Goal: Task Accomplishment & Management: Manage account settings

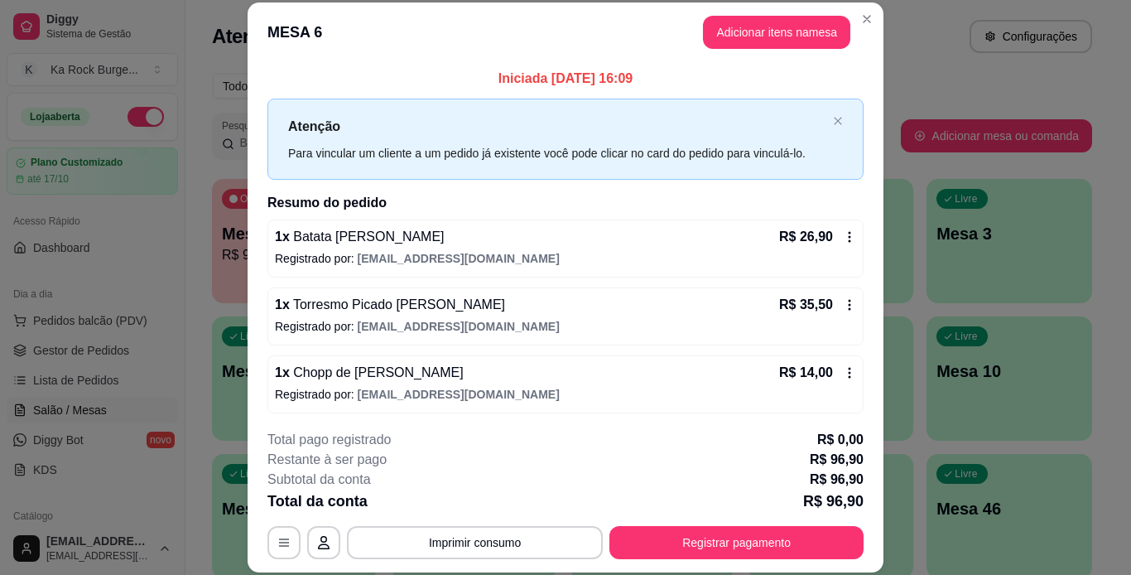
drag, startPoint x: 0, startPoint y: 0, endPoint x: 728, endPoint y: 530, distance: 900.4
click at [727, 530] on footer "Taxa de serviço desabilitada Encerrar e emitir NFC-e Encerrar conta" at bounding box center [565, 488] width 378 height 127
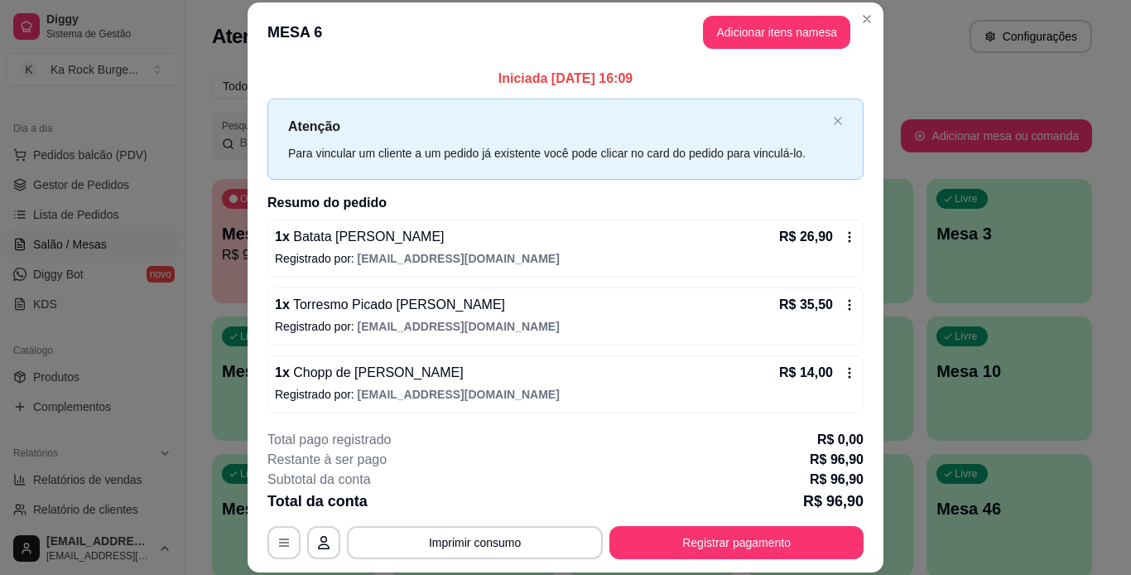
scroll to position [139, 0]
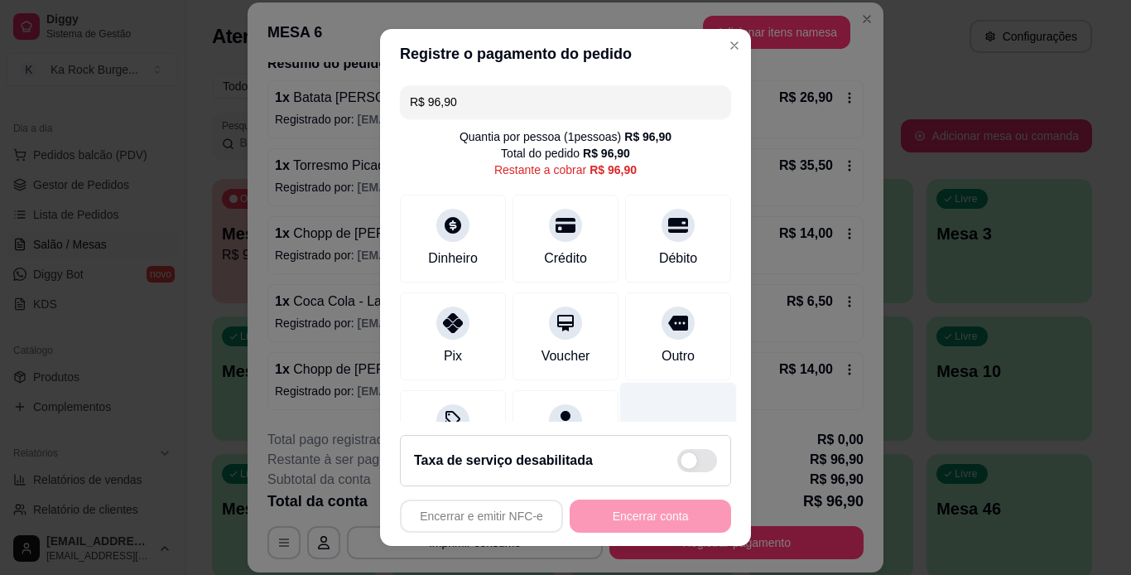
drag, startPoint x: 634, startPoint y: 264, endPoint x: 652, endPoint y: 390, distance: 127.1
click at [659, 263] on div "Débito" at bounding box center [678, 258] width 38 height 20
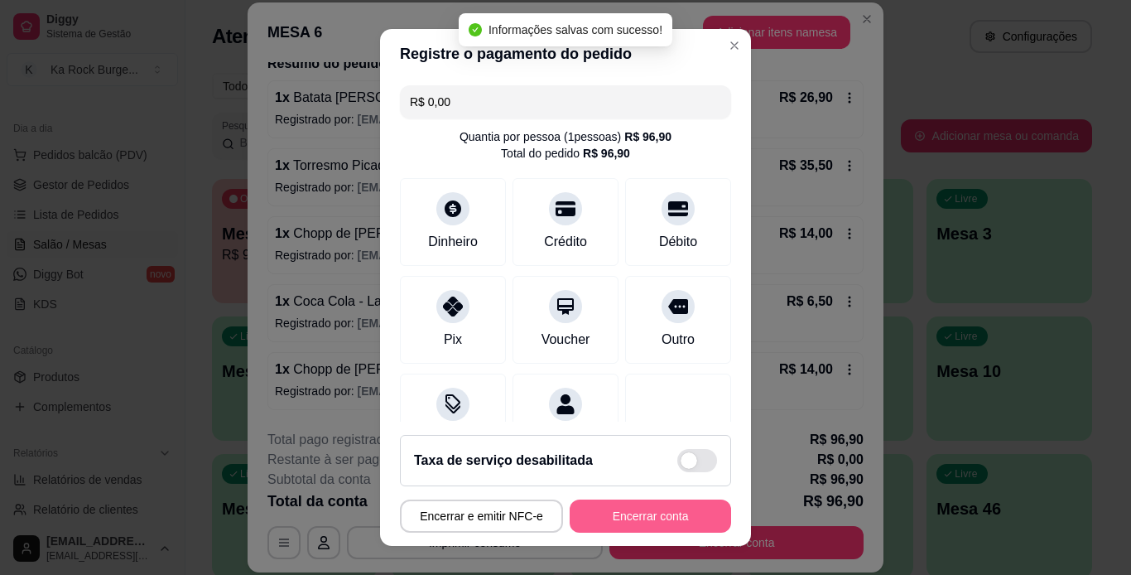
type input "R$ 0,00"
click at [665, 518] on button "Encerrar conta" at bounding box center [650, 515] width 161 height 33
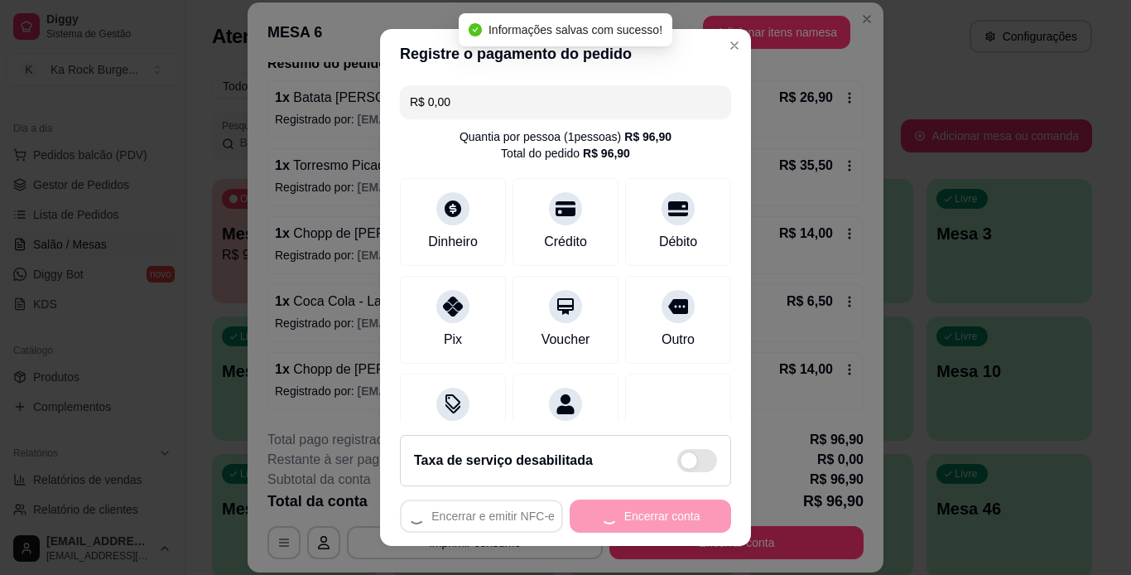
click at [665, 518] on div "Encerrar e emitir NFC-e Encerrar conta" at bounding box center [565, 515] width 331 height 33
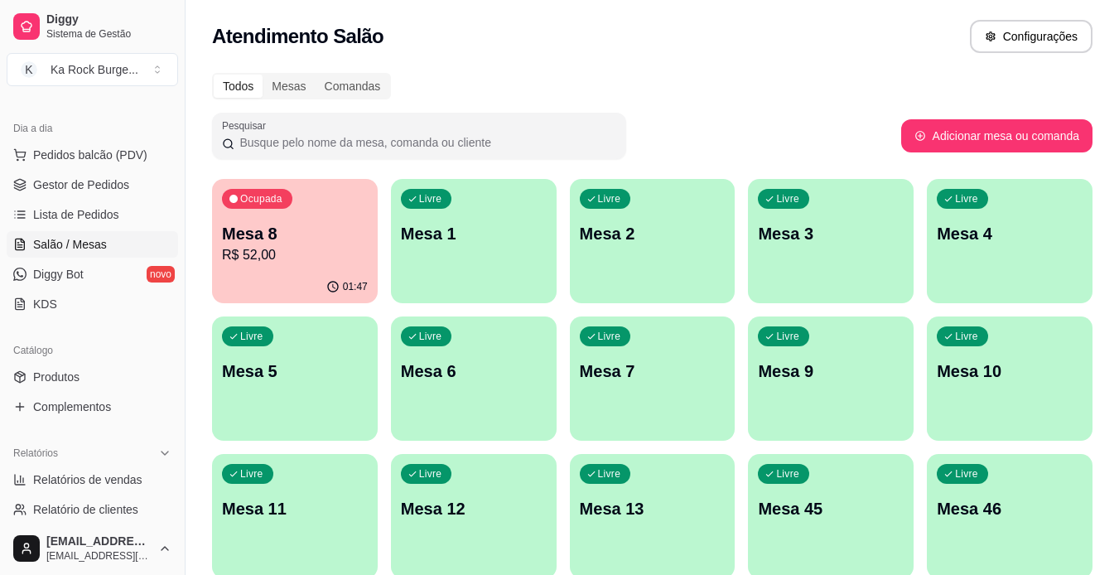
click at [633, 518] on p "Mesa 13" at bounding box center [653, 508] width 146 height 23
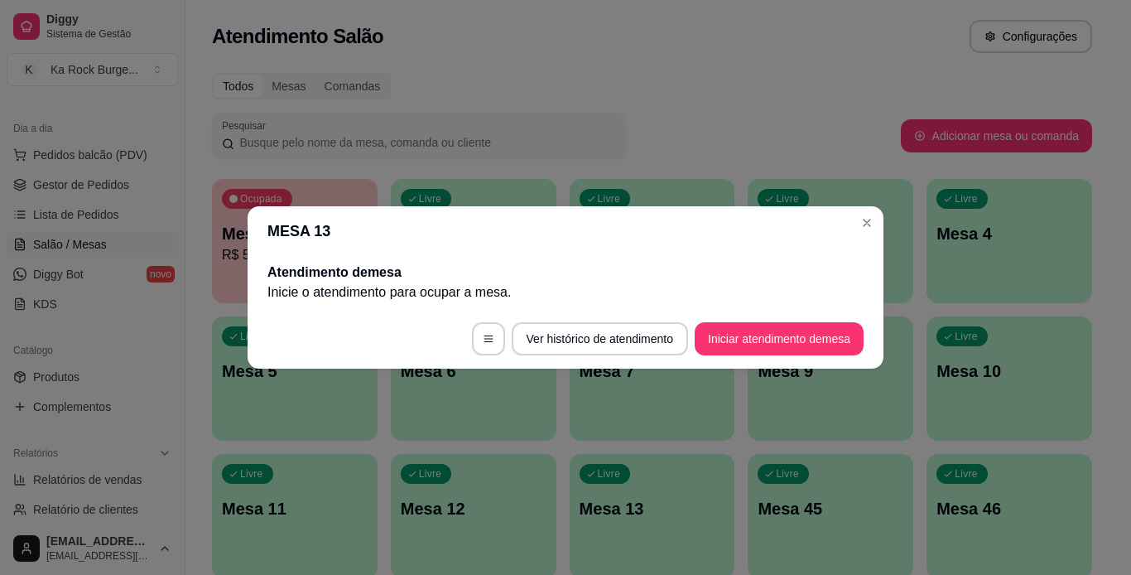
click at [751, 360] on footer "Ver histórico de atendimento Iniciar atendimento de mesa" at bounding box center [566, 339] width 636 height 60
click at [754, 330] on button "Iniciar atendimento de mesa" at bounding box center [779, 339] width 164 height 32
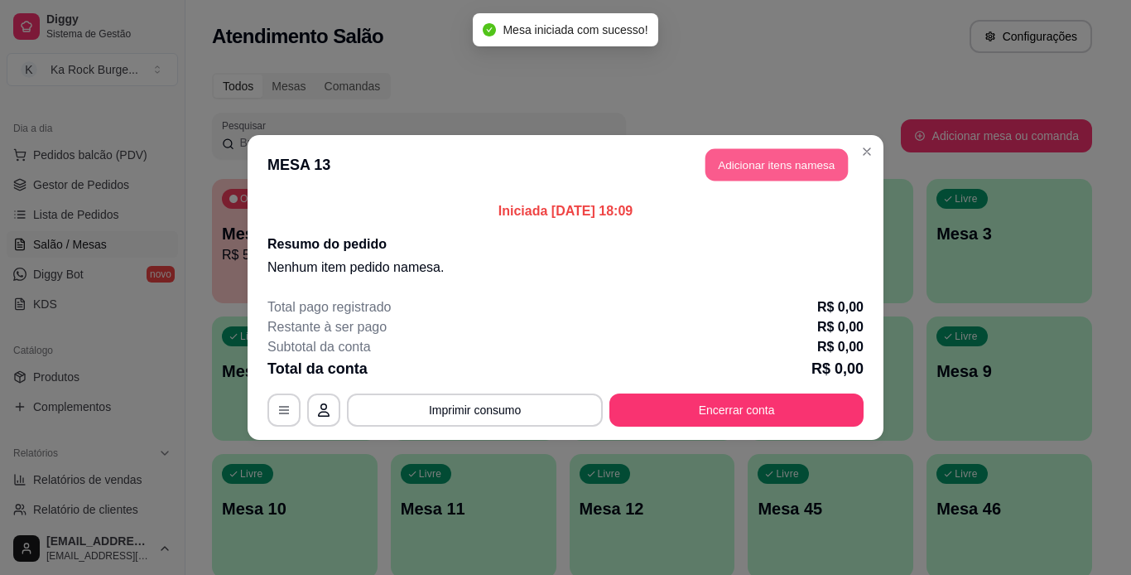
click at [760, 175] on button "Adicionar itens na mesa" at bounding box center [777, 165] width 142 height 32
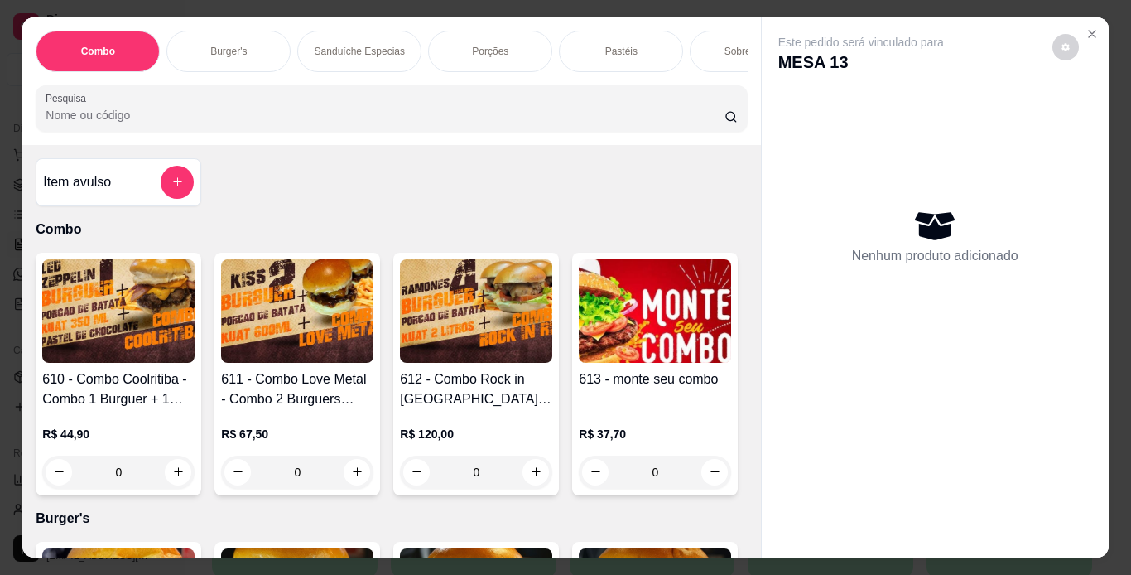
click at [231, 72] on div "Combo Burger's Sanduíche Especias Porções Pastéis Sobremesas Burger's Doces Pas…" at bounding box center [391, 51] width 711 height 41
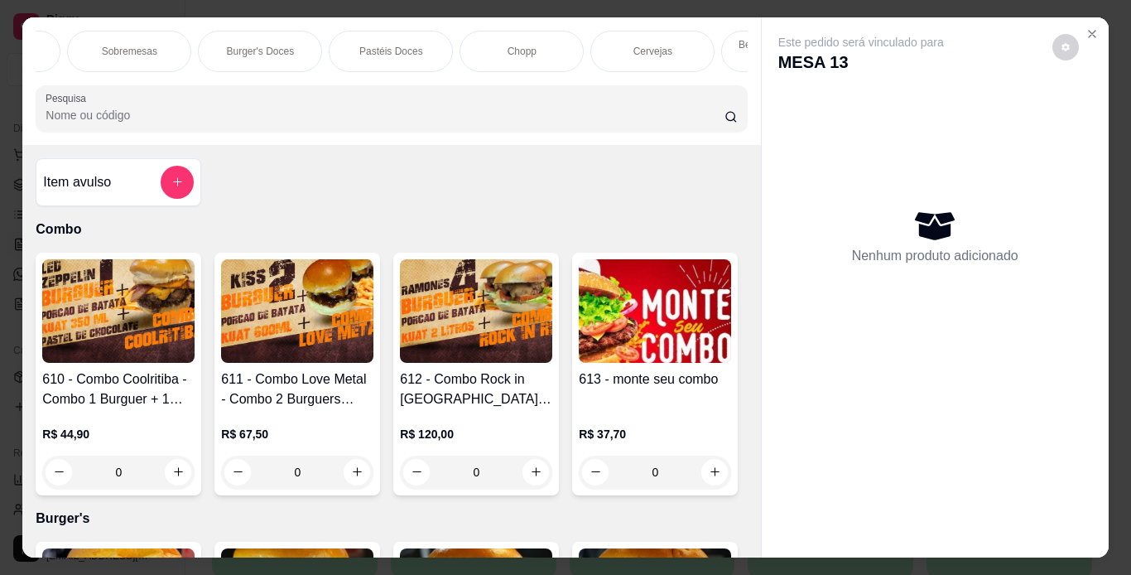
click at [529, 48] on p "Chopp" at bounding box center [522, 51] width 29 height 13
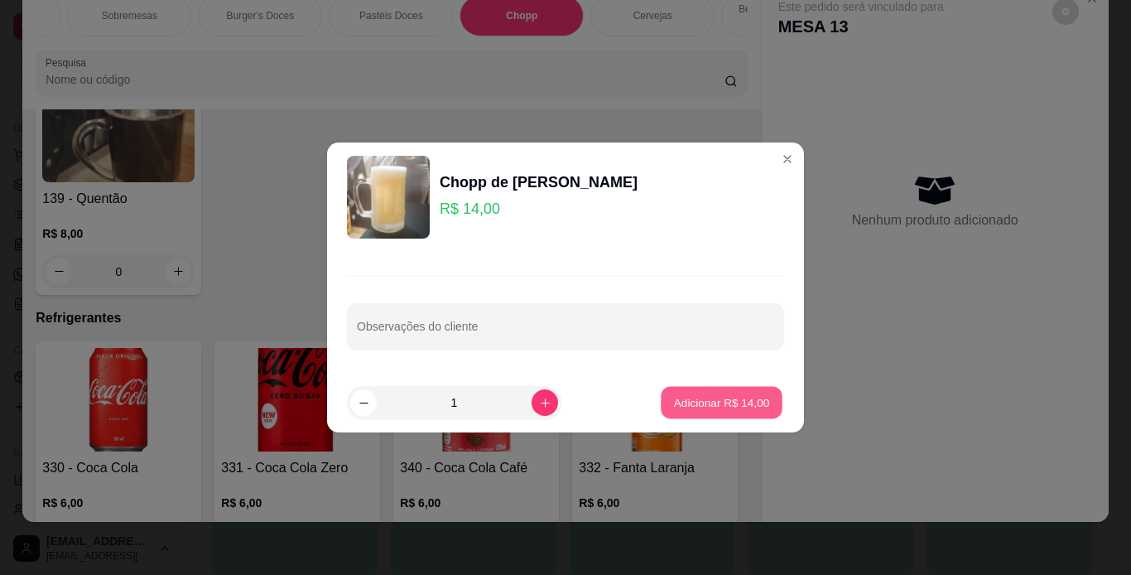
click at [686, 392] on button "Adicionar R$ 14,00" at bounding box center [722, 403] width 122 height 32
type input "1"
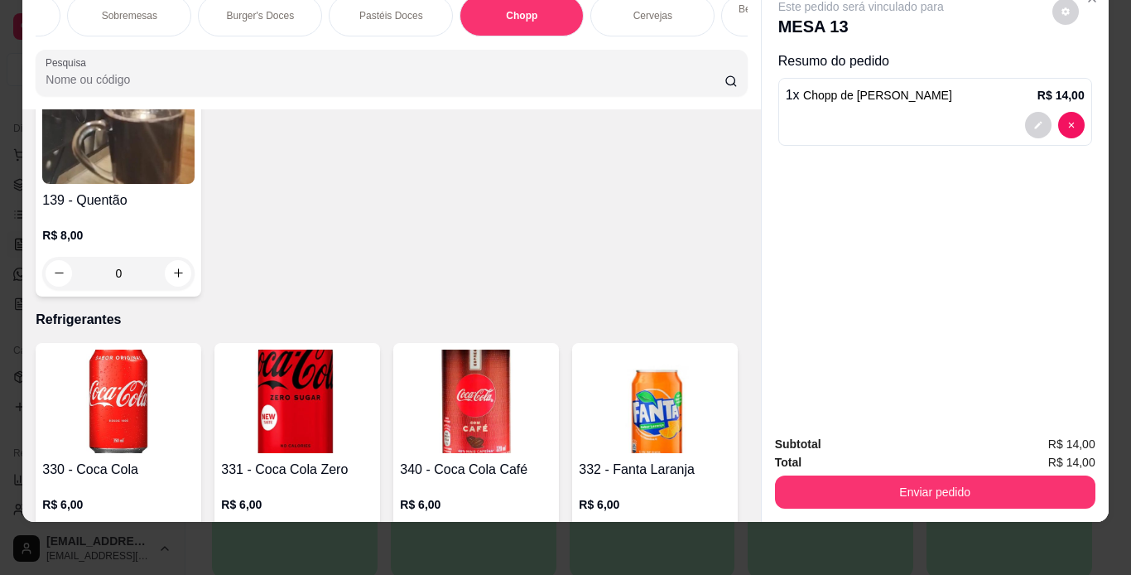
click at [139, 36] on div "Combo Burger's Sanduíche Especias Porções Pastéis Sobremesas Burger's Doces Pas…" at bounding box center [391, 46] width 738 height 128
click at [184, 12] on div "Burger's" at bounding box center [228, 15] width 124 height 41
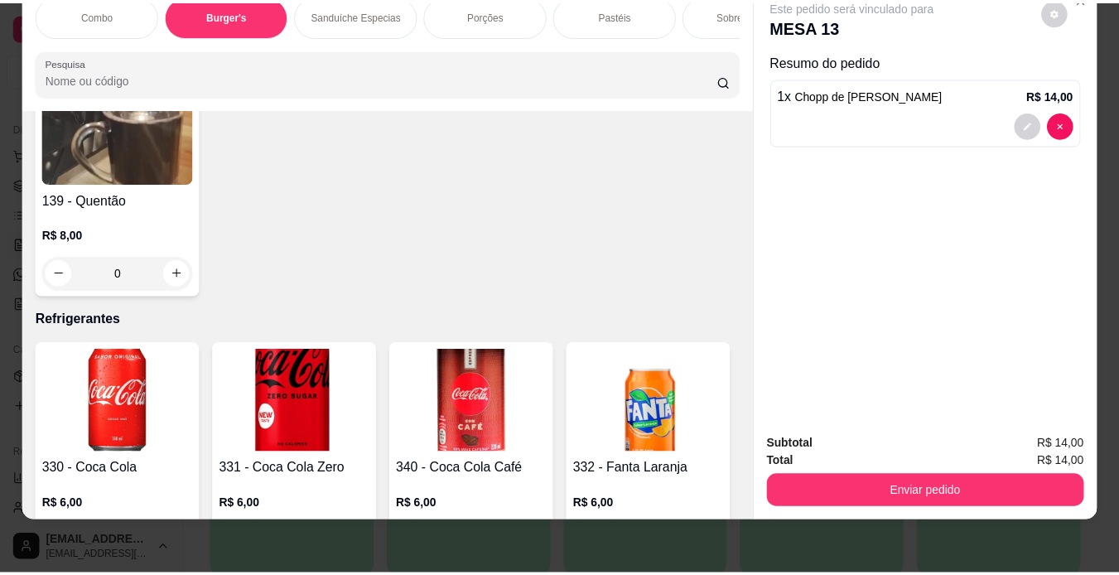
scroll to position [600, 0]
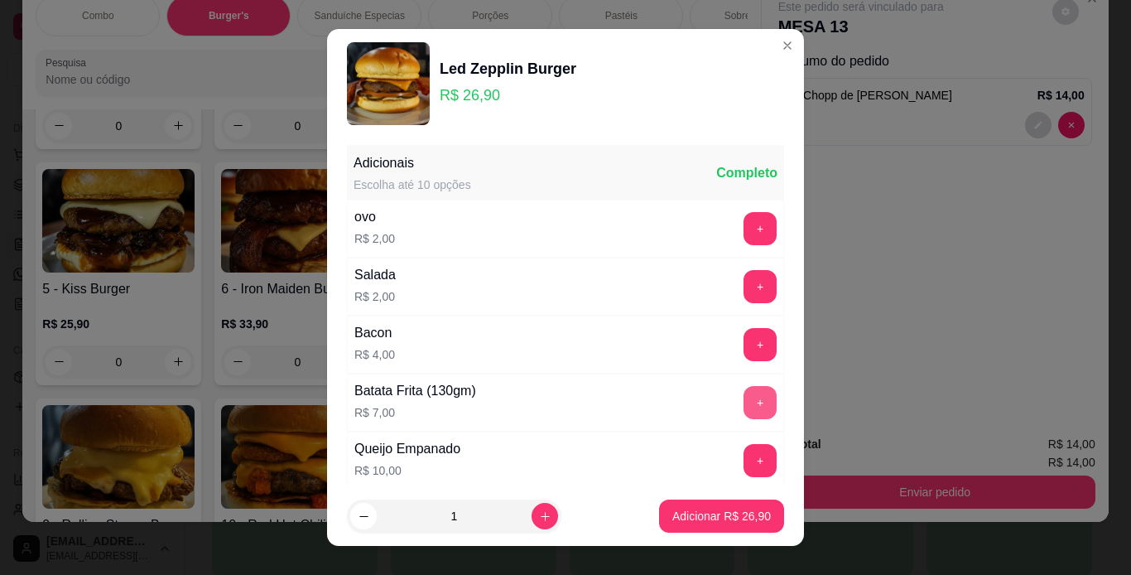
click at [744, 388] on button "+" at bounding box center [760, 402] width 33 height 33
click at [715, 524] on button "Adicionar R$ 33,90" at bounding box center [721, 515] width 125 height 33
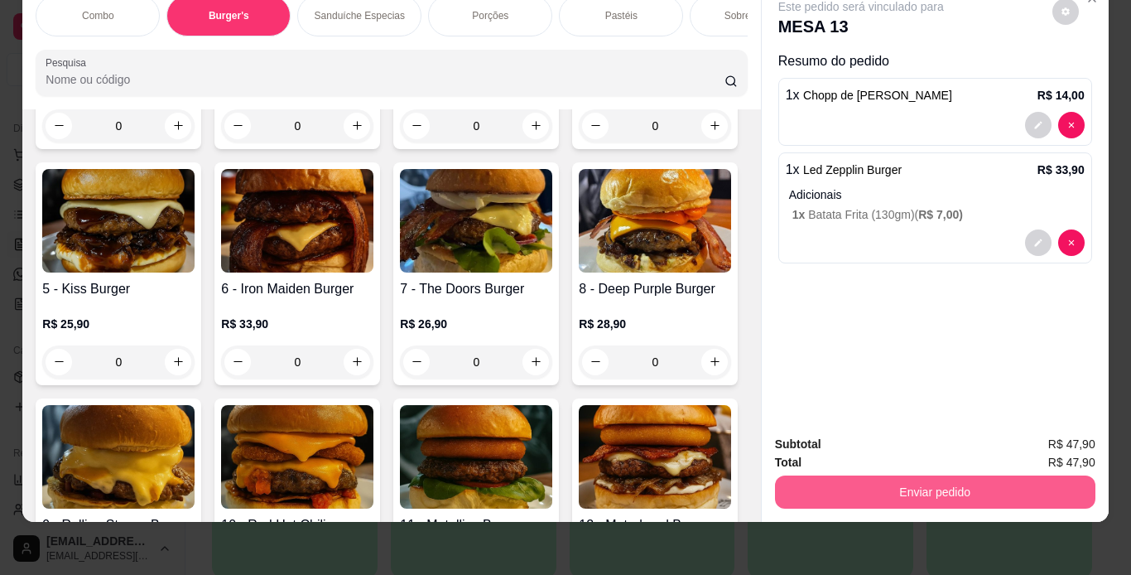
click at [865, 492] on button "Enviar pedido" at bounding box center [935, 491] width 320 height 33
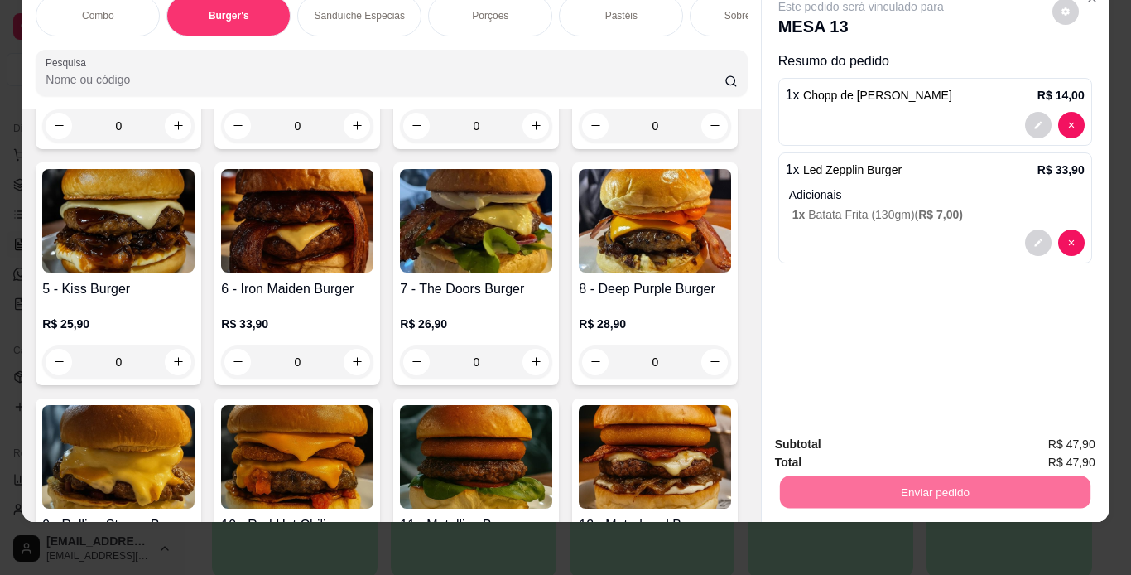
click at [1056, 436] on button "Enviar pedido" at bounding box center [1052, 438] width 94 height 31
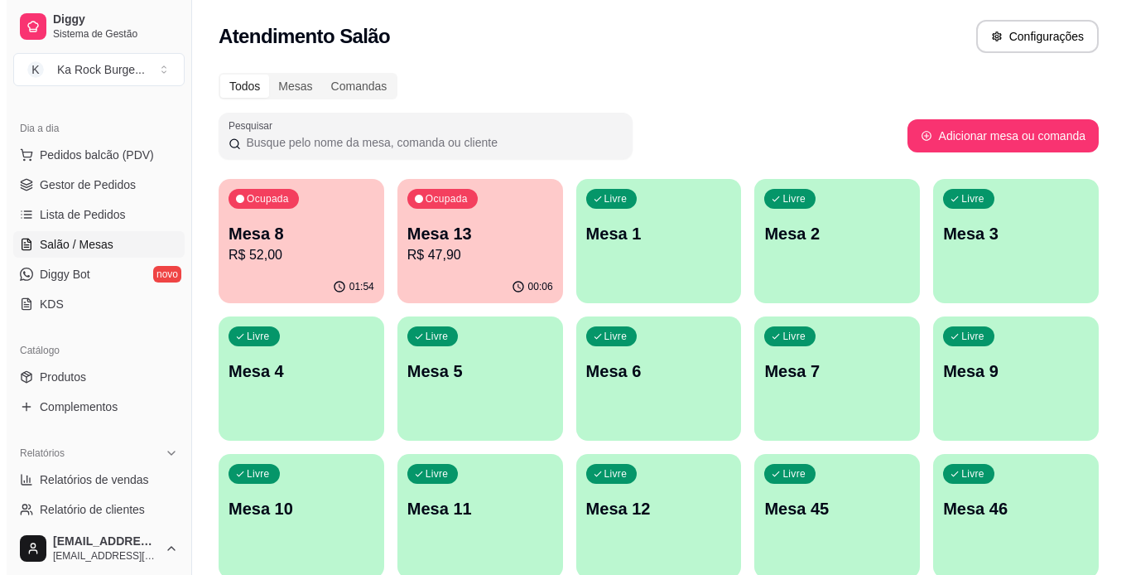
scroll to position [483, 0]
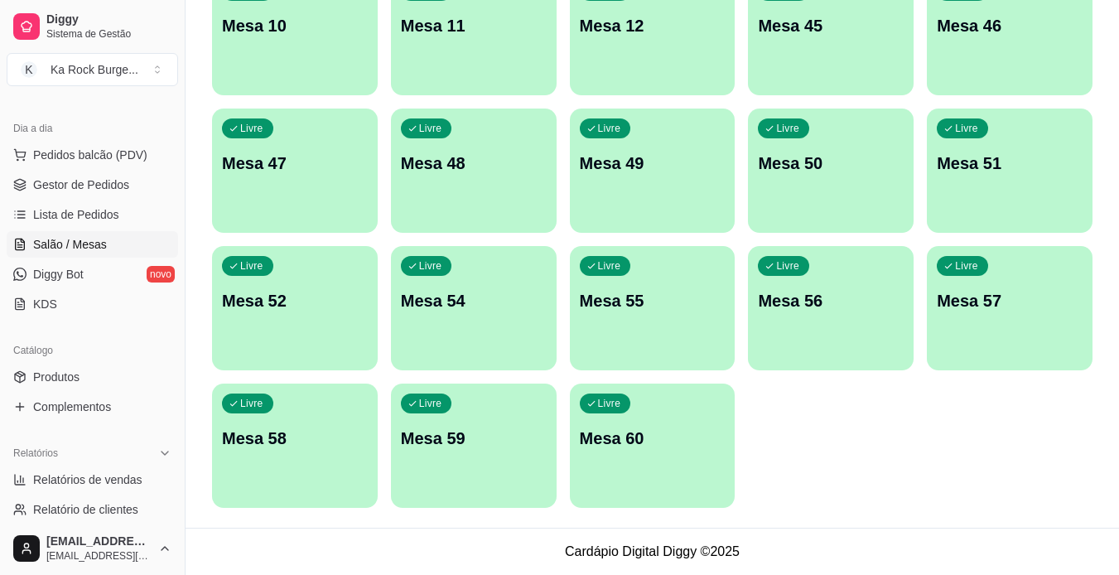
click at [609, 463] on div "Livre Mesa 60" at bounding box center [653, 435] width 166 height 104
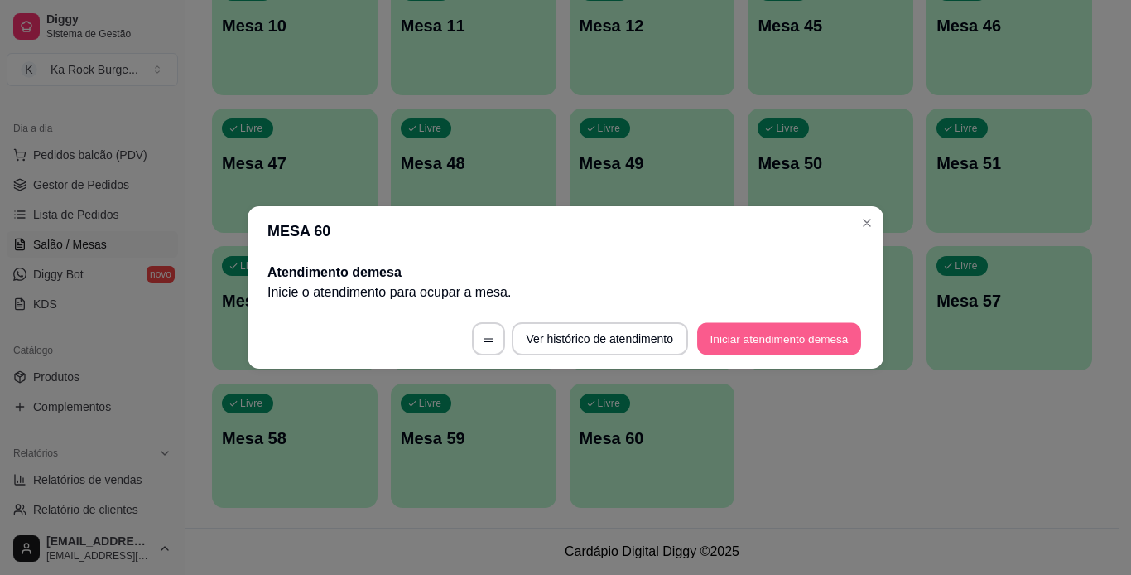
click at [773, 343] on button "Iniciar atendimento de mesa" at bounding box center [779, 339] width 164 height 32
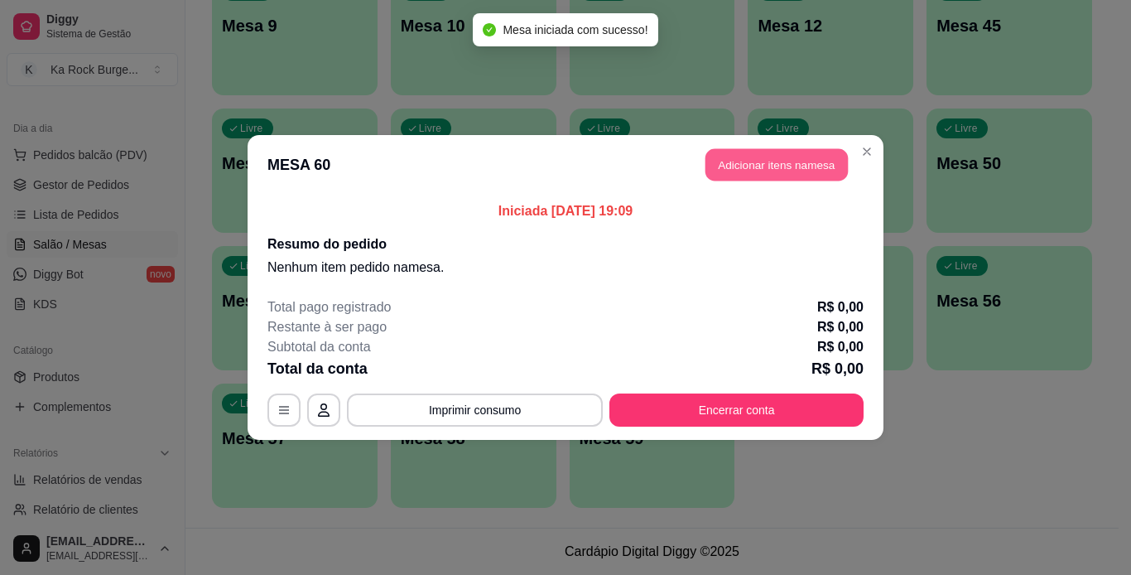
click at [759, 166] on button "Adicionar itens na mesa" at bounding box center [777, 165] width 142 height 32
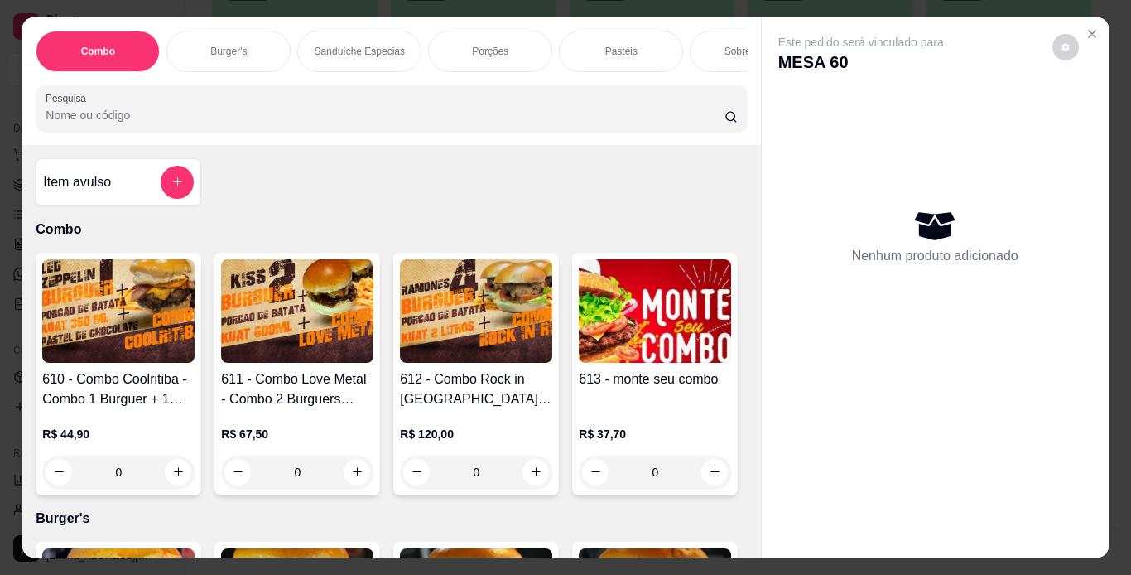
click at [597, 43] on div "Pastéis" at bounding box center [621, 51] width 124 height 41
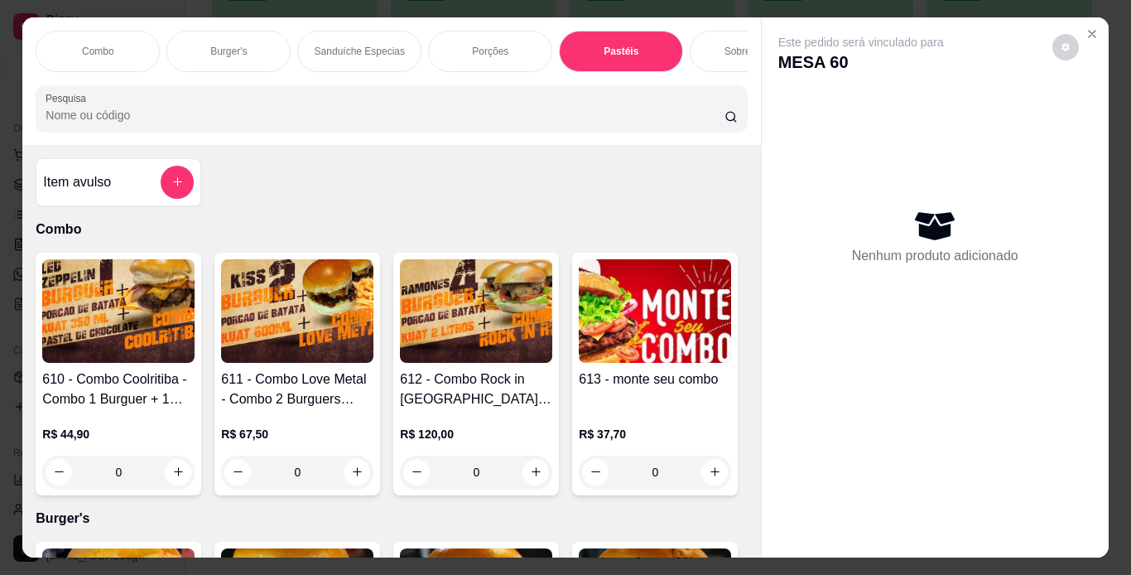
scroll to position [42, 0]
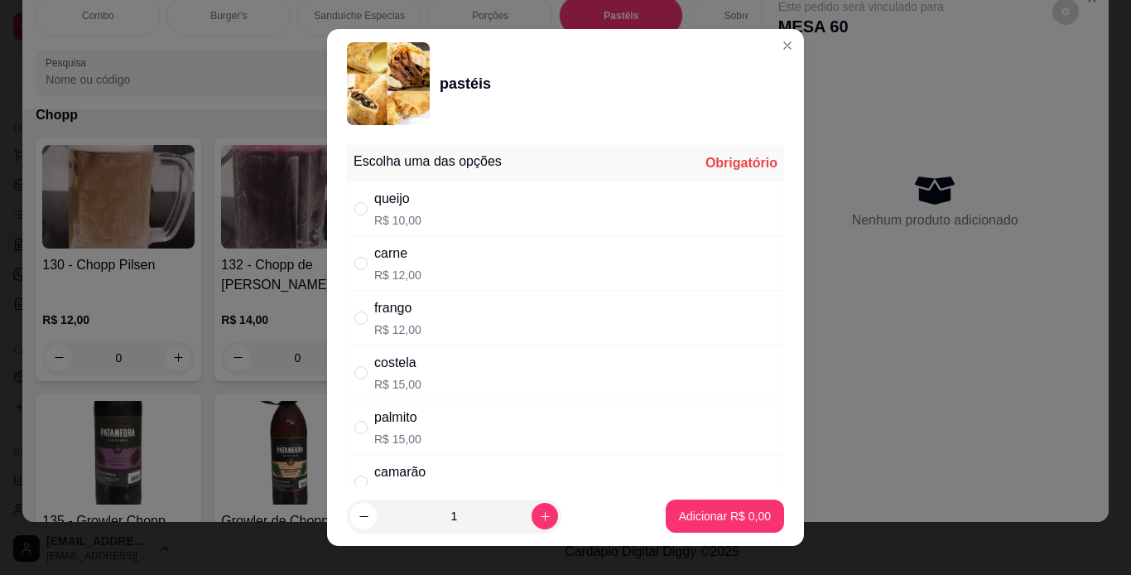
click at [449, 185] on div "queijo R$ 10,00" at bounding box center [565, 208] width 437 height 55
radio input "true"
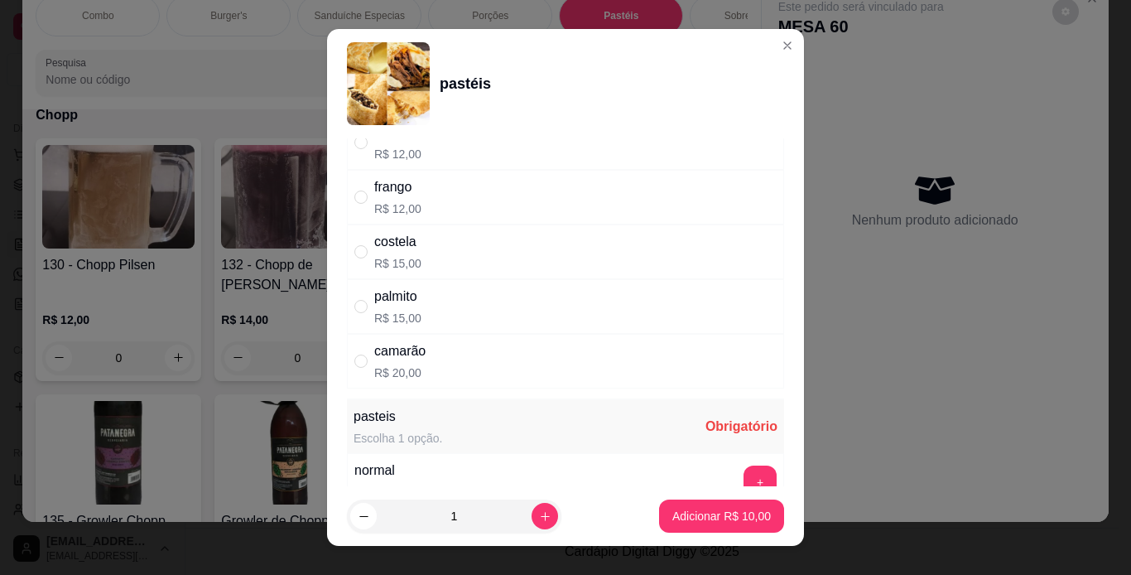
scroll to position [199, 0]
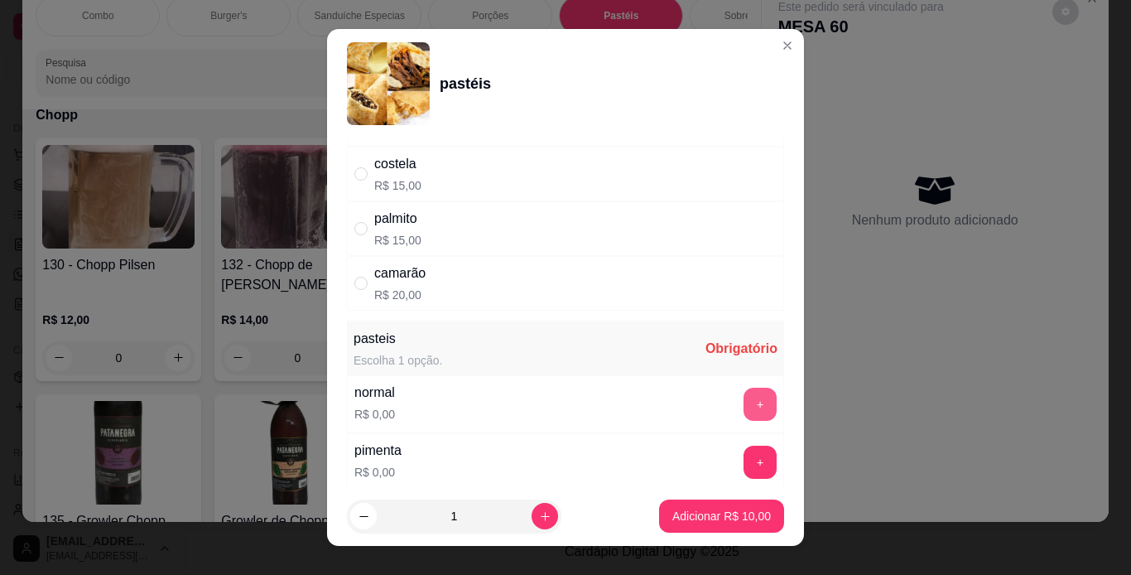
click at [744, 412] on button "+" at bounding box center [760, 404] width 33 height 33
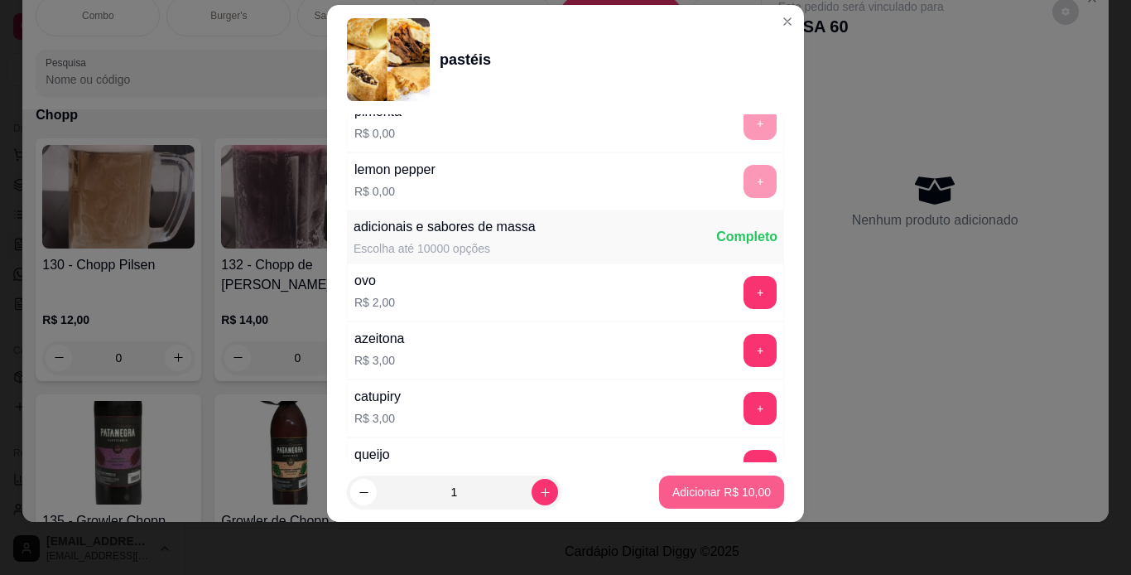
scroll to position [609, 0]
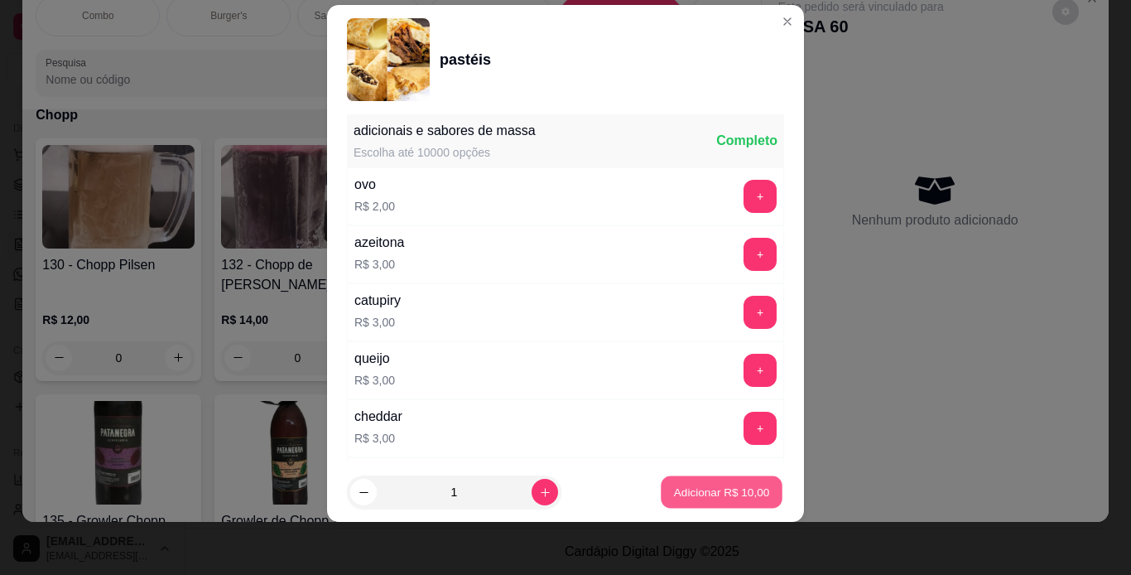
click at [748, 501] on button "Adicionar R$ 10,00" at bounding box center [722, 492] width 122 height 32
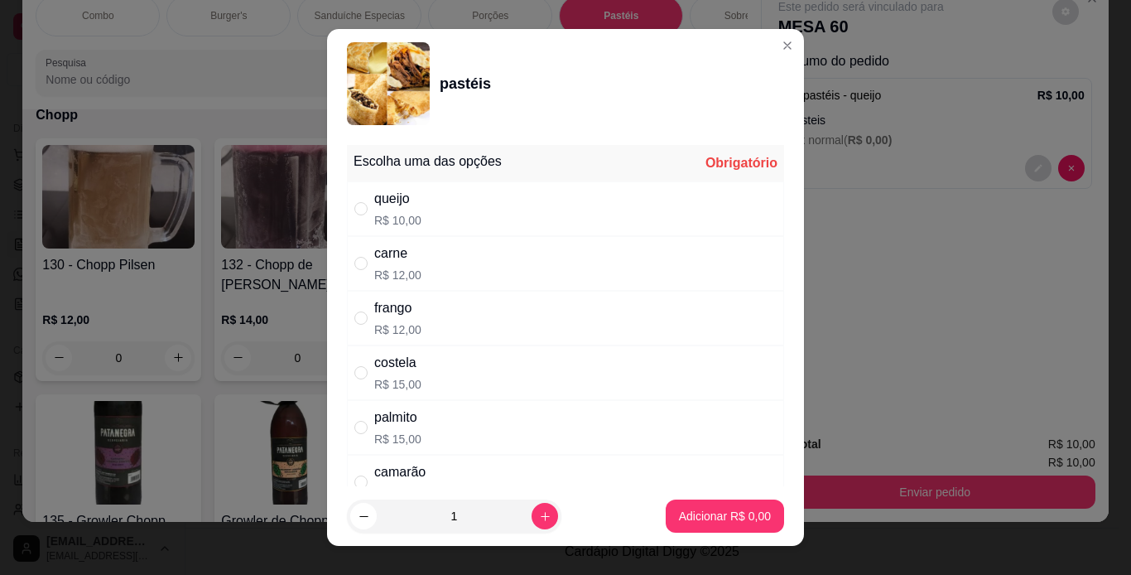
click at [439, 262] on div "carne R$ 12,00" at bounding box center [565, 263] width 437 height 55
radio input "true"
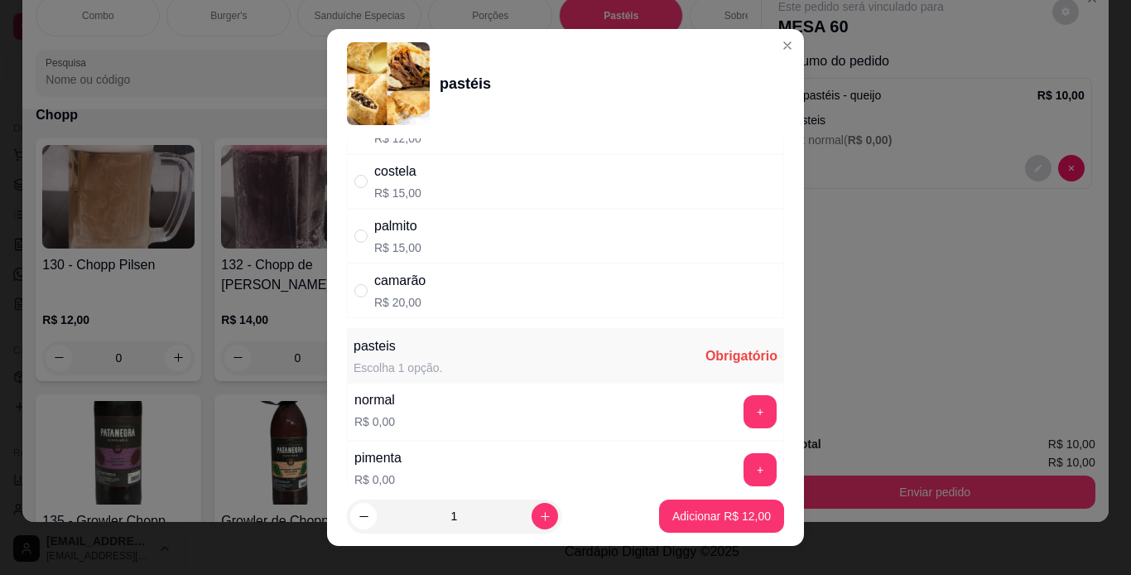
scroll to position [199, 0]
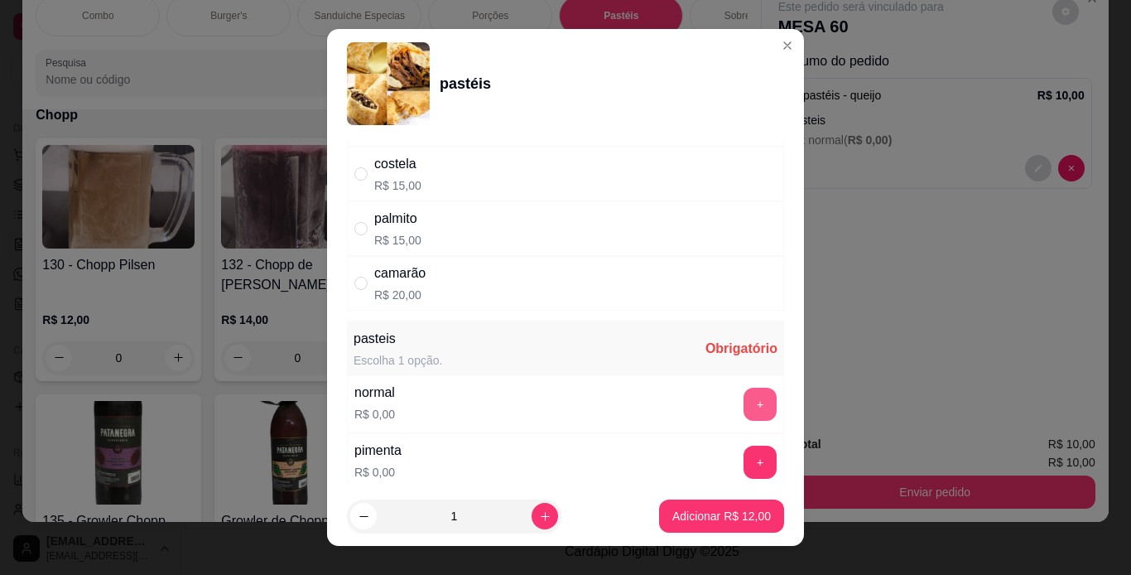
click at [744, 405] on button "+" at bounding box center [760, 404] width 33 height 33
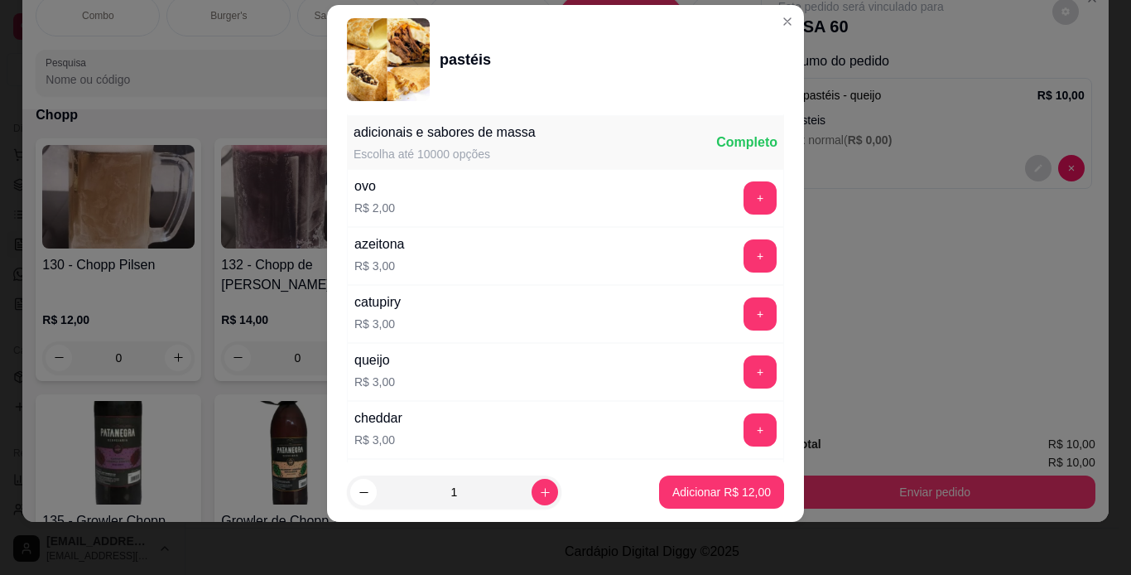
scroll to position [609, 0]
click at [744, 205] on button "+" at bounding box center [760, 196] width 33 height 33
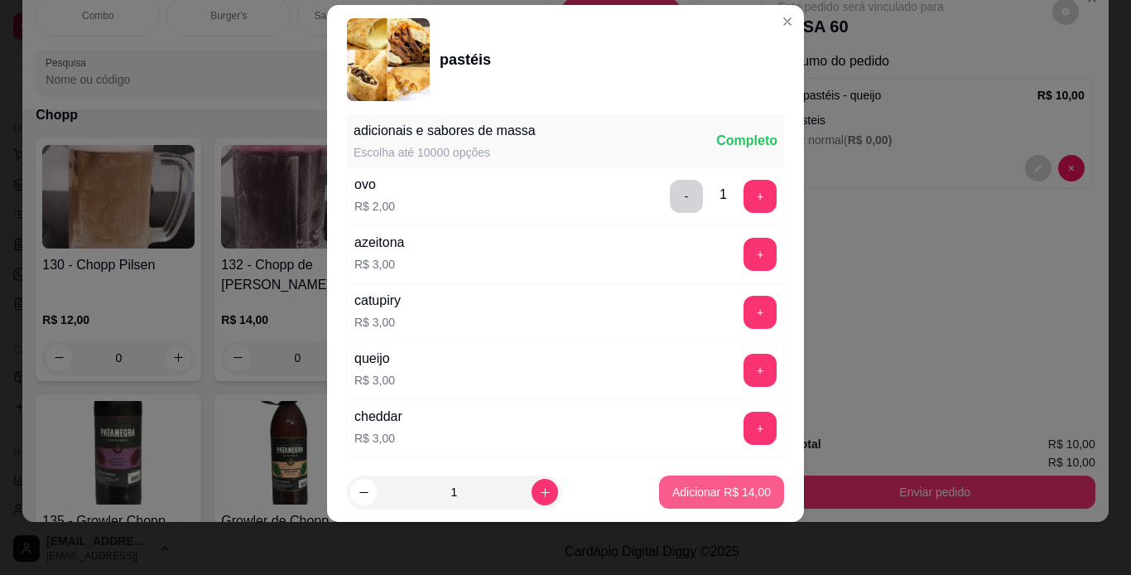
click at [740, 487] on p "Adicionar R$ 14,00" at bounding box center [721, 492] width 99 height 17
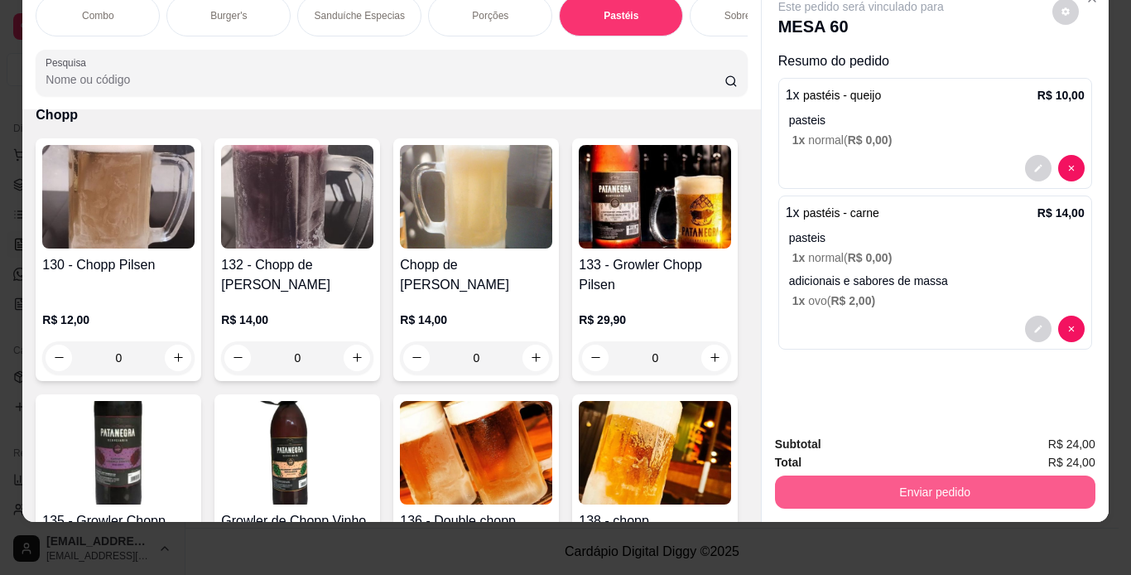
click at [823, 484] on button "Enviar pedido" at bounding box center [935, 491] width 320 height 33
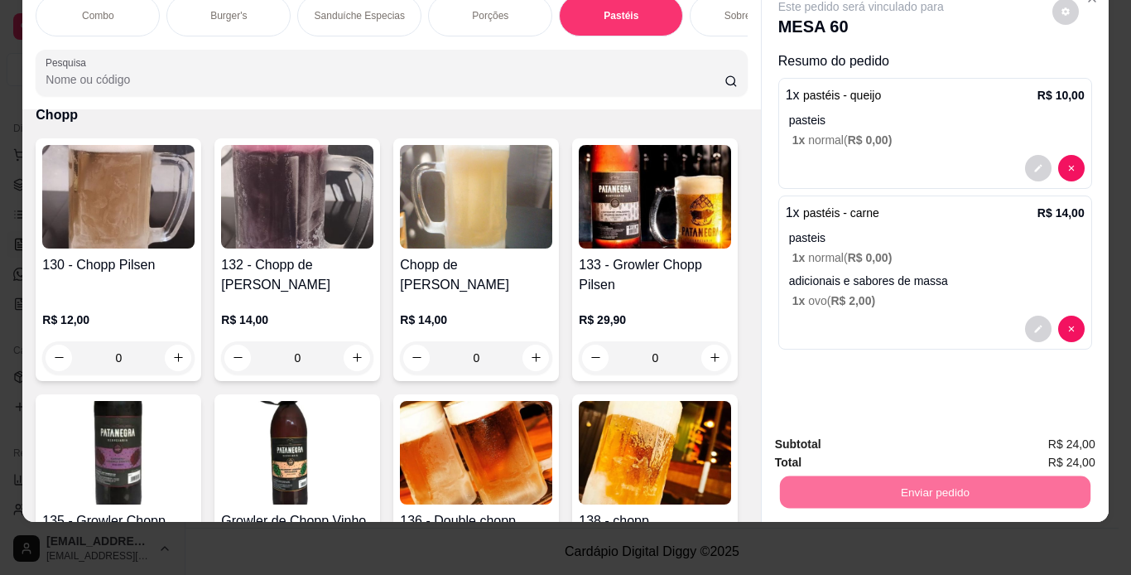
click at [1087, 447] on button "Enviar pedido" at bounding box center [1052, 438] width 91 height 31
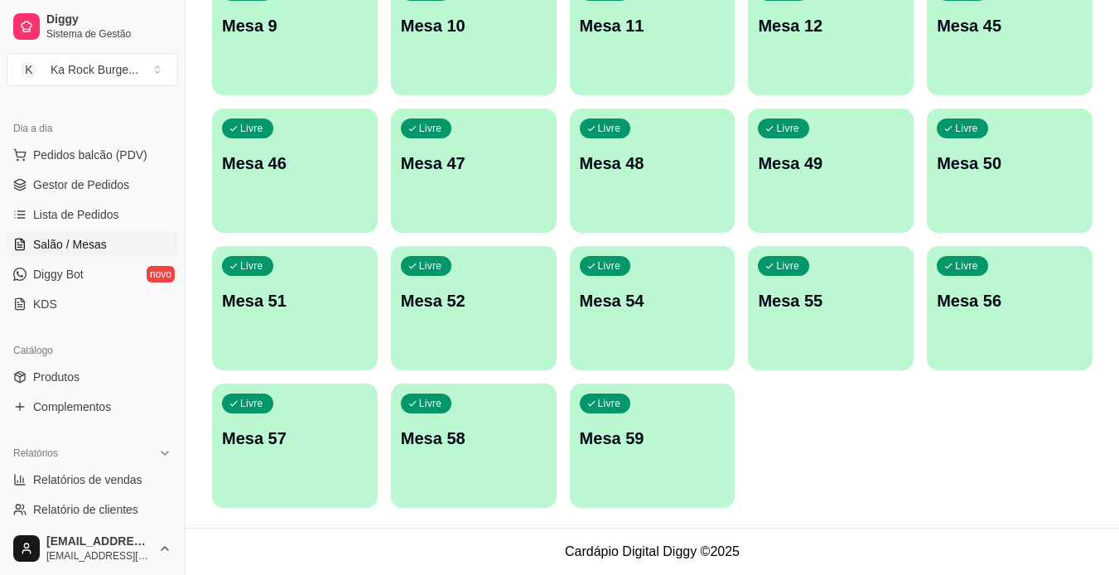
click at [646, 456] on div "Livre Mesa 59" at bounding box center [653, 435] width 166 height 104
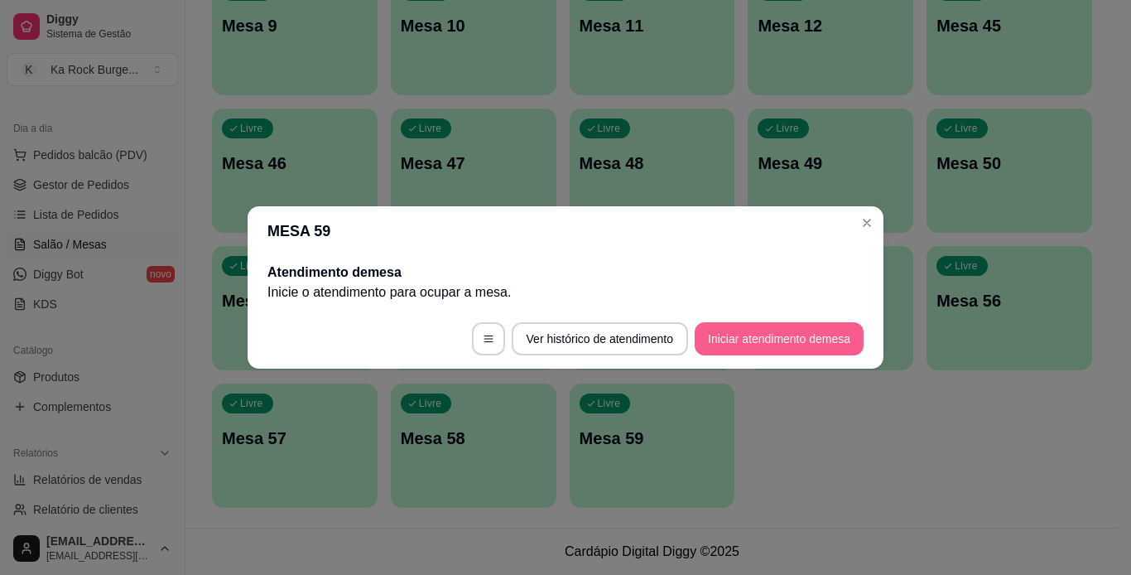
click at [825, 340] on button "Iniciar atendimento de mesa" at bounding box center [779, 338] width 169 height 33
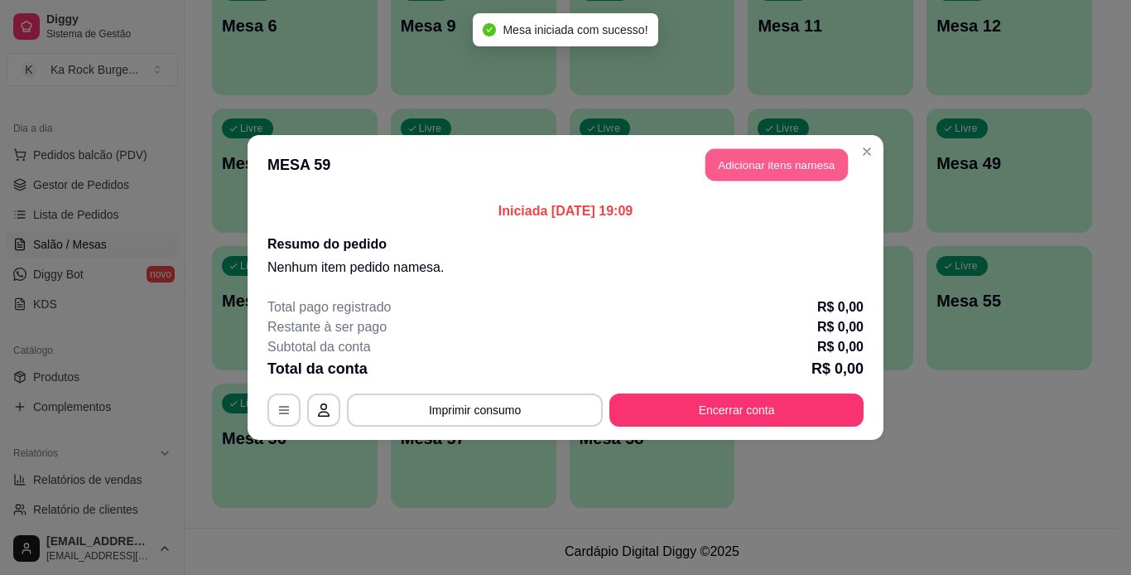
click at [783, 174] on button "Adicionar itens na mesa" at bounding box center [777, 165] width 142 height 32
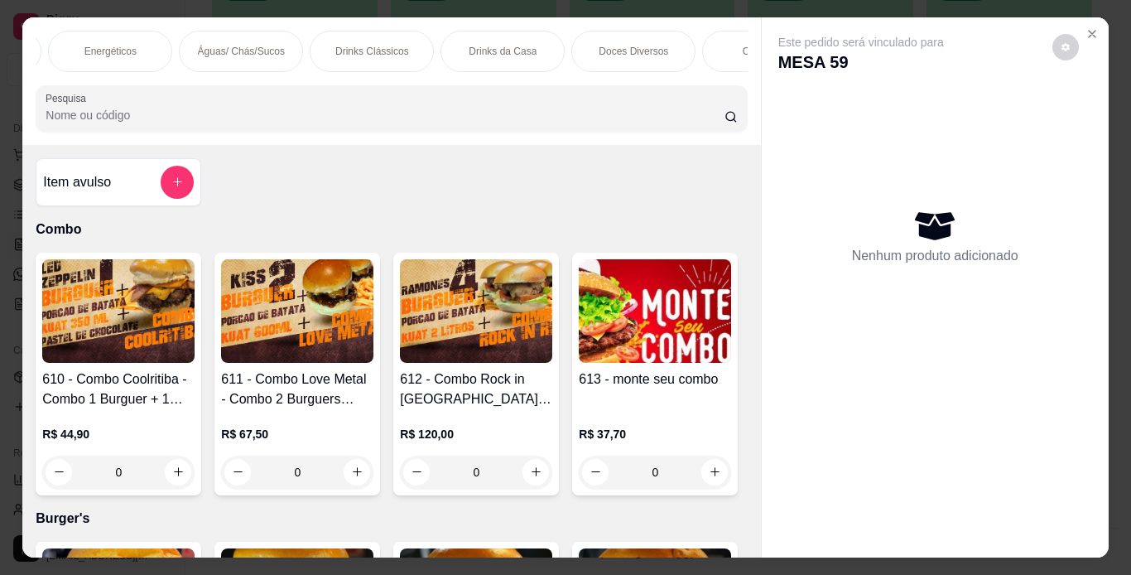
scroll to position [0, 0]
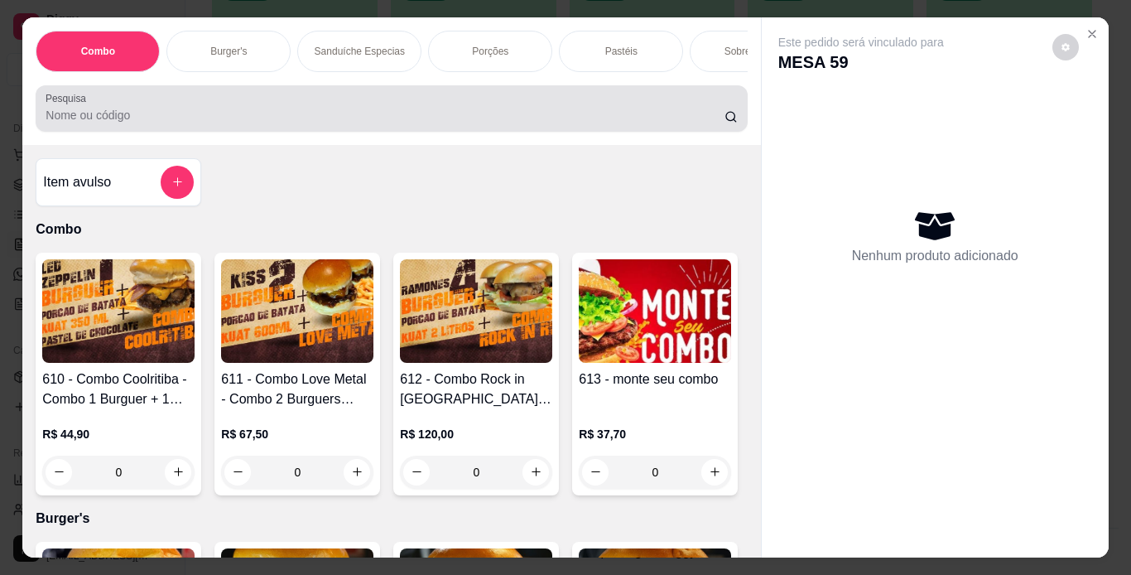
click at [495, 123] on input "Pesquisa" at bounding box center [385, 115] width 679 height 17
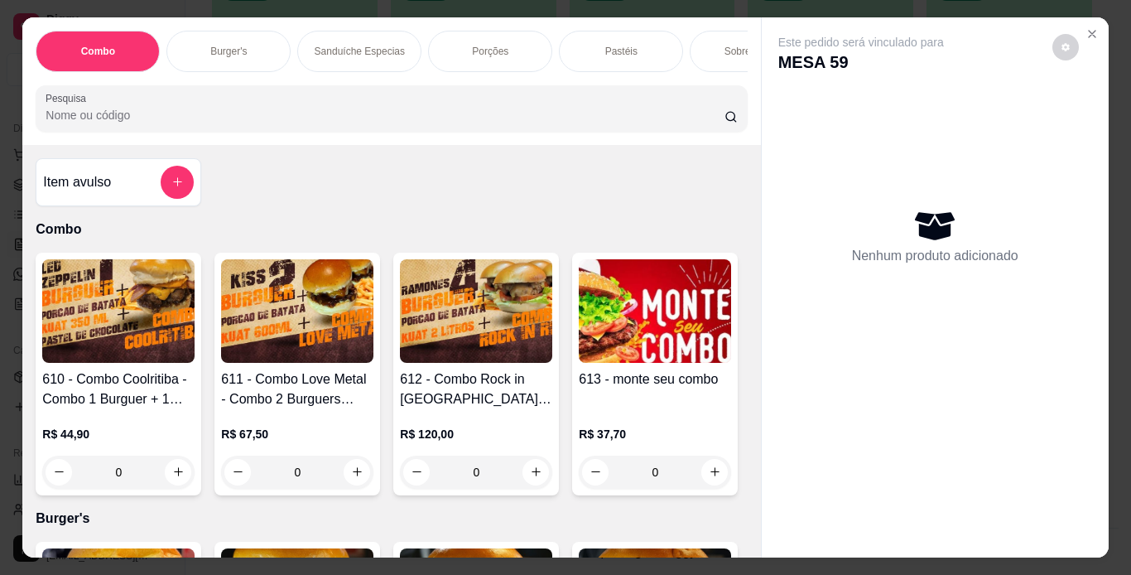
click at [236, 46] on p "Burger's" at bounding box center [228, 51] width 36 height 13
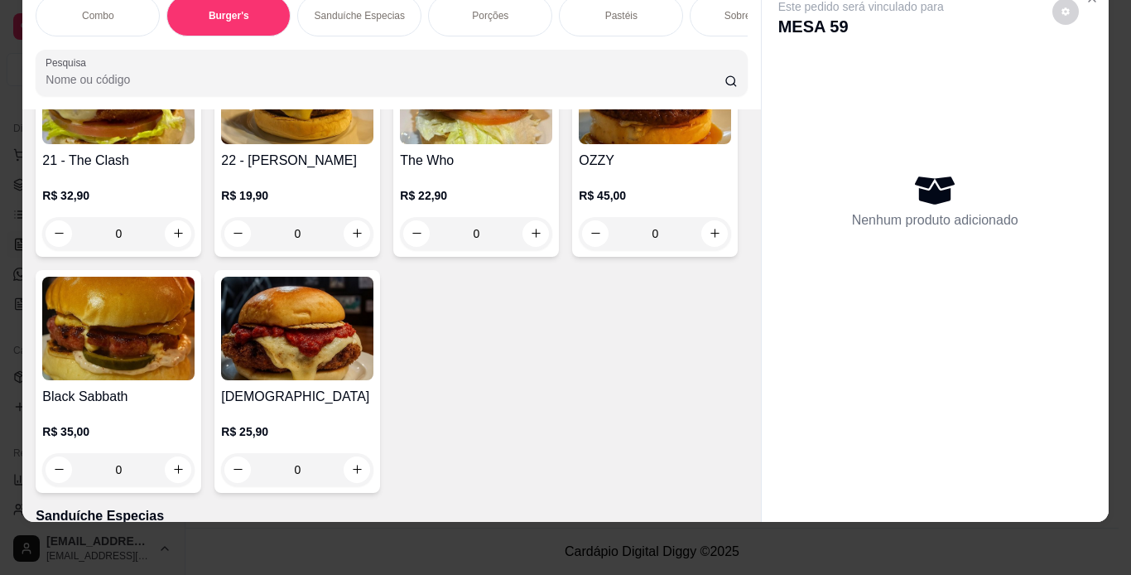
scroll to position [1726, 0]
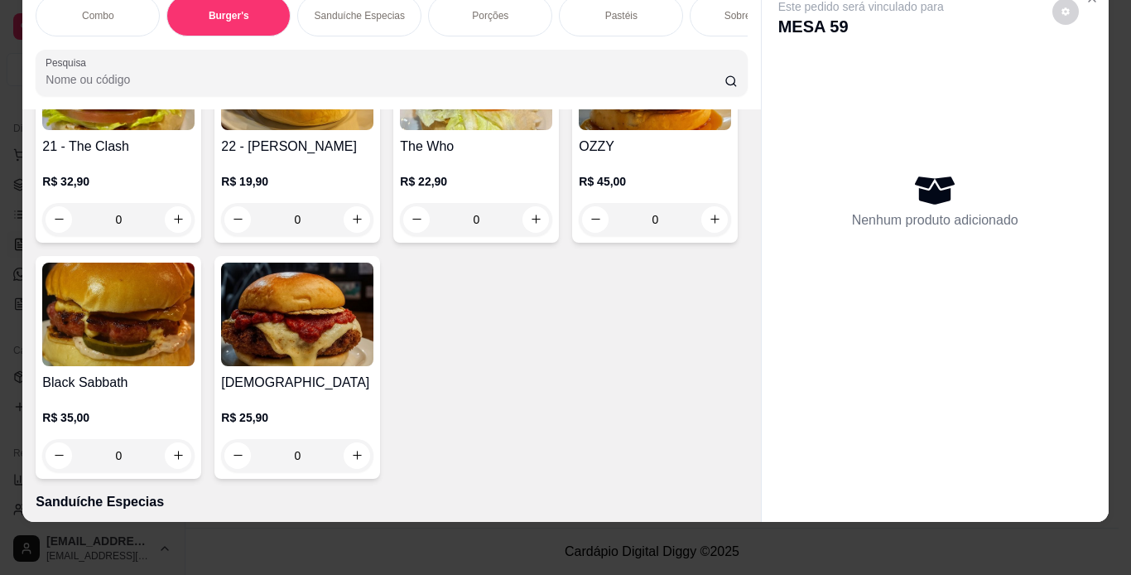
click at [777, 553] on div "Combo Burger's Sanduíche Especias Porções Pastéis Sobremesas Burger's Doces Pas…" at bounding box center [565, 287] width 1131 height 575
click at [781, 542] on div "Combo Burger's Sanduíche Especias Porções Pastéis Sobremesas Burger's Doces Pas…" at bounding box center [565, 287] width 1131 height 575
click at [783, 542] on div "Combo Burger's Sanduíche Especias Porções Pastéis Sobremesas Burger's Doces Pas…" at bounding box center [565, 287] width 1131 height 575
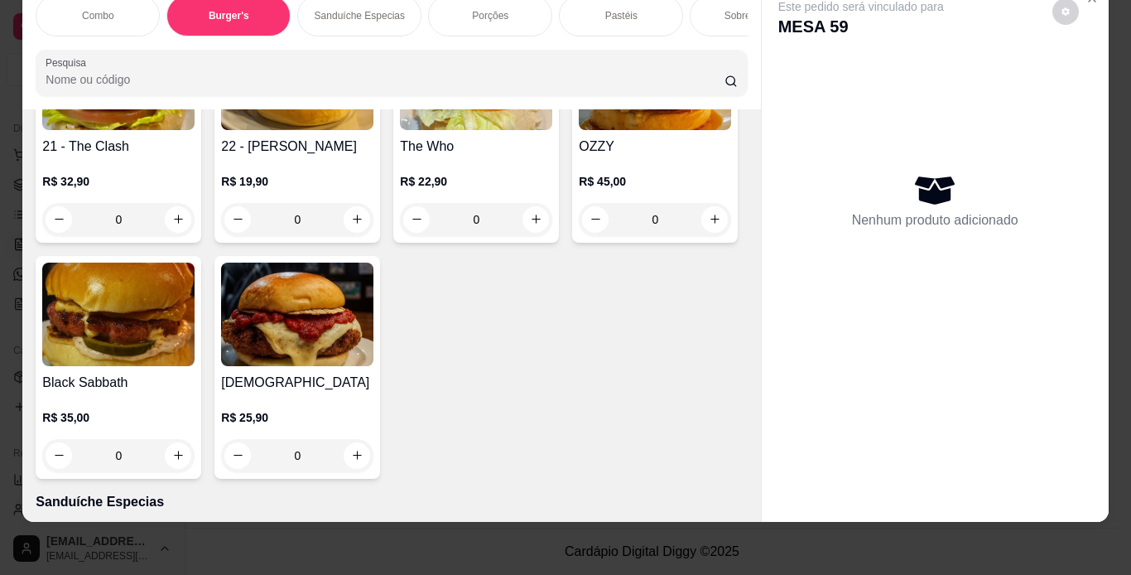
click at [783, 542] on div "Combo Burger's Sanduíche Especias Porções Pastéis Sobremesas Burger's Doces Pas…" at bounding box center [565, 287] width 1131 height 575
click at [874, 478] on div "Este pedido será vinculado para MESA 59 Nenhum produto adicionado" at bounding box center [935, 238] width 347 height 513
click at [862, 530] on div "Combo Burger's Sanduíche Especias Porções Pastéis Sobremesas Burger's Doces Pas…" at bounding box center [565, 287] width 1131 height 575
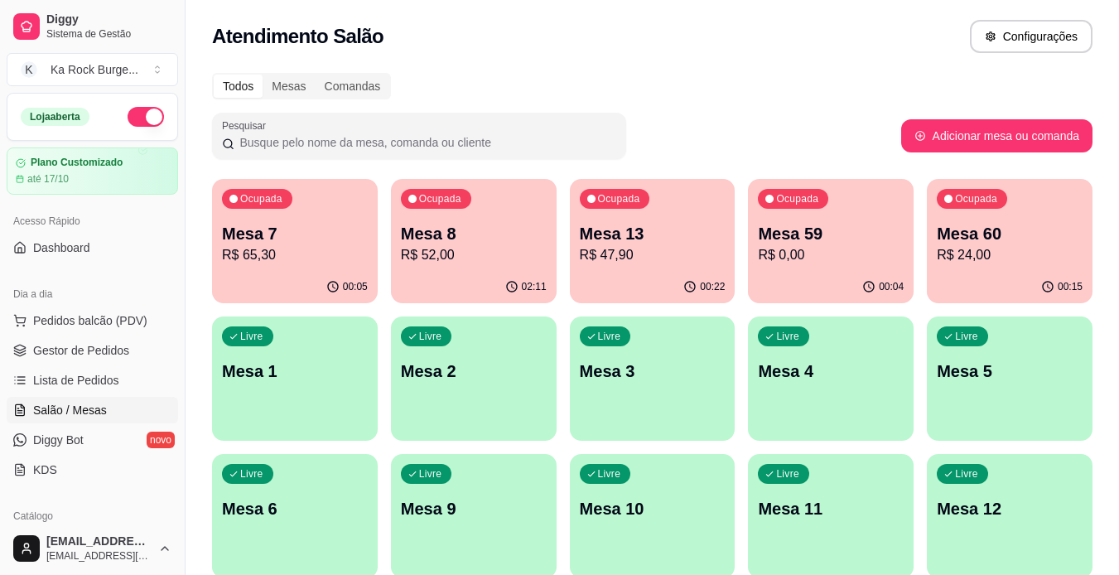
click at [966, 262] on p "R$ 24,00" at bounding box center [1010, 255] width 146 height 20
click at [643, 248] on p "R$ 47,90" at bounding box center [653, 255] width 146 height 20
click at [498, 246] on p "R$ 52,00" at bounding box center [474, 255] width 146 height 20
click at [491, 279] on div "02:13" at bounding box center [473, 285] width 161 height 31
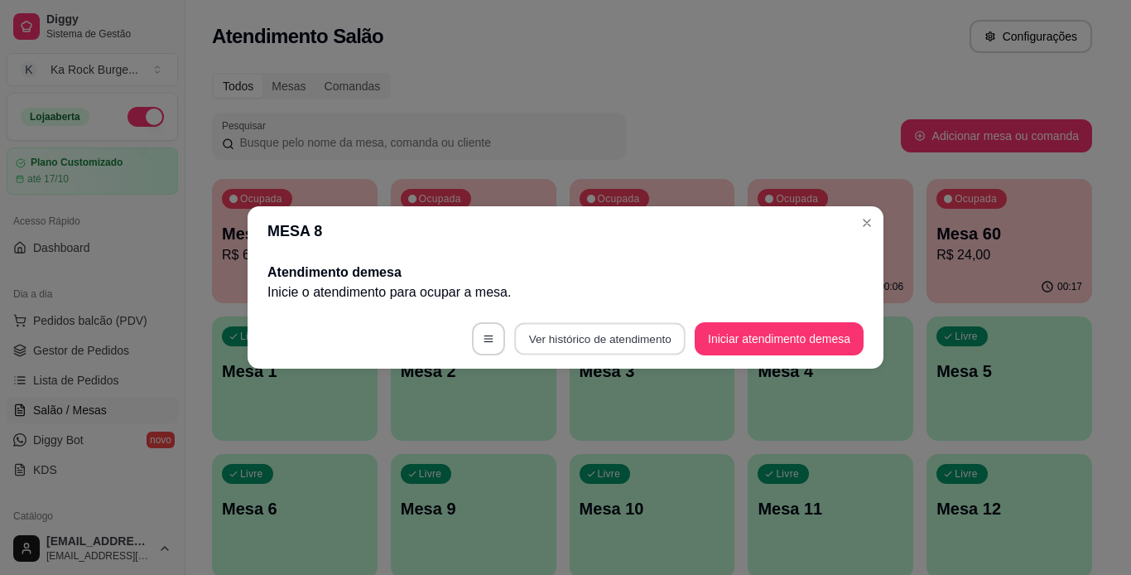
click at [605, 352] on button "Ver histórico de atendimento" at bounding box center [599, 339] width 171 height 32
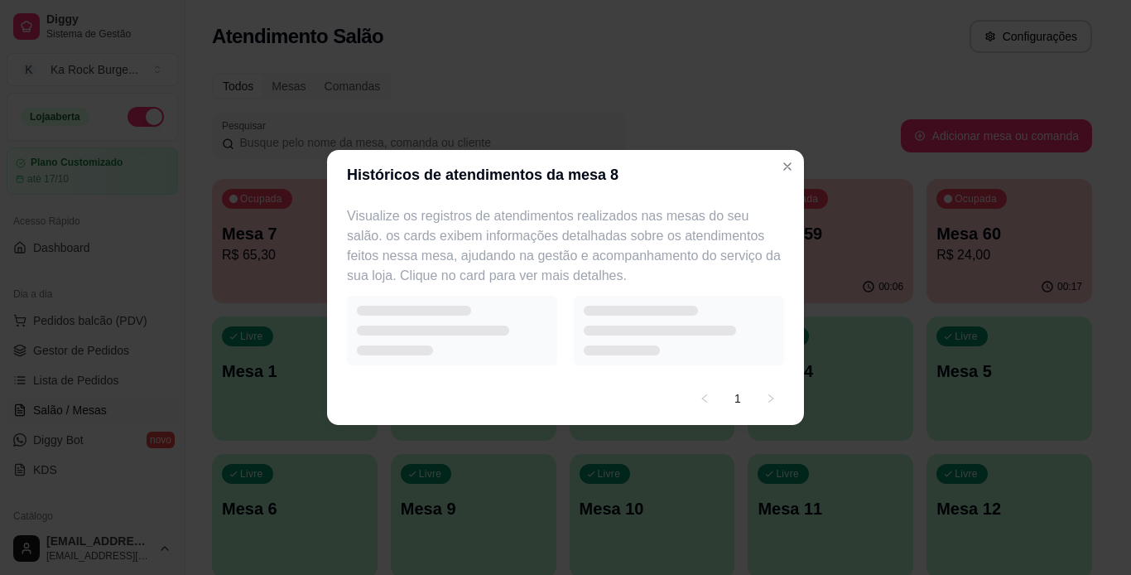
select select "7"
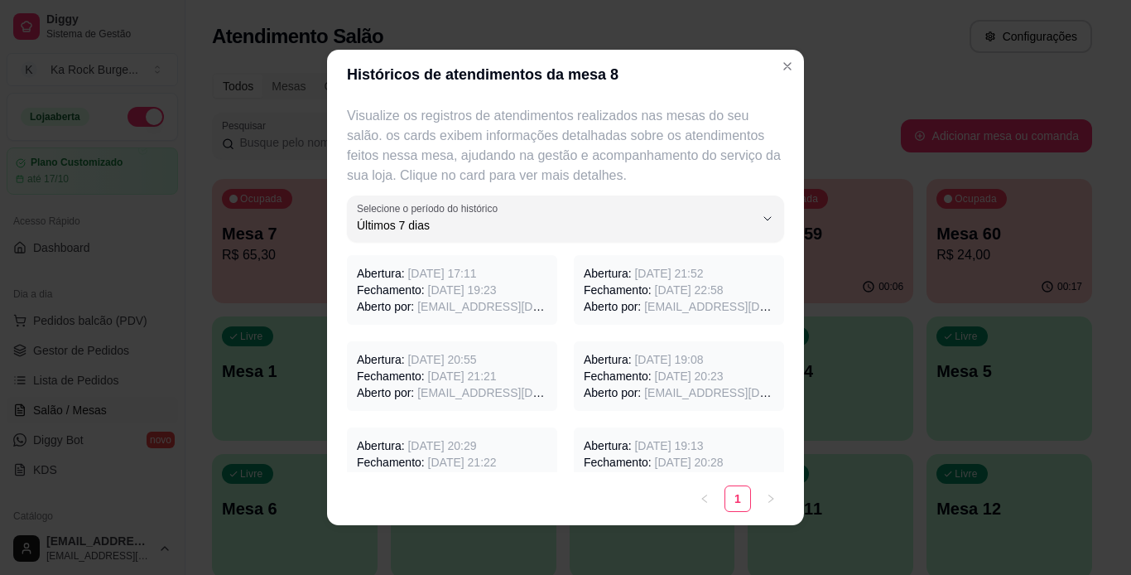
click at [407, 273] on span "28/09/2025 às 17:11" at bounding box center [441, 273] width 69 height 13
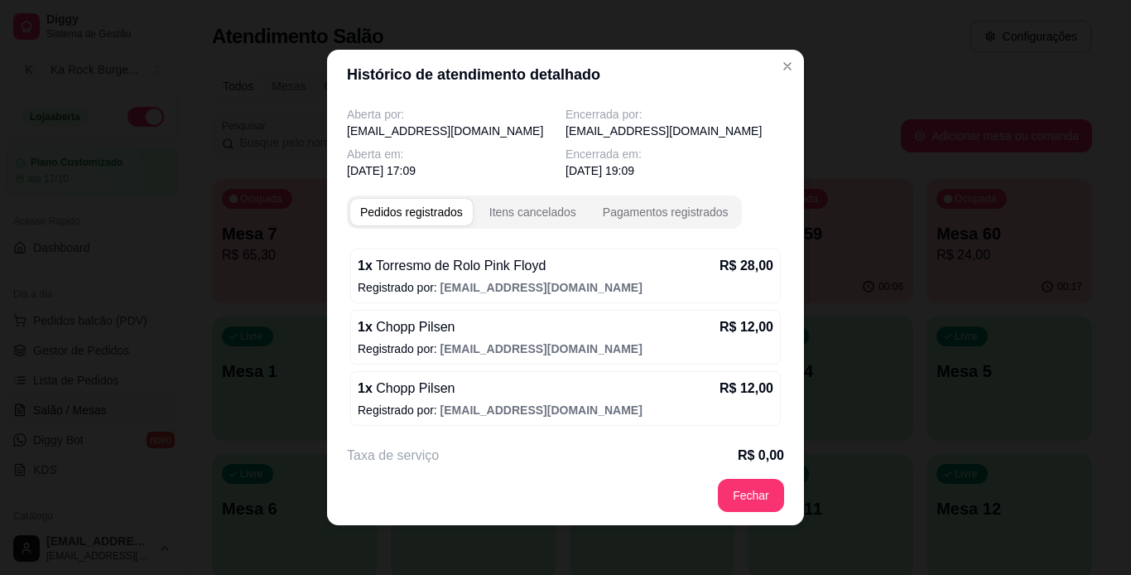
scroll to position [70, 0]
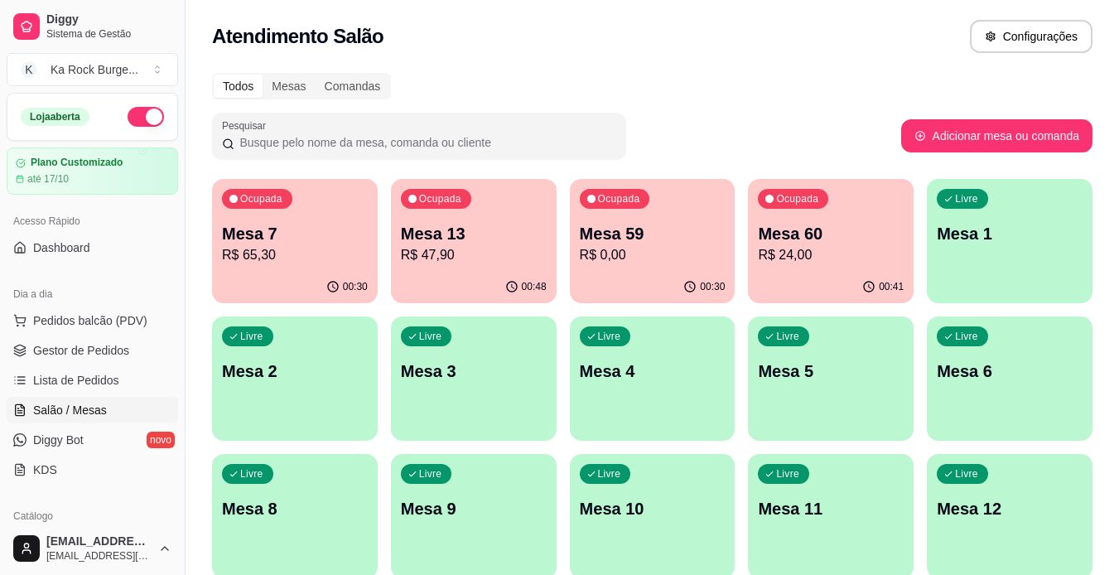
click at [260, 259] on p "R$ 65,30" at bounding box center [295, 255] width 146 height 20
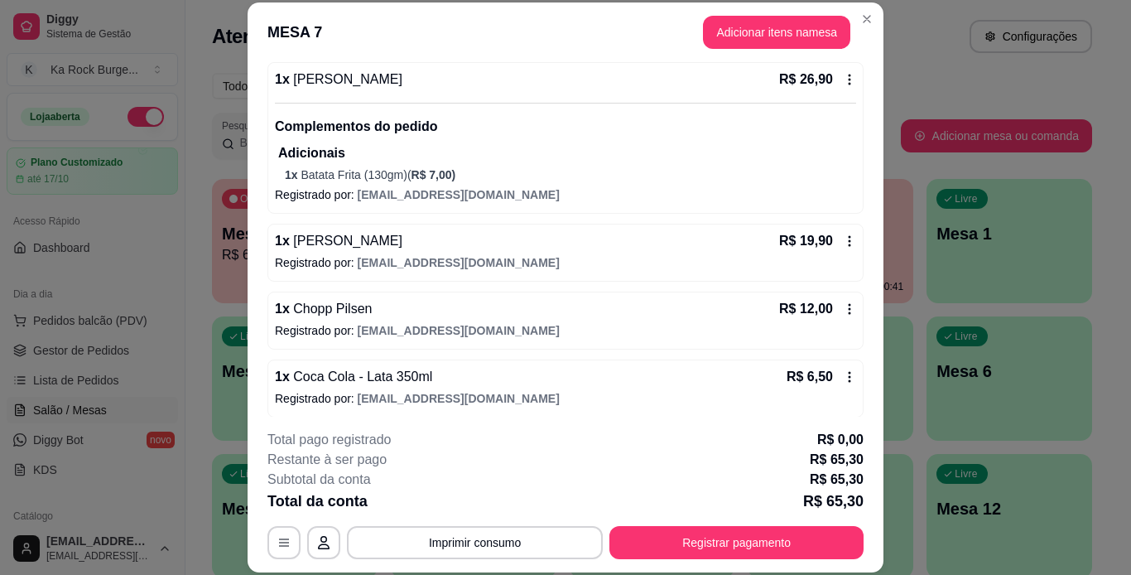
scroll to position [165, 0]
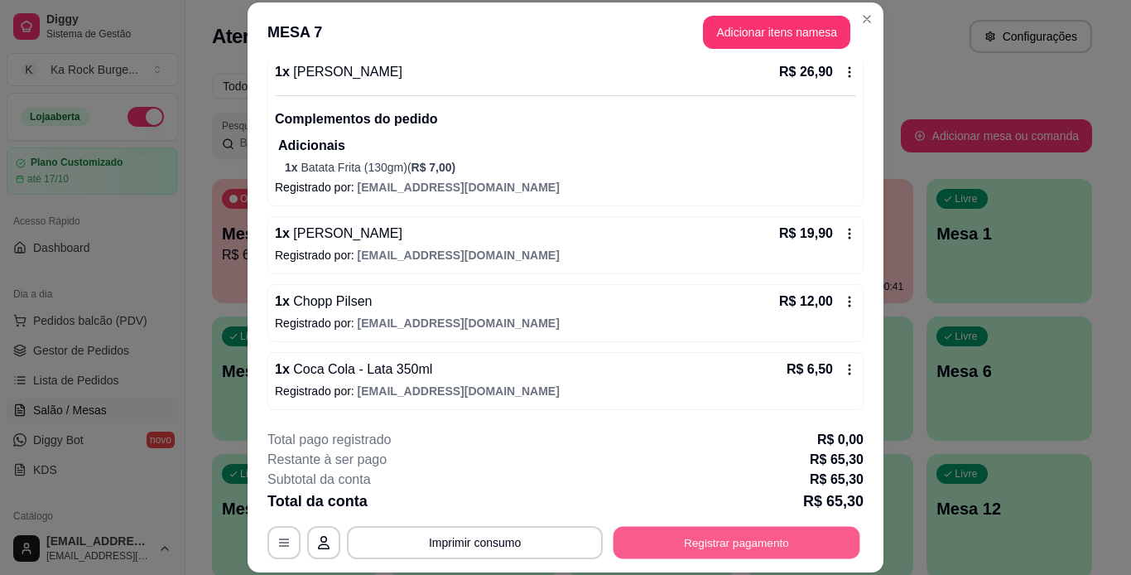
click at [683, 536] on button "Registrar pagamento" at bounding box center [737, 542] width 247 height 32
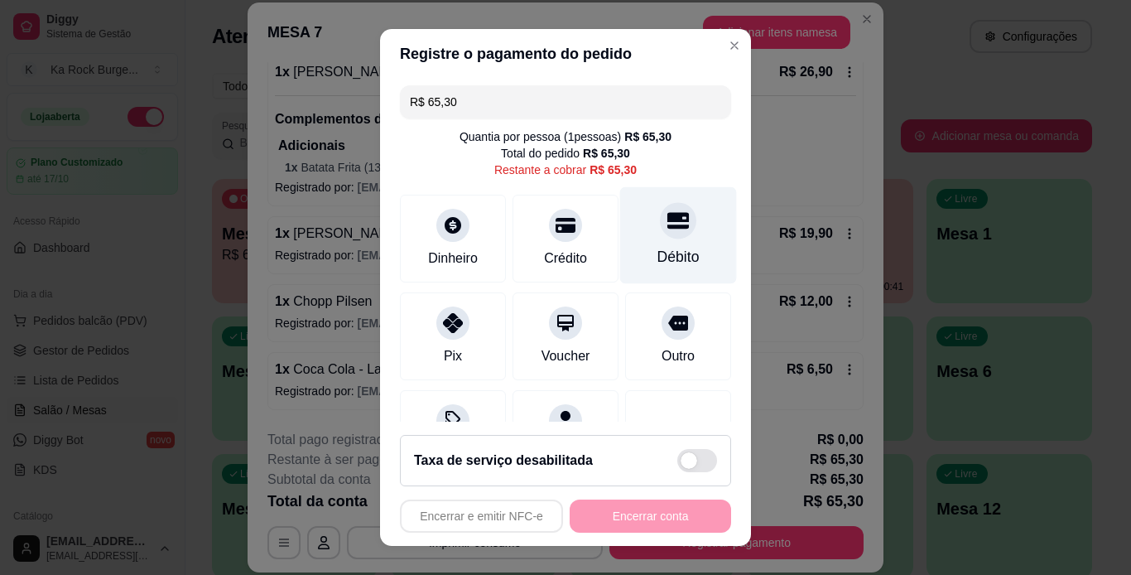
click at [660, 234] on div at bounding box center [678, 220] width 36 height 36
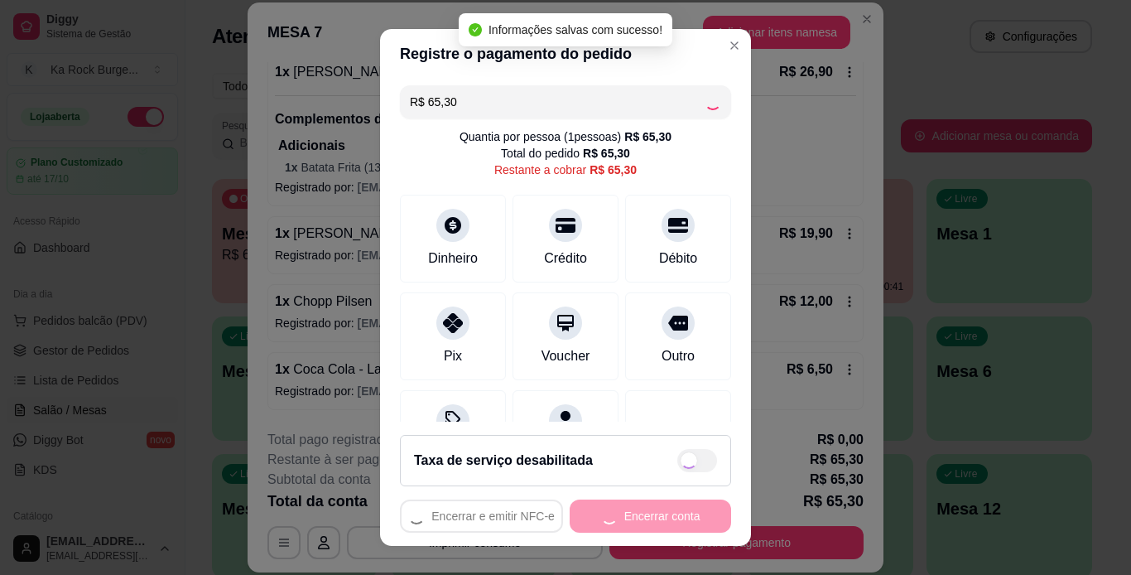
type input "R$ 0,00"
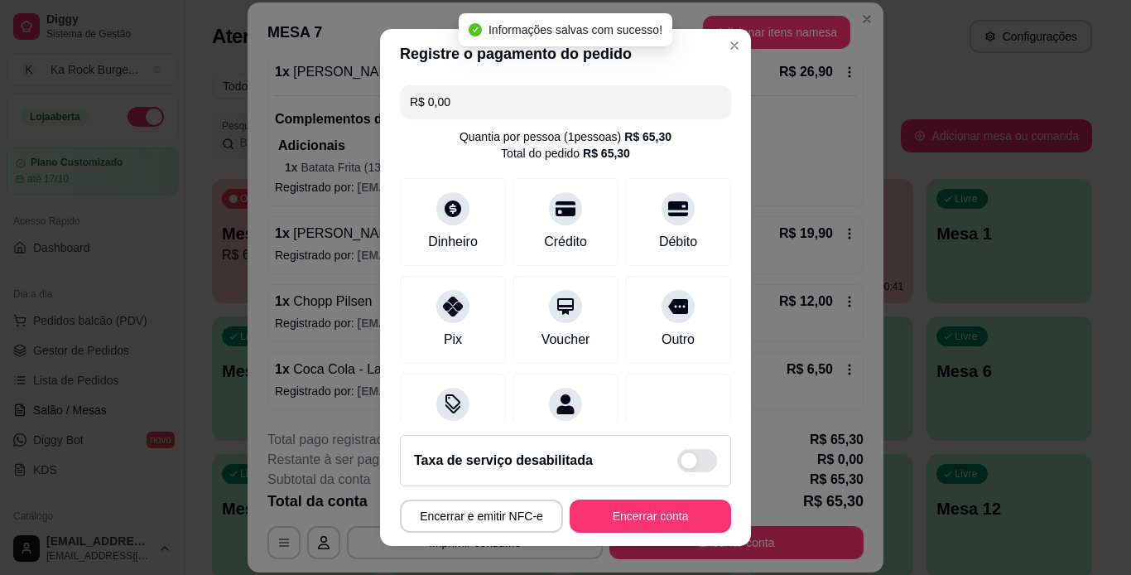
click at [636, 498] on footer "Taxa de serviço desabilitada Encerrar e emitir NFC-e Encerrar conta" at bounding box center [565, 483] width 371 height 124
click at [655, 509] on button "Encerrar conta" at bounding box center [650, 516] width 157 height 32
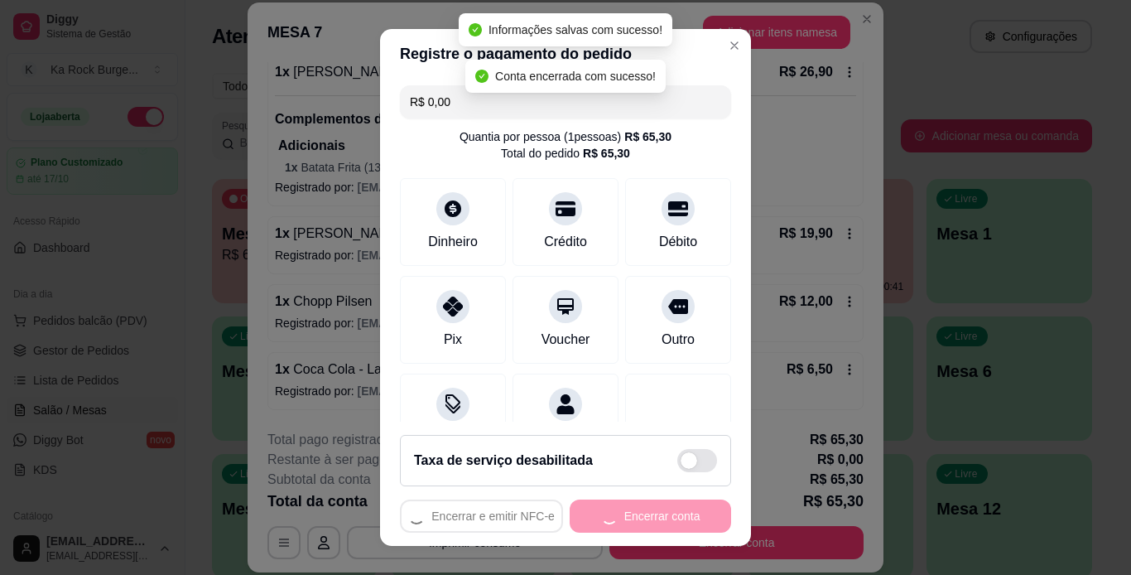
scroll to position [0, 0]
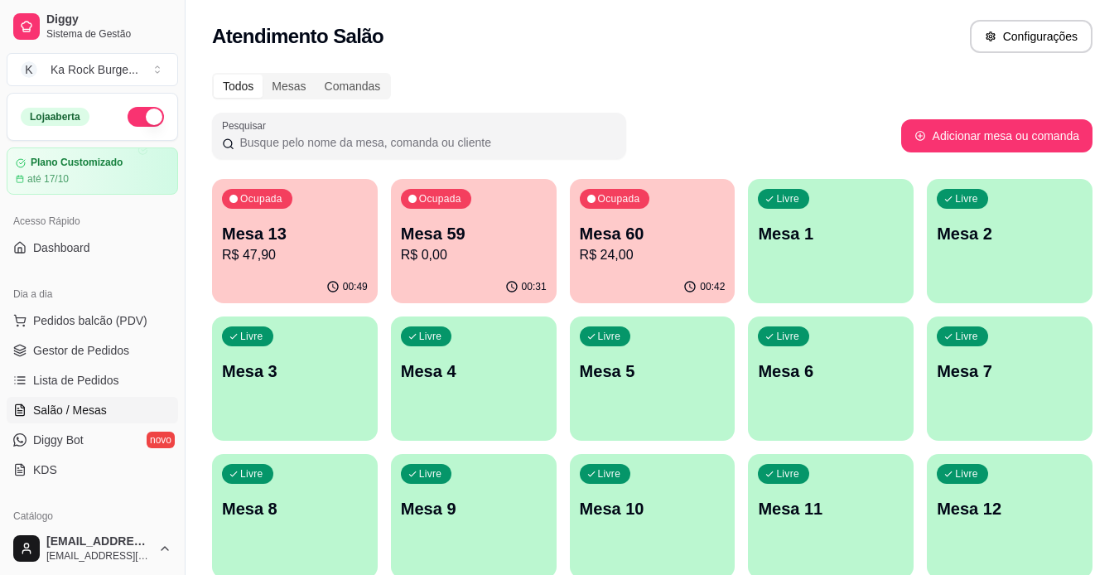
click at [637, 269] on div "Ocupada Mesa 60 R$ 24,00" at bounding box center [653, 225] width 166 height 92
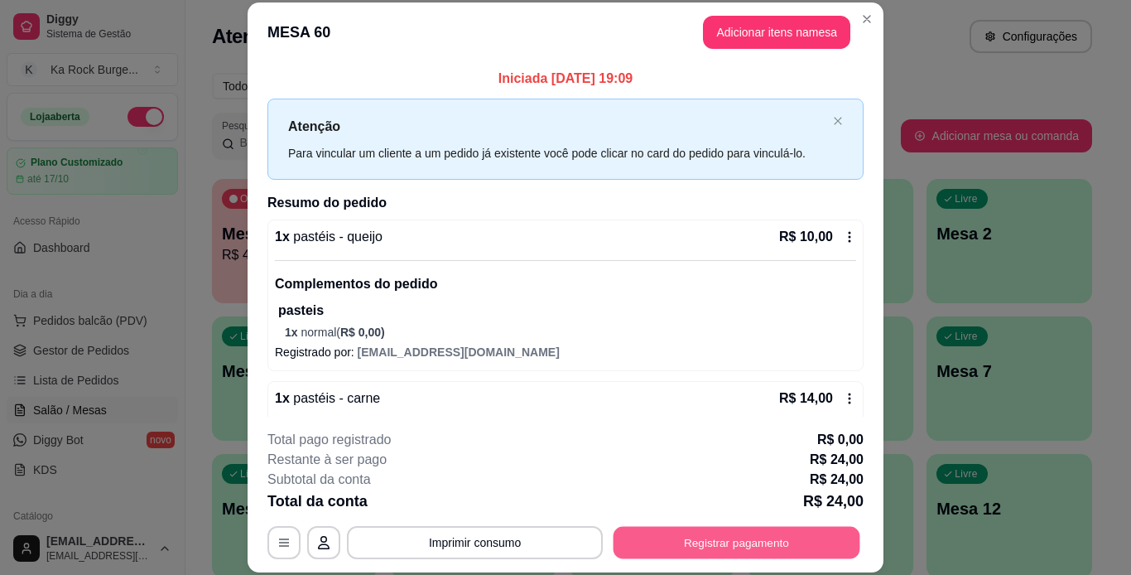
click at [718, 551] on button "Registrar pagamento" at bounding box center [737, 542] width 247 height 32
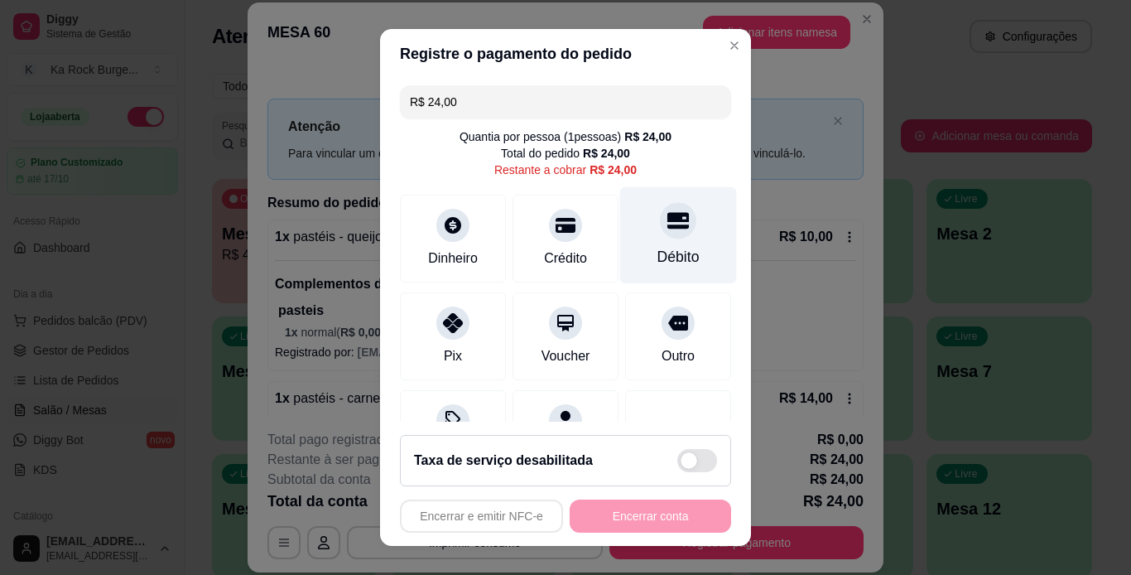
click at [671, 234] on div "Débito" at bounding box center [678, 234] width 117 height 97
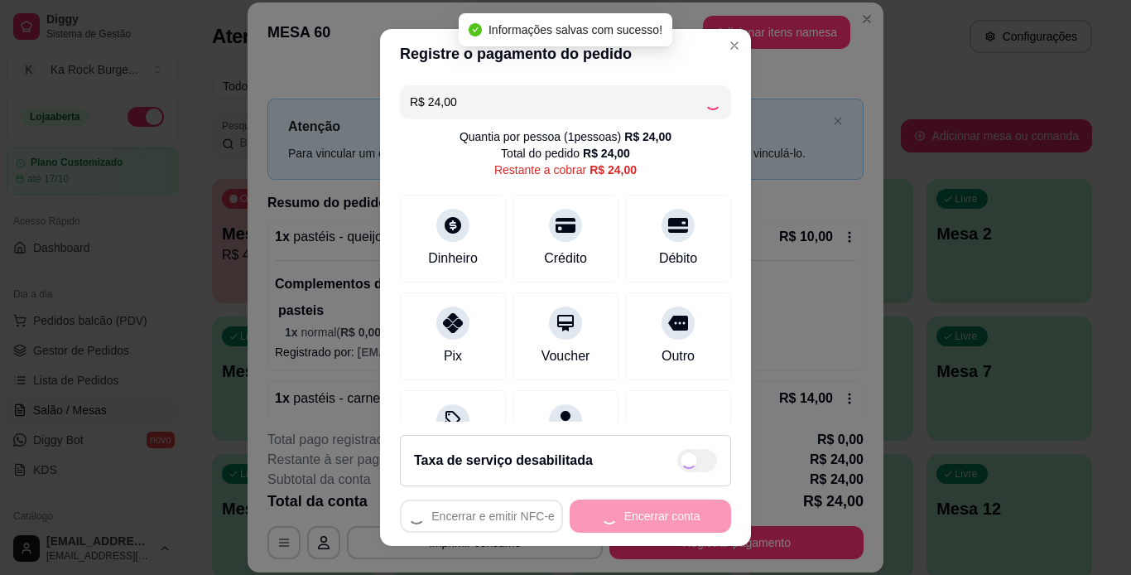
type input "R$ 0,00"
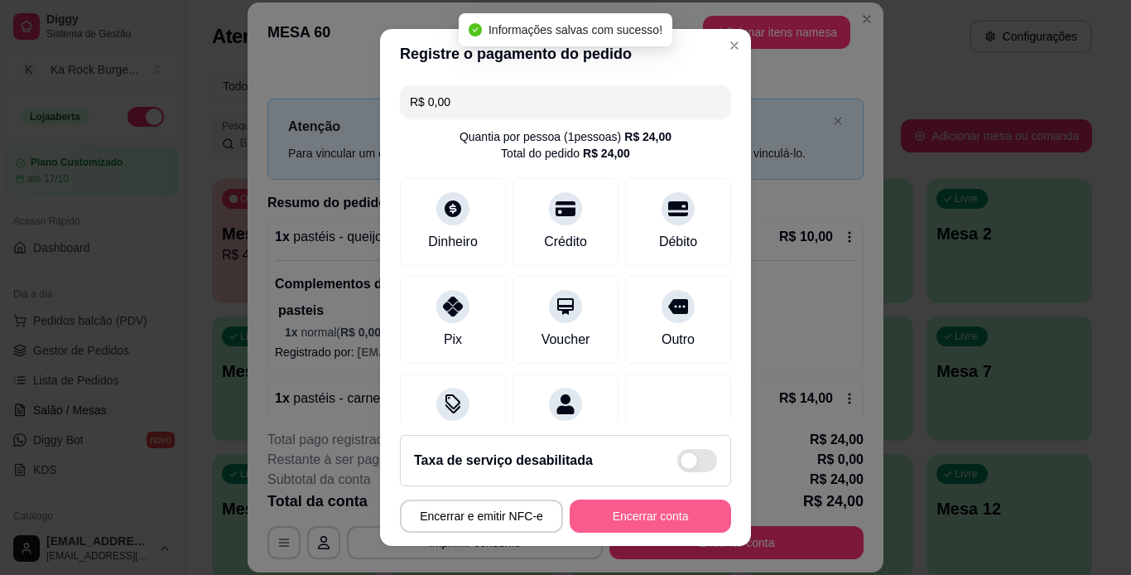
click at [668, 508] on button "Encerrar conta" at bounding box center [650, 515] width 161 height 33
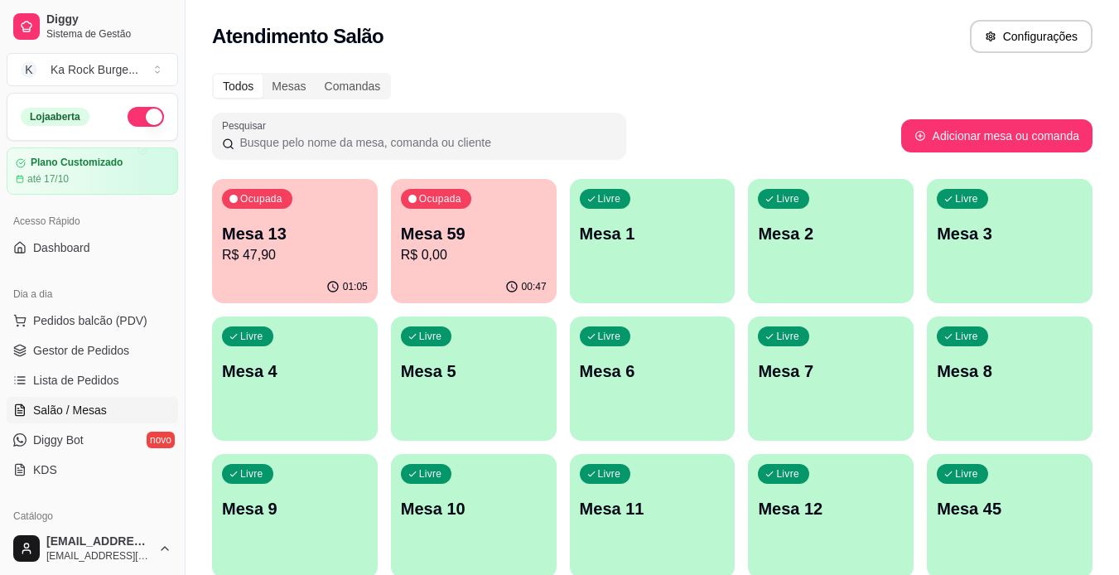
click at [515, 288] on icon "button" at bounding box center [511, 286] width 13 height 13
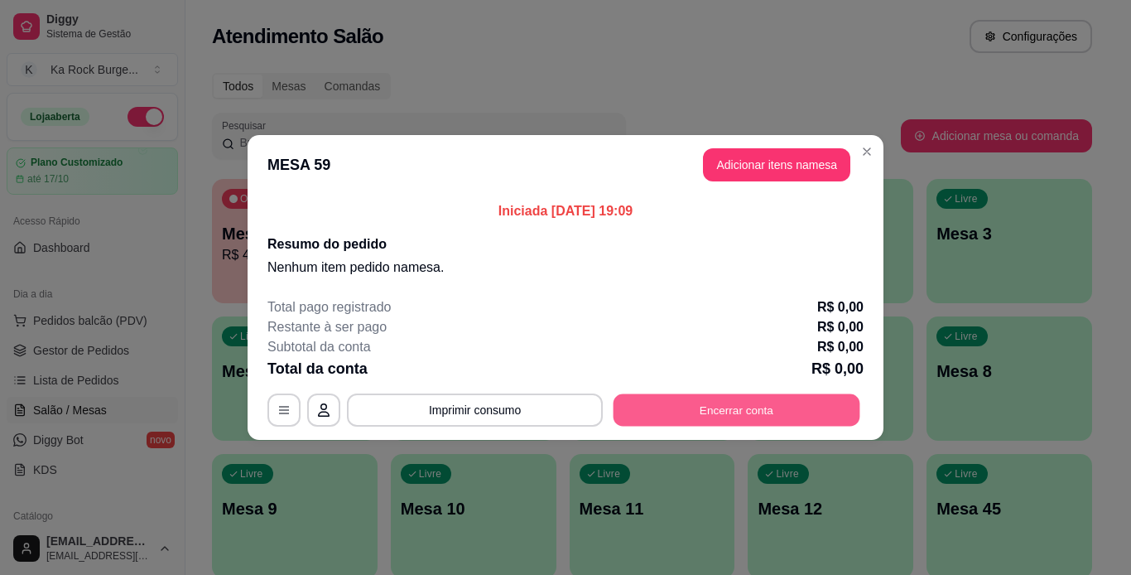
click at [720, 416] on button "Encerrar conta" at bounding box center [737, 410] width 247 height 32
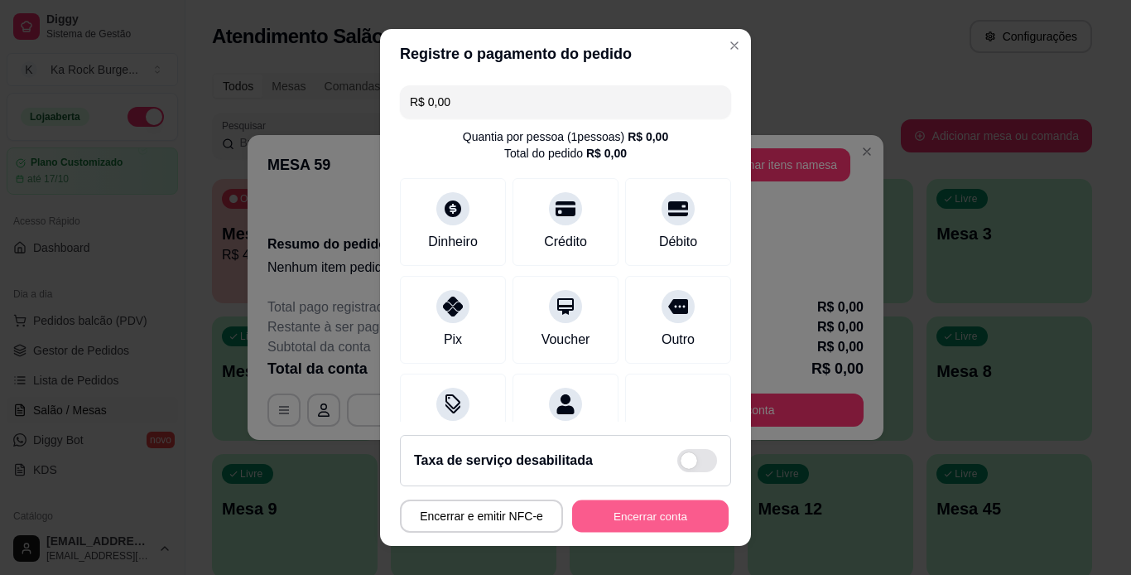
click at [686, 510] on button "Encerrar conta" at bounding box center [650, 516] width 157 height 32
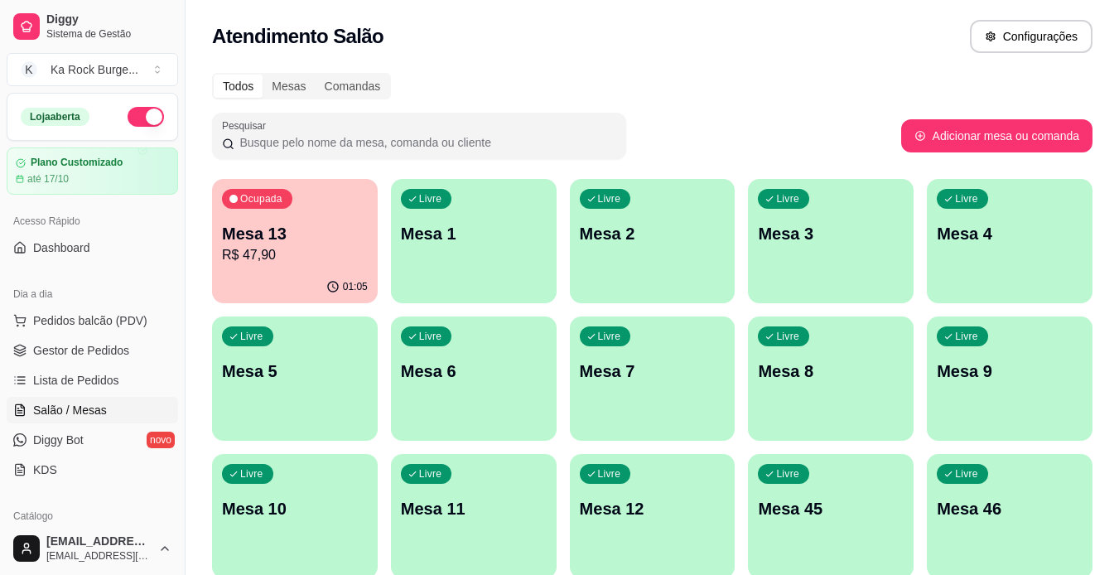
click at [287, 256] on p "R$ 47,90" at bounding box center [295, 255] width 146 height 20
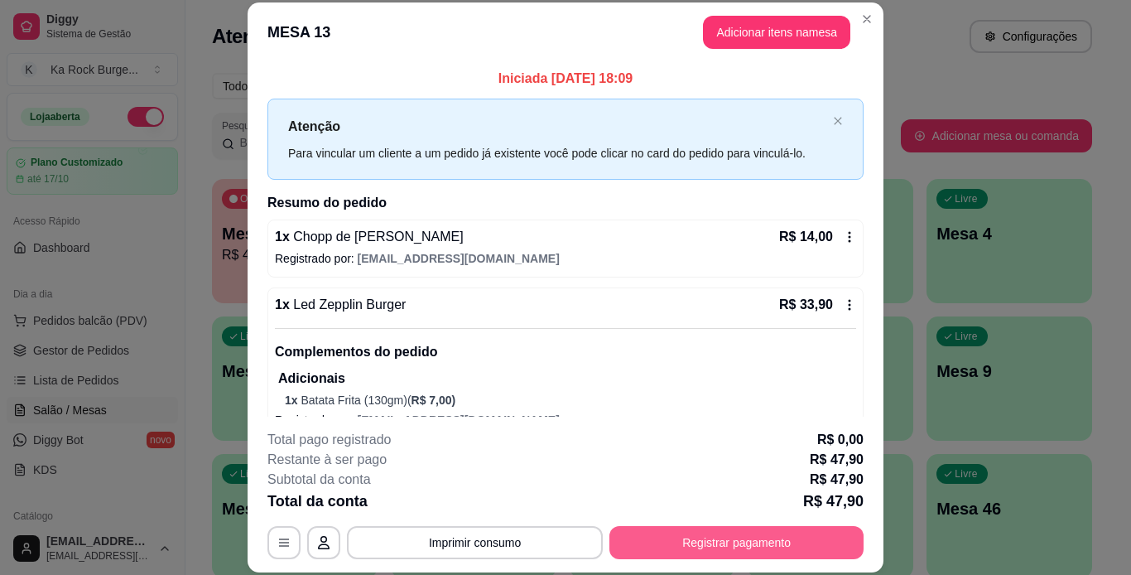
click at [662, 547] on button "Registrar pagamento" at bounding box center [736, 542] width 254 height 33
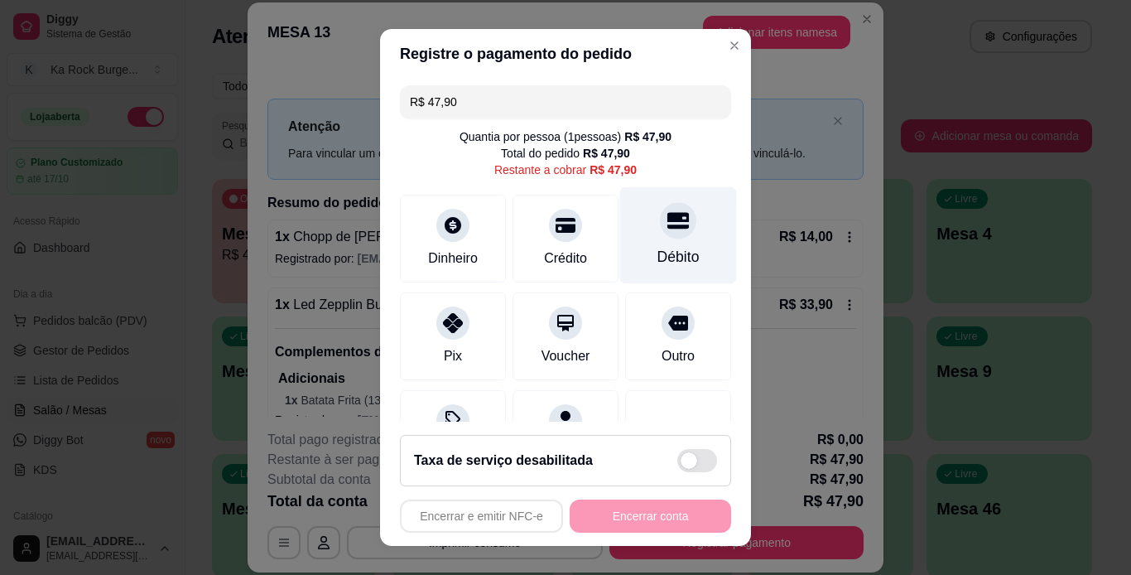
click at [622, 233] on div "Débito" at bounding box center [678, 234] width 117 height 97
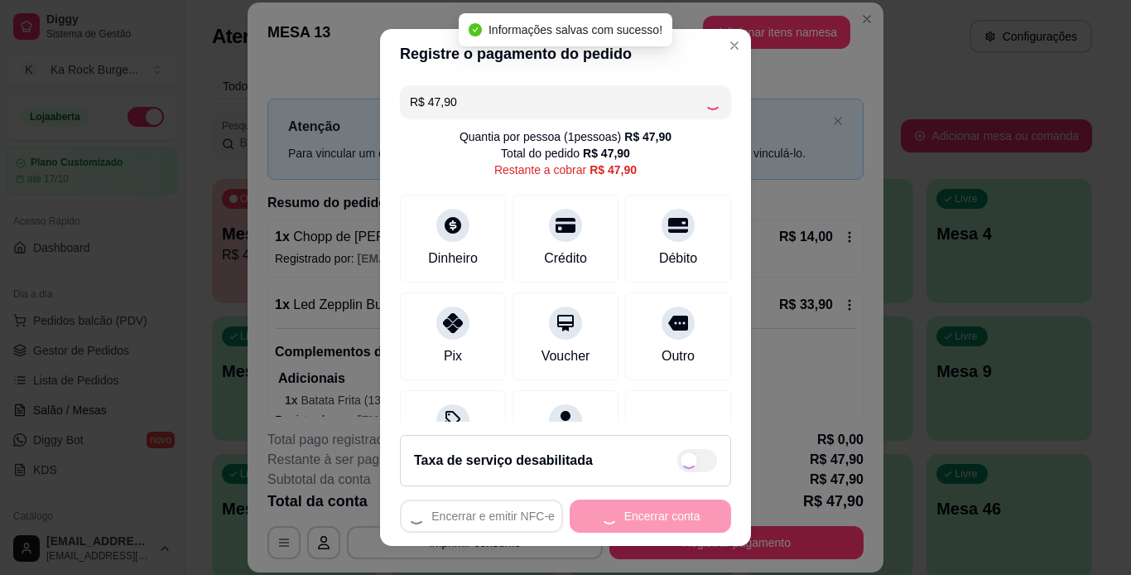
type input "R$ 0,00"
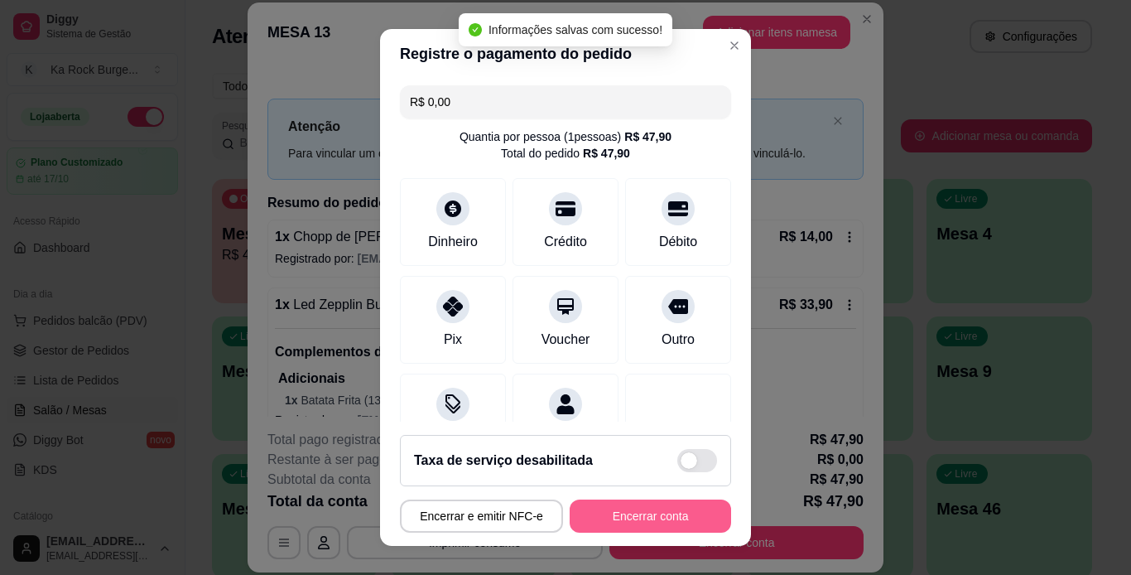
click at [648, 522] on button "Encerrar conta" at bounding box center [650, 515] width 161 height 33
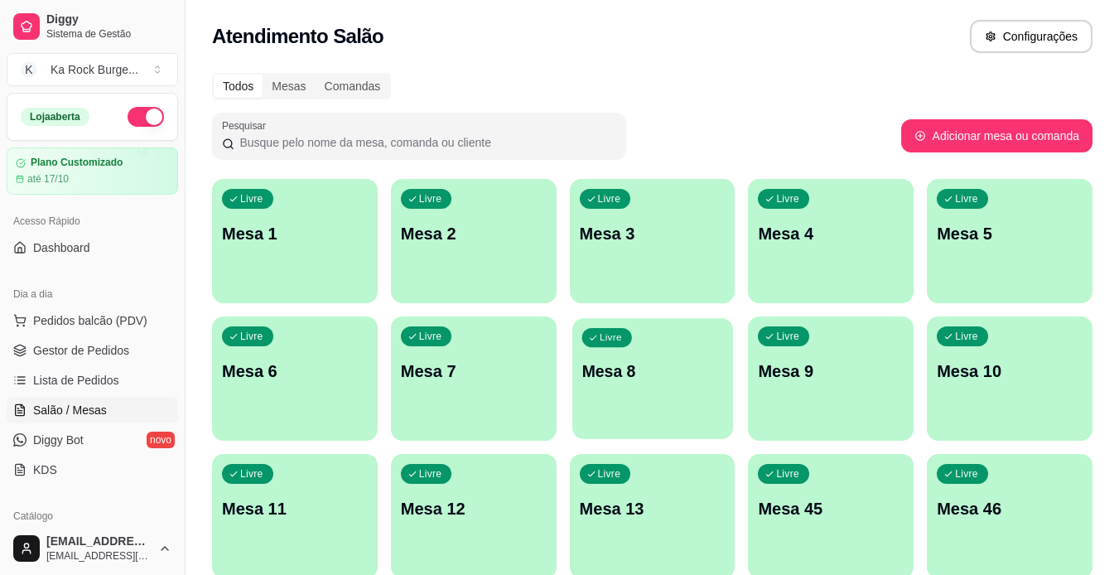
click at [686, 402] on div "Livre Mesa 8" at bounding box center [652, 368] width 161 height 101
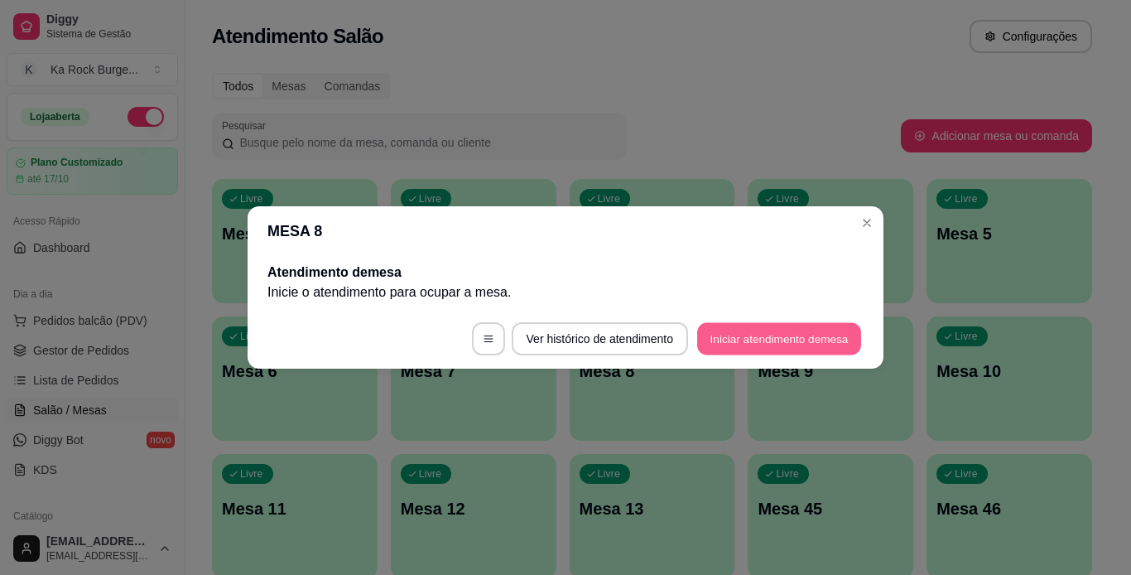
click at [759, 338] on button "Iniciar atendimento de mesa" at bounding box center [779, 339] width 164 height 32
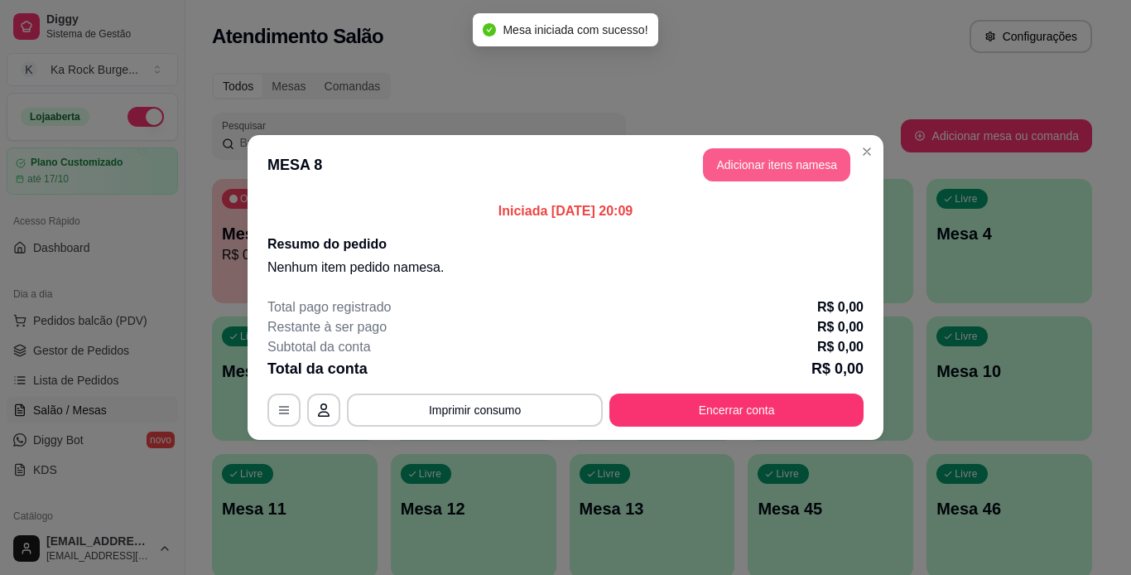
click at [752, 172] on button "Adicionar itens na mesa" at bounding box center [776, 164] width 147 height 33
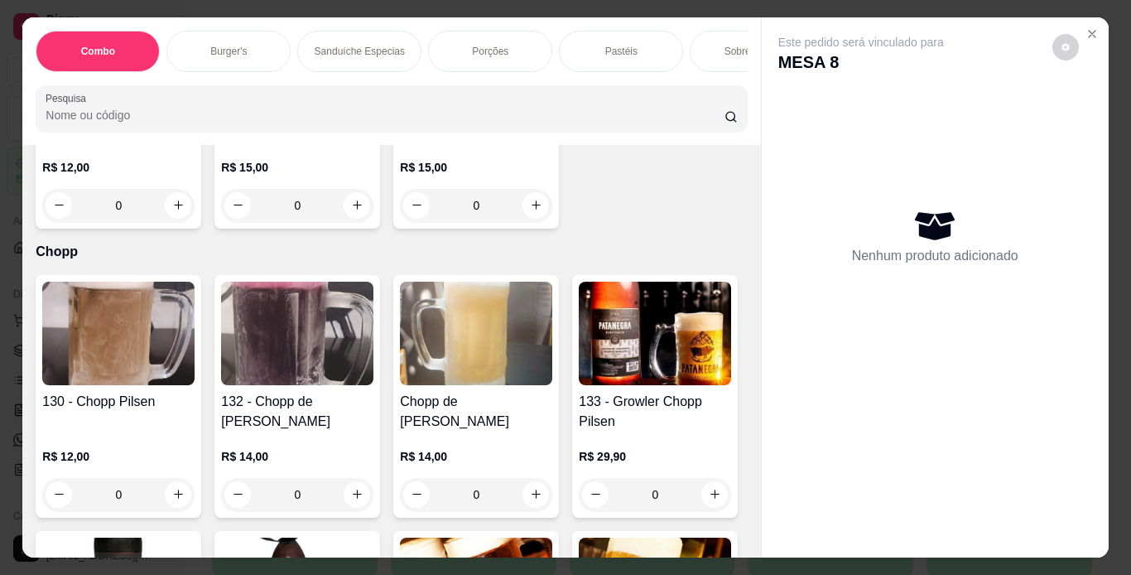
scroll to position [4910, 0]
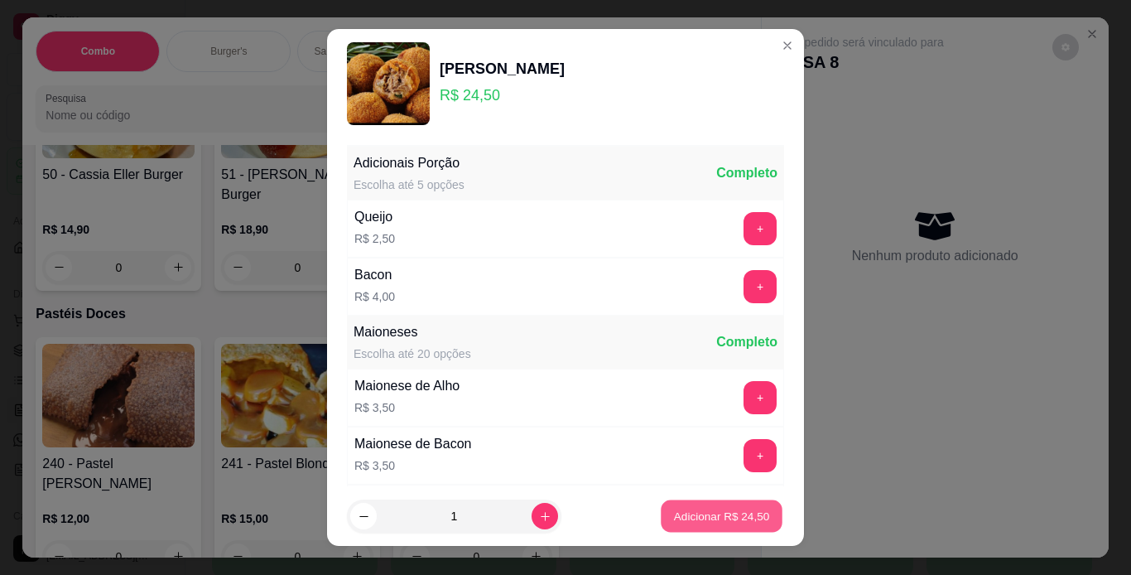
click at [692, 519] on p "Adicionar R$ 24,50" at bounding box center [722, 516] width 96 height 16
type input "1"
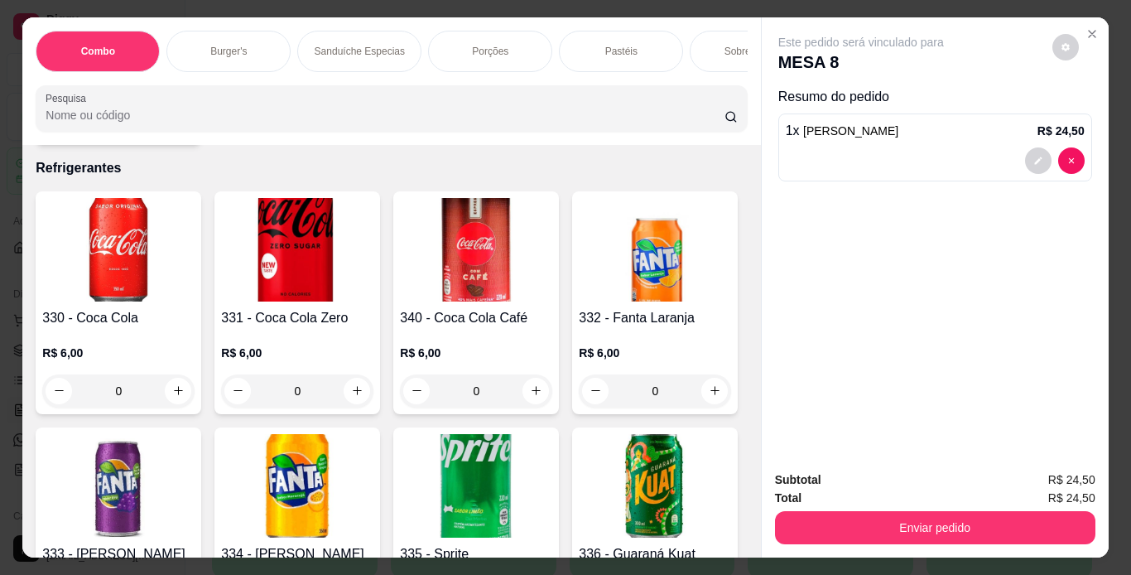
scroll to position [7014, 0]
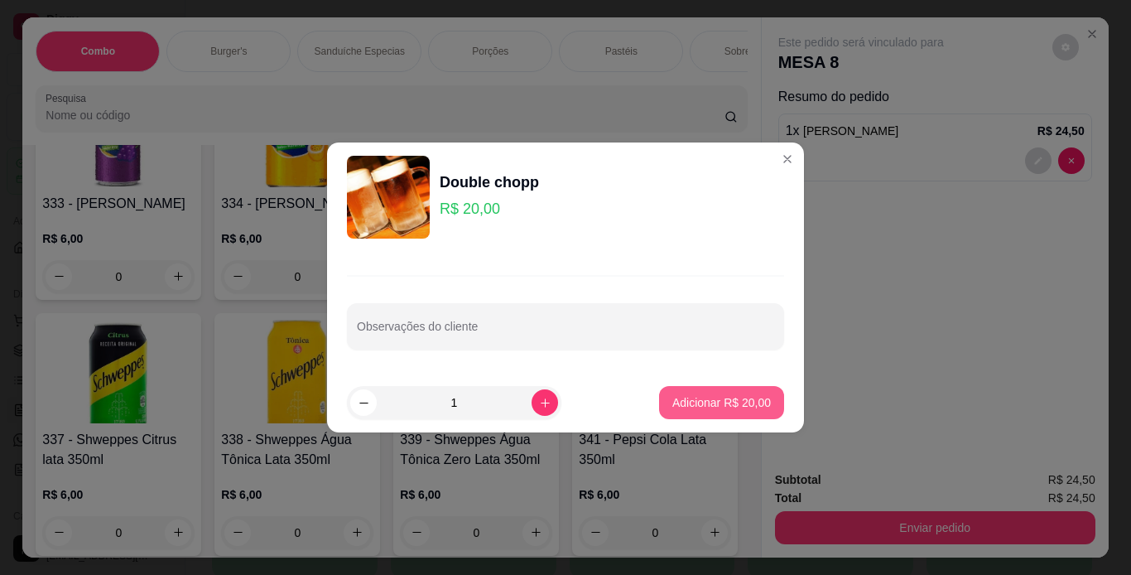
click at [696, 399] on p "Adicionar R$ 20,00" at bounding box center [721, 402] width 99 height 17
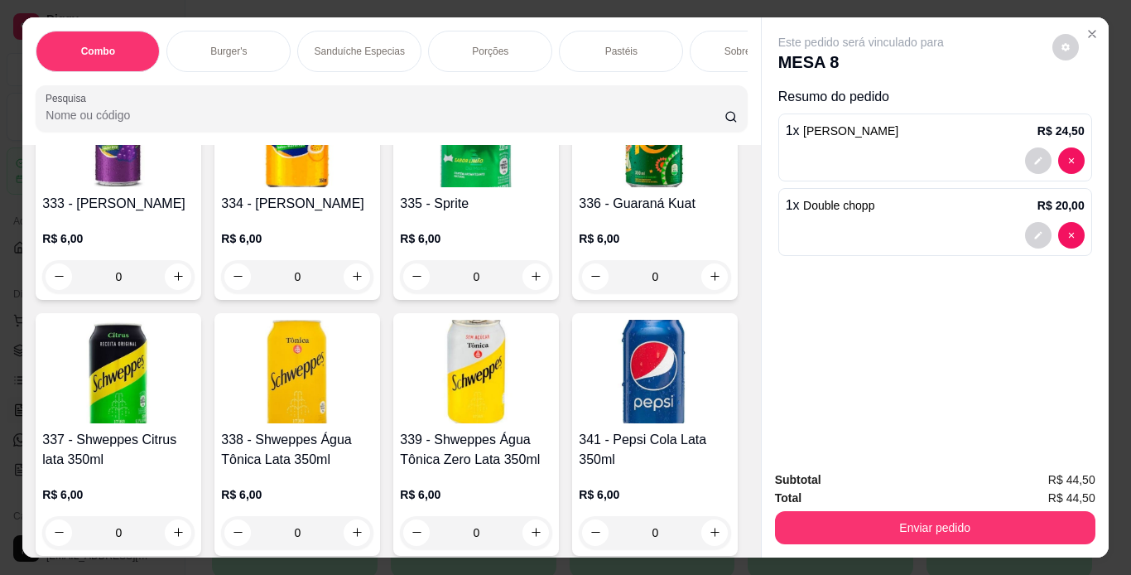
type input "1"
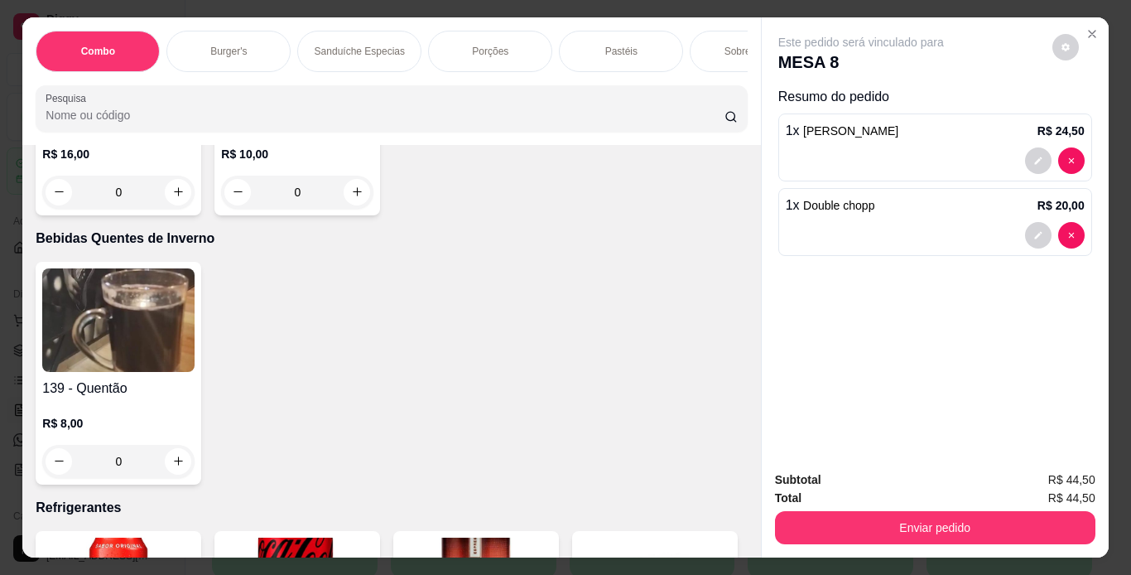
scroll to position [6312, 0]
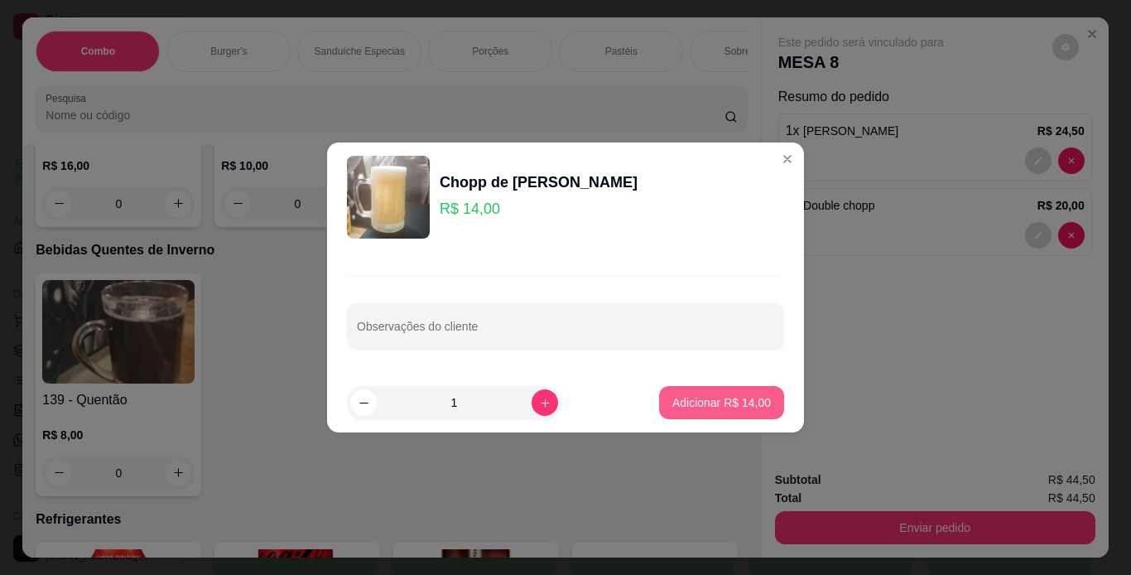
click at [684, 410] on p "Adicionar R$ 14,00" at bounding box center [721, 402] width 99 height 17
type input "1"
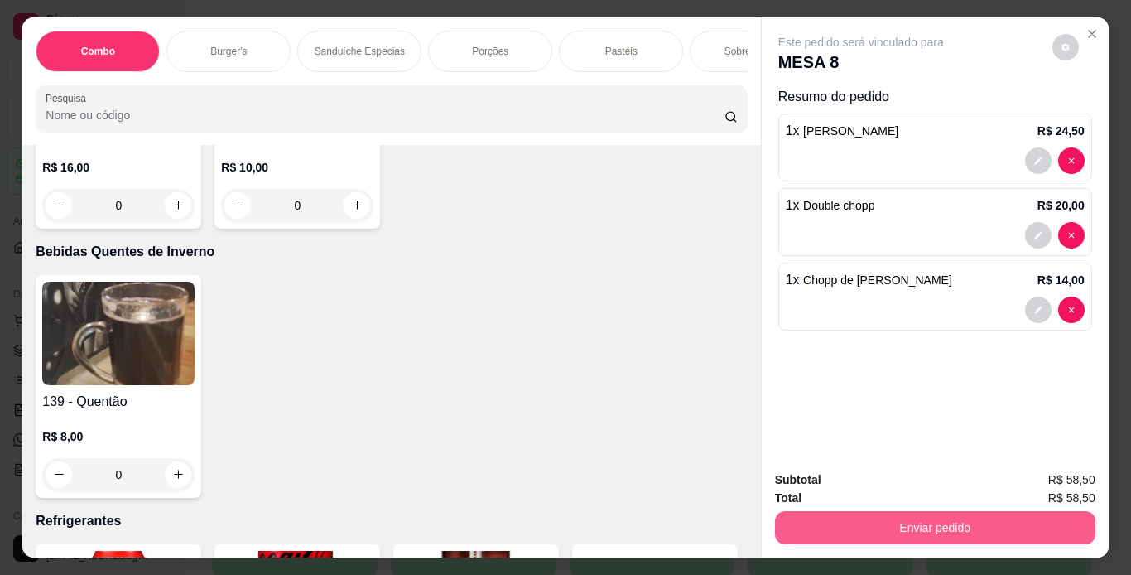
click at [821, 529] on button "Enviar pedido" at bounding box center [935, 527] width 320 height 33
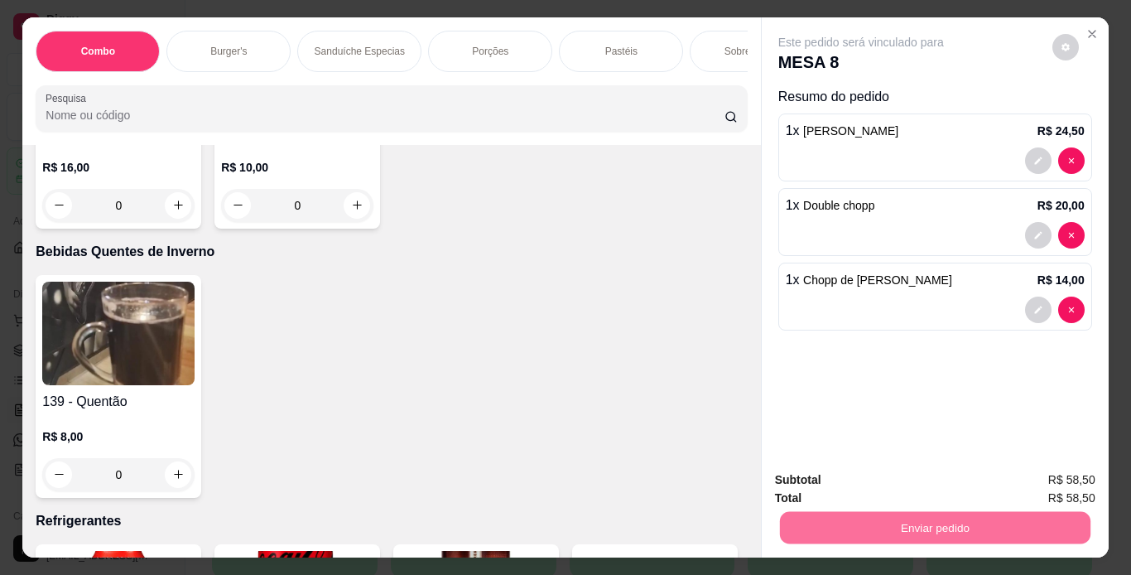
click at [1065, 479] on button "Enviar pedido" at bounding box center [1052, 480] width 94 height 31
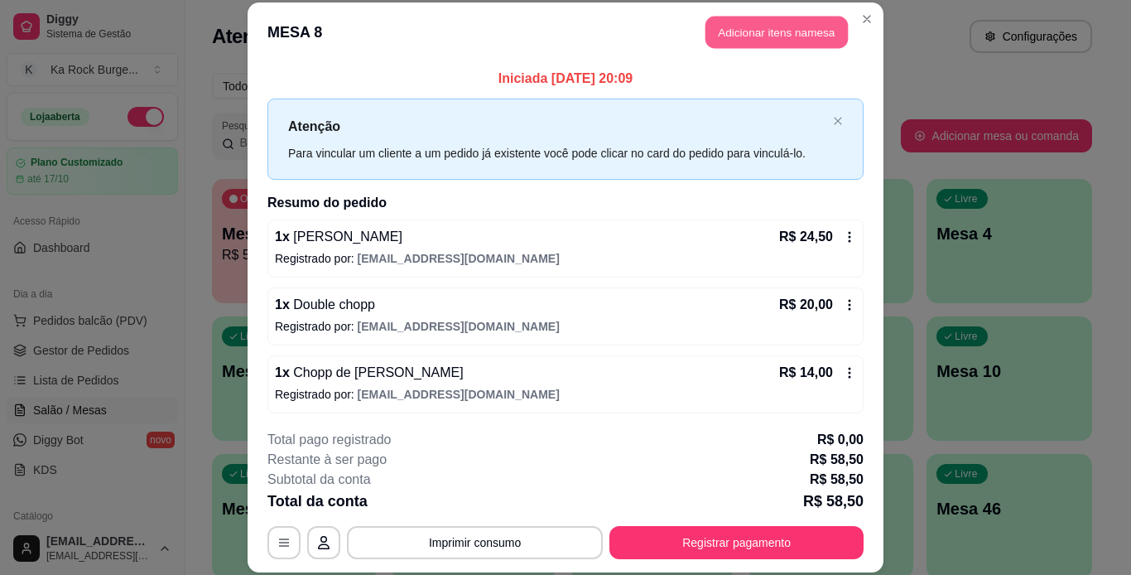
click at [739, 38] on button "Adicionar itens na mesa" at bounding box center [777, 33] width 142 height 32
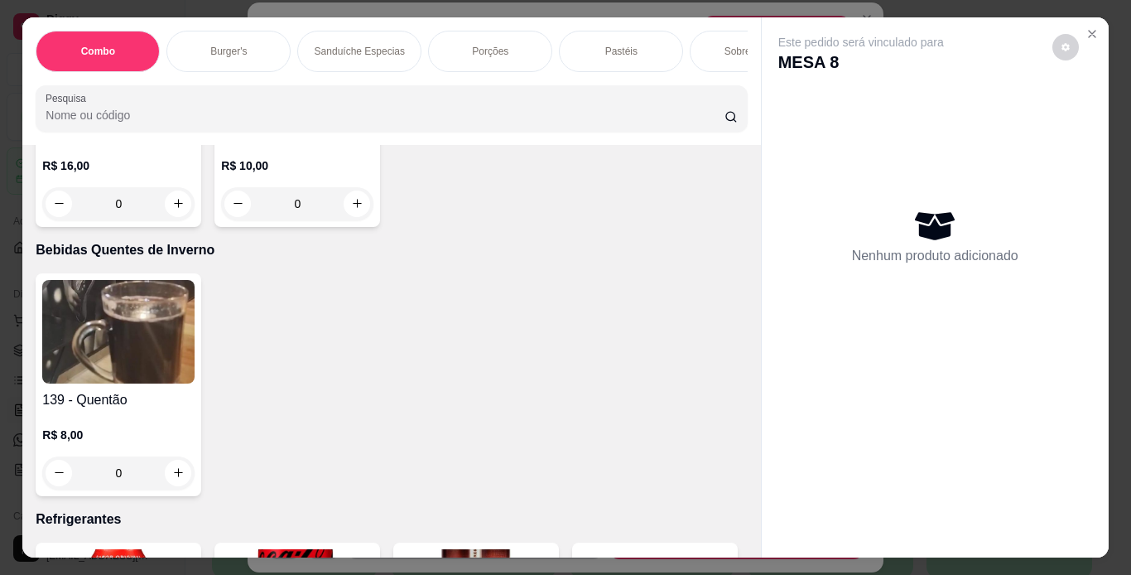
click at [703, 412] on button "Adicionar R$ 14,00" at bounding box center [721, 402] width 125 height 33
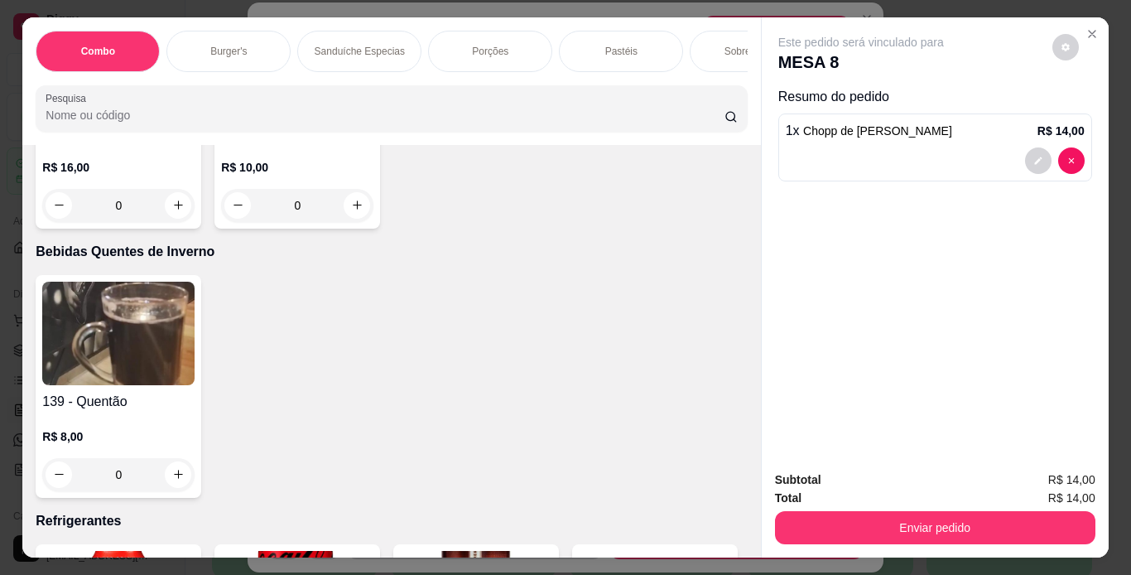
type input "1"
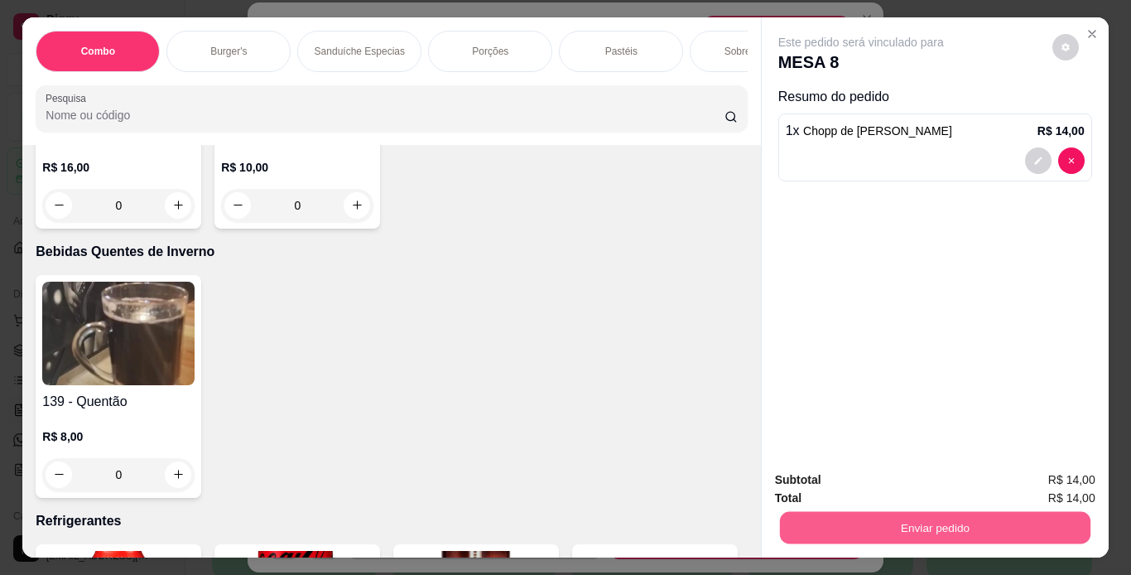
click at [865, 519] on button "Enviar pedido" at bounding box center [934, 528] width 311 height 32
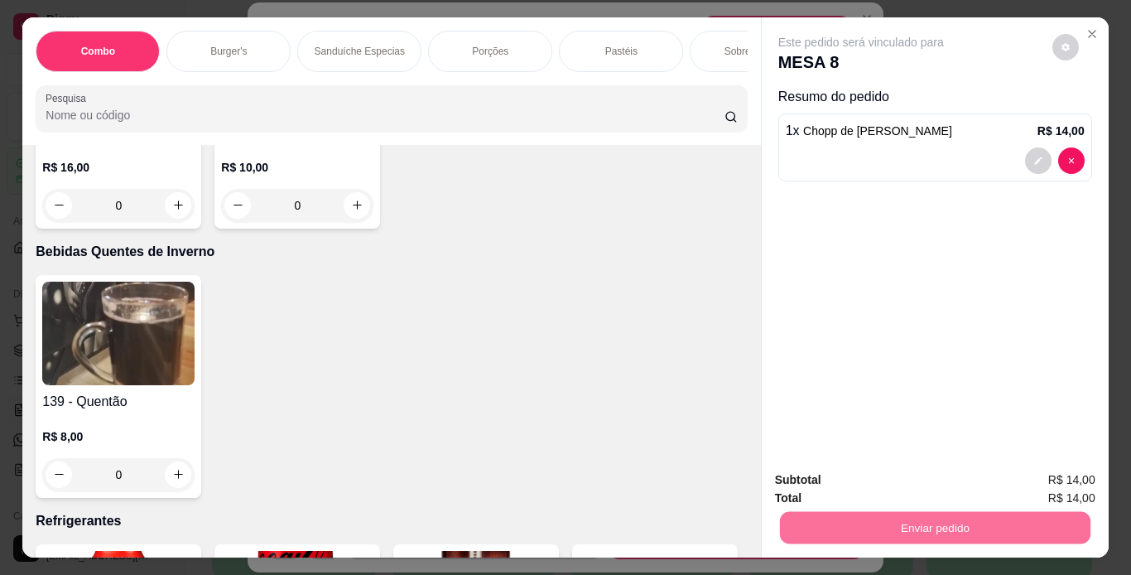
click at [1051, 489] on button "Enviar pedido" at bounding box center [1052, 480] width 91 height 31
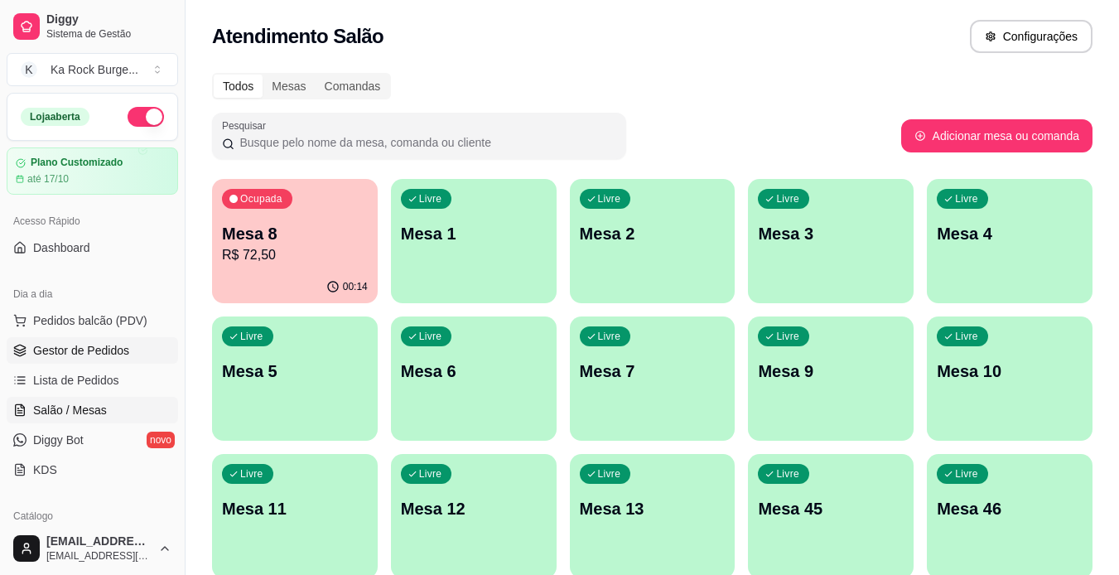
click at [82, 348] on span "Gestor de Pedidos" at bounding box center [81, 350] width 96 height 17
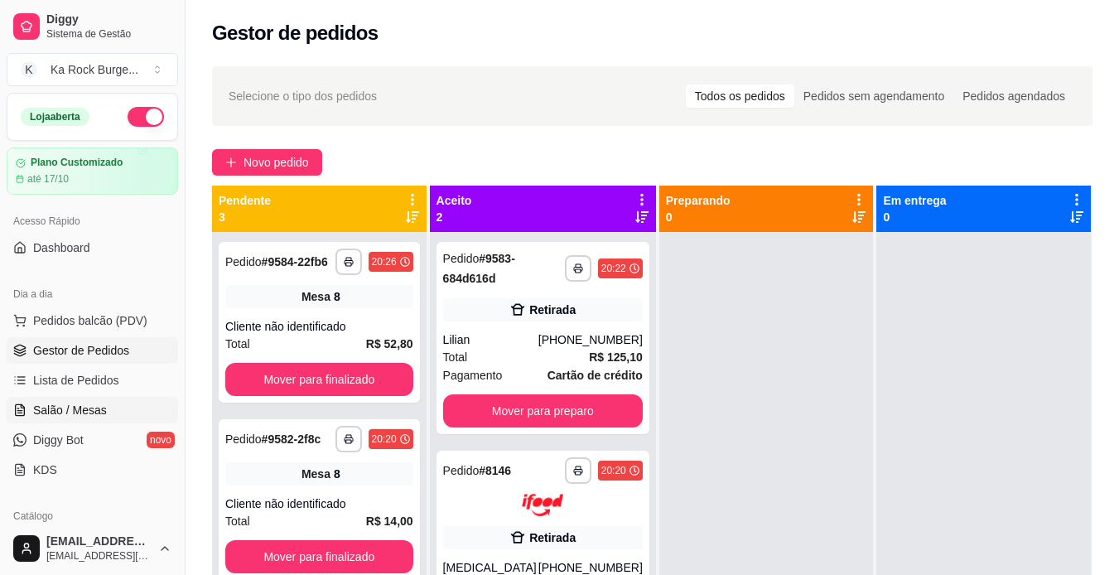
click at [104, 407] on link "Salão / Mesas" at bounding box center [92, 410] width 171 height 26
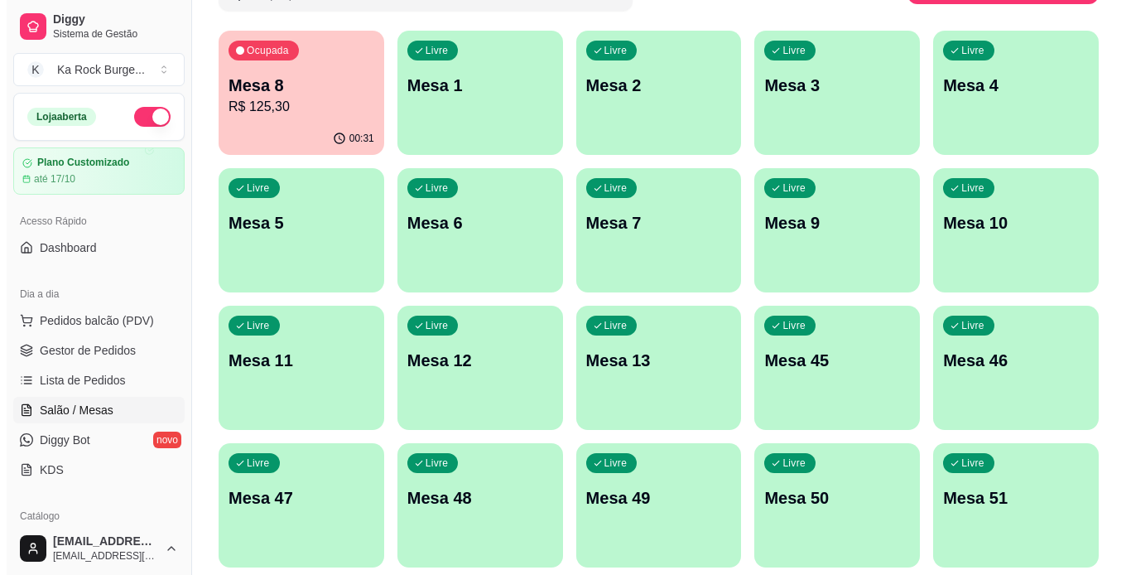
scroll to position [161, 0]
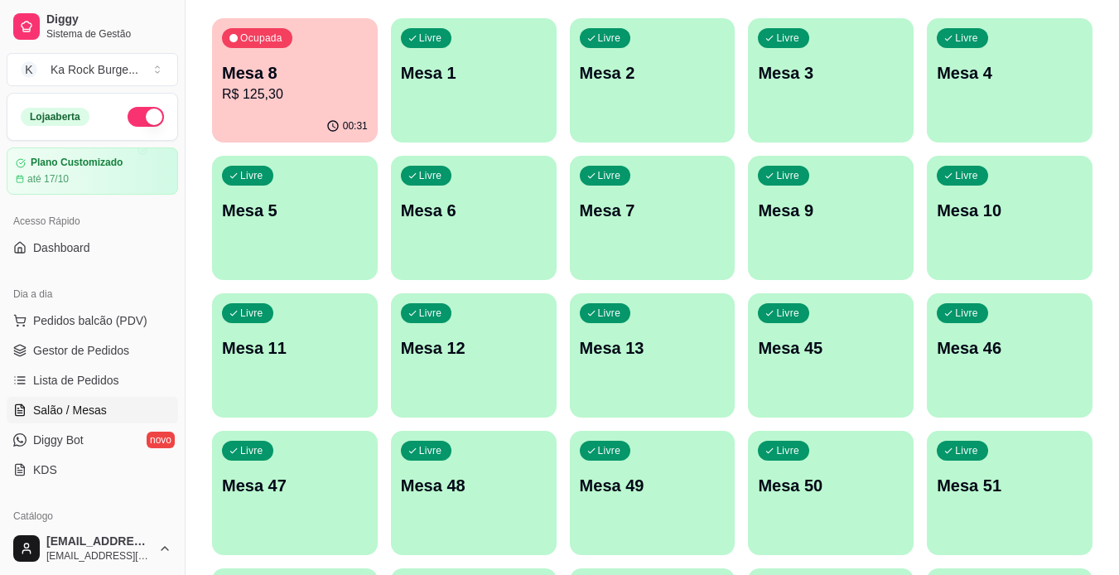
click at [460, 379] on div "Livre Mesa 12" at bounding box center [474, 345] width 166 height 104
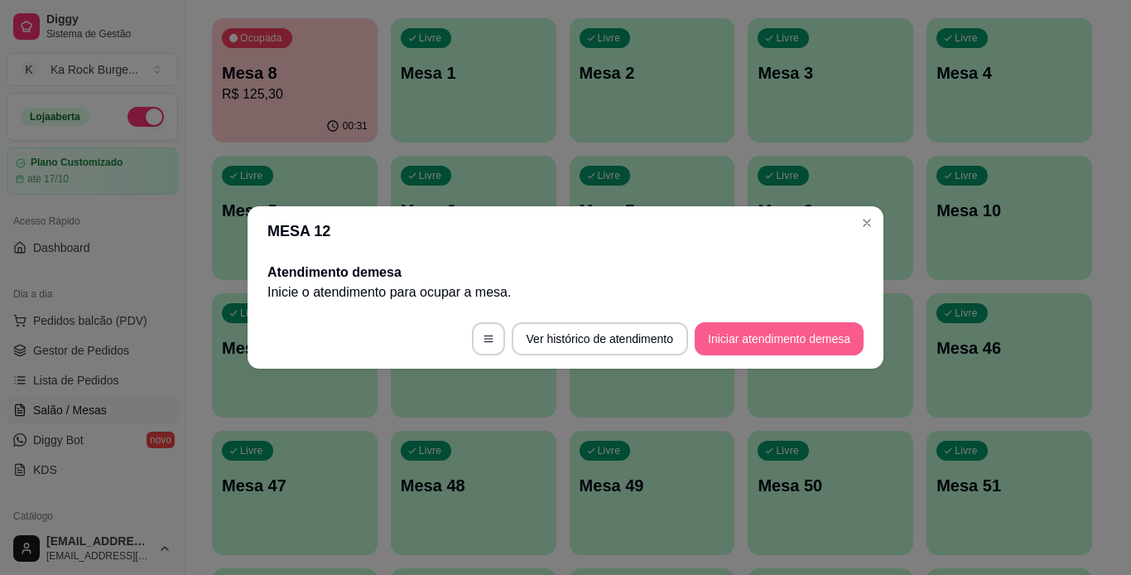
click at [749, 345] on button "Iniciar atendimento de mesa" at bounding box center [779, 338] width 169 height 33
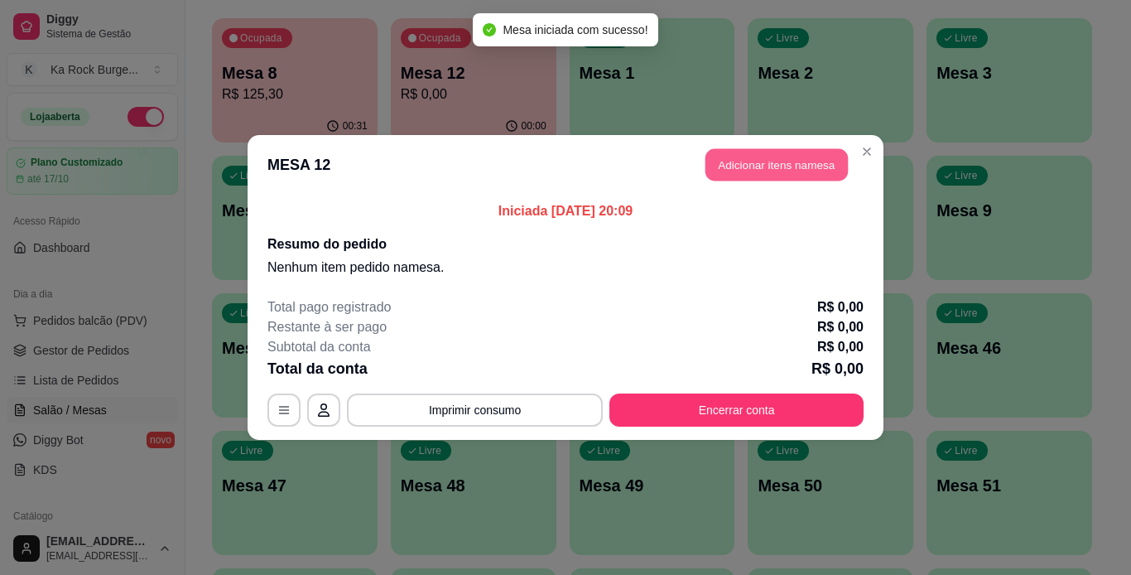
click at [759, 172] on button "Adicionar itens na mesa" at bounding box center [777, 165] width 142 height 32
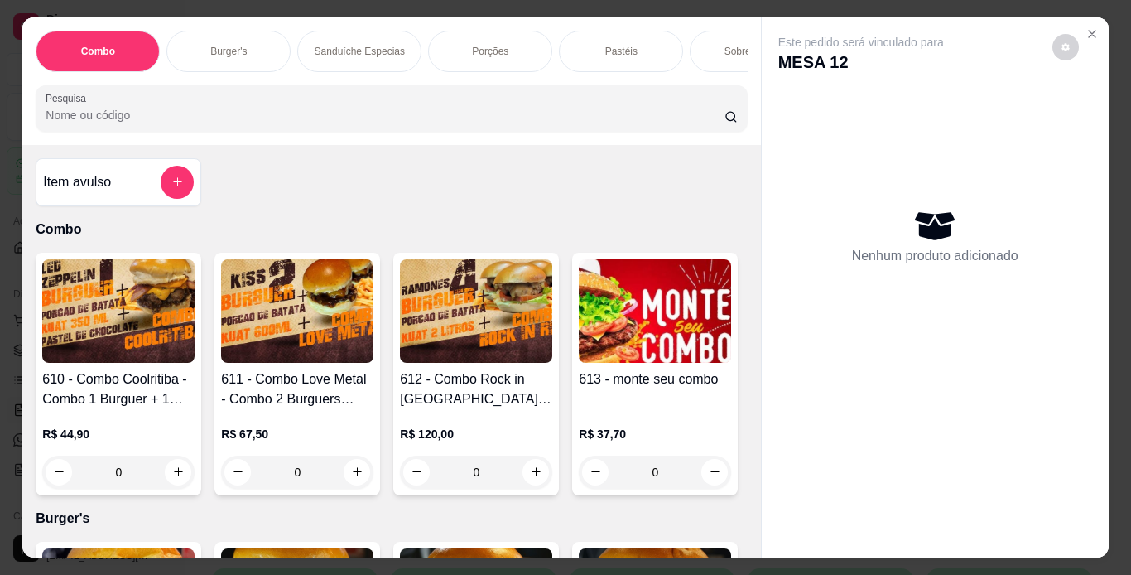
click at [450, 46] on div "Porções" at bounding box center [490, 51] width 124 height 41
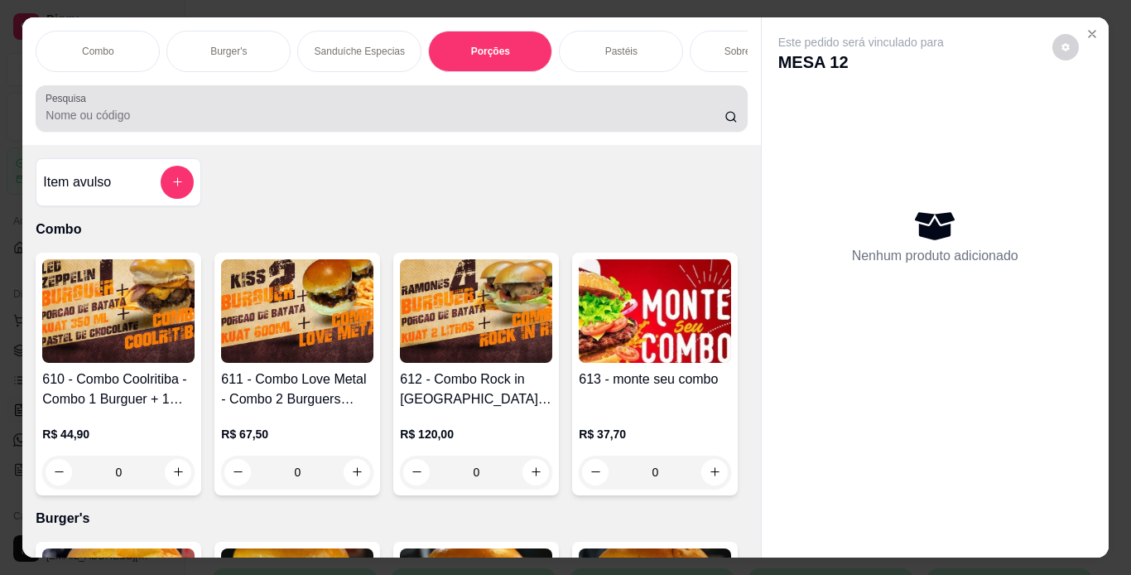
scroll to position [42, 0]
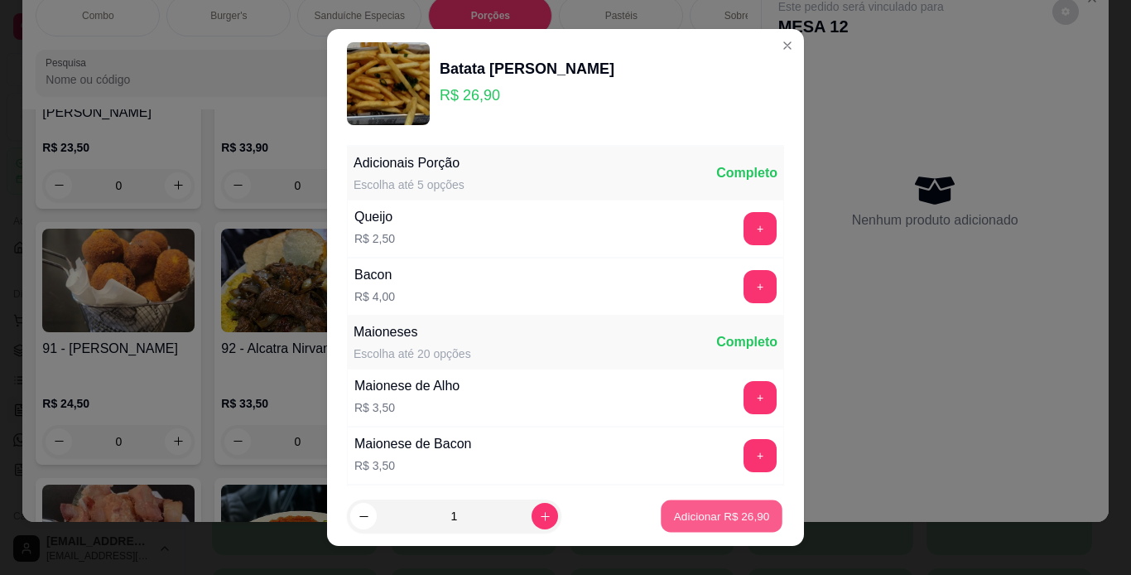
click at [727, 516] on p "Adicionar R$ 26,90" at bounding box center [722, 516] width 96 height 16
type input "1"
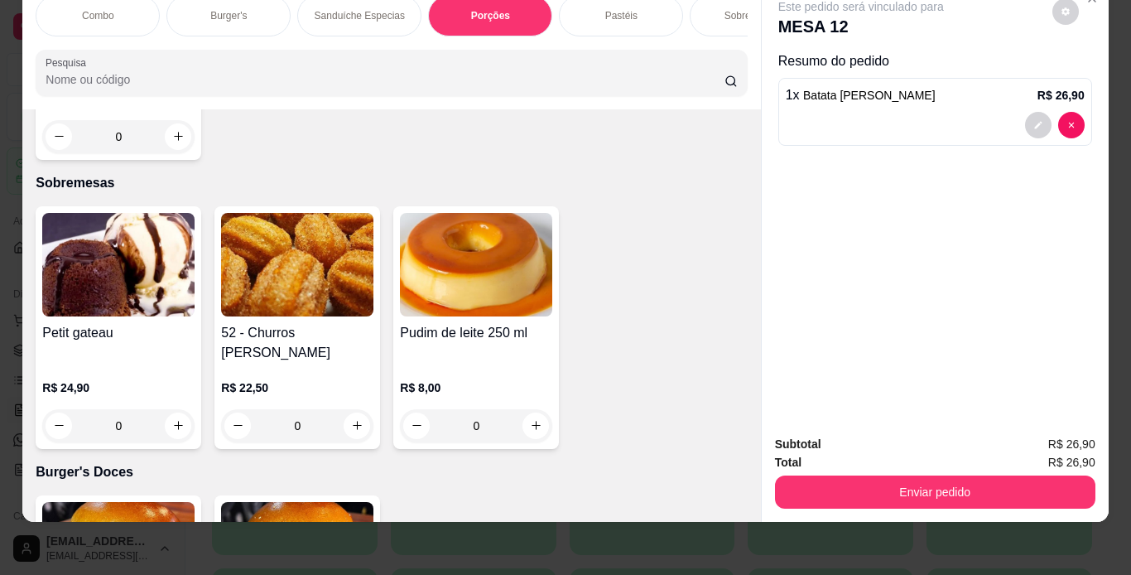
scroll to position [4510, 0]
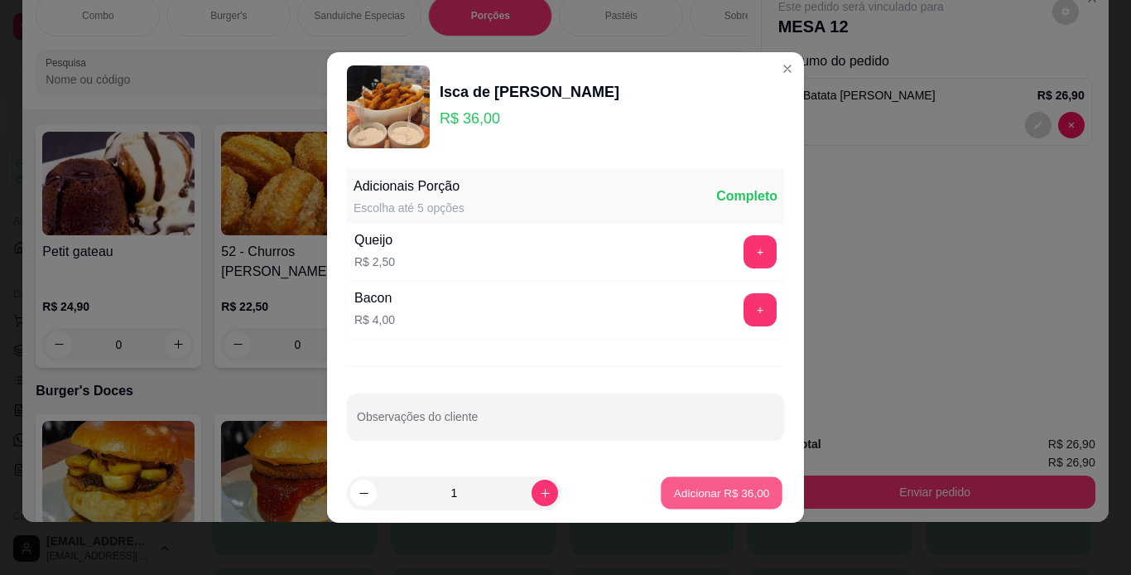
click at [748, 491] on p "Adicionar R$ 36,00" at bounding box center [722, 492] width 96 height 16
type input "1"
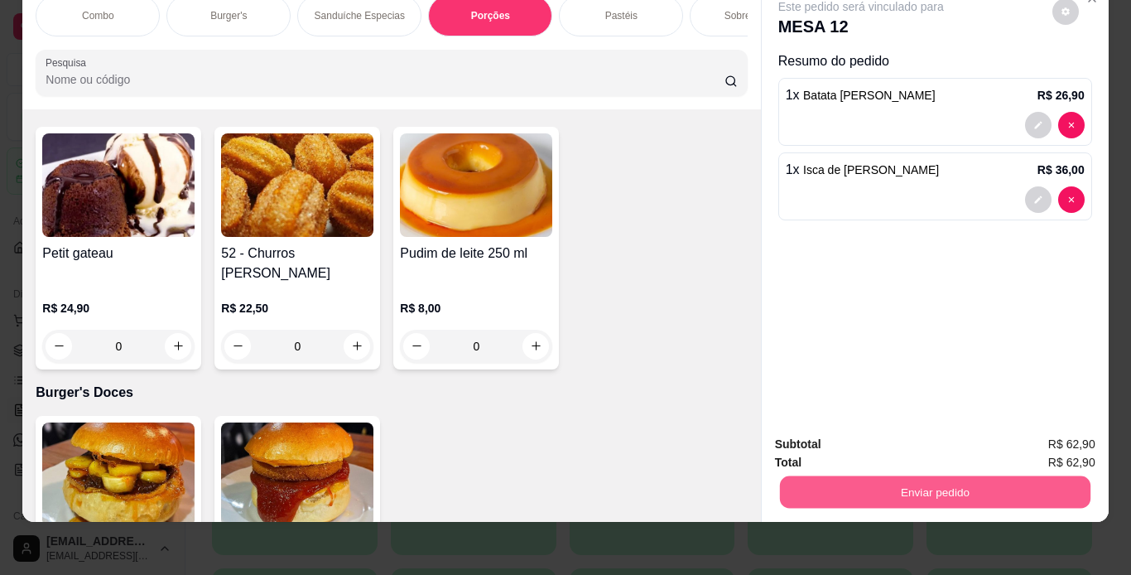
click at [941, 482] on button "Enviar pedido" at bounding box center [934, 492] width 311 height 32
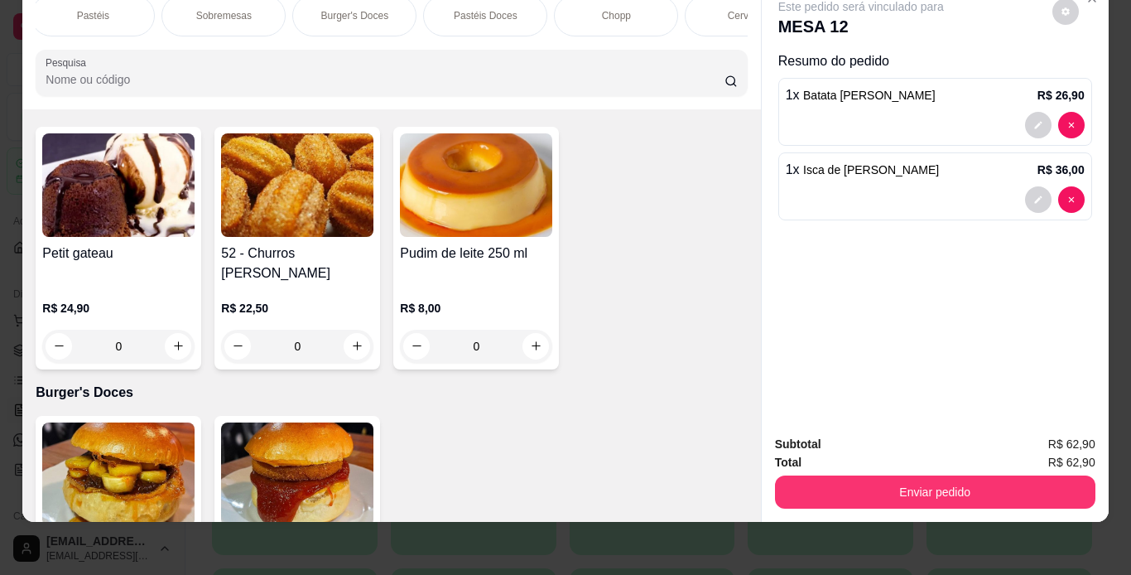
scroll to position [0, 596]
click at [564, 16] on div "Chopp" at bounding box center [548, 15] width 124 height 41
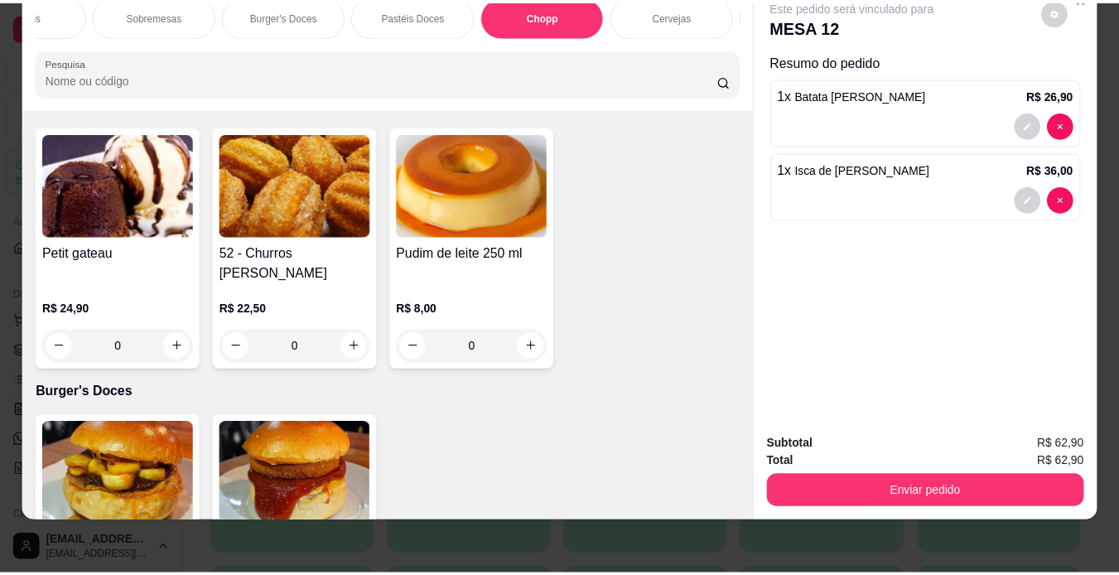
scroll to position [6481, 0]
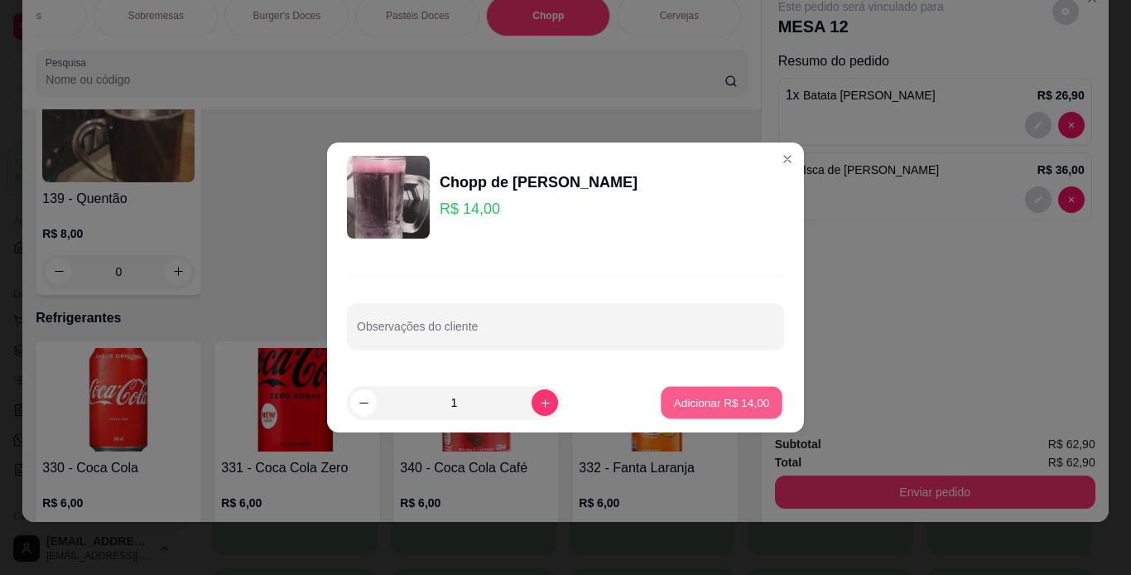
click at [738, 394] on p "Adicionar R$ 14,00" at bounding box center [722, 402] width 96 height 16
type input "1"
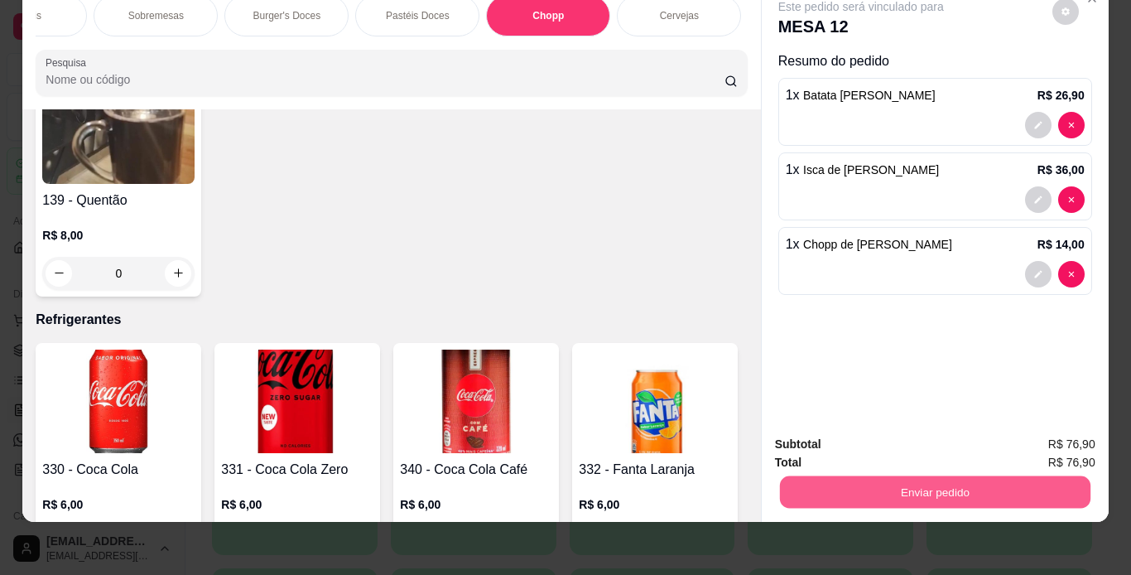
click at [865, 481] on button "Enviar pedido" at bounding box center [934, 492] width 311 height 32
click at [1061, 450] on button "Enviar pedido" at bounding box center [1052, 438] width 94 height 31
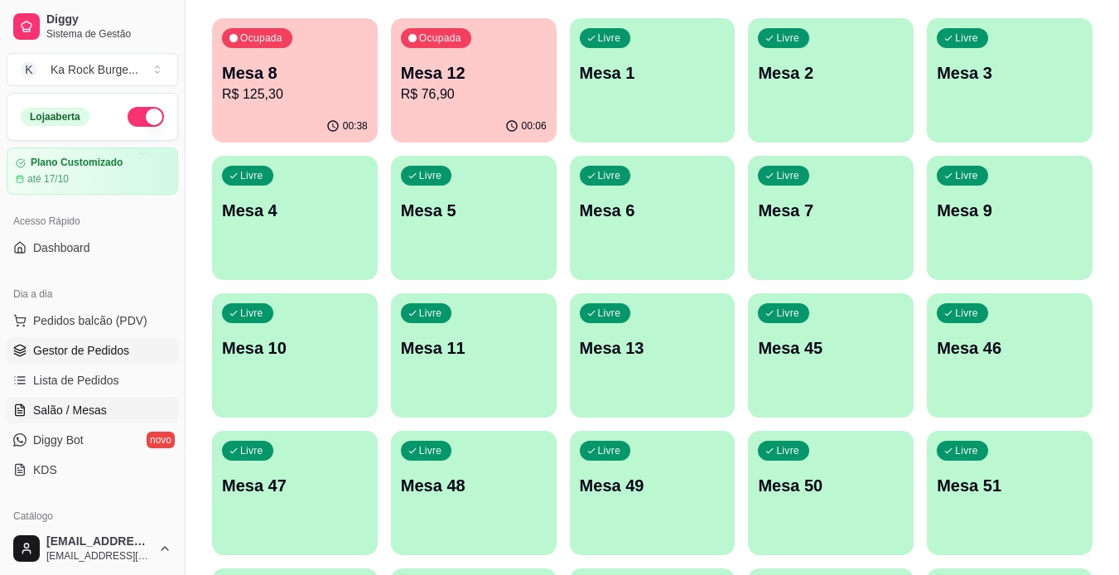
click at [66, 351] on span "Gestor de Pedidos" at bounding box center [81, 350] width 96 height 17
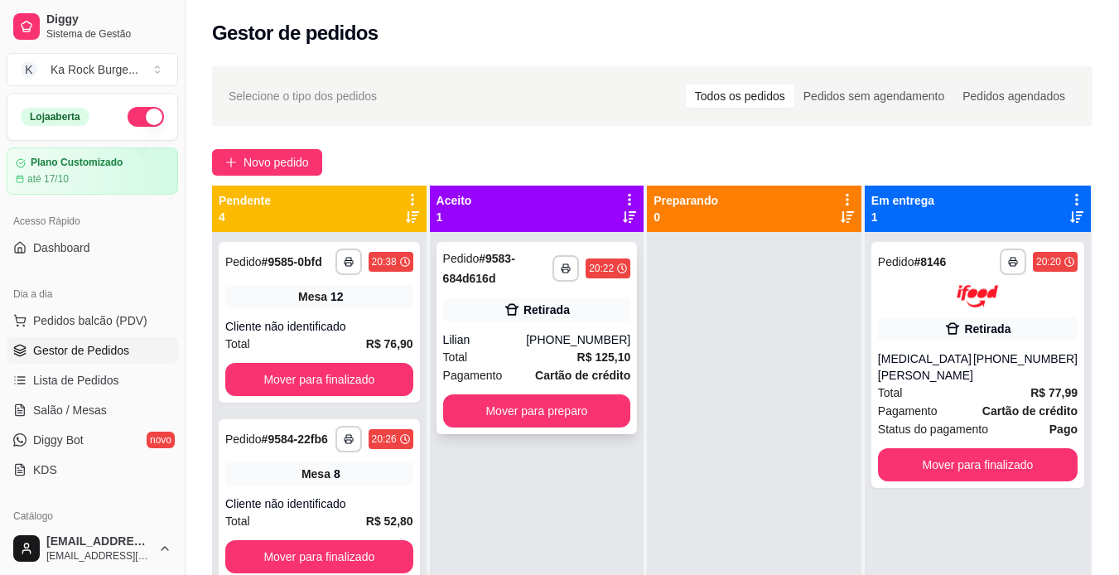
click at [557, 347] on div "(41) 99923-3811" at bounding box center [578, 339] width 104 height 17
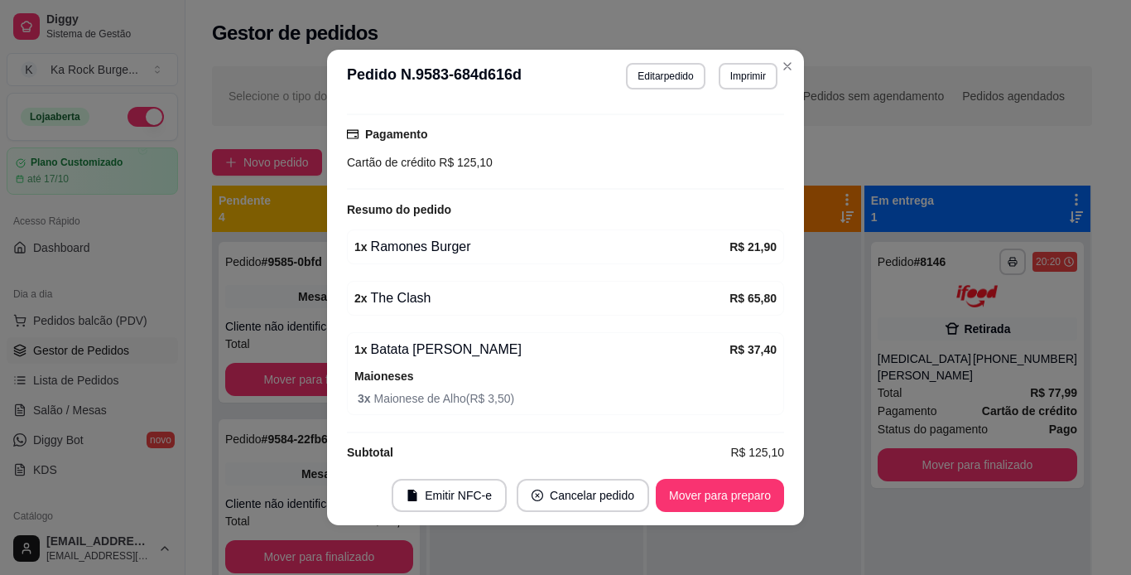
scroll to position [315, 0]
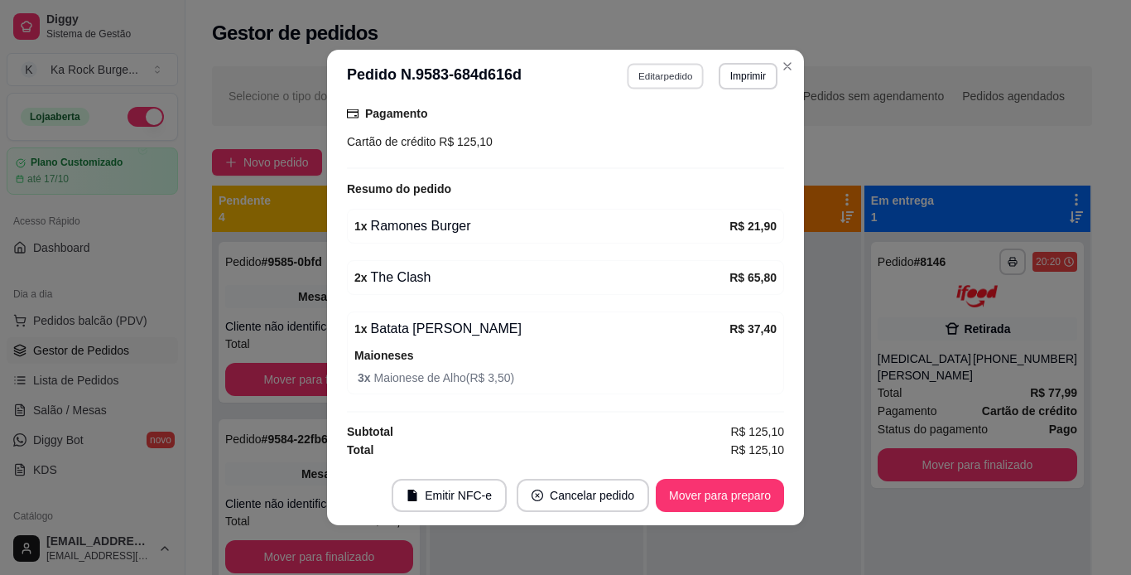
click at [659, 70] on button "Editar pedido" at bounding box center [666, 76] width 77 height 26
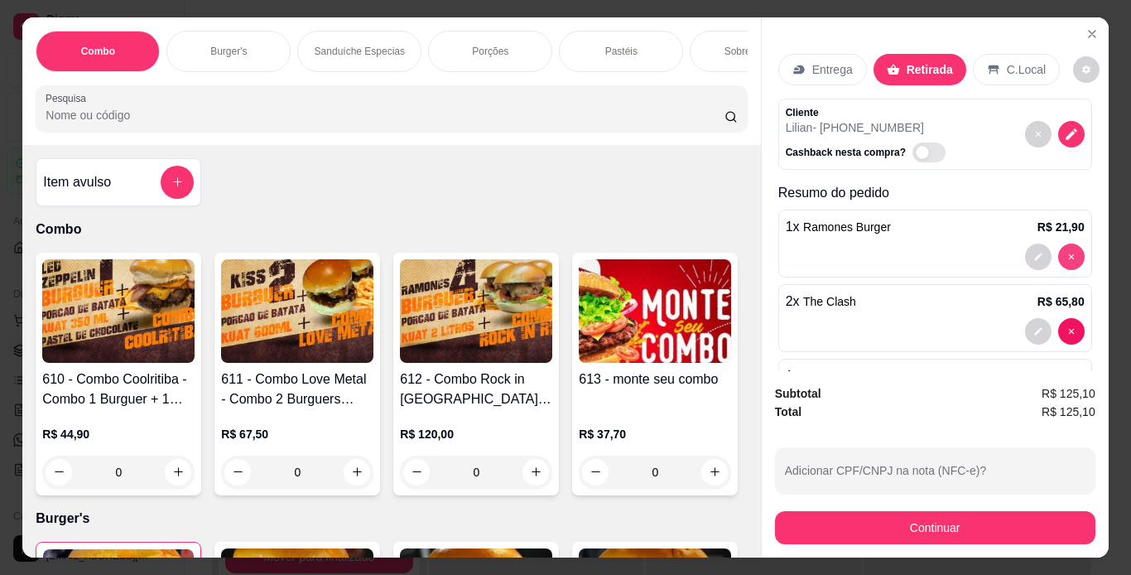
type input "0"
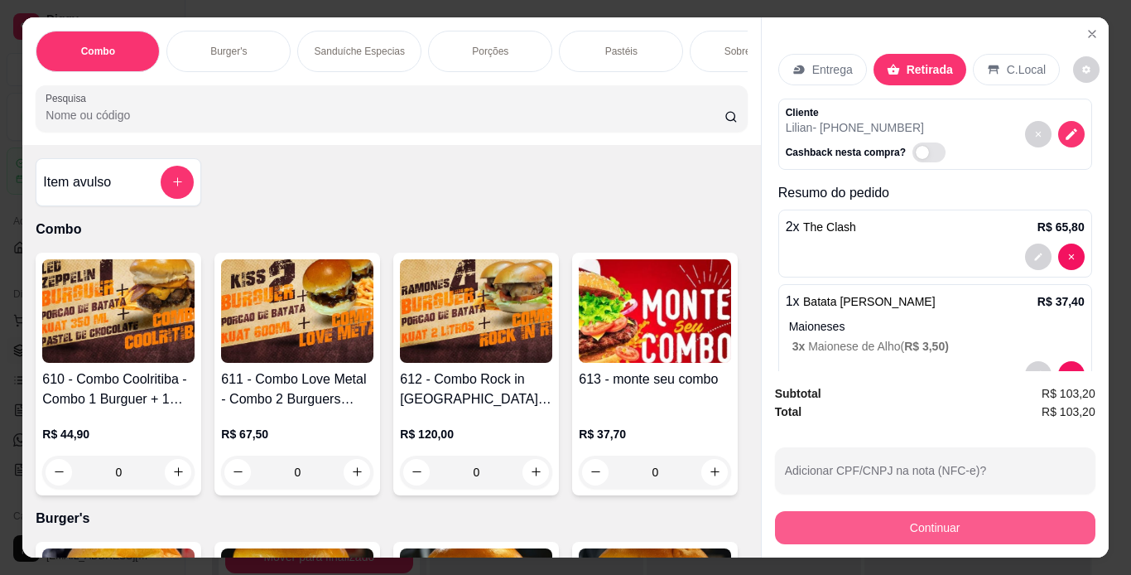
click at [812, 514] on button "Continuar" at bounding box center [935, 527] width 320 height 33
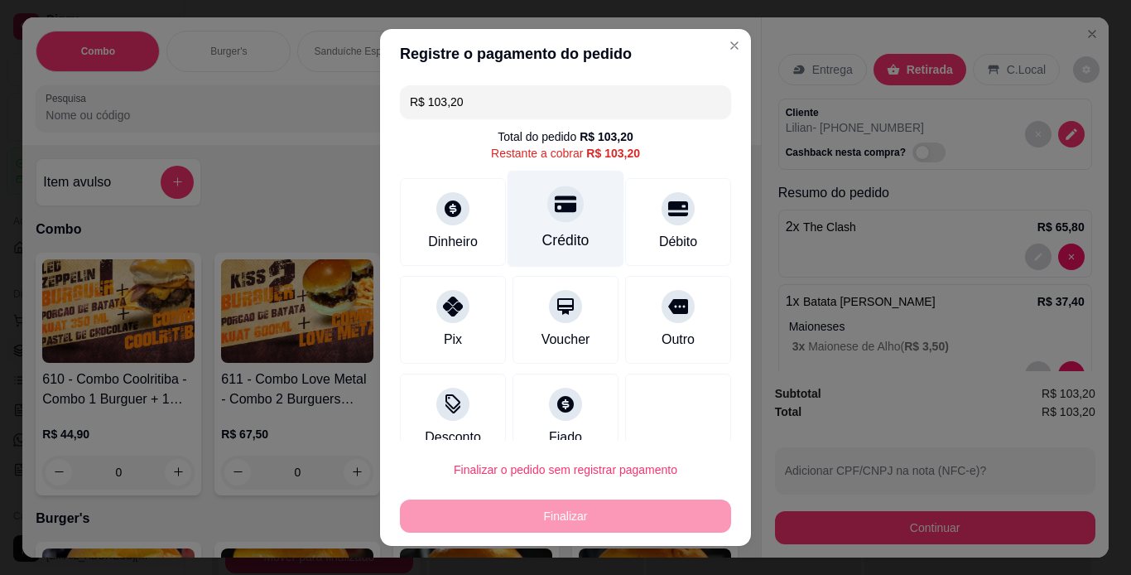
click at [560, 234] on div "Crédito" at bounding box center [565, 240] width 47 height 22
type input "R$ 0,00"
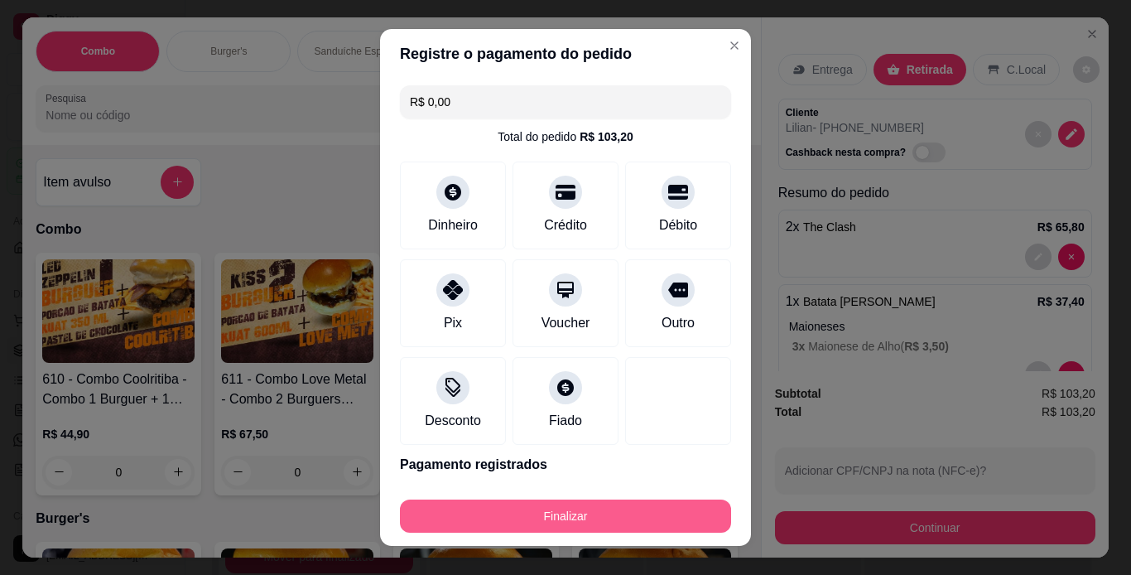
click at [606, 510] on button "Finalizar" at bounding box center [565, 515] width 331 height 33
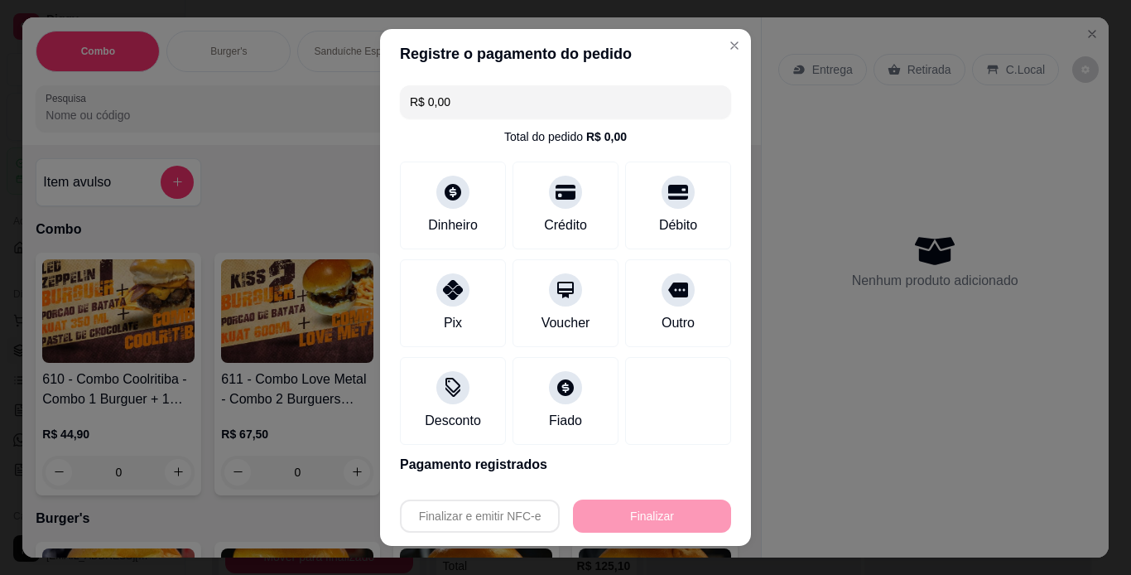
type input "0"
type input "-R$ 103,20"
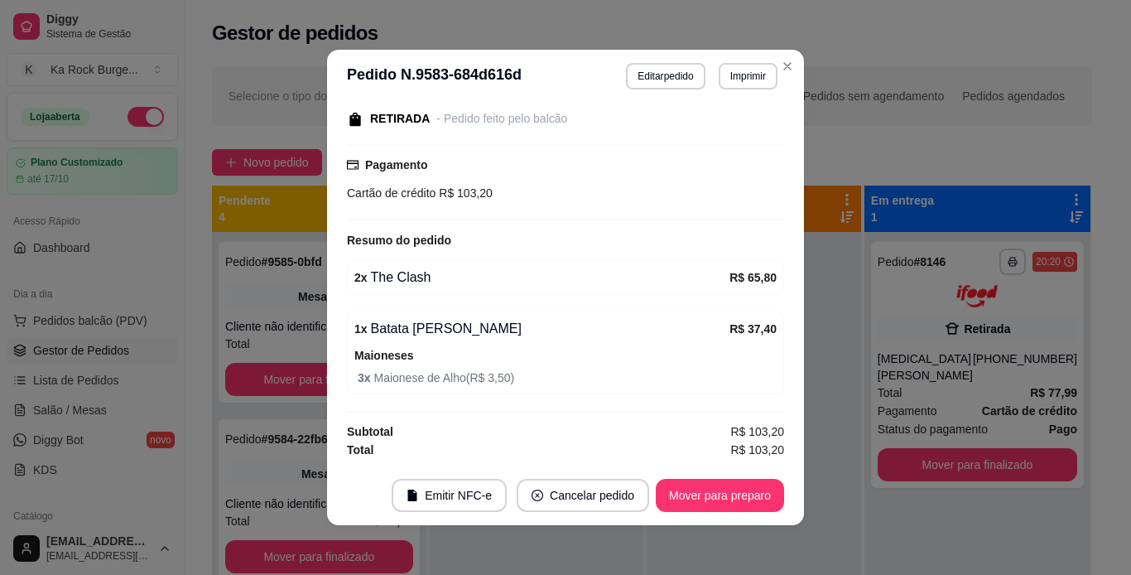
scroll to position [251, 0]
click at [718, 497] on button "Mover para preparo" at bounding box center [720, 495] width 128 height 33
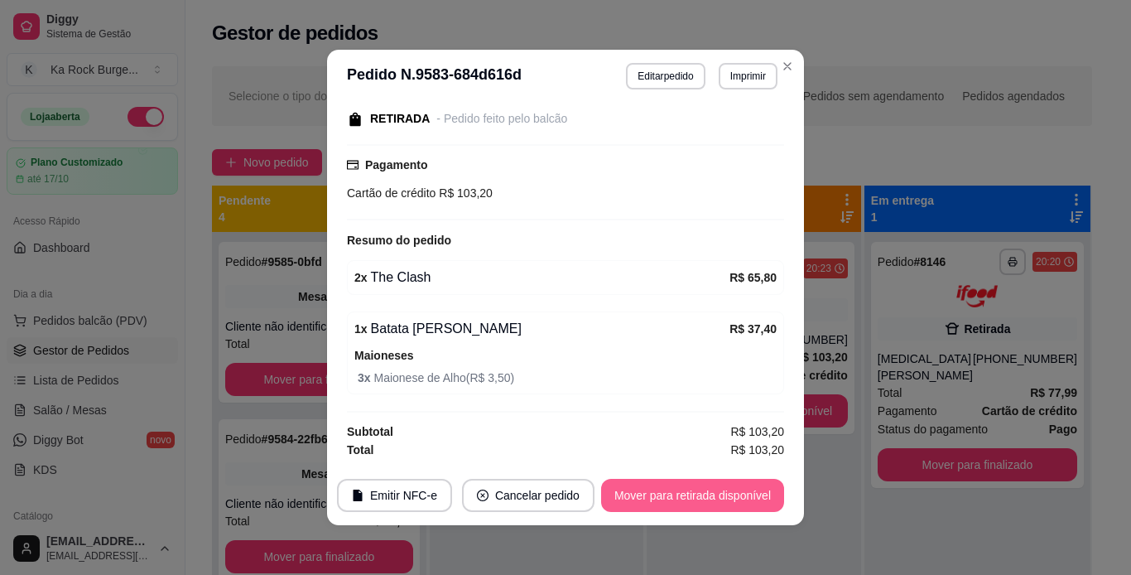
click at [718, 497] on button "Mover para retirada disponível" at bounding box center [692, 495] width 183 height 33
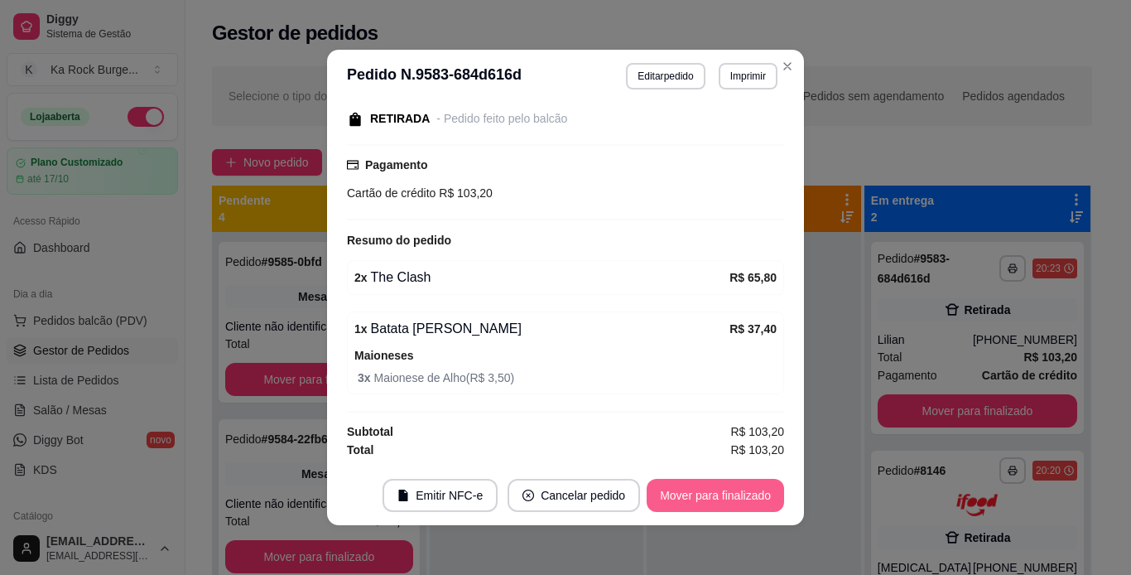
click at [718, 497] on button "Mover para finalizado" at bounding box center [715, 495] width 137 height 33
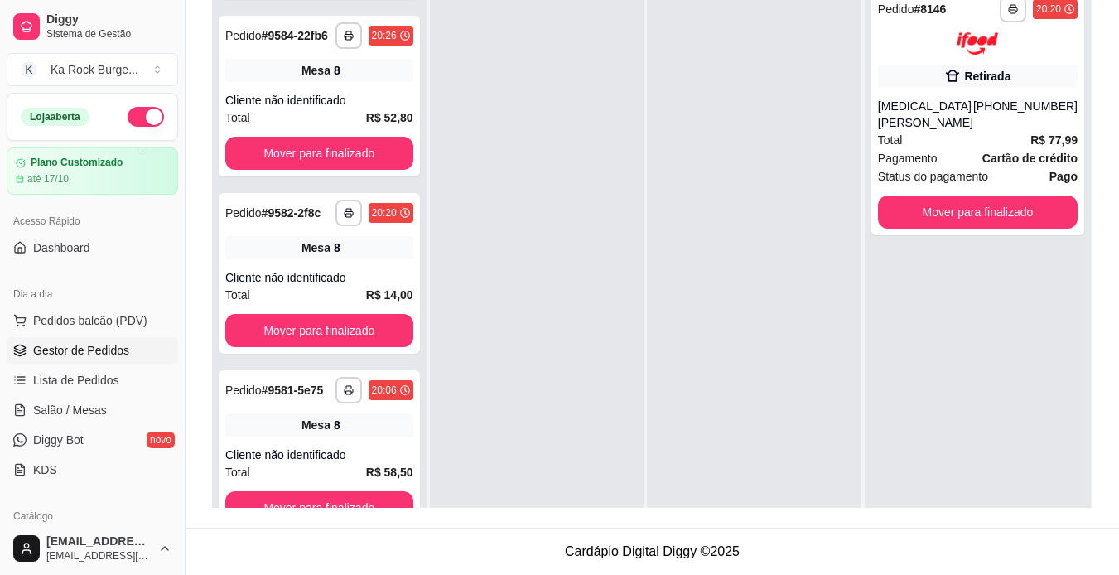
scroll to position [0, 0]
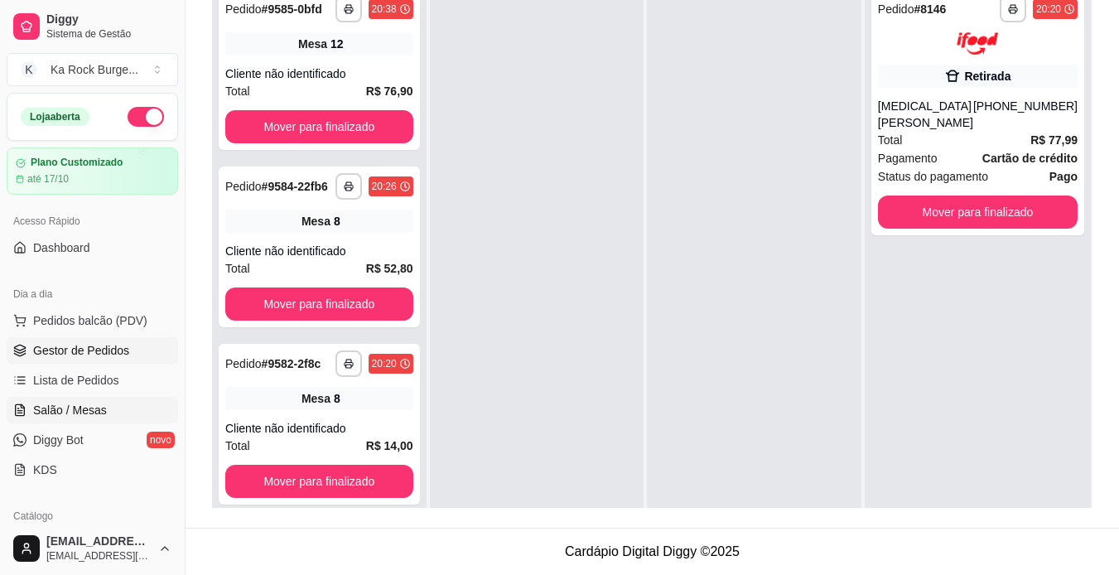
click at [79, 421] on link "Salão / Mesas" at bounding box center [92, 410] width 171 height 26
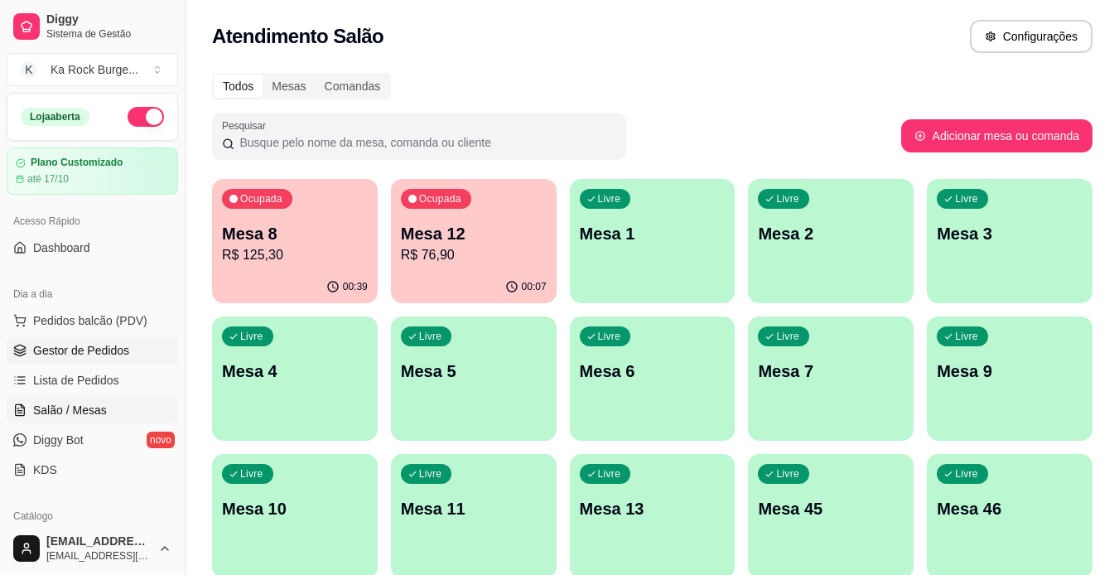
click at [87, 344] on span "Gestor de Pedidos" at bounding box center [81, 350] width 96 height 17
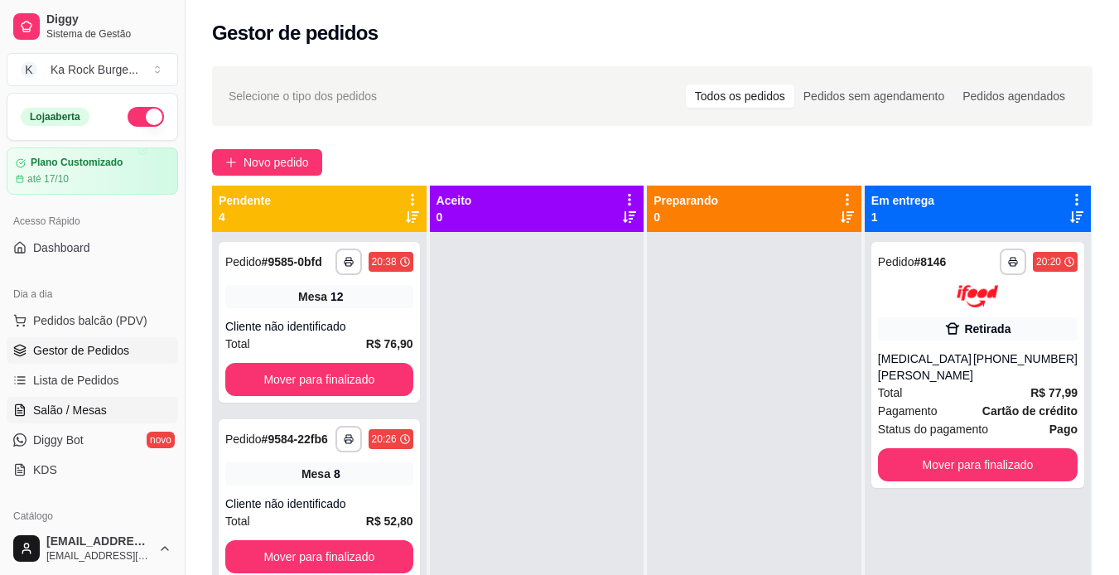
click at [99, 402] on span "Salão / Mesas" at bounding box center [70, 410] width 74 height 17
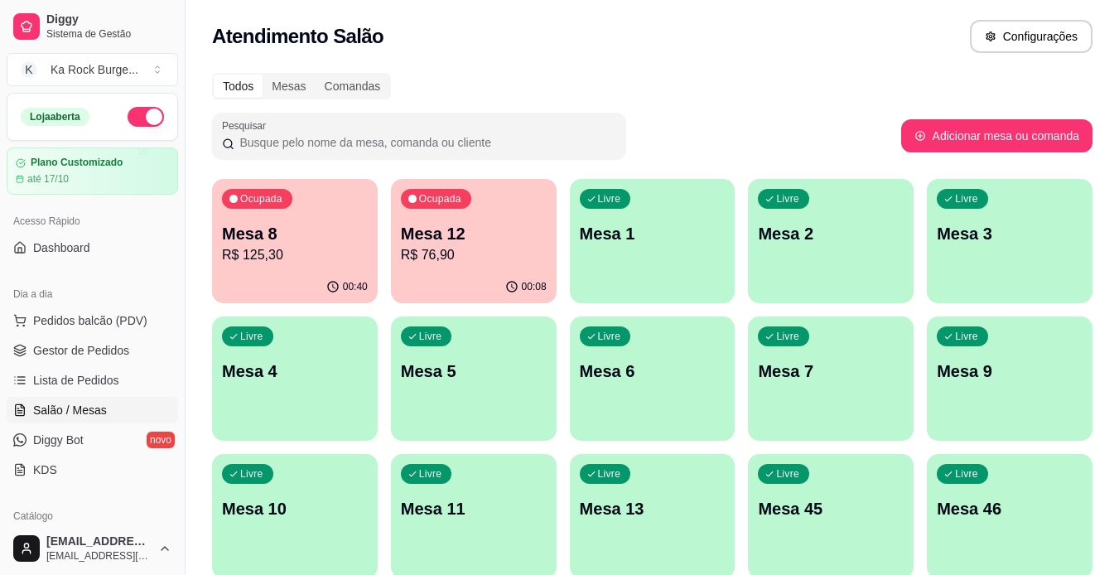
click at [447, 264] on p "R$ 76,90" at bounding box center [474, 255] width 146 height 20
click at [485, 249] on p "R$ 76,90" at bounding box center [473, 254] width 142 height 19
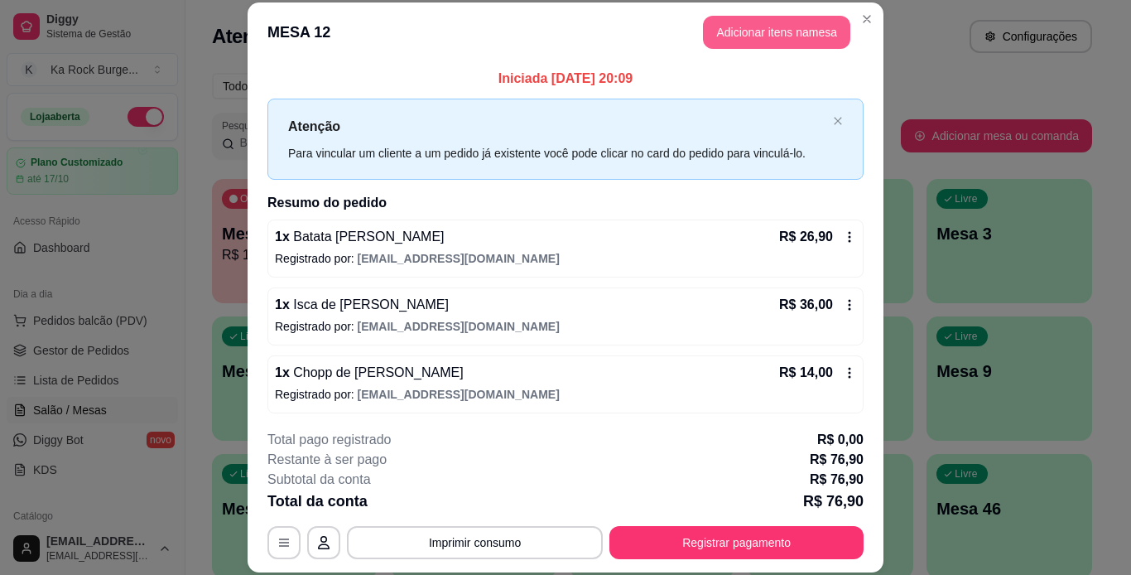
click at [798, 23] on button "Adicionar itens na mesa" at bounding box center [776, 32] width 147 height 33
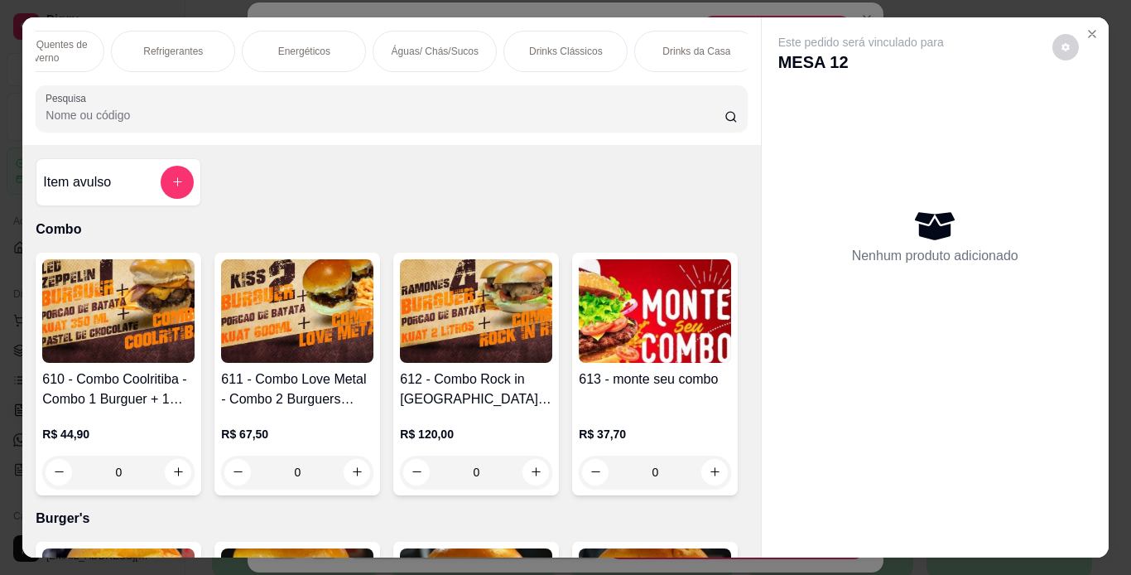
scroll to position [0, 1380]
click at [575, 56] on div "Drinks Clássicos" at bounding box center [550, 51] width 124 height 41
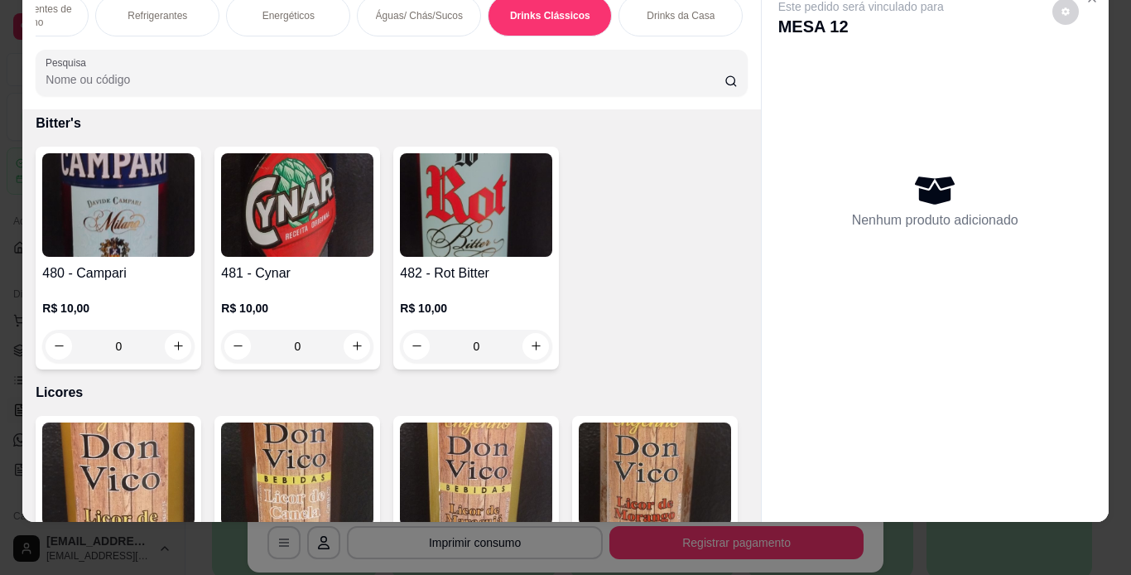
scroll to position [11186, 0]
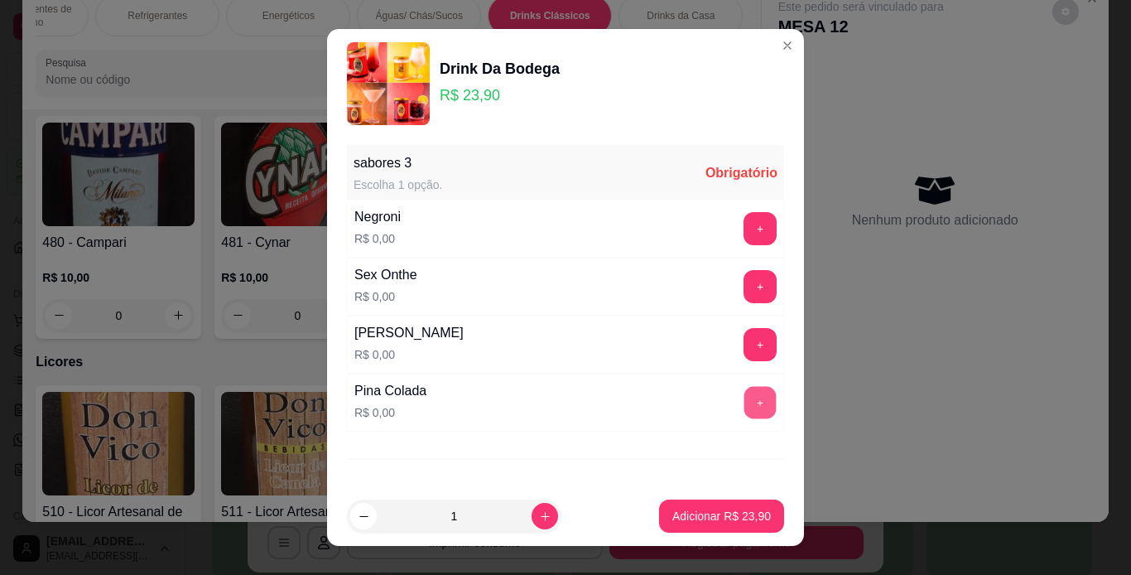
click at [744, 398] on button "+" at bounding box center [760, 402] width 32 height 32
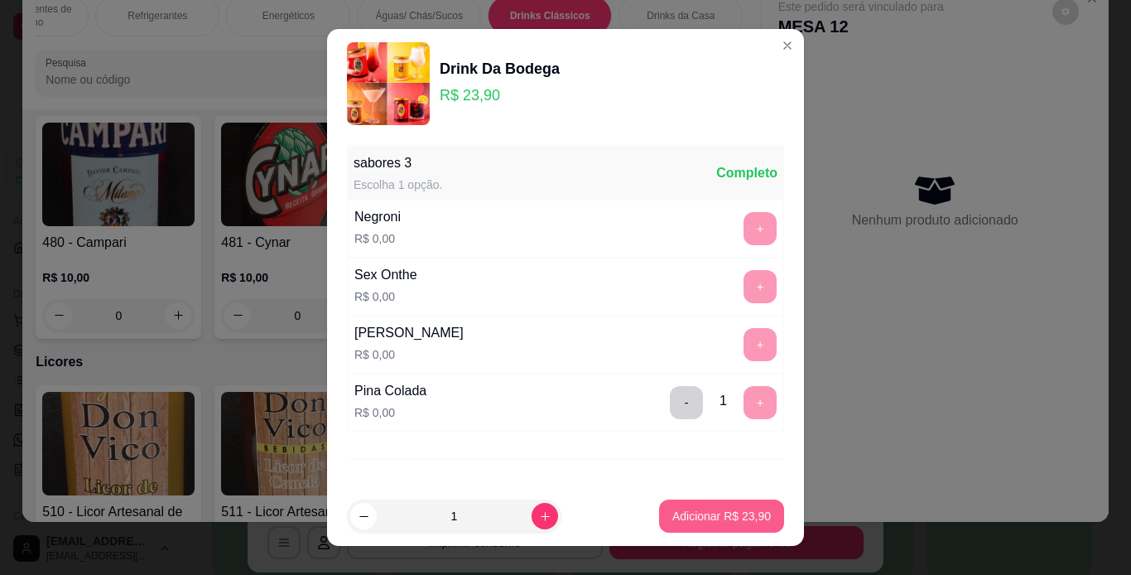
click at [690, 515] on p "Adicionar R$ 23,90" at bounding box center [721, 516] width 99 height 17
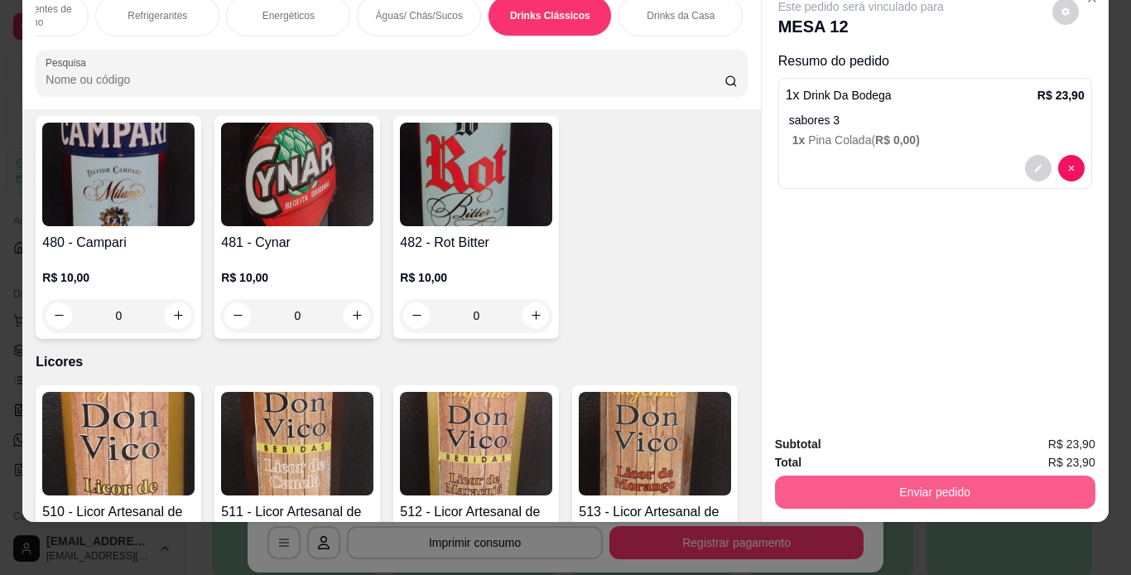
click at [995, 475] on button "Enviar pedido" at bounding box center [935, 491] width 320 height 33
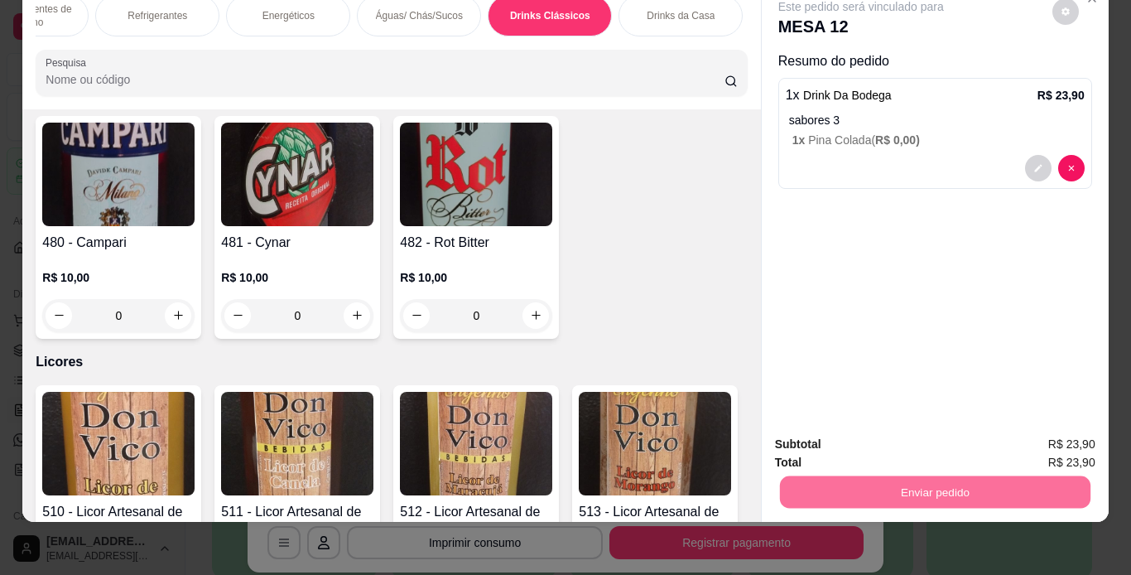
click at [1038, 441] on button "Enviar pedido" at bounding box center [1052, 438] width 94 height 31
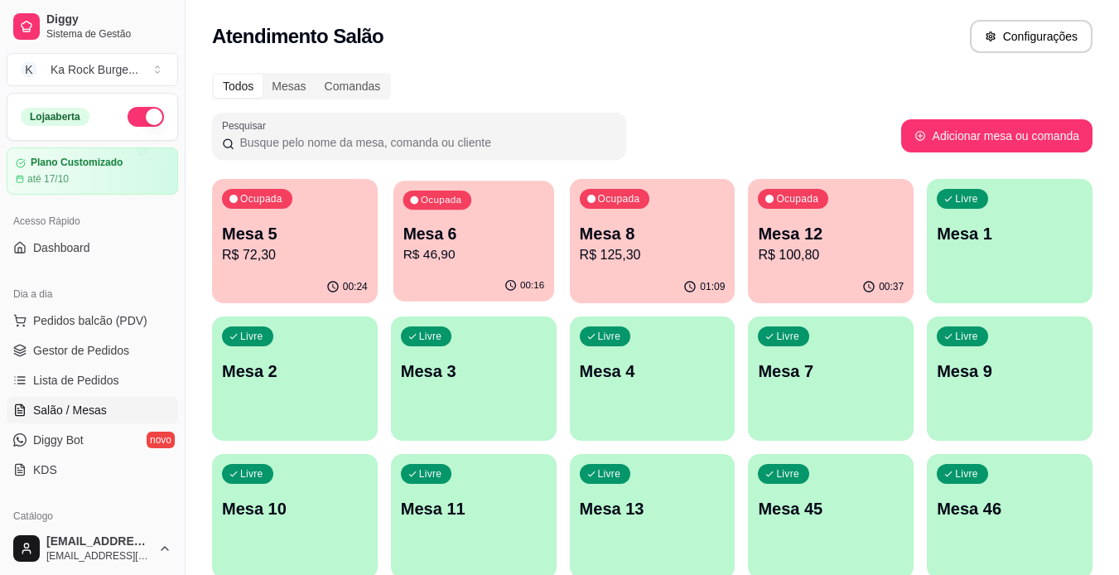
click at [478, 256] on p "R$ 46,90" at bounding box center [473, 254] width 142 height 19
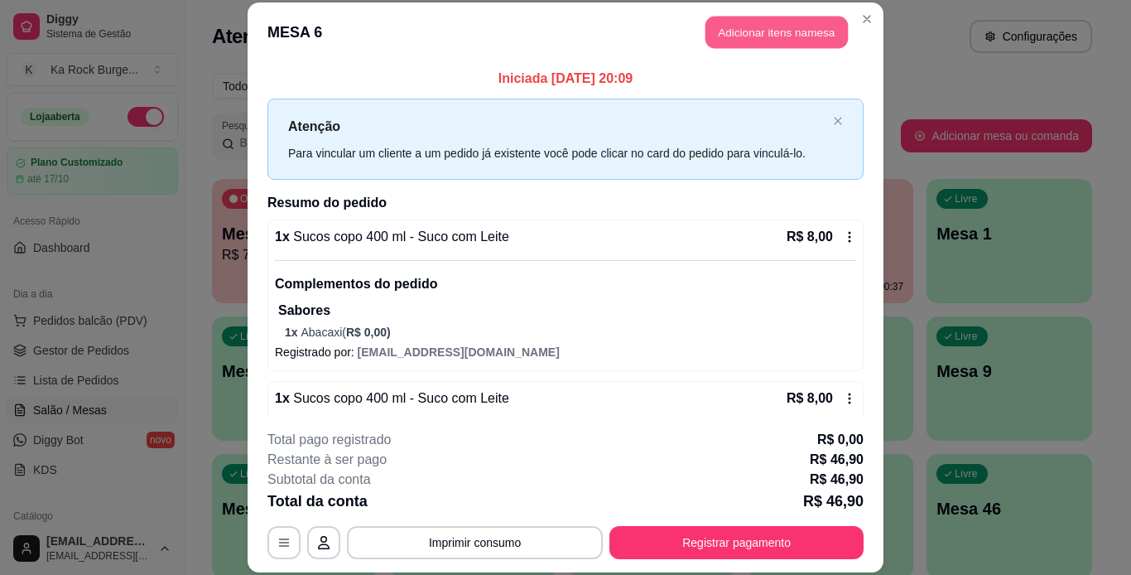
click at [746, 40] on button "Adicionar itens na mesa" at bounding box center [777, 33] width 142 height 32
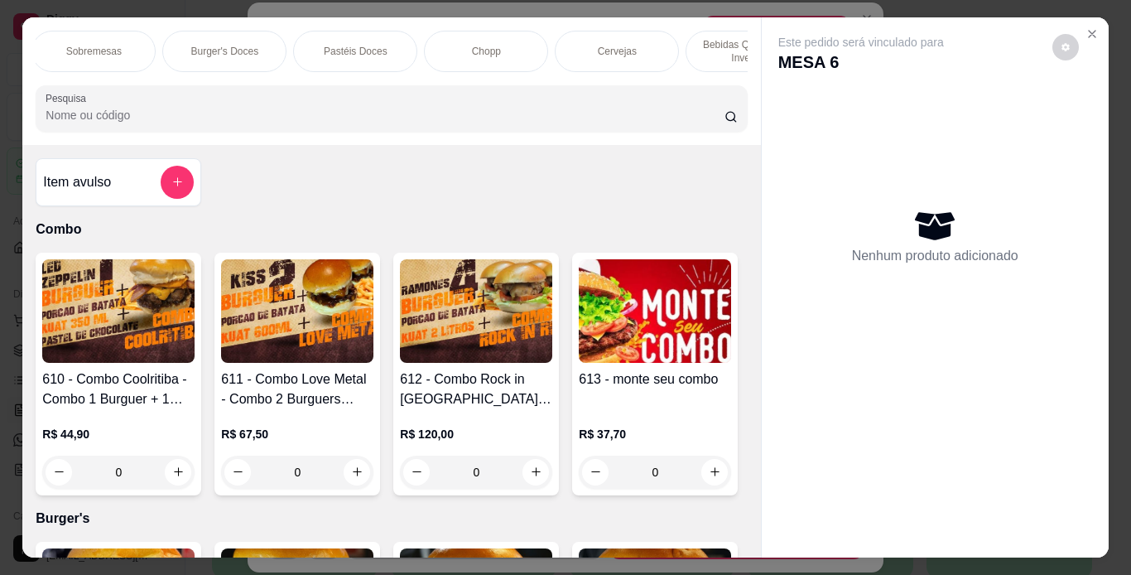
scroll to position [0, 717]
click at [396, 52] on div "Chopp" at bounding box center [427, 51] width 124 height 41
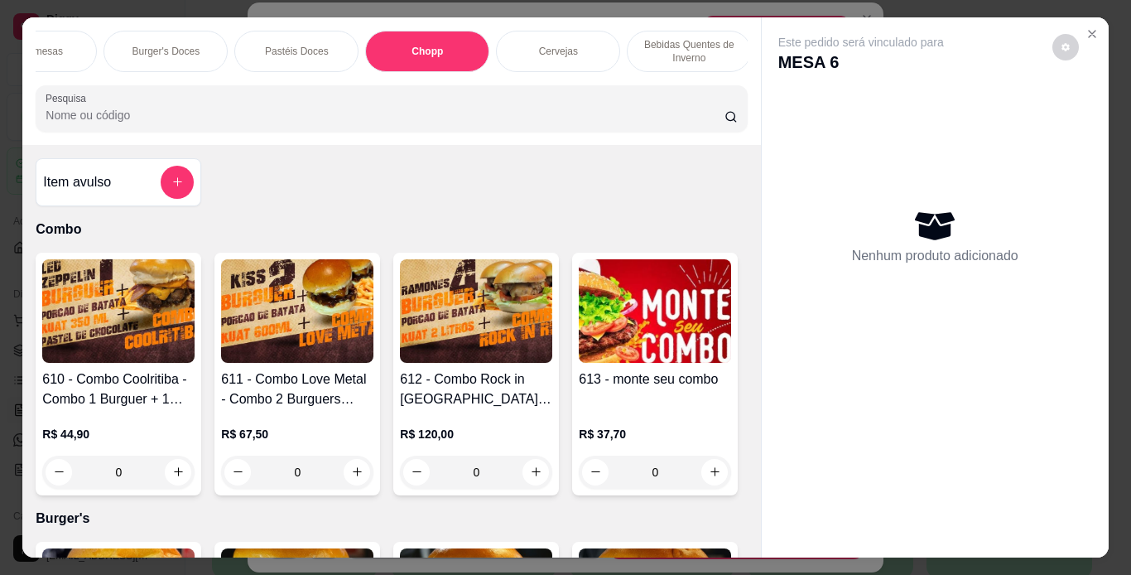
scroll to position [42, 0]
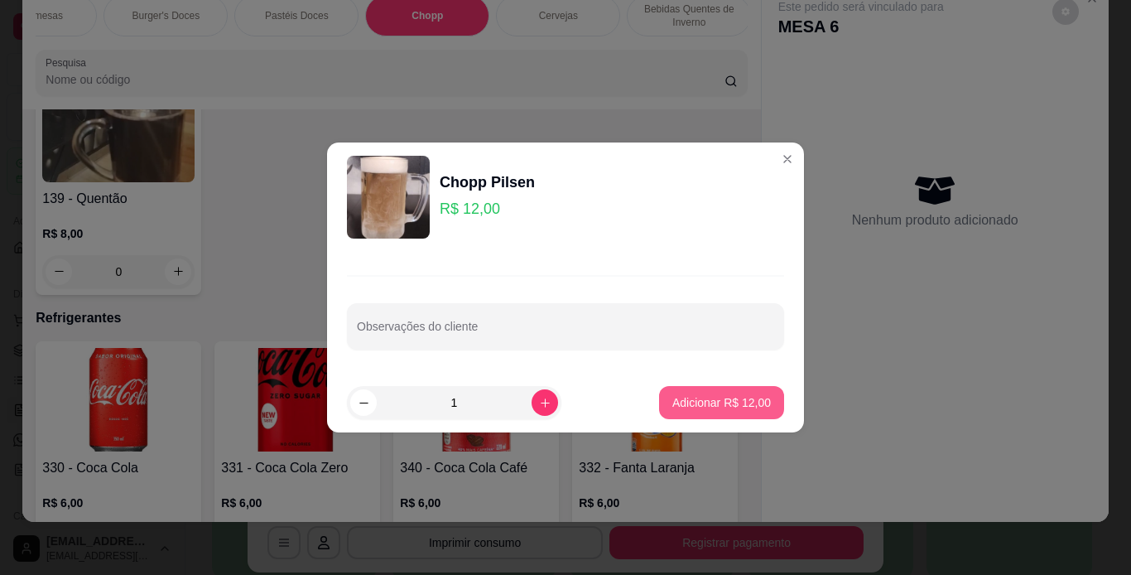
click at [739, 406] on p "Adicionar R$ 12,00" at bounding box center [721, 402] width 99 height 17
type input "1"
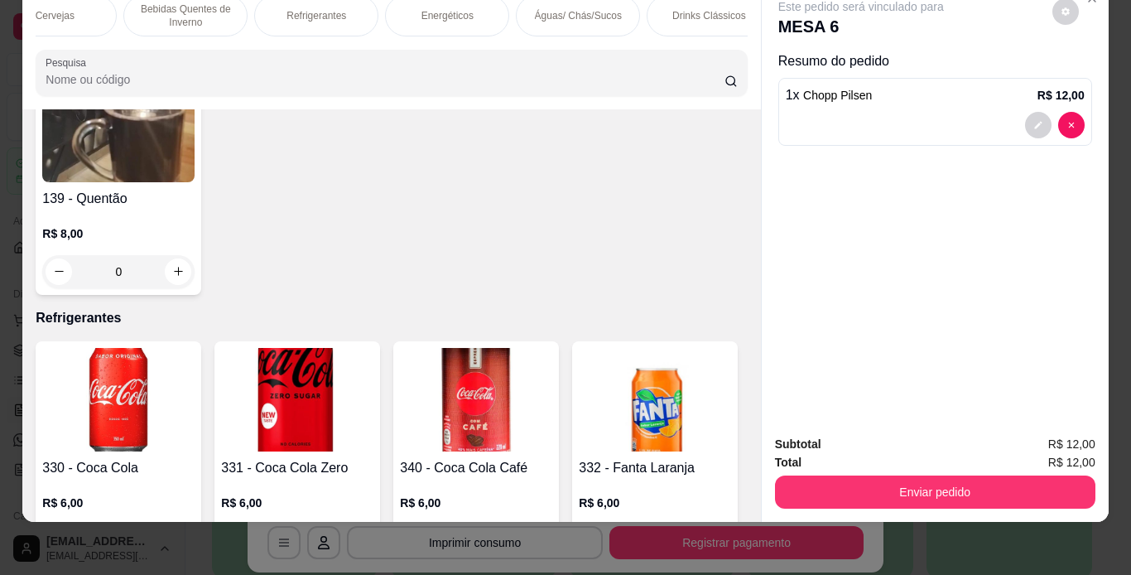
scroll to position [0, 1247]
click at [553, 16] on div "Águas/ Chás/Sucos" at bounding box center [551, 15] width 124 height 41
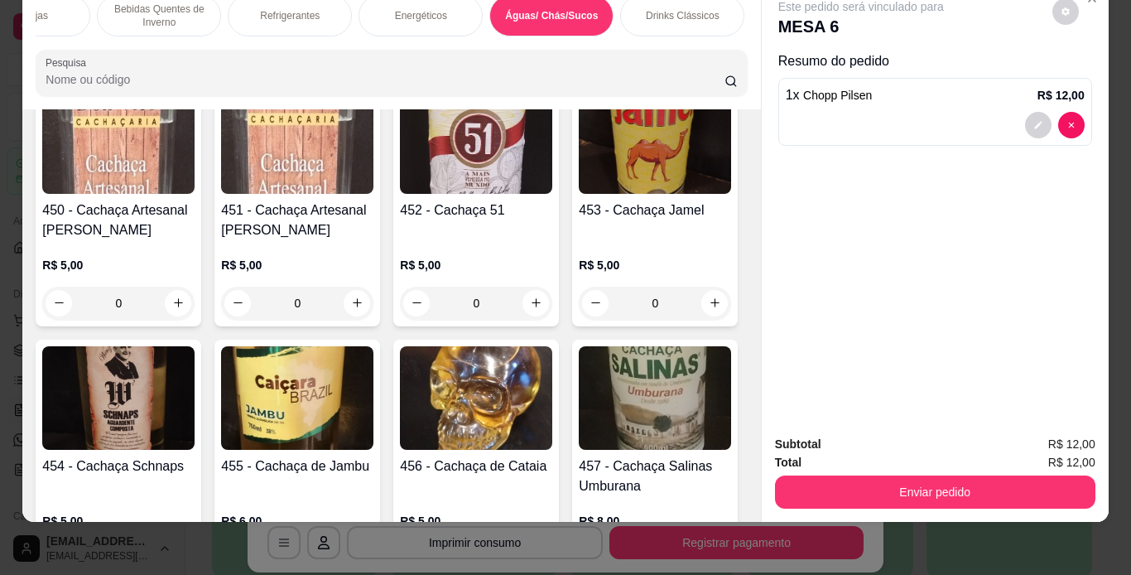
scroll to position [10418, 0]
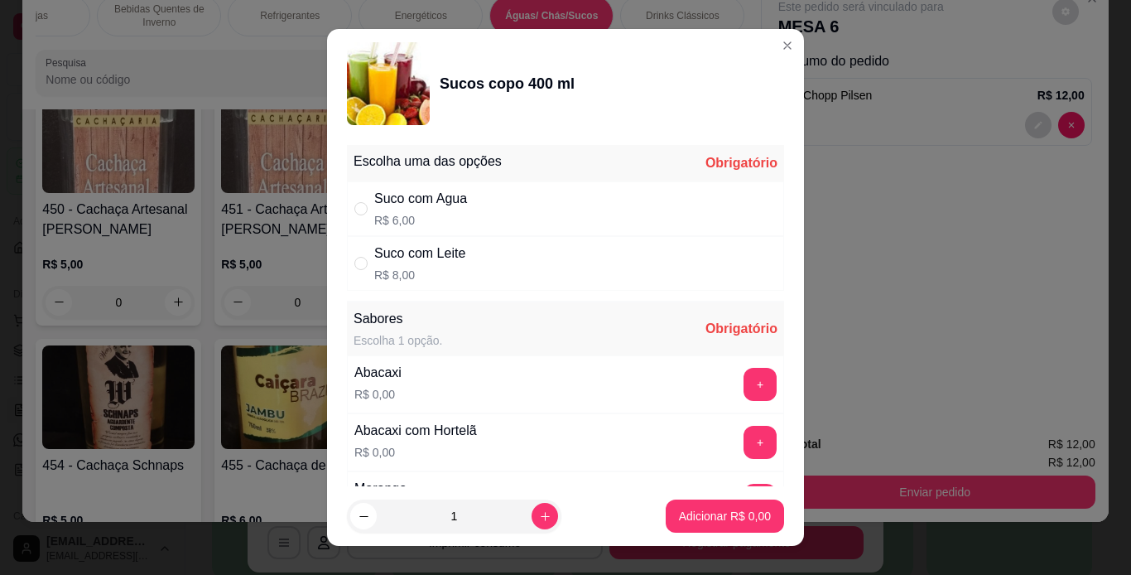
click at [425, 261] on div "Suco com Leite" at bounding box center [419, 253] width 91 height 20
radio input "true"
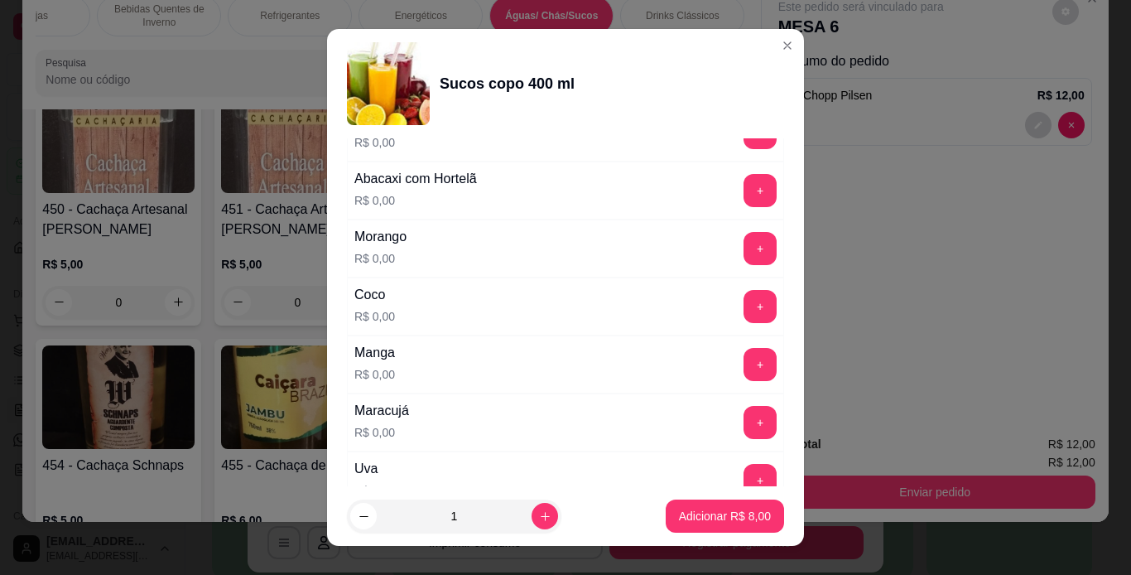
scroll to position [265, 0]
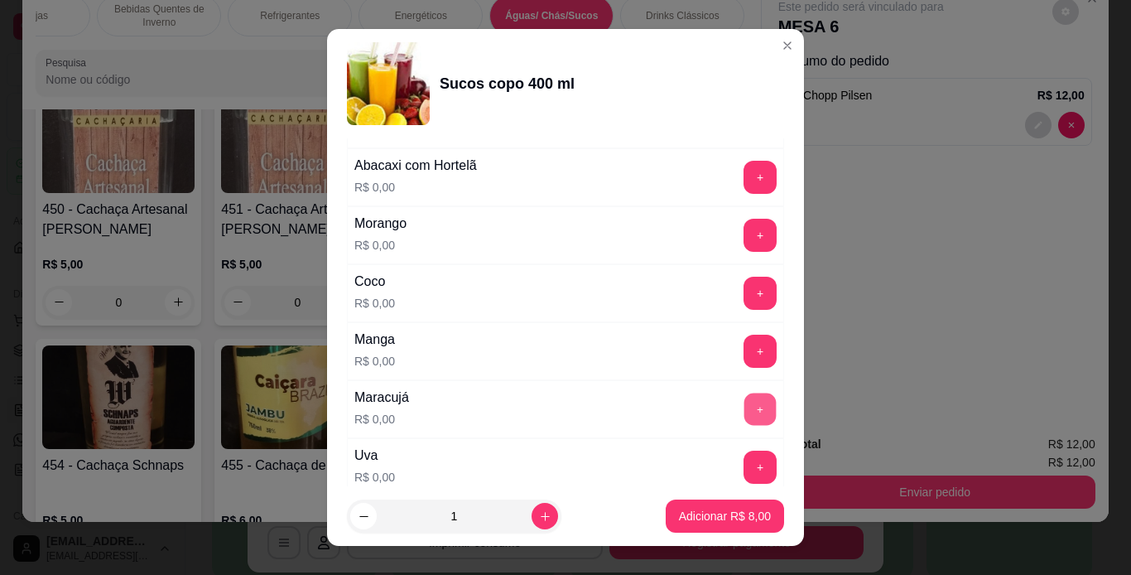
click at [744, 419] on button "+" at bounding box center [760, 409] width 32 height 32
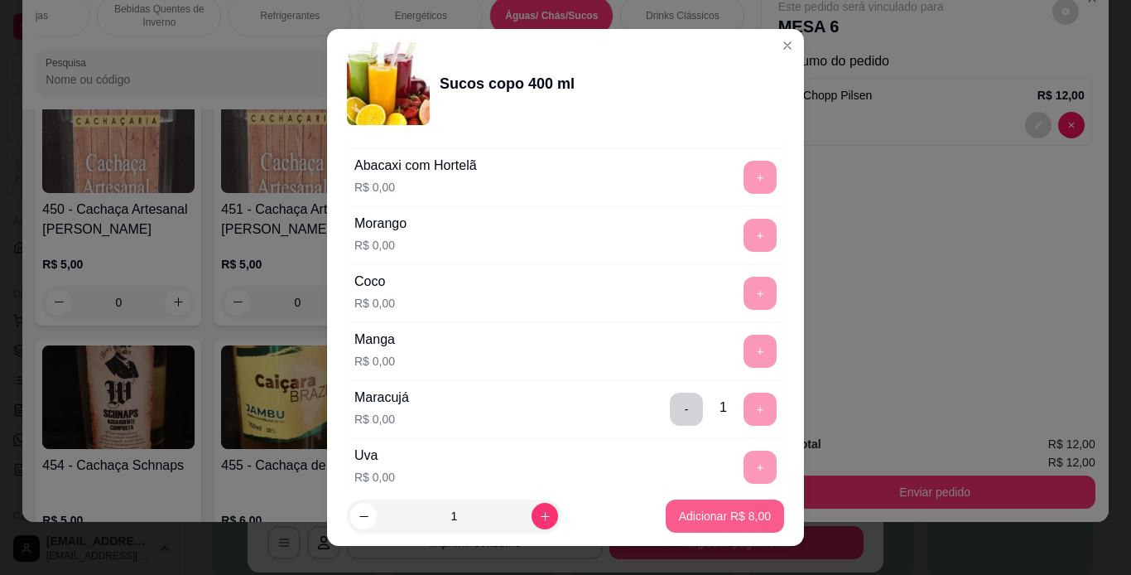
click at [734, 519] on p "Adicionar R$ 8,00" at bounding box center [725, 516] width 92 height 17
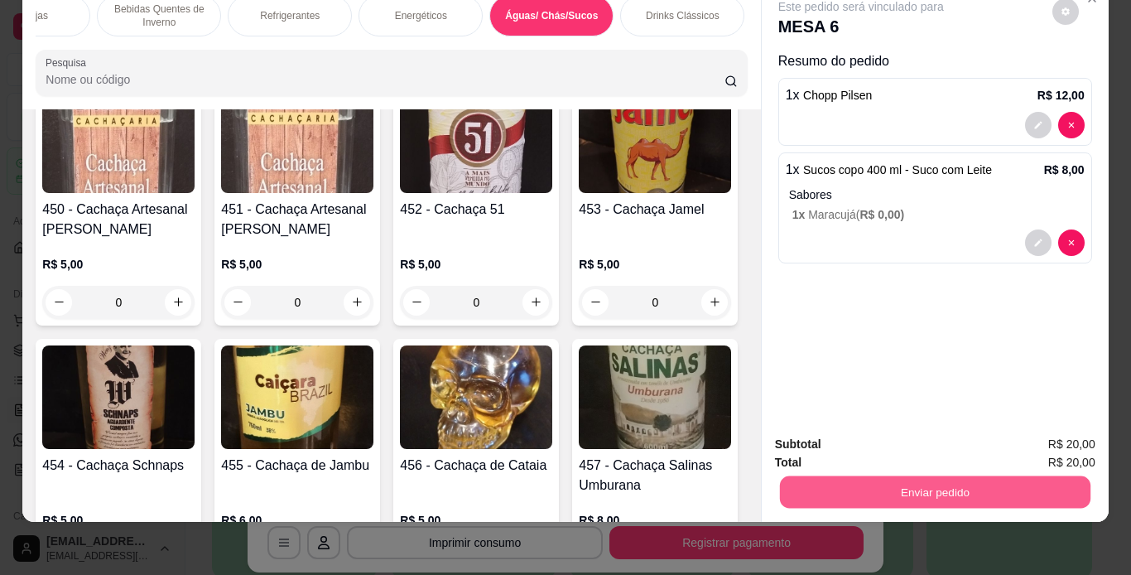
click at [916, 476] on button "Enviar pedido" at bounding box center [934, 492] width 311 height 32
click at [1025, 430] on button "Enviar pedido" at bounding box center [1052, 438] width 91 height 31
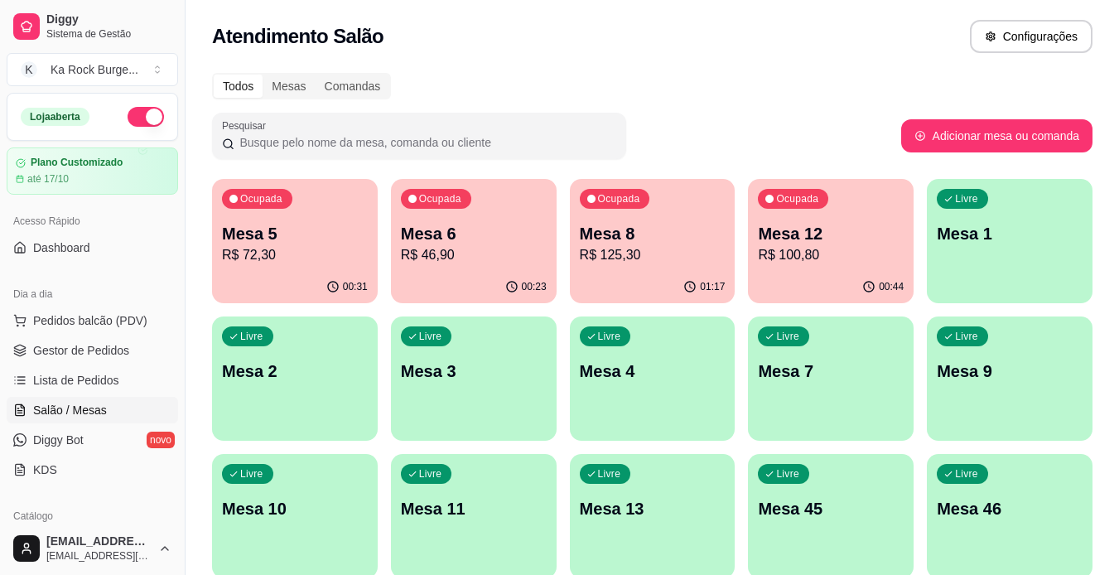
click at [657, 237] on p "Mesa 8" at bounding box center [653, 233] width 146 height 23
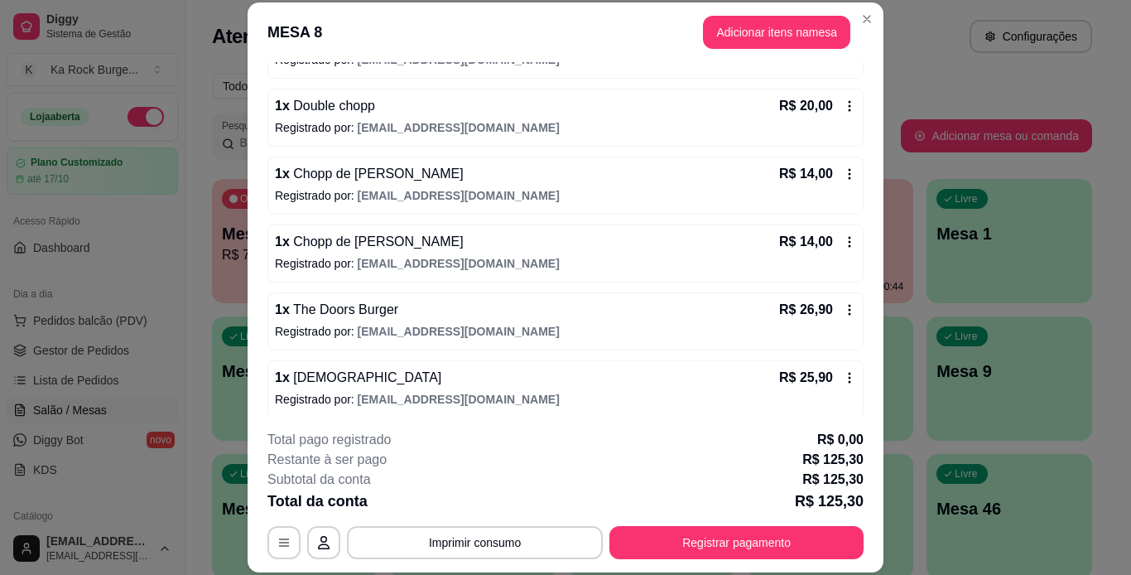
scroll to position [207, 0]
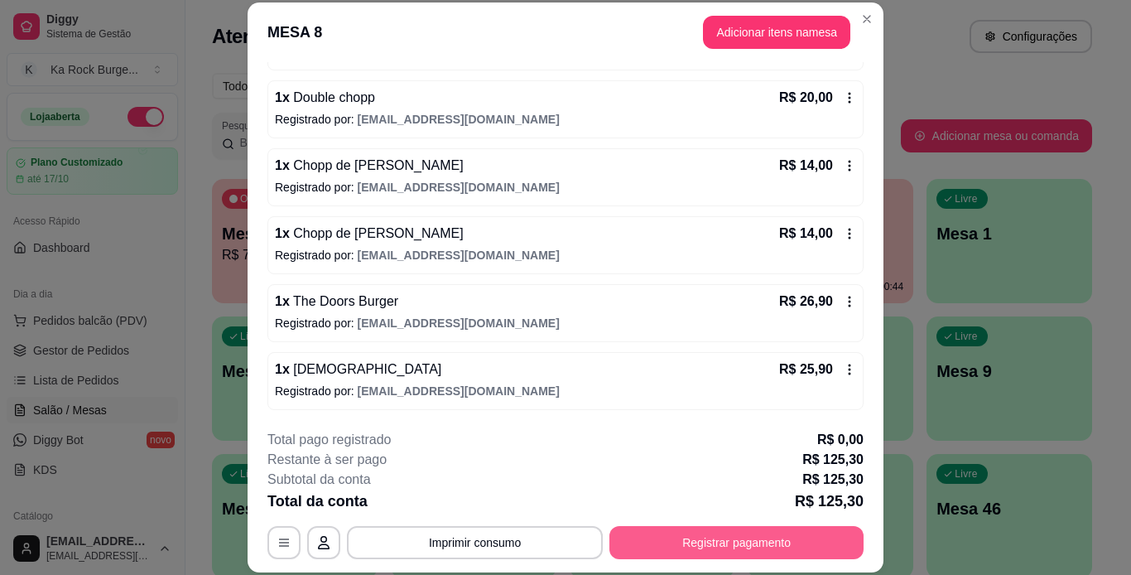
click at [842, 549] on button "Registrar pagamento" at bounding box center [736, 542] width 254 height 33
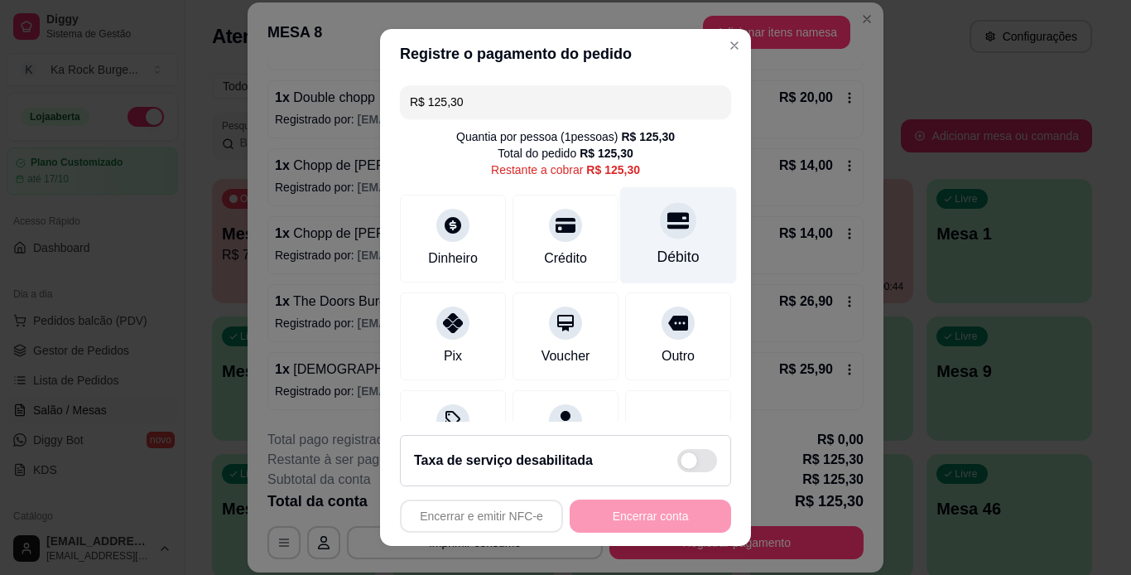
click at [676, 254] on div "Débito" at bounding box center [678, 234] width 117 height 97
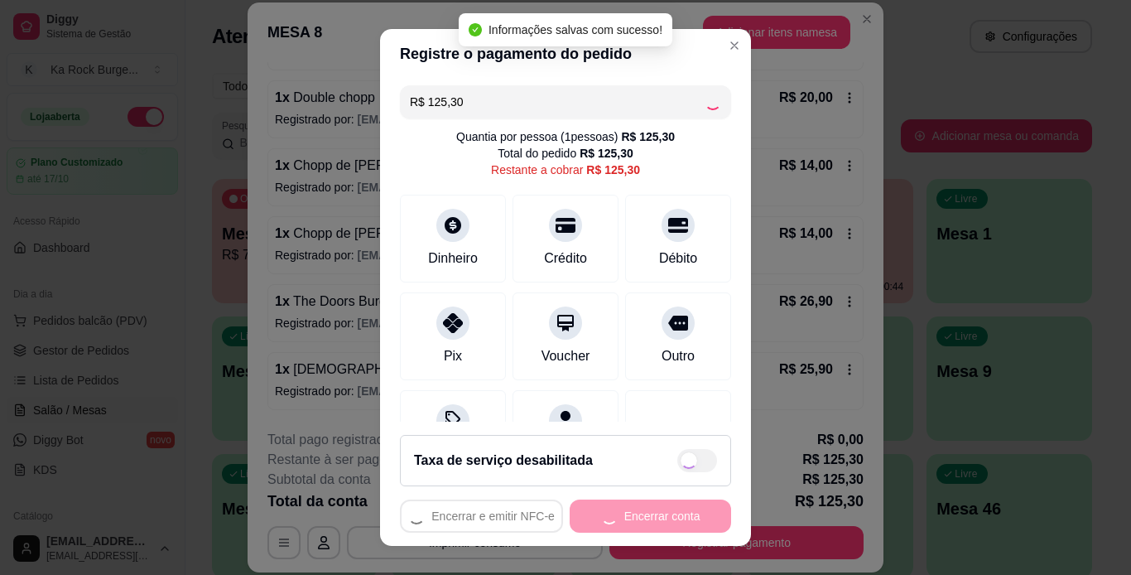
type input "R$ 0,00"
click at [665, 503] on button "Encerrar conta" at bounding box center [650, 515] width 161 height 33
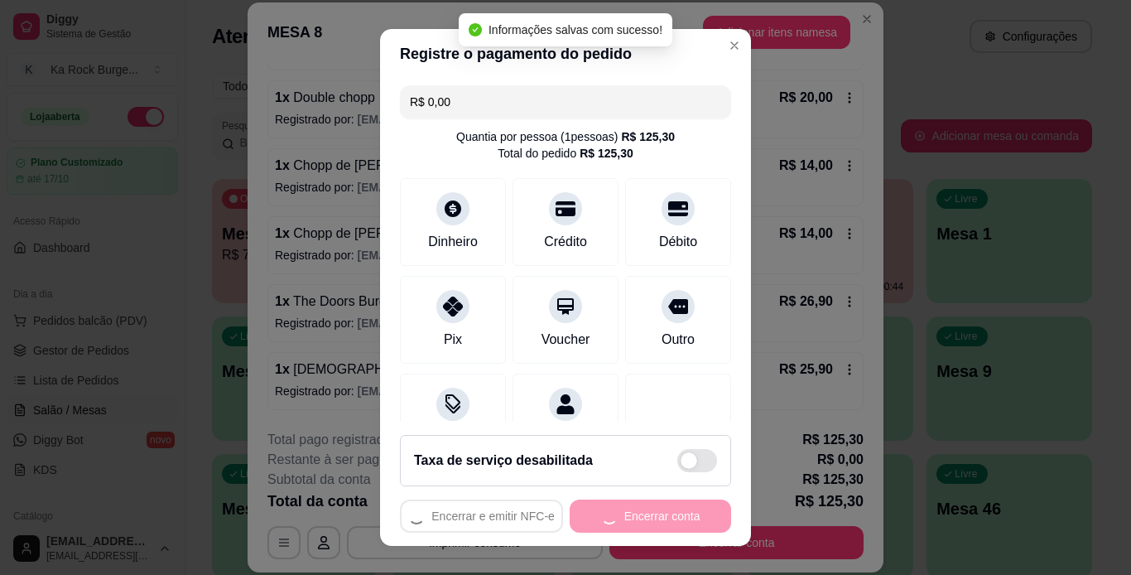
click at [665, 503] on div "Encerrar e emitir NFC-e Encerrar conta" at bounding box center [565, 515] width 331 height 33
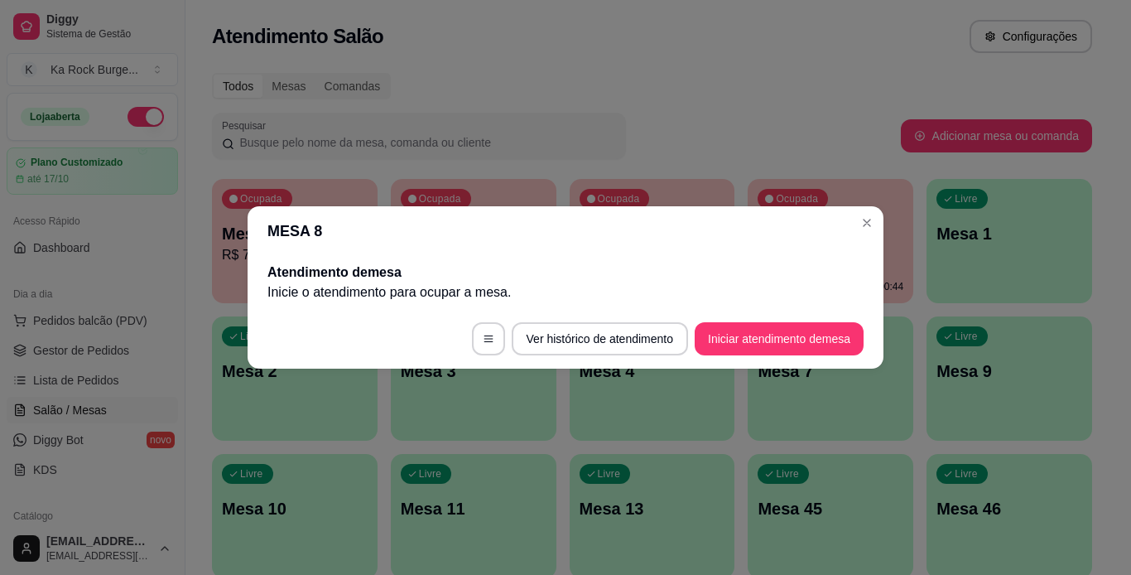
scroll to position [0, 0]
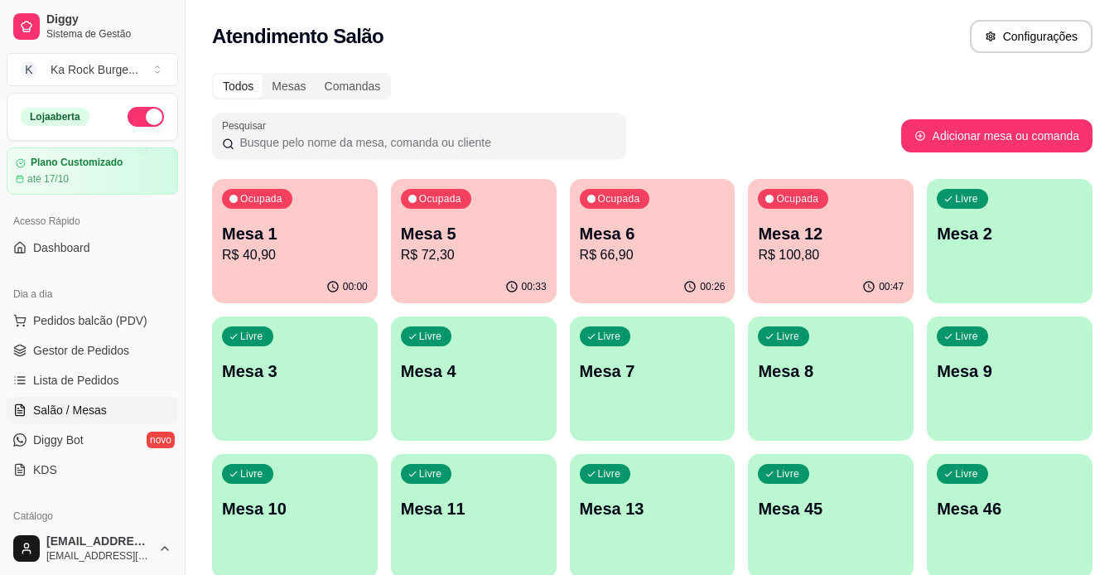
click at [806, 249] on p "R$ 100,80" at bounding box center [831, 255] width 146 height 20
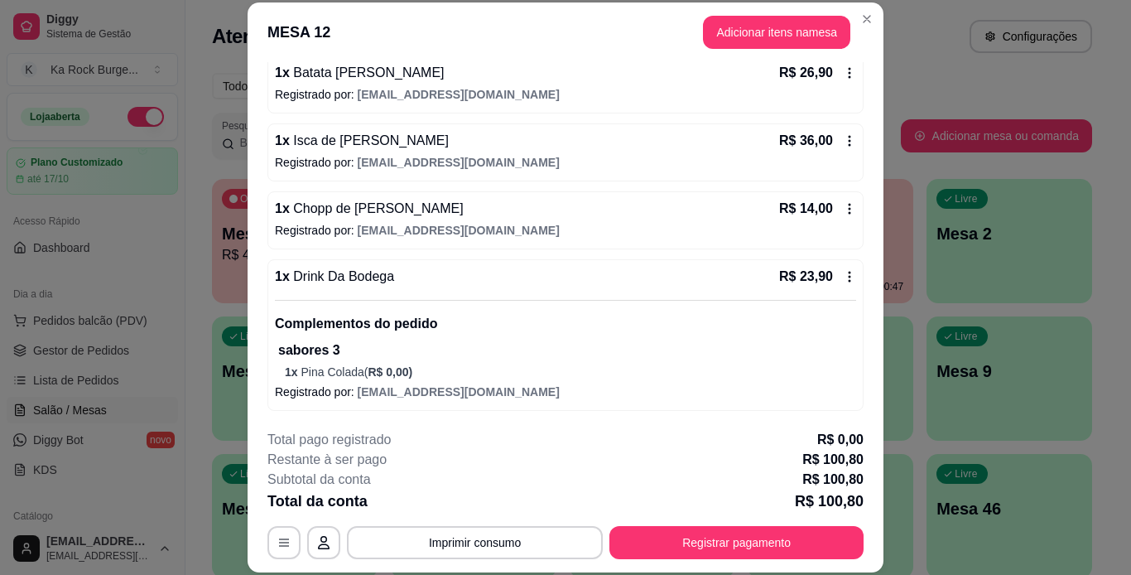
scroll to position [165, 0]
click at [787, 46] on button "Adicionar itens na mesa" at bounding box center [776, 32] width 147 height 33
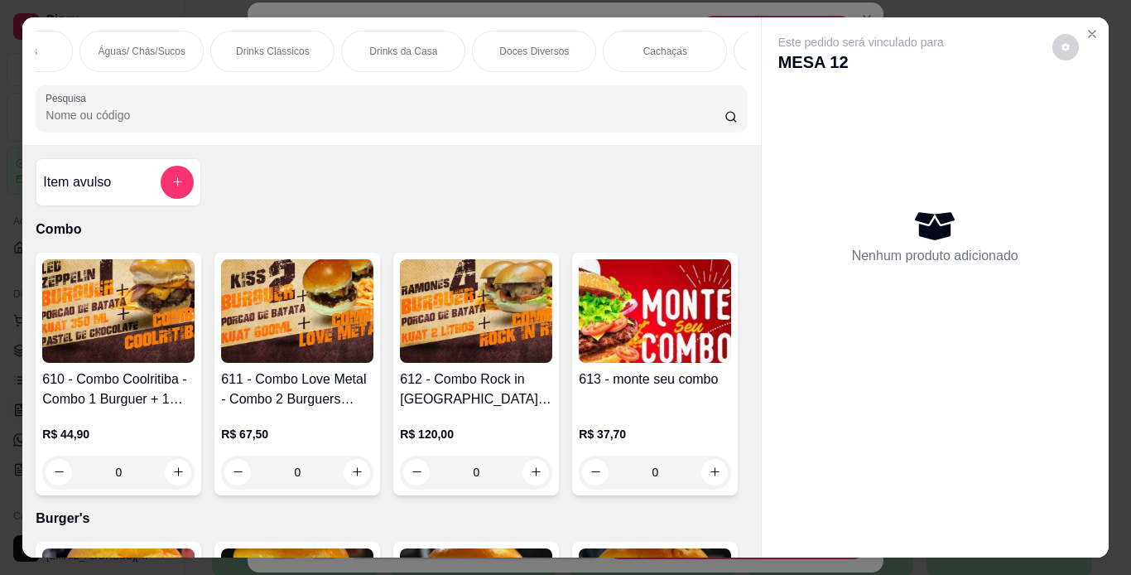
scroll to position [0, 1661]
click at [505, 34] on div "Doces Diversos" at bounding box center [530, 51] width 124 height 41
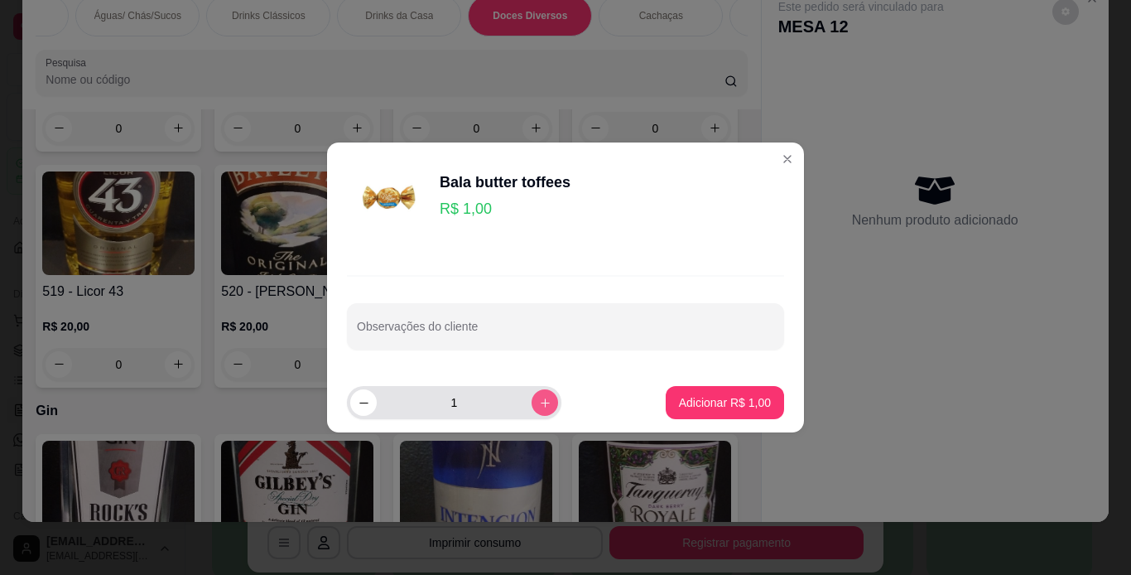
click at [539, 405] on icon "increase-product-quantity" at bounding box center [545, 403] width 12 height 12
type input "5"
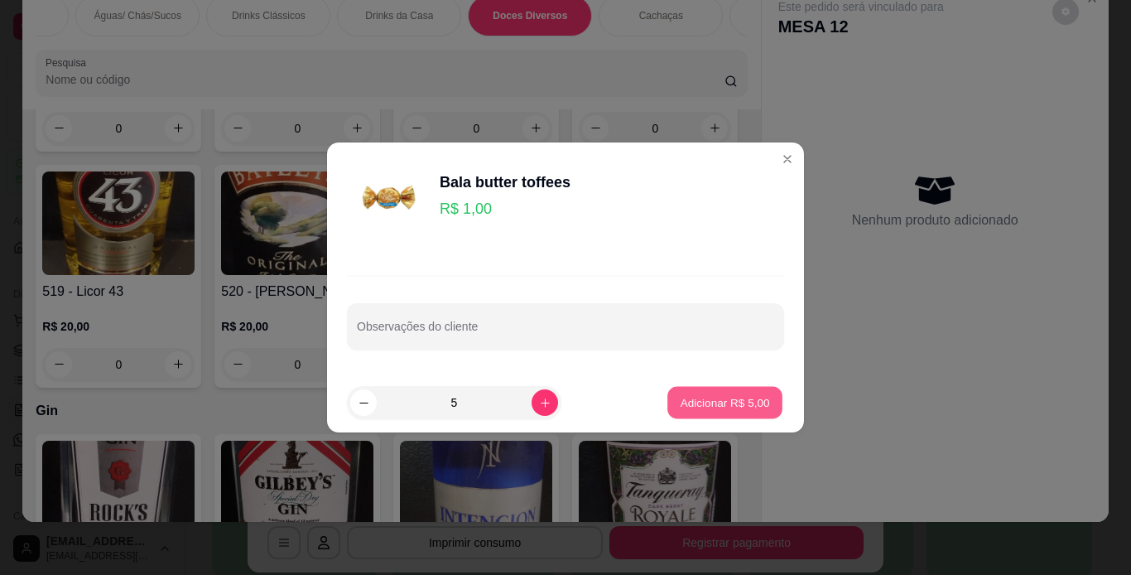
click at [707, 401] on p "Adicionar R$ 5,00" at bounding box center [724, 402] width 89 height 16
type input "5"
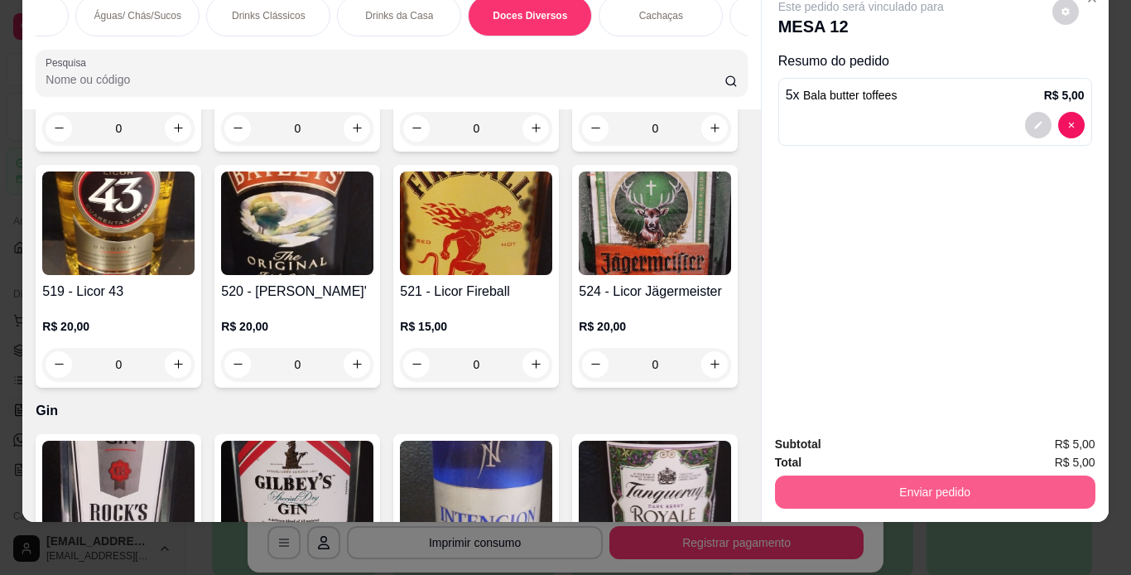
click at [1011, 489] on button "Enviar pedido" at bounding box center [935, 491] width 320 height 33
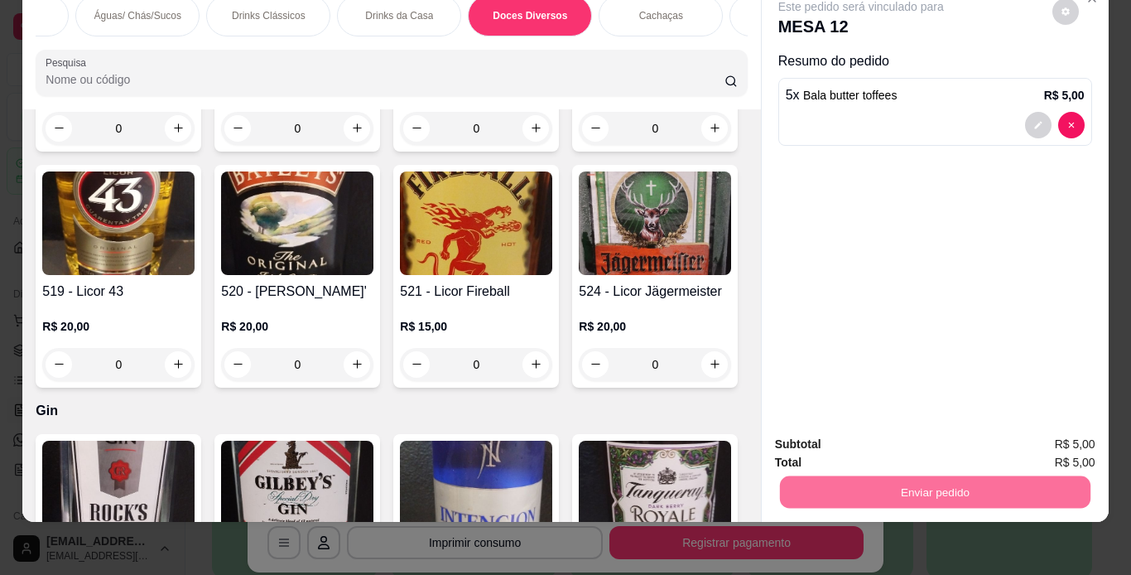
click at [1033, 445] on button "Enviar pedido" at bounding box center [1052, 438] width 91 height 31
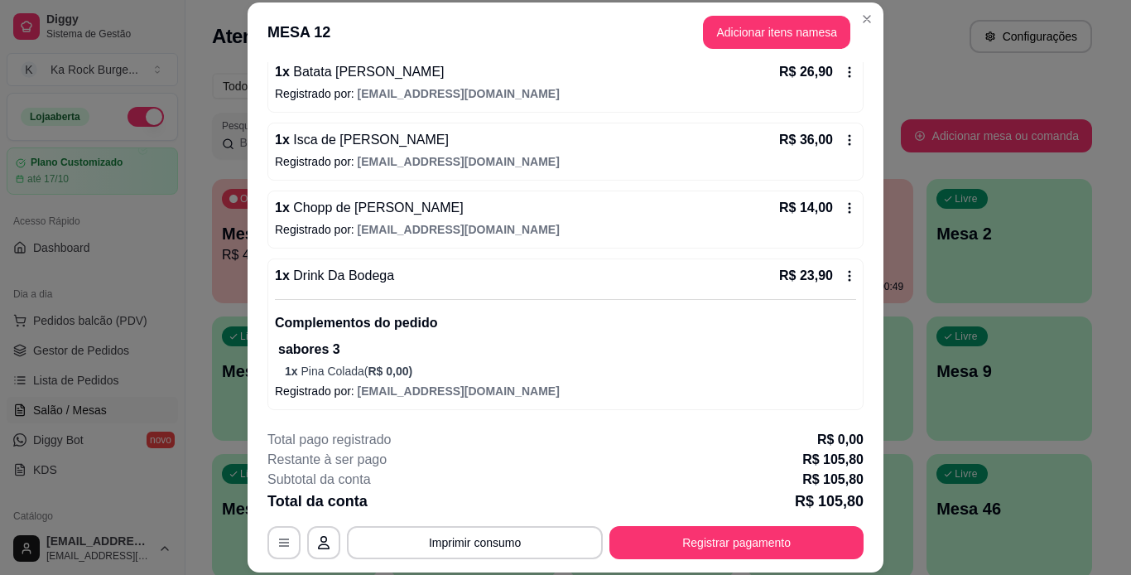
click at [826, 562] on footer "**********" at bounding box center [566, 495] width 636 height 156
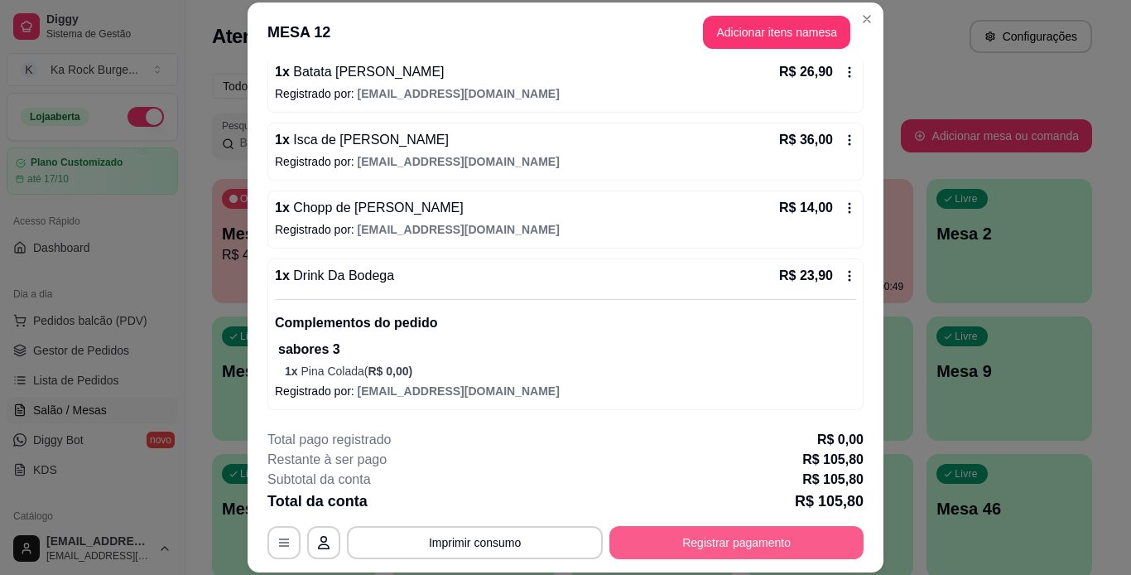
click at [818, 547] on button "Registrar pagamento" at bounding box center [736, 542] width 254 height 33
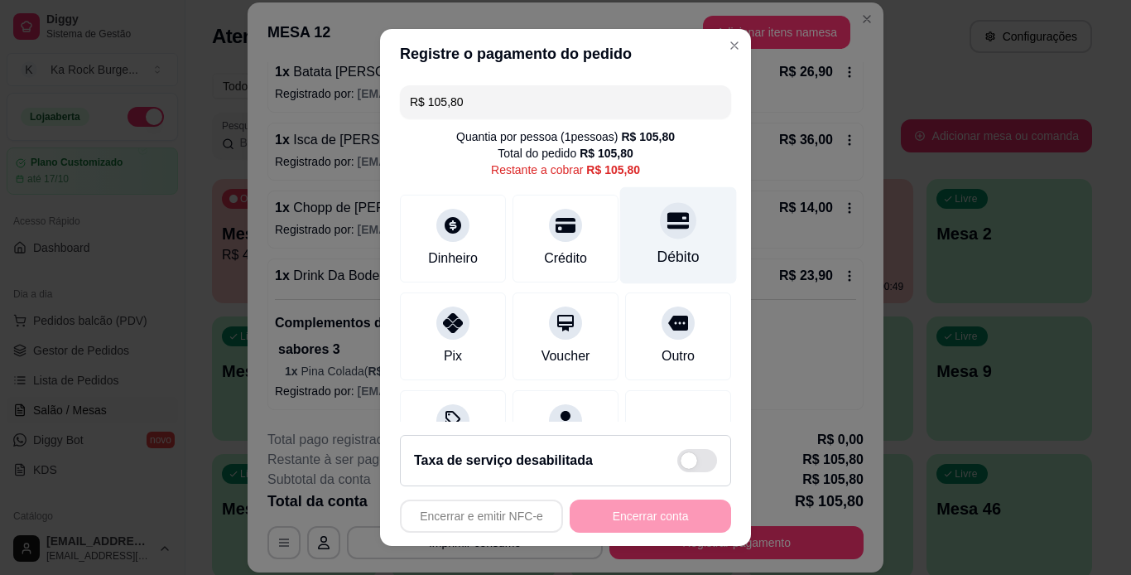
click at [657, 248] on div "Débito" at bounding box center [678, 257] width 42 height 22
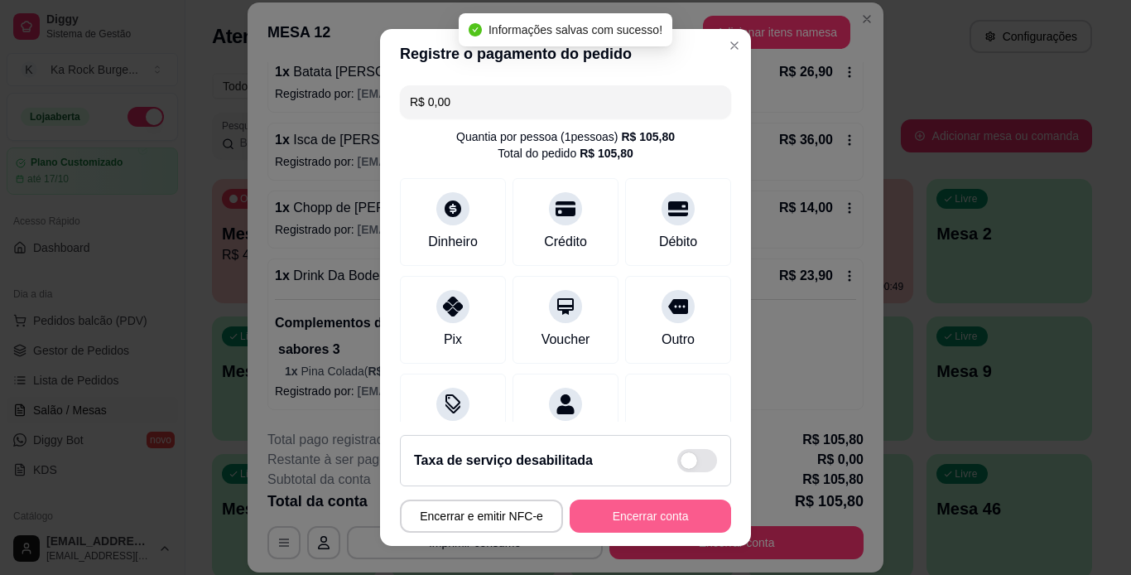
type input "R$ 0,00"
click at [665, 518] on button "Encerrar conta" at bounding box center [650, 516] width 157 height 32
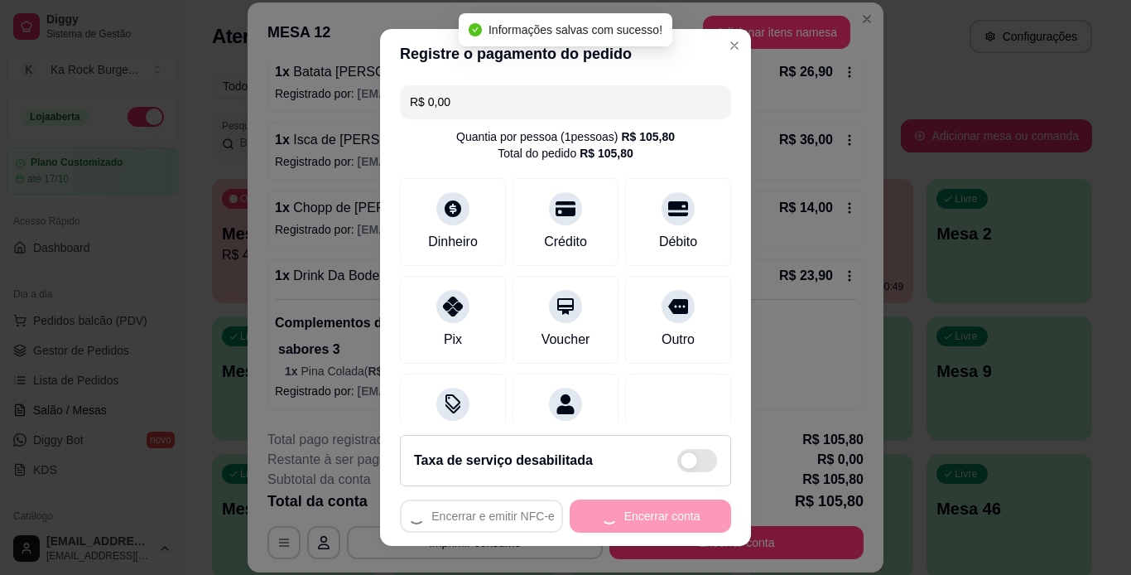
click at [665, 518] on div "Encerrar e emitir NFC-e Encerrar conta" at bounding box center [565, 515] width 331 height 33
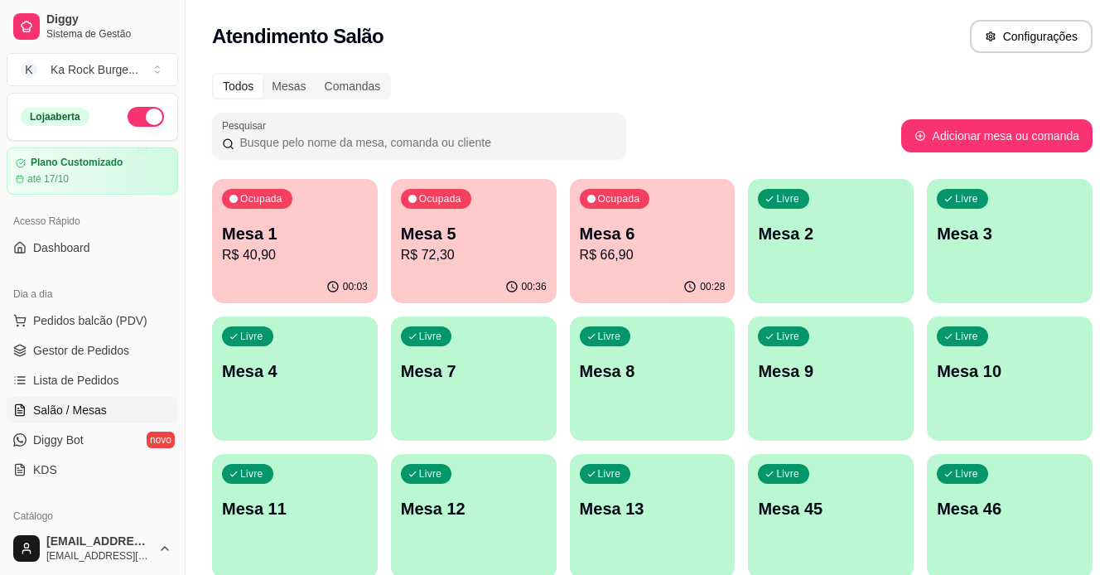
click at [653, 262] on p "R$ 66,90" at bounding box center [653, 255] width 146 height 20
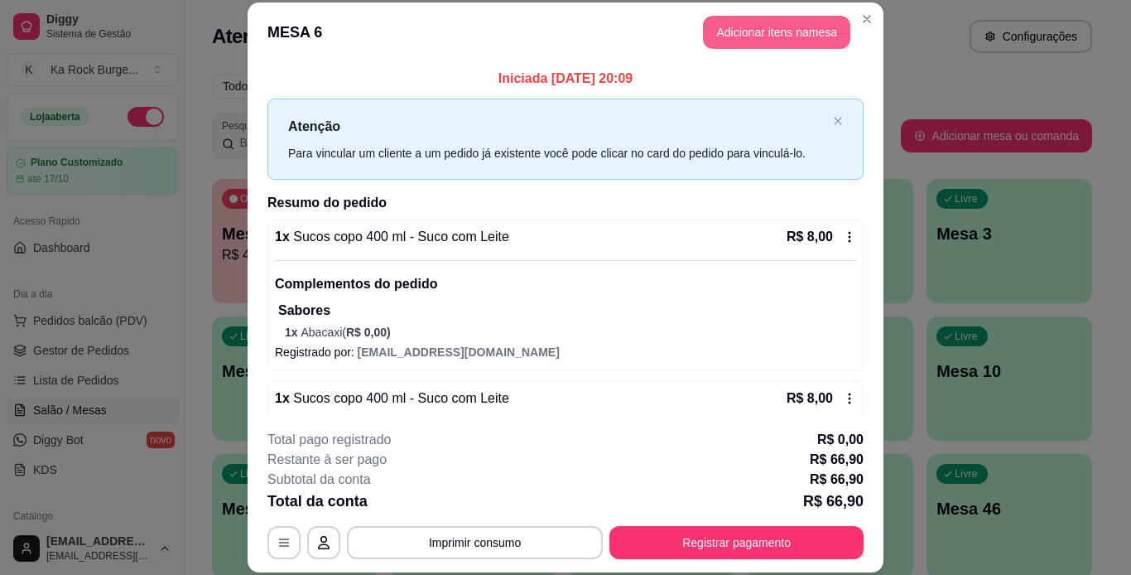
click at [758, 17] on header "MESA 6 Adicionar itens na mesa" at bounding box center [566, 32] width 636 height 60
click at [762, 31] on button "Adicionar itens na mesa" at bounding box center [777, 33] width 142 height 32
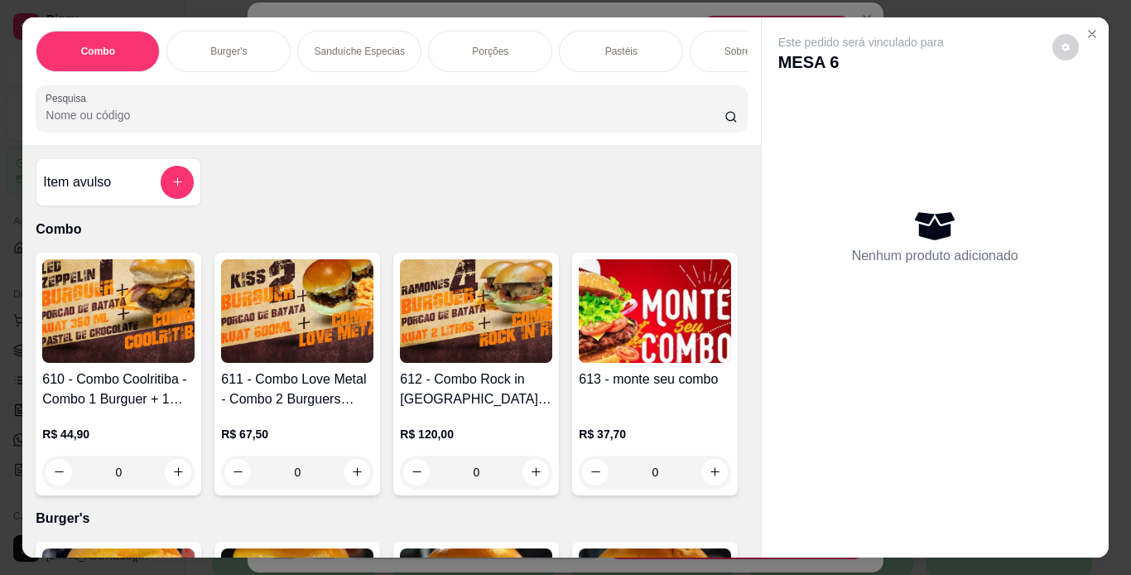
click at [322, 83] on div "Combo Burger's Sanduíche Especias Porções Pastéis Sobremesas Burger's Doces Pas…" at bounding box center [391, 81] width 738 height 128
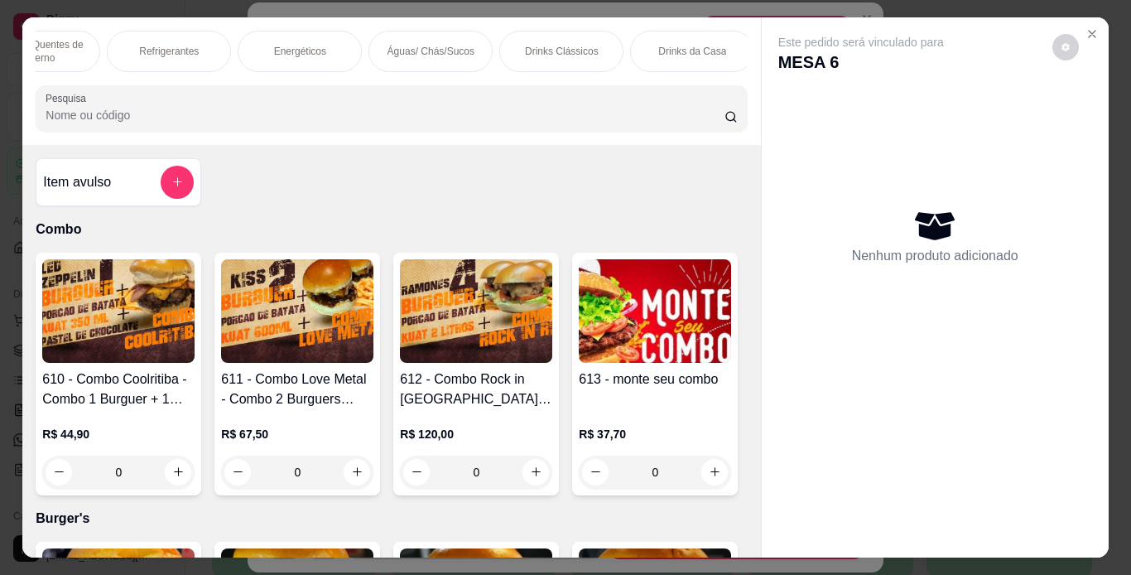
scroll to position [0, 1392]
click at [419, 49] on p "Águas/ Chás/Sucos" at bounding box center [407, 51] width 87 height 13
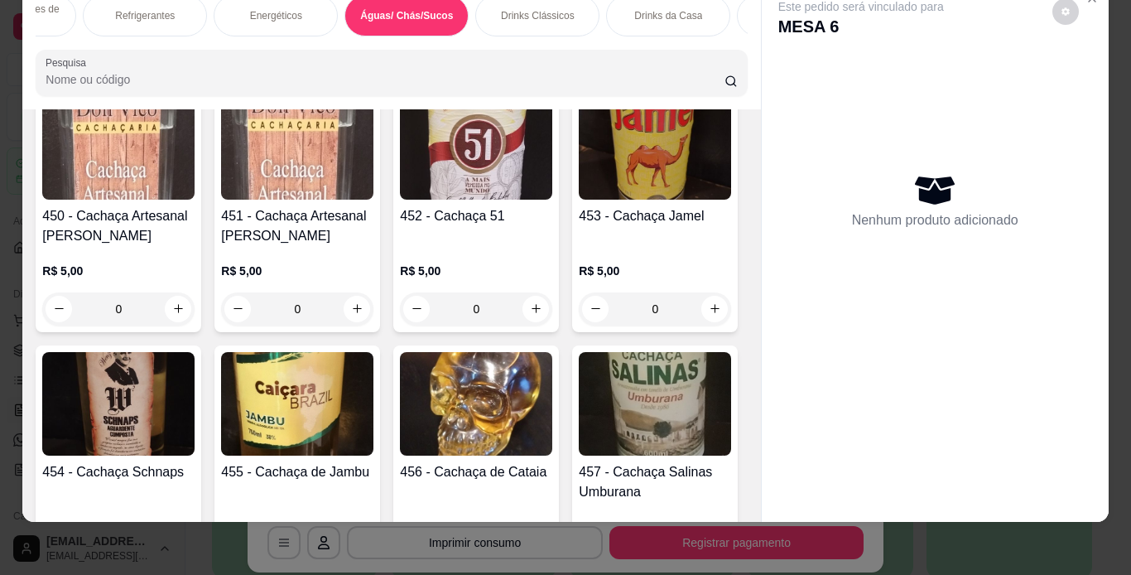
scroll to position [10418, 0]
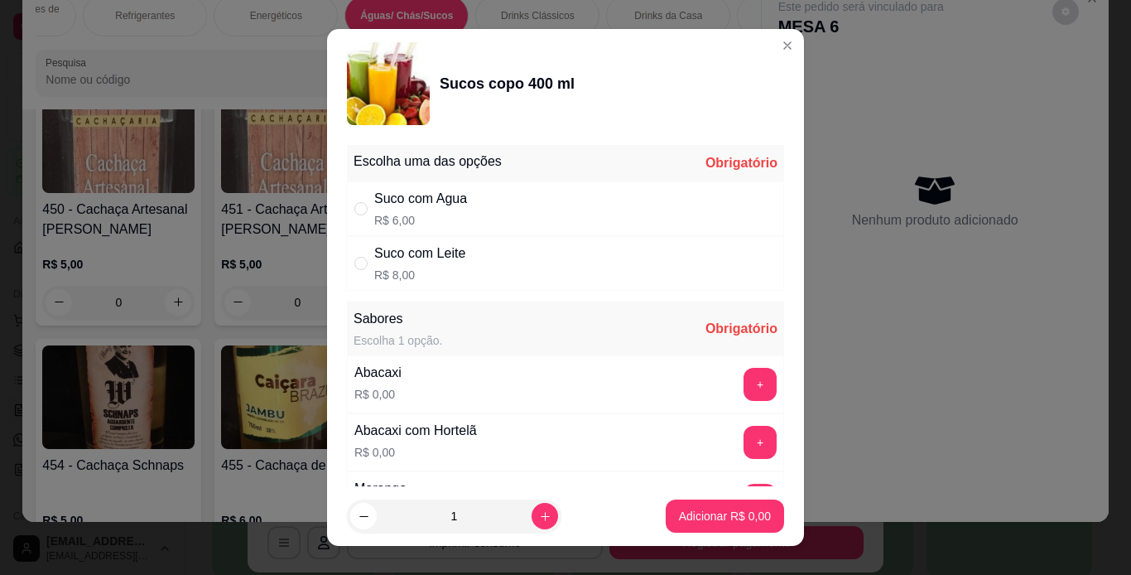
click at [434, 258] on div "Suco com Leite" at bounding box center [419, 253] width 91 height 20
radio input "true"
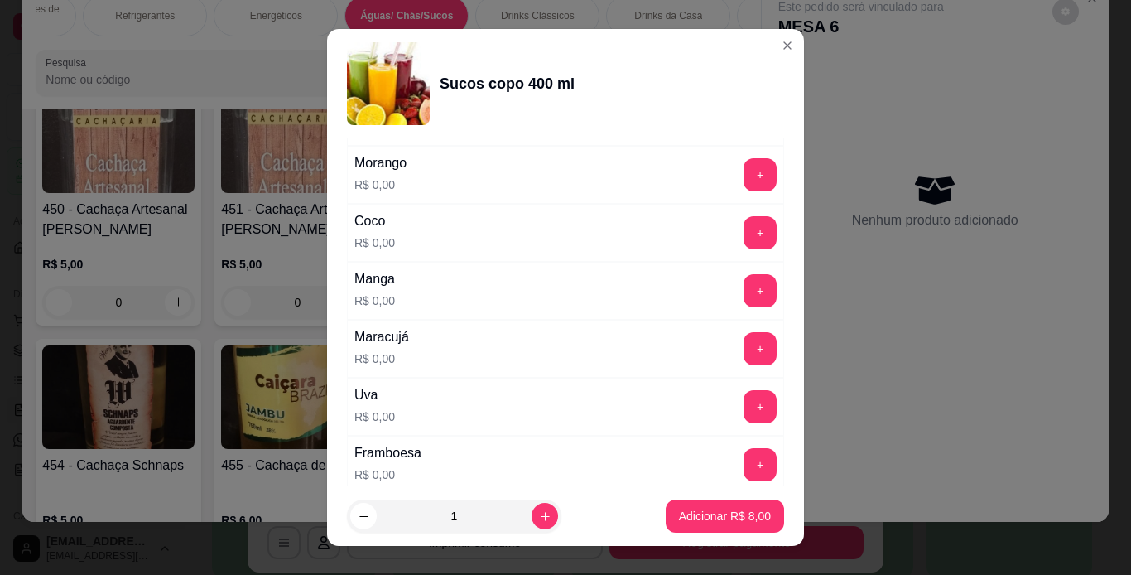
scroll to position [331, 0]
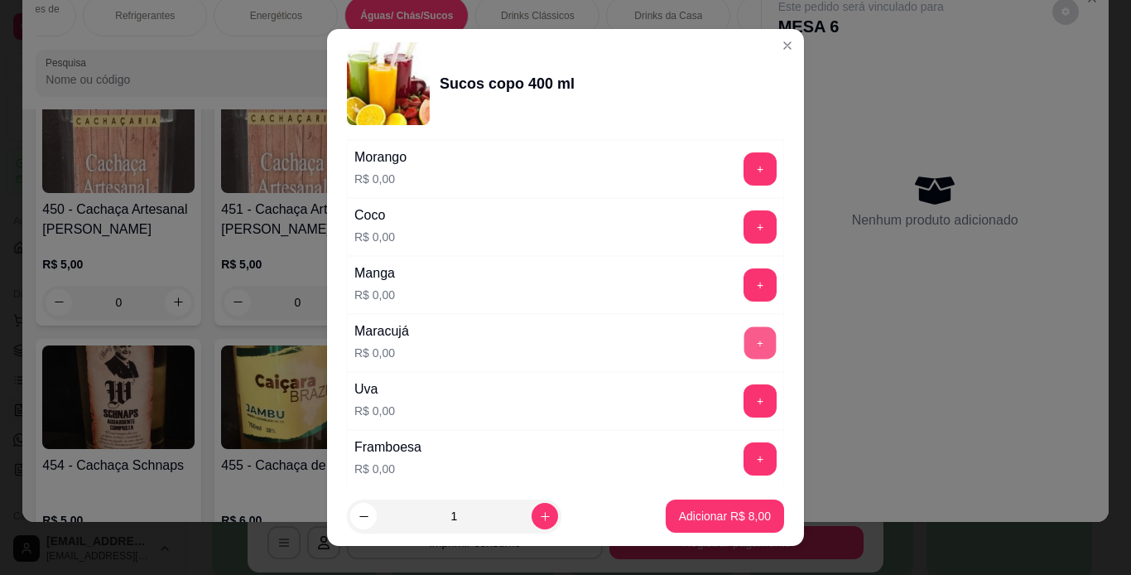
click at [744, 348] on button "+" at bounding box center [760, 342] width 32 height 32
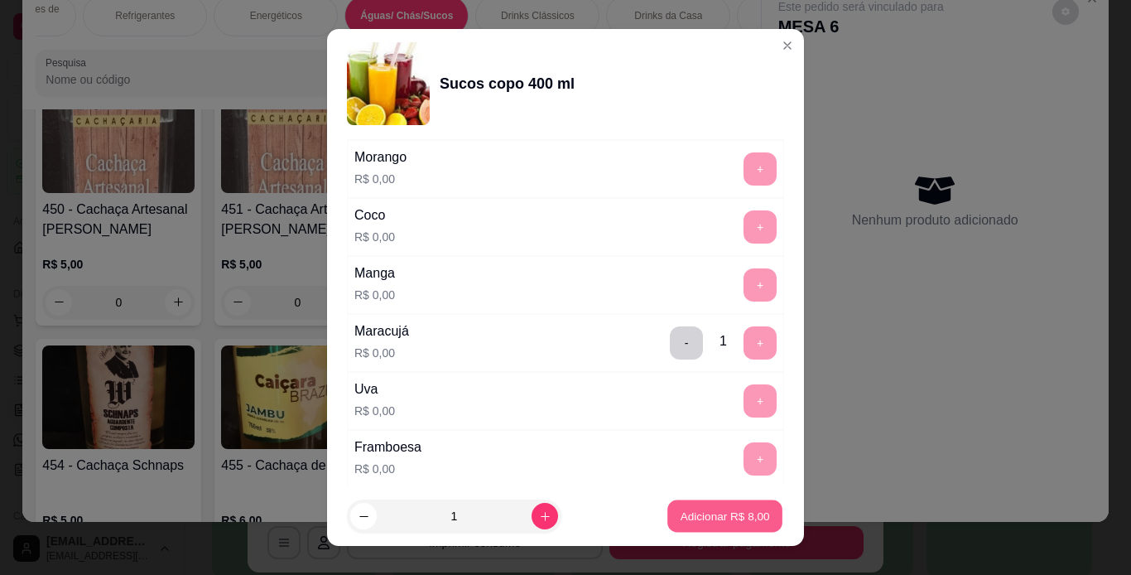
click at [720, 506] on button "Adicionar R$ 8,00" at bounding box center [724, 516] width 115 height 32
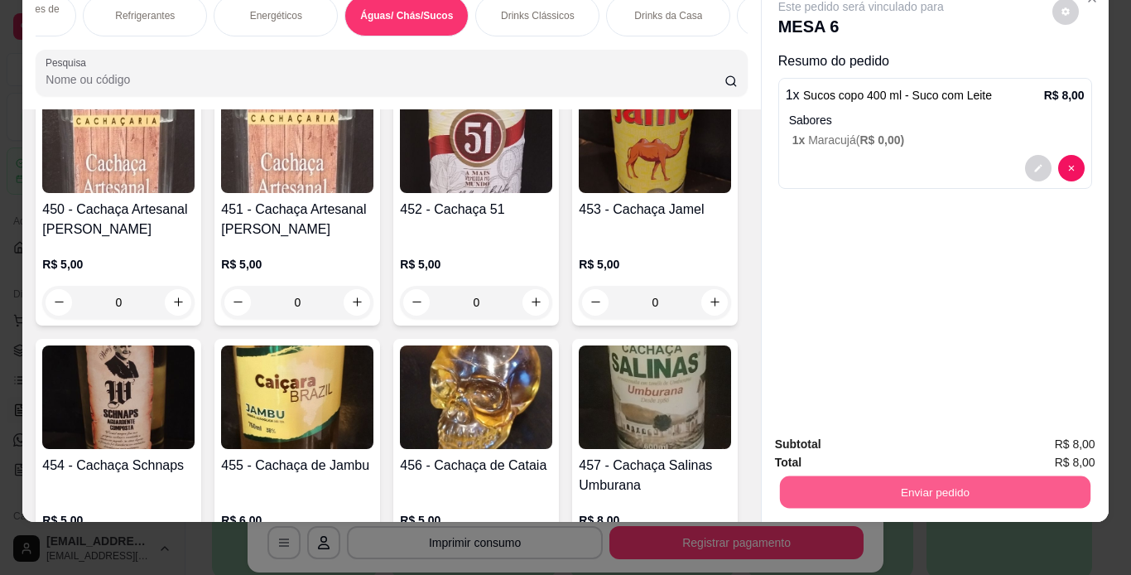
click at [932, 484] on button "Enviar pedido" at bounding box center [934, 492] width 311 height 32
click at [1052, 435] on button "Enviar pedido" at bounding box center [1052, 438] width 91 height 31
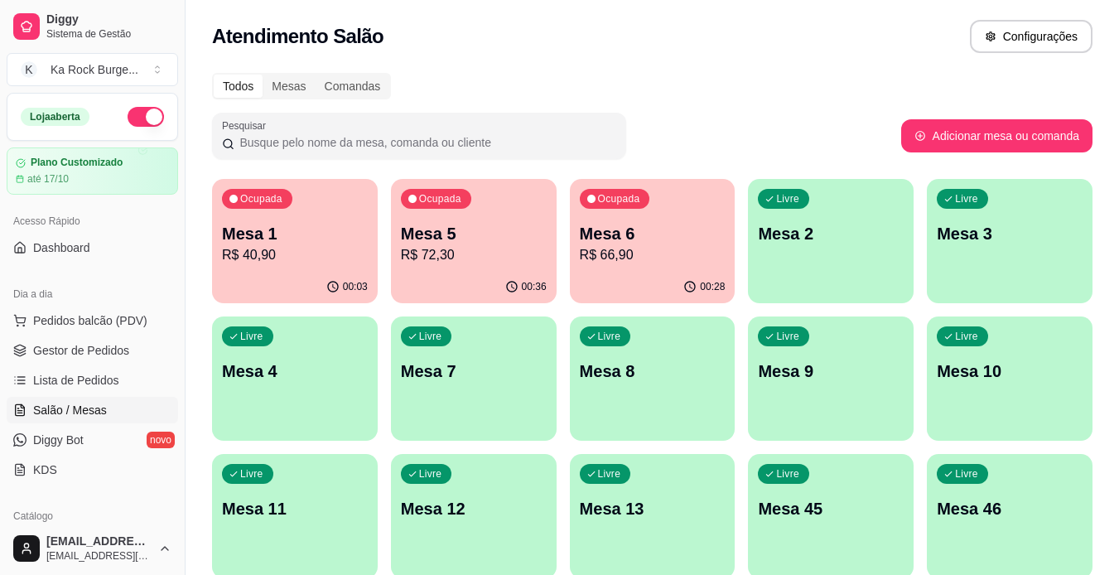
click at [454, 229] on p "Mesa 5" at bounding box center [474, 233] width 146 height 23
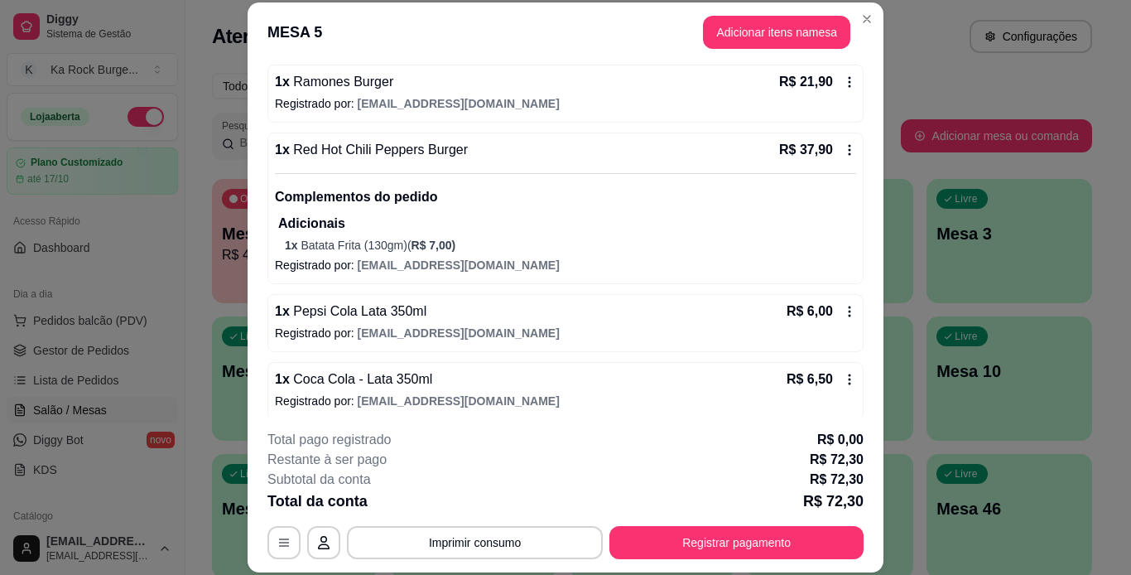
scroll to position [165, 0]
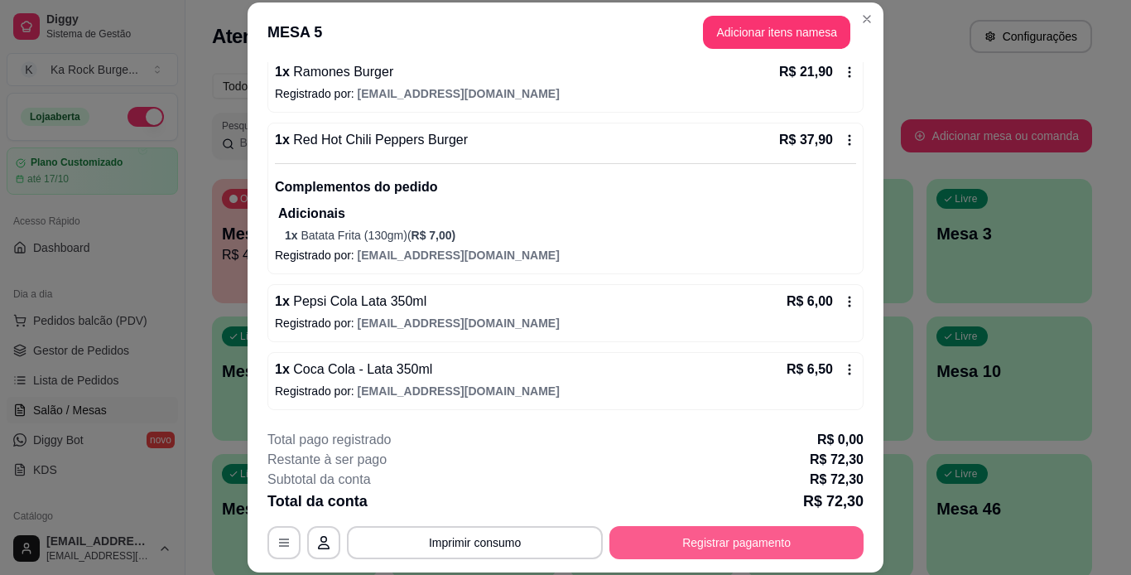
click at [678, 533] on button "Registrar pagamento" at bounding box center [736, 542] width 254 height 33
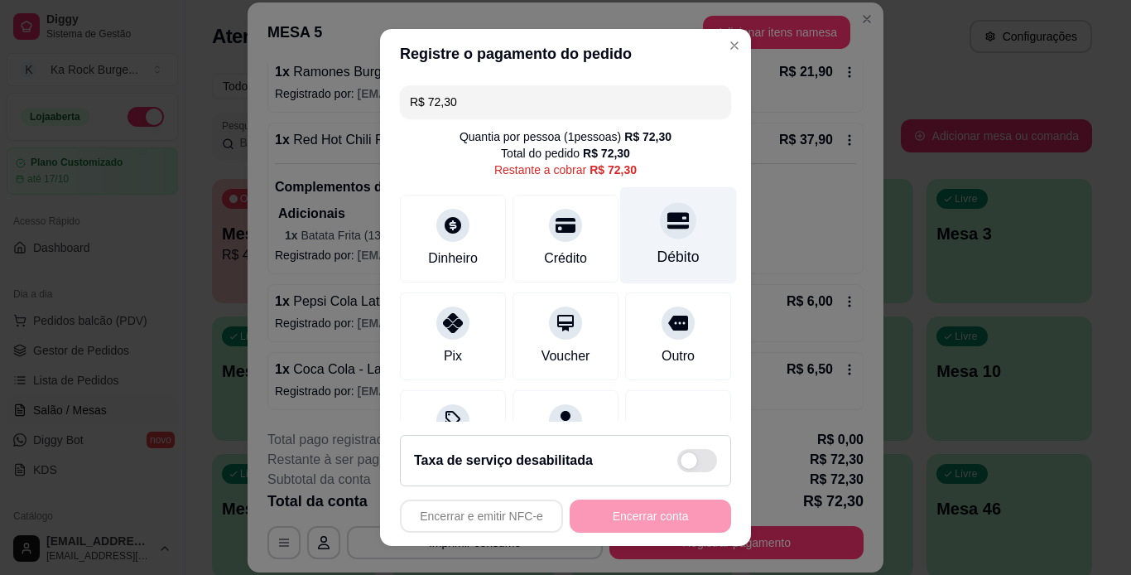
click at [663, 234] on div at bounding box center [678, 220] width 36 height 36
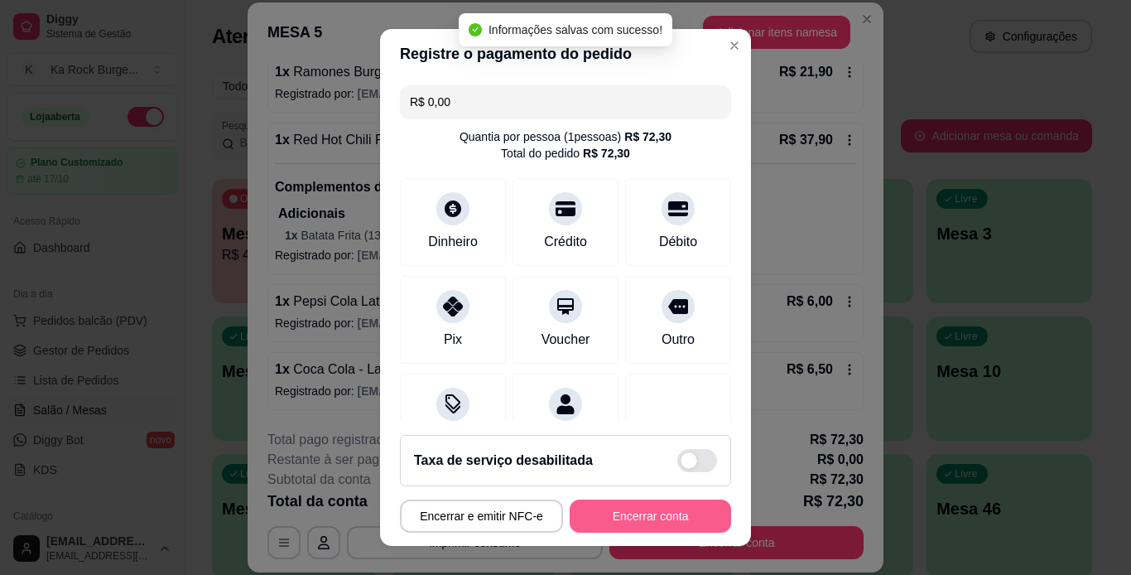
type input "R$ 0,00"
click at [692, 512] on button "Encerrar conta" at bounding box center [650, 515] width 161 height 33
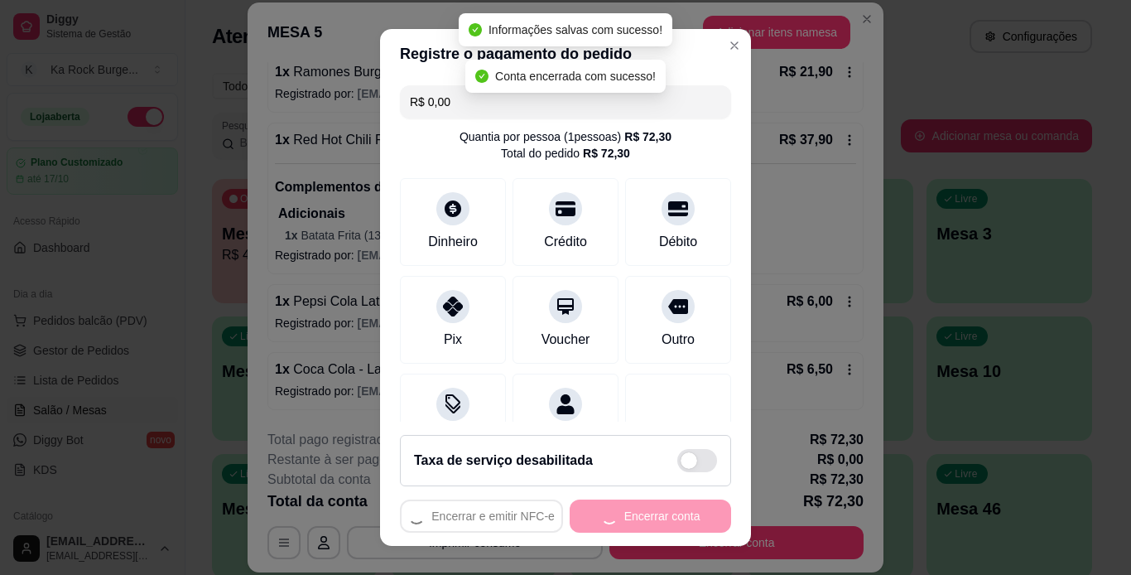
scroll to position [0, 0]
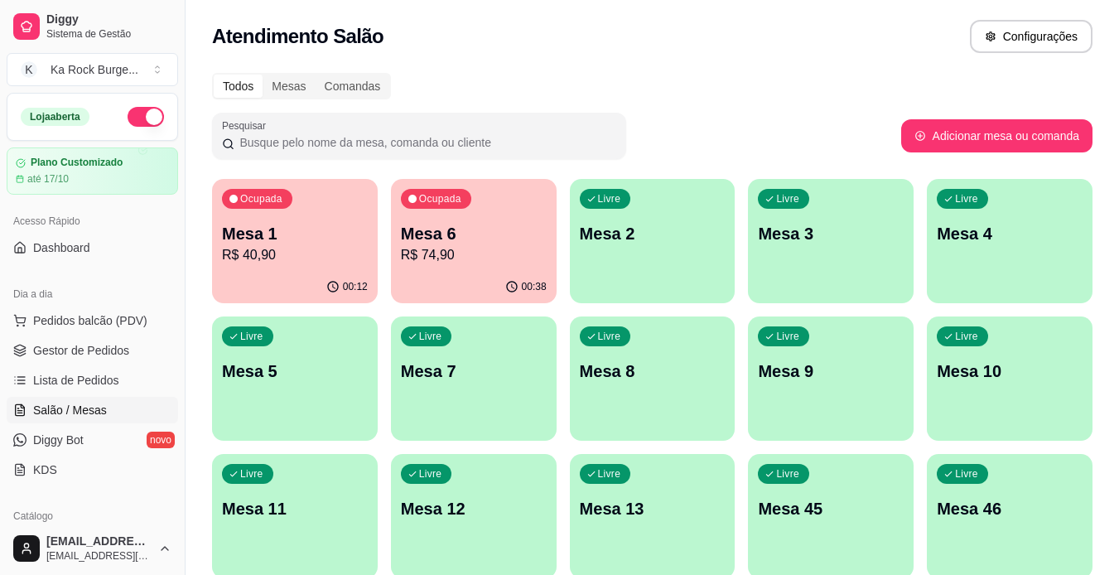
click at [474, 264] on p "R$ 74,90" at bounding box center [474, 255] width 146 height 20
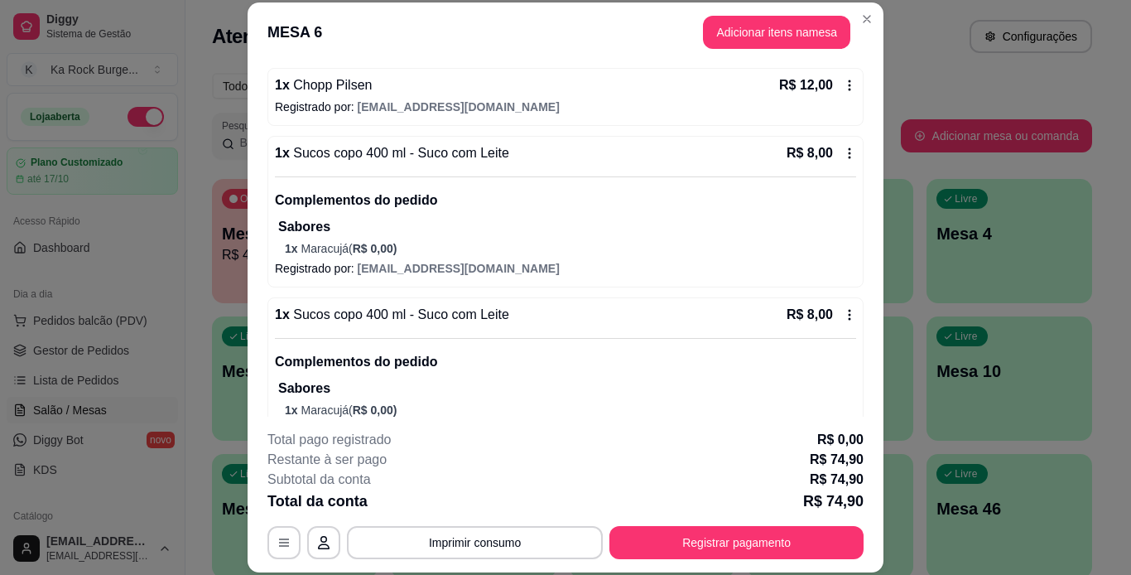
scroll to position [675, 0]
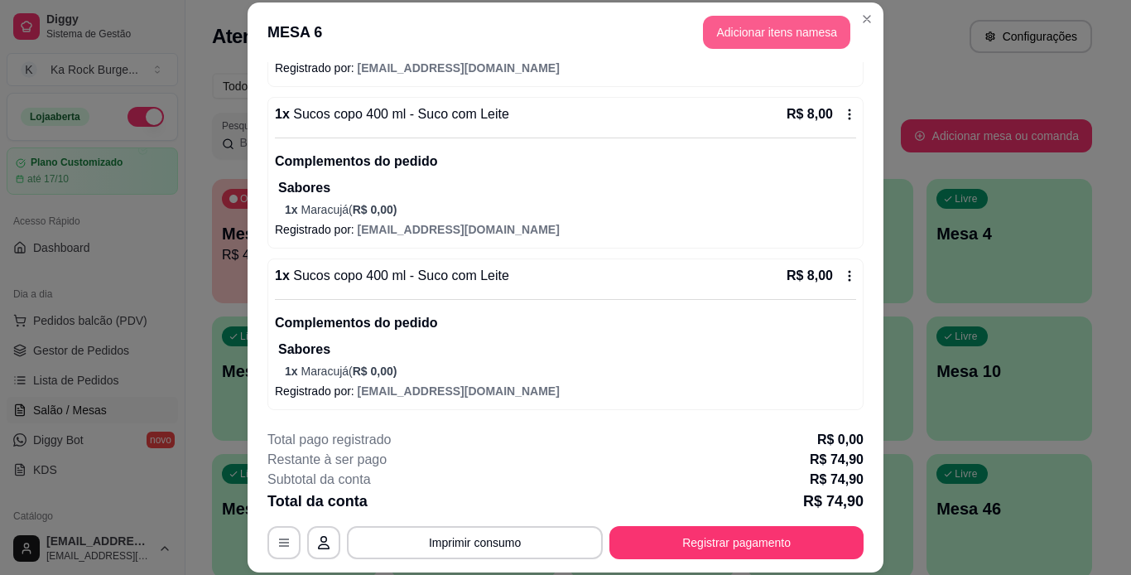
click at [754, 28] on button "Adicionar itens na mesa" at bounding box center [776, 32] width 147 height 33
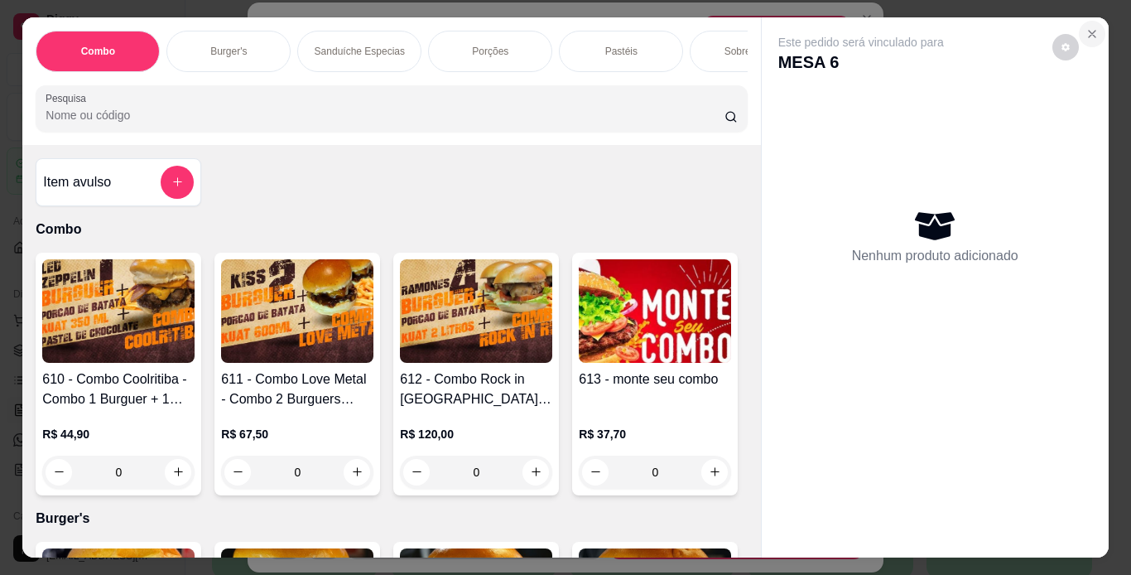
click at [1089, 31] on icon "Close" at bounding box center [1092, 34] width 7 height 7
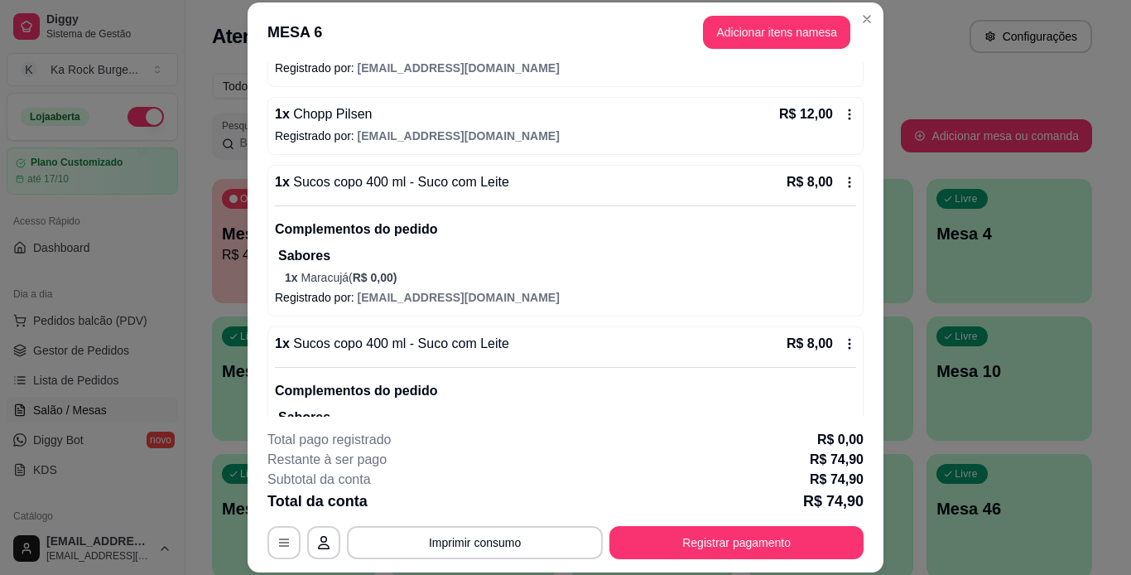
scroll to position [614, 0]
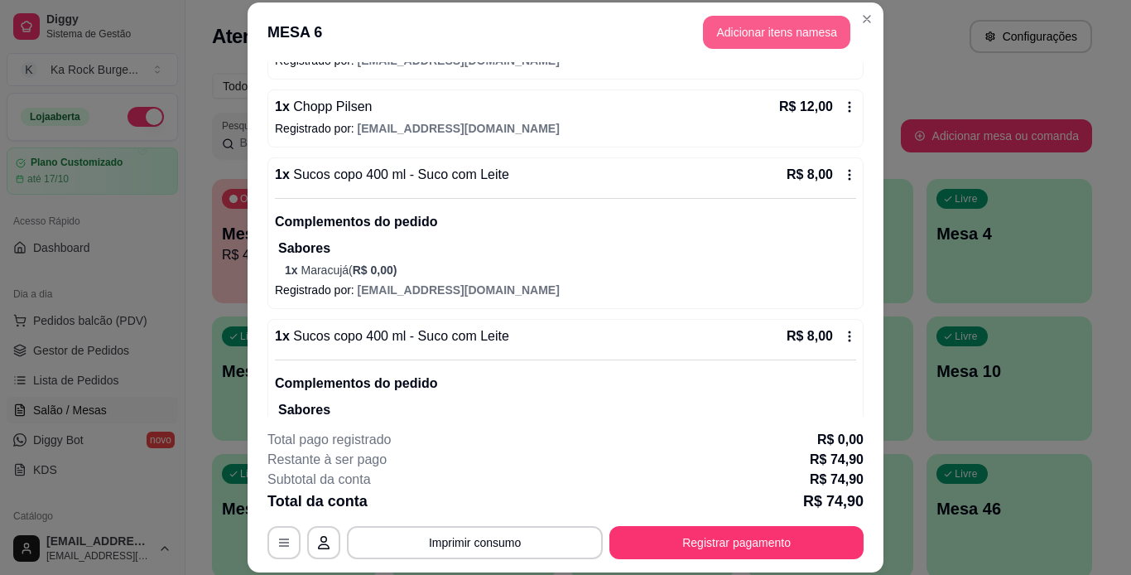
click at [762, 37] on button "Adicionar itens na mesa" at bounding box center [776, 32] width 147 height 33
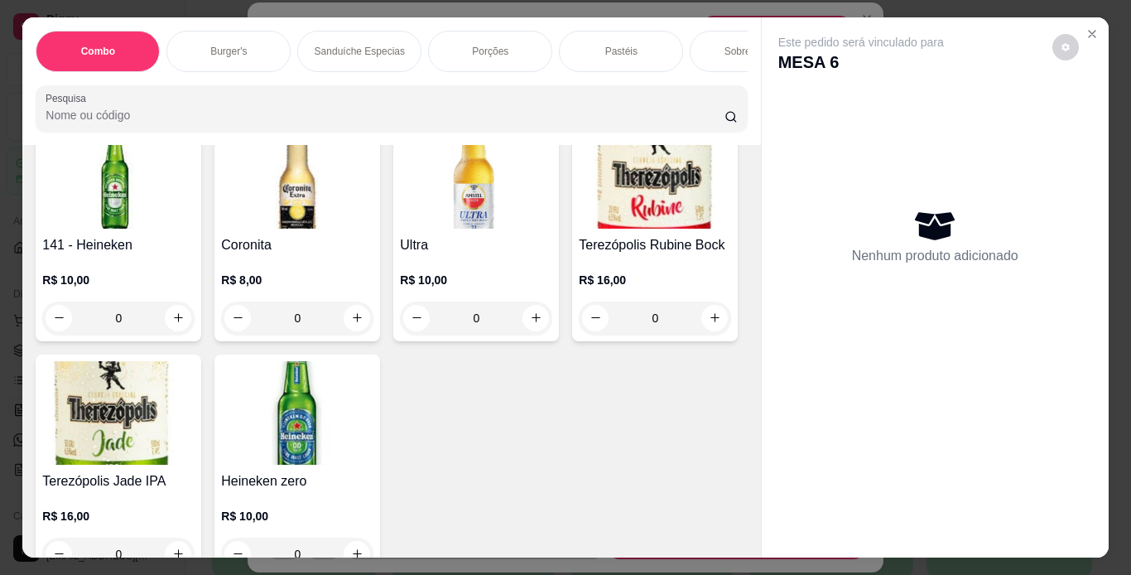
scroll to position [6312, 0]
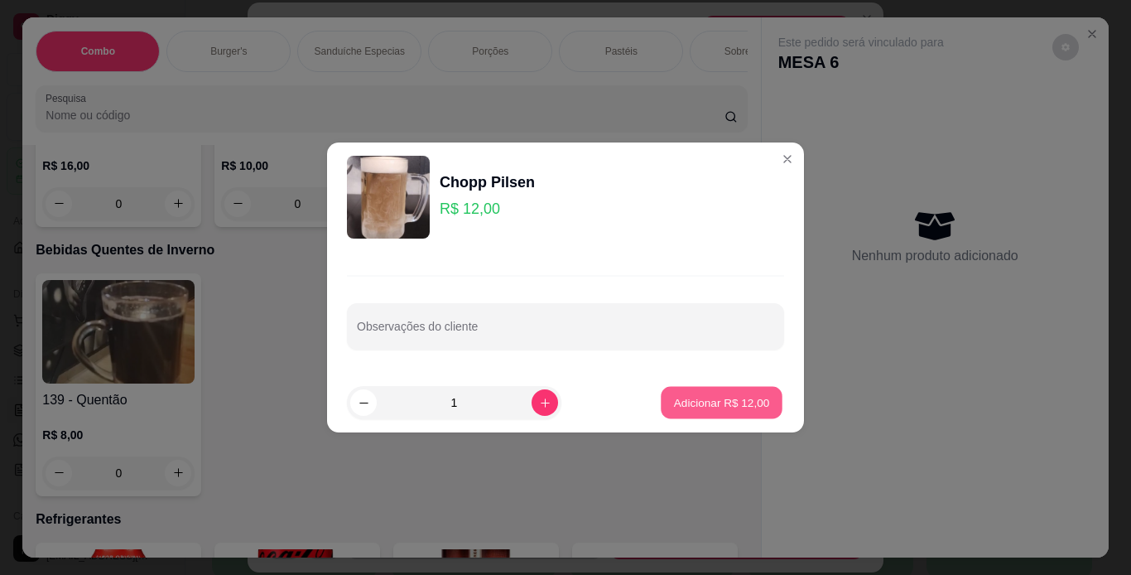
click at [732, 398] on p "Adicionar R$ 12,00" at bounding box center [722, 402] width 96 height 16
type input "1"
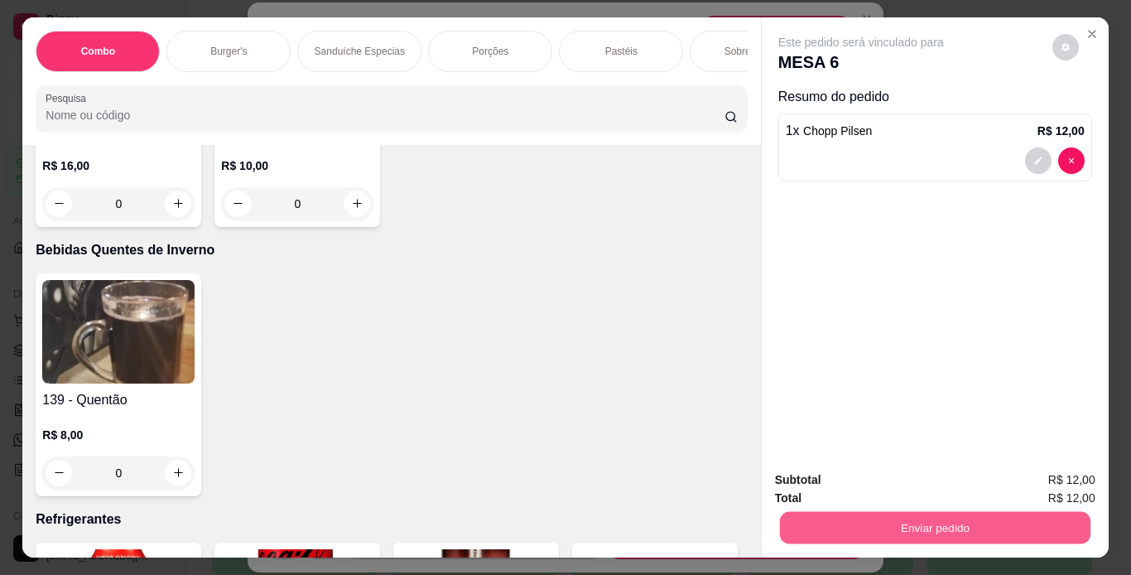
click at [806, 512] on button "Enviar pedido" at bounding box center [934, 528] width 311 height 32
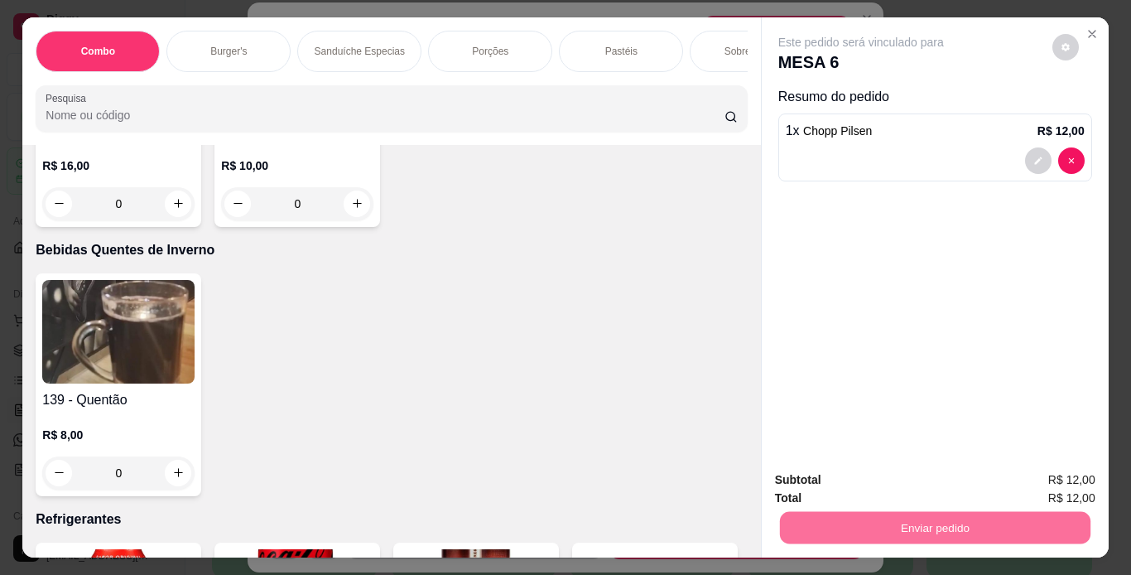
click at [1023, 465] on button "Enviar pedido" at bounding box center [1052, 480] width 94 height 31
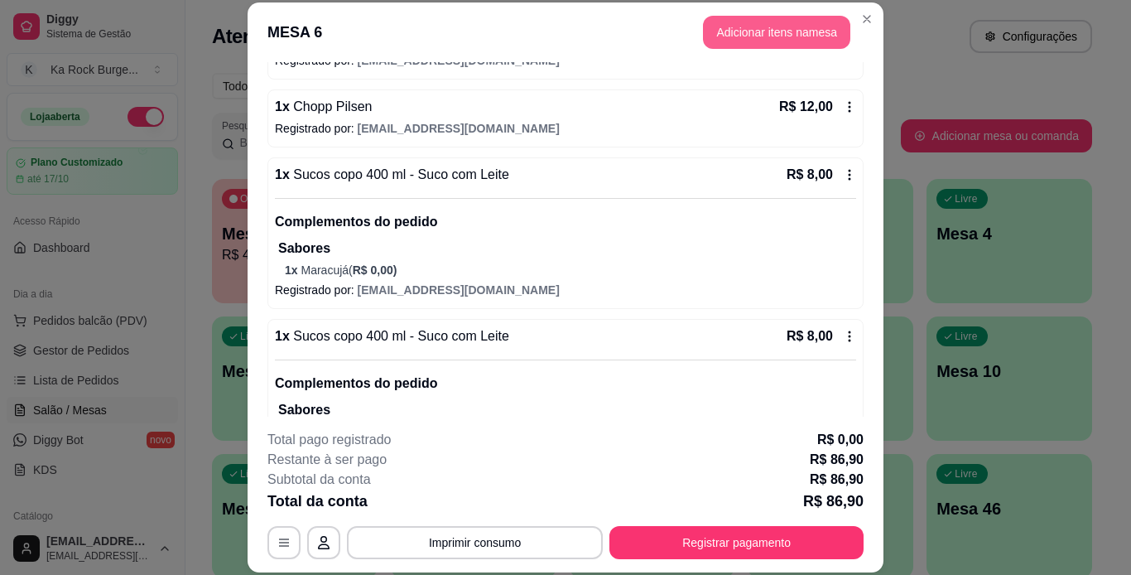
click at [780, 41] on button "Adicionar itens na mesa" at bounding box center [776, 32] width 147 height 33
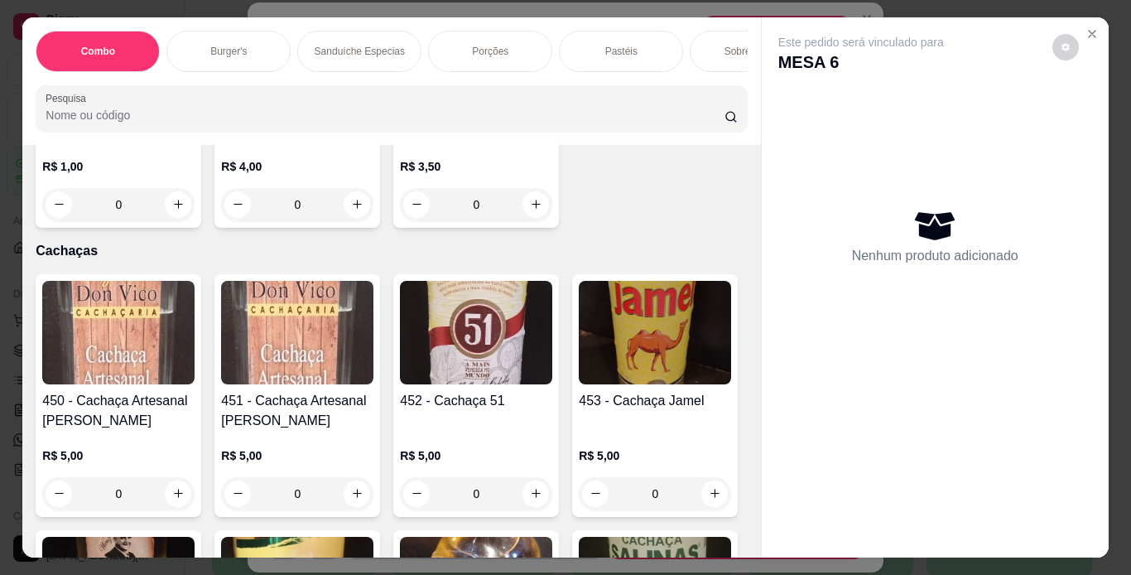
scroll to position [10457, 0]
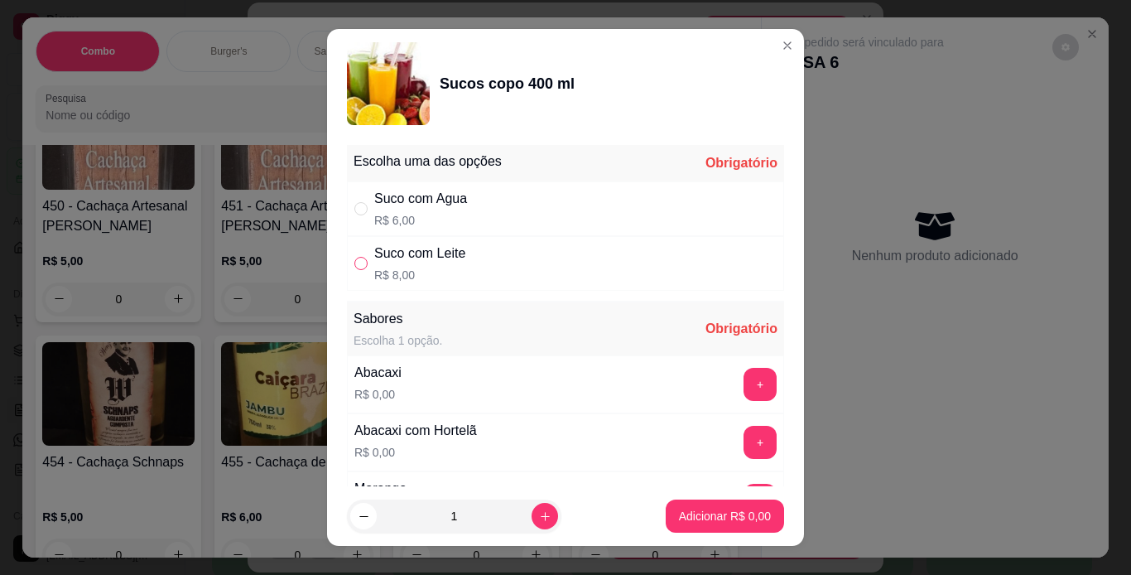
click at [354, 266] on input "" at bounding box center [360, 263] width 13 height 13
radio input "true"
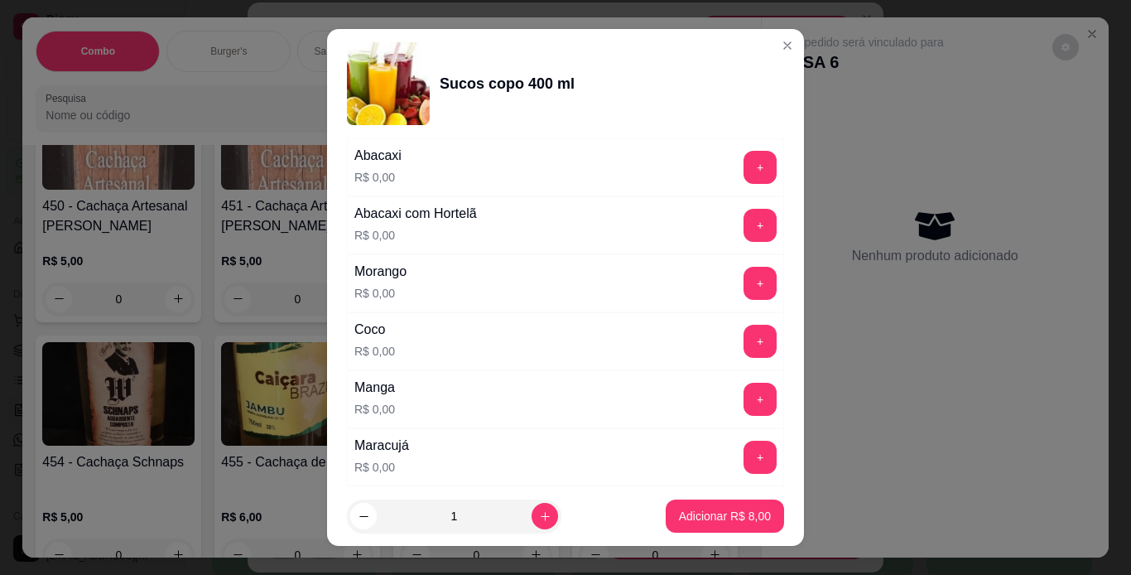
scroll to position [232, 0]
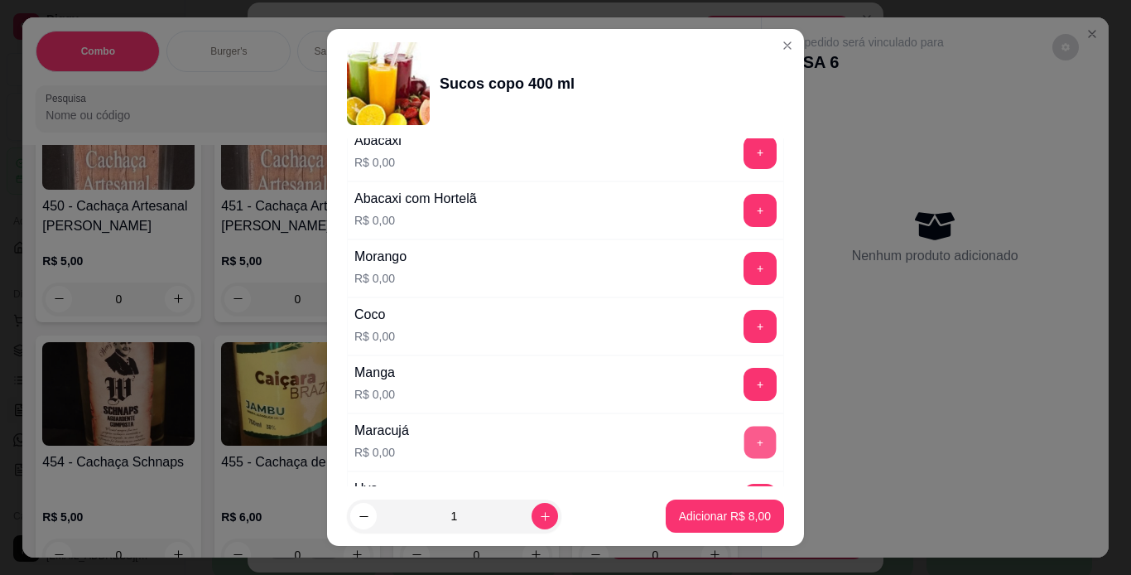
click at [744, 441] on button "+" at bounding box center [760, 442] width 32 height 32
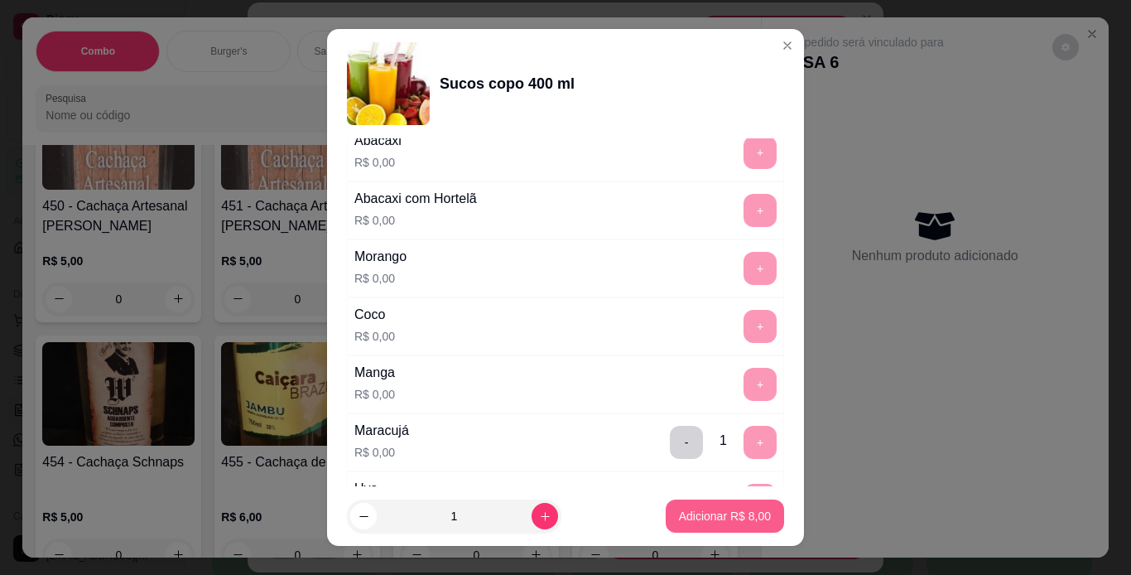
click at [727, 516] on p "Adicionar R$ 8,00" at bounding box center [725, 516] width 92 height 17
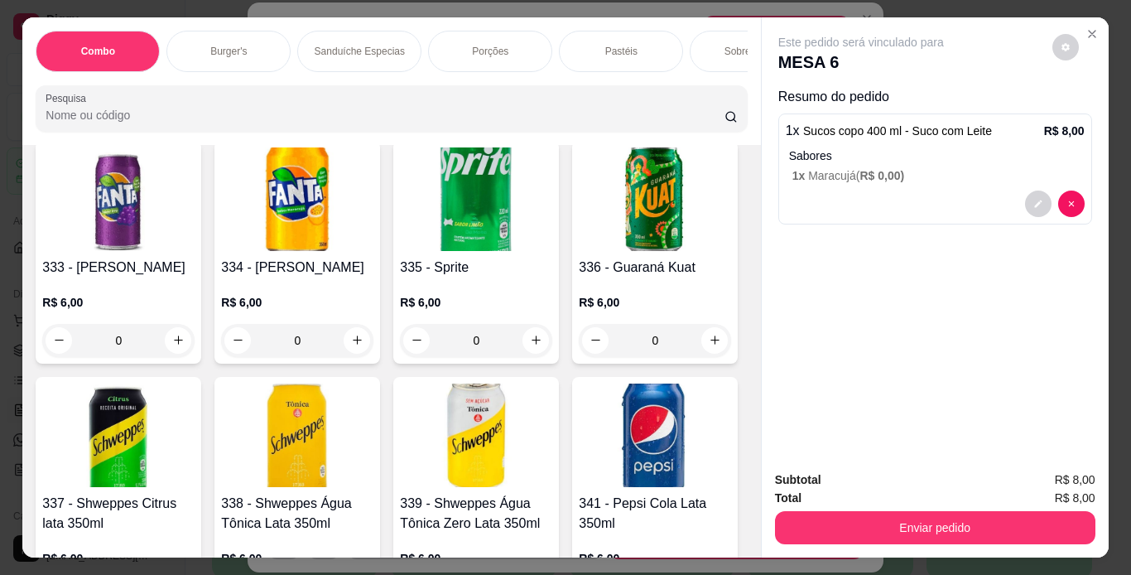
scroll to position [6600, 0]
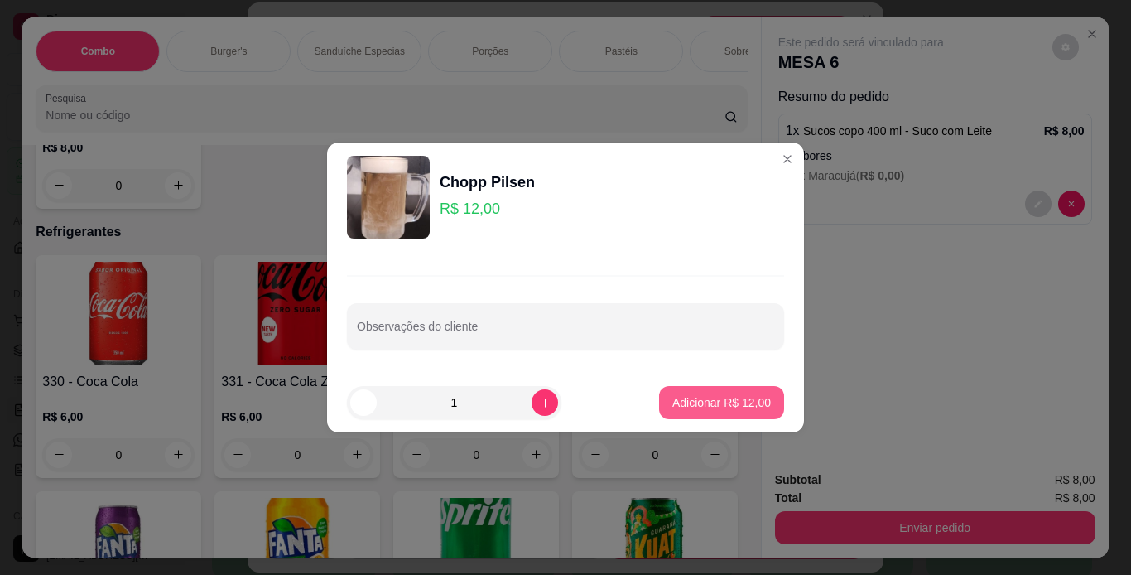
click at [674, 404] on p "Adicionar R$ 12,00" at bounding box center [721, 402] width 99 height 17
type input "1"
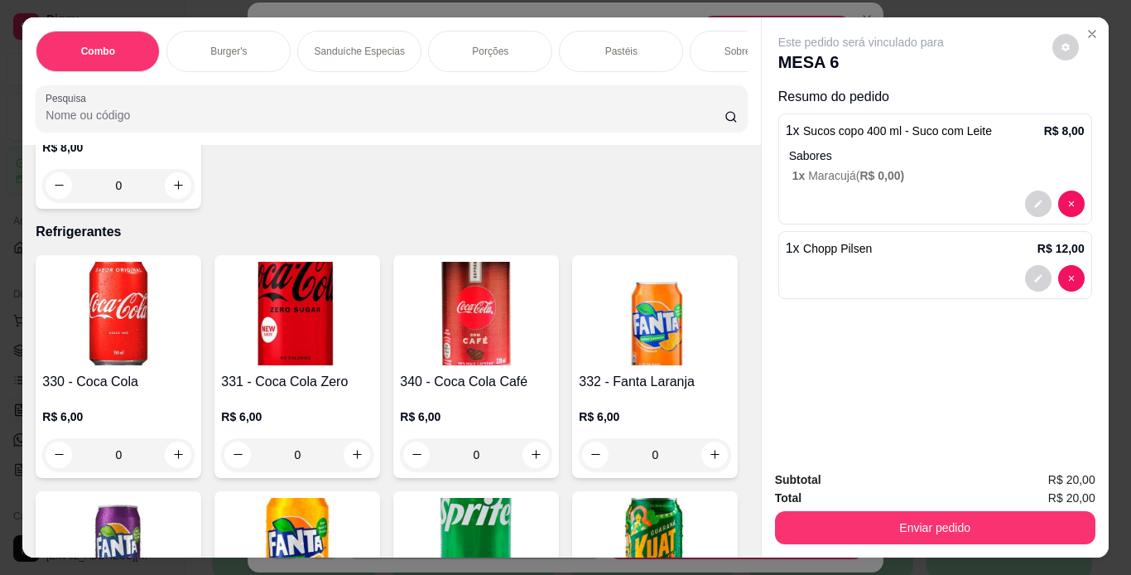
scroll to position [6601, 0]
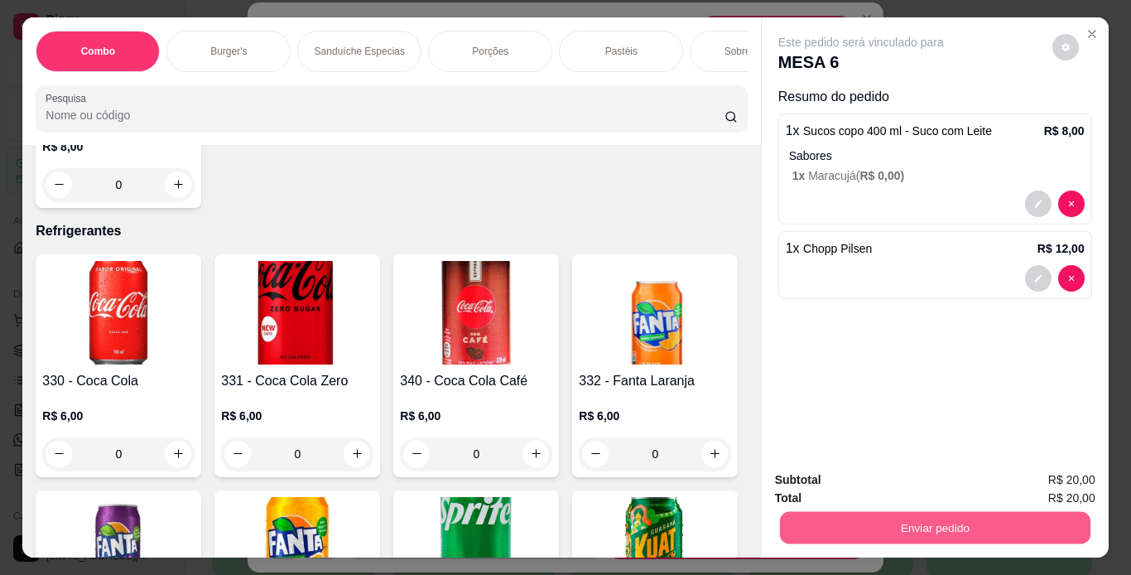
click at [835, 524] on button "Enviar pedido" at bounding box center [934, 528] width 311 height 32
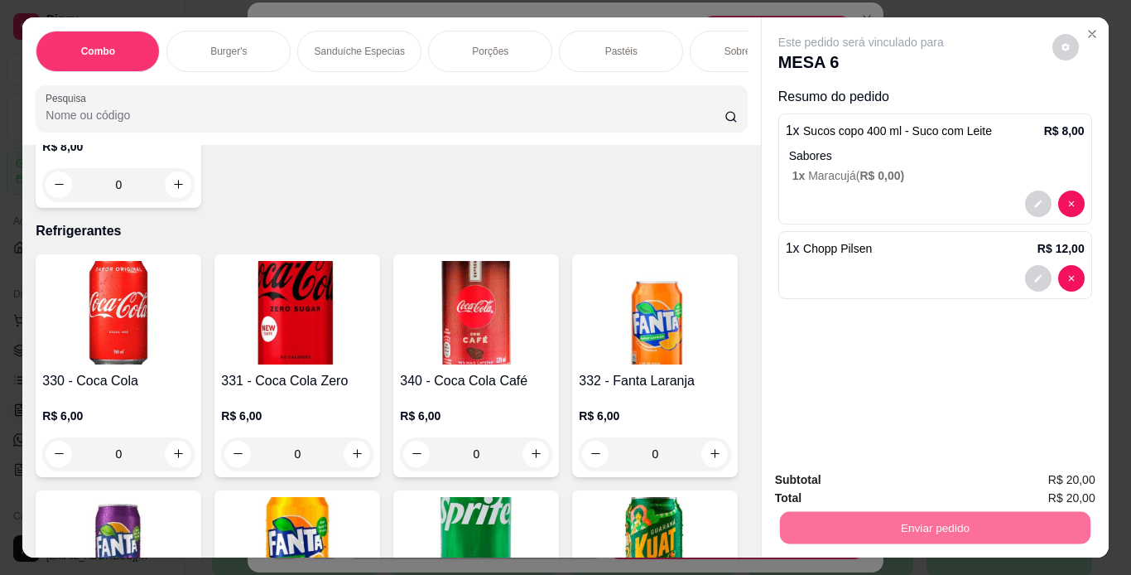
click at [1062, 480] on button "Enviar pedido" at bounding box center [1052, 480] width 94 height 31
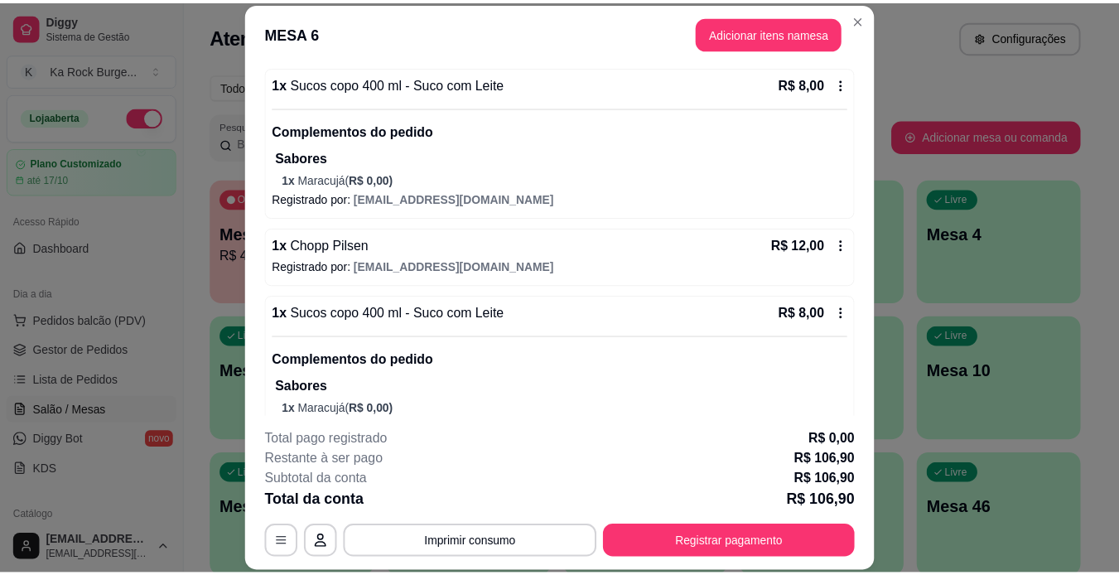
scroll to position [972, 0]
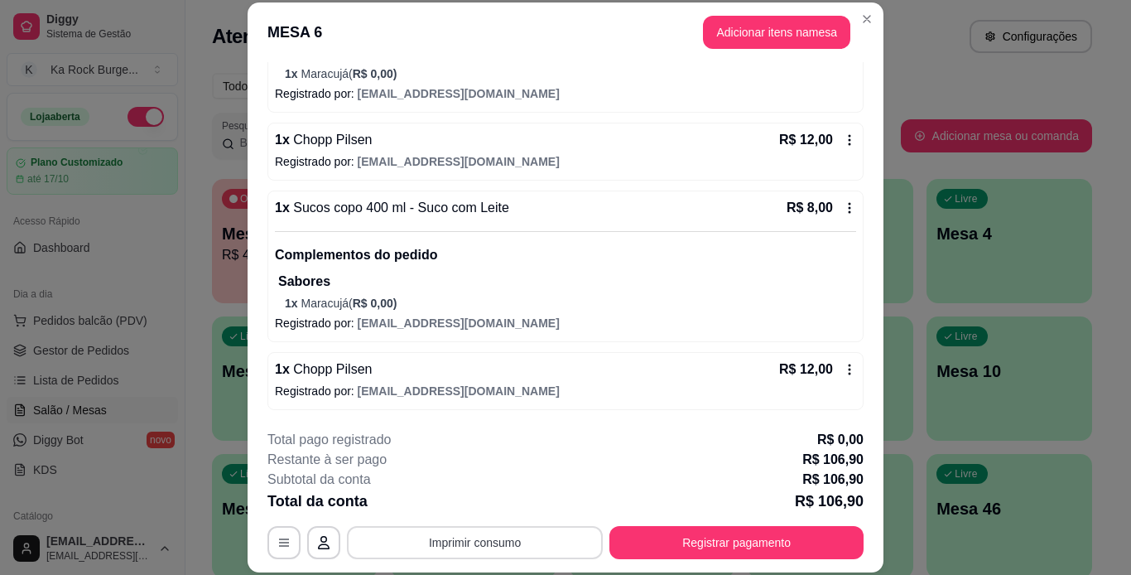
click at [450, 545] on button "Imprimir consumo" at bounding box center [475, 542] width 256 height 33
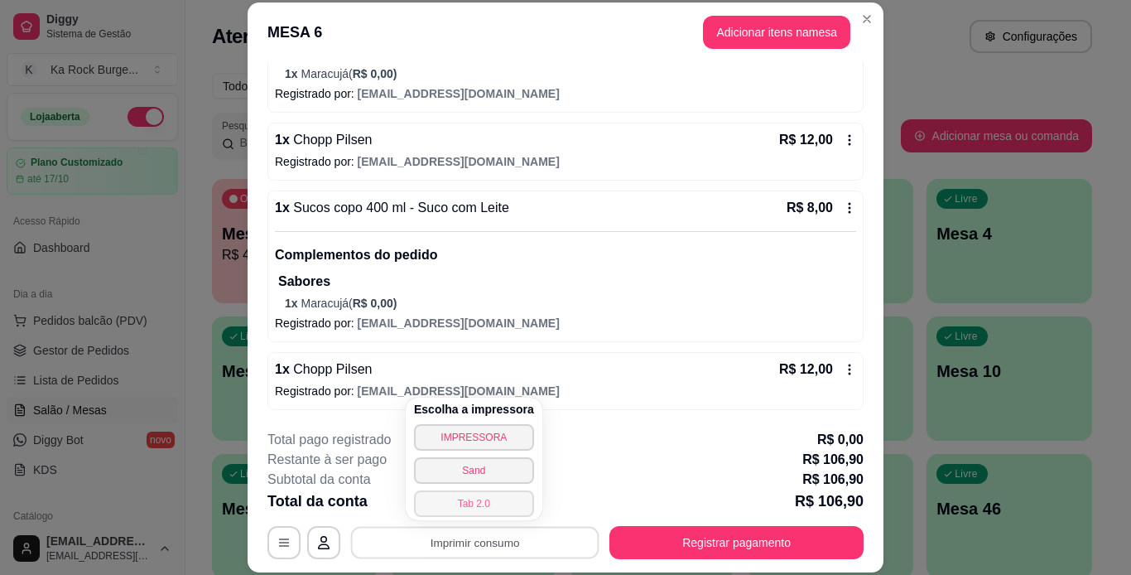
click at [488, 502] on button "Tab 2.0" at bounding box center [474, 503] width 120 height 26
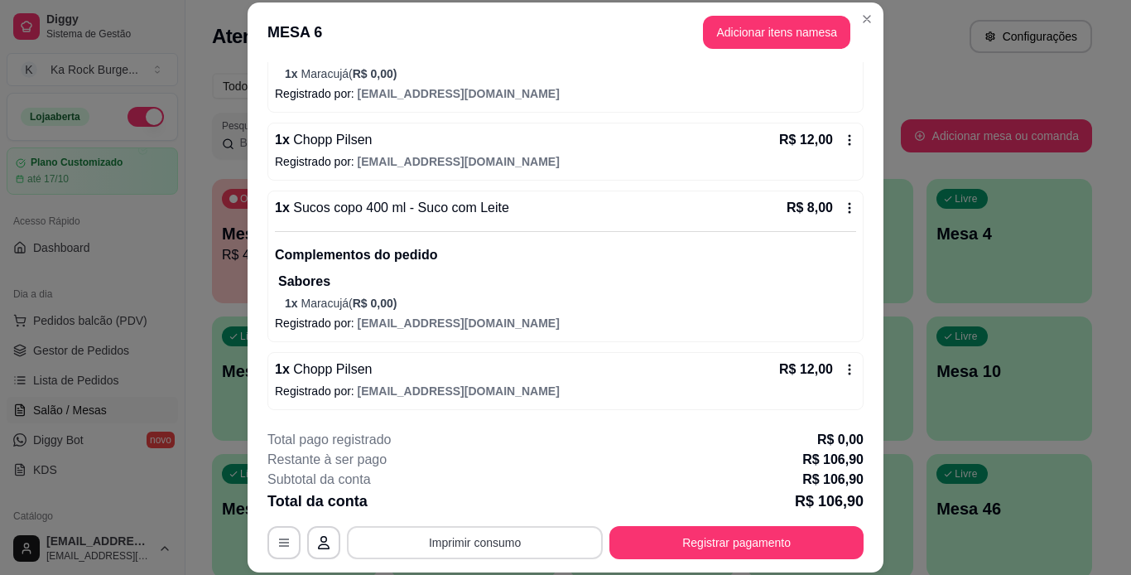
click at [514, 553] on button "Imprimir consumo" at bounding box center [475, 542] width 256 height 33
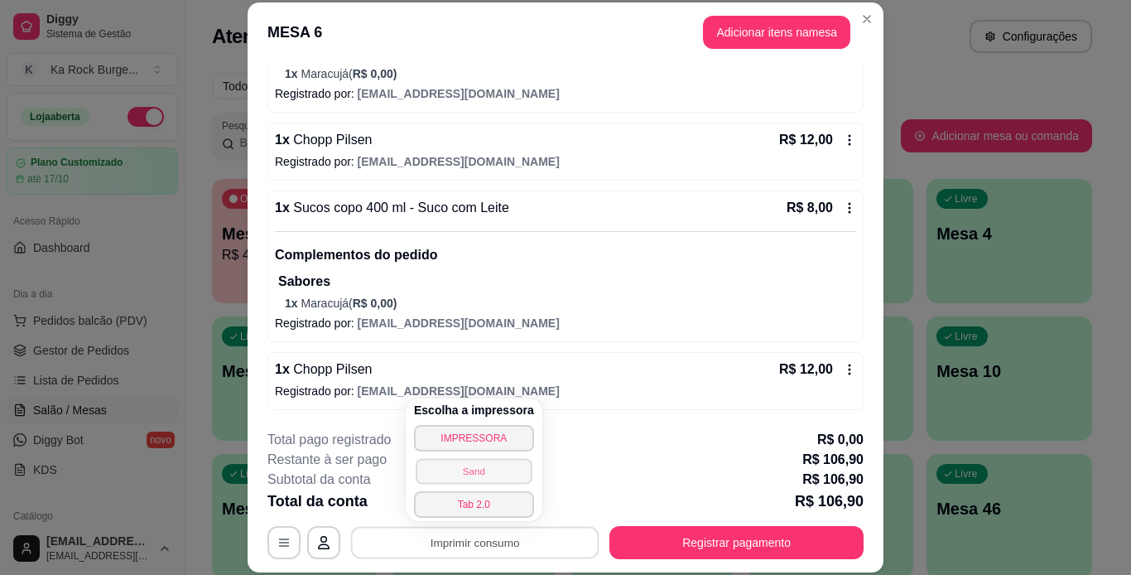
click at [465, 469] on button "Sand" at bounding box center [474, 471] width 116 height 26
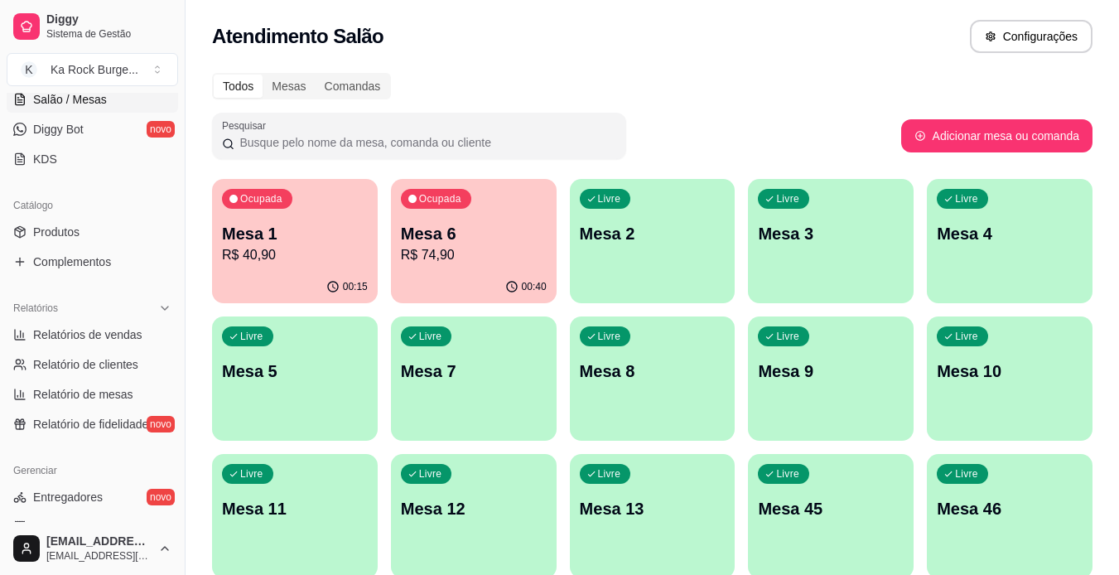
scroll to position [315, 0]
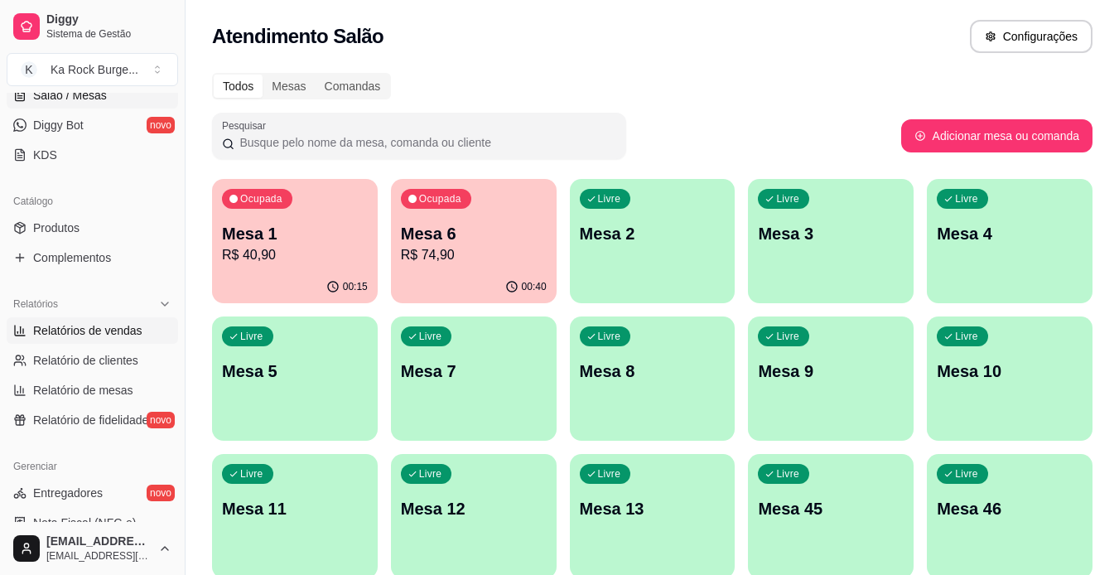
click at [118, 331] on span "Relatórios de vendas" at bounding box center [87, 330] width 109 height 17
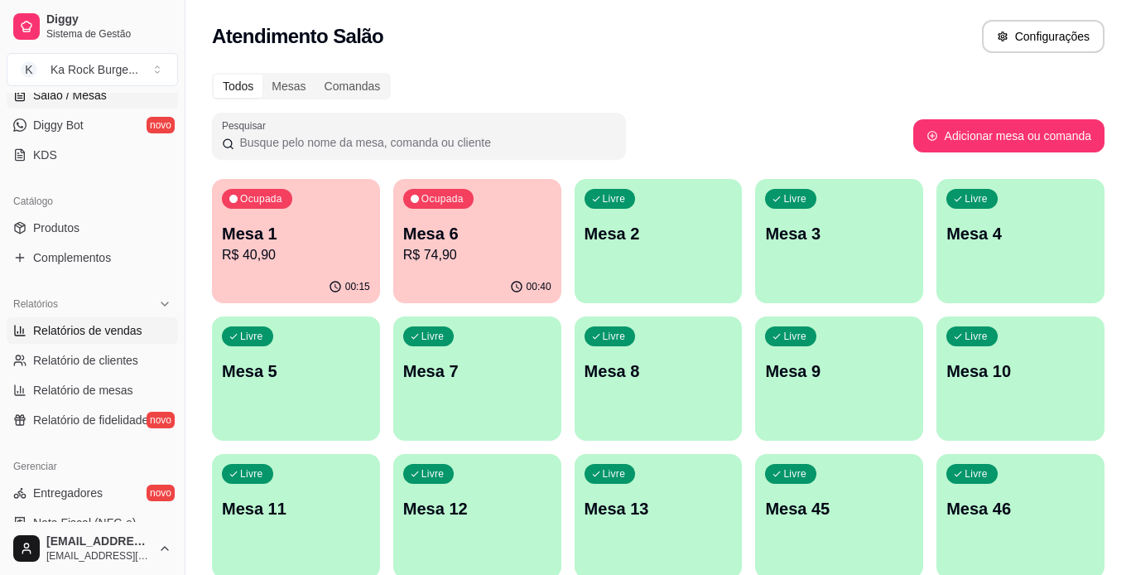
select select "ALL"
select select "0"
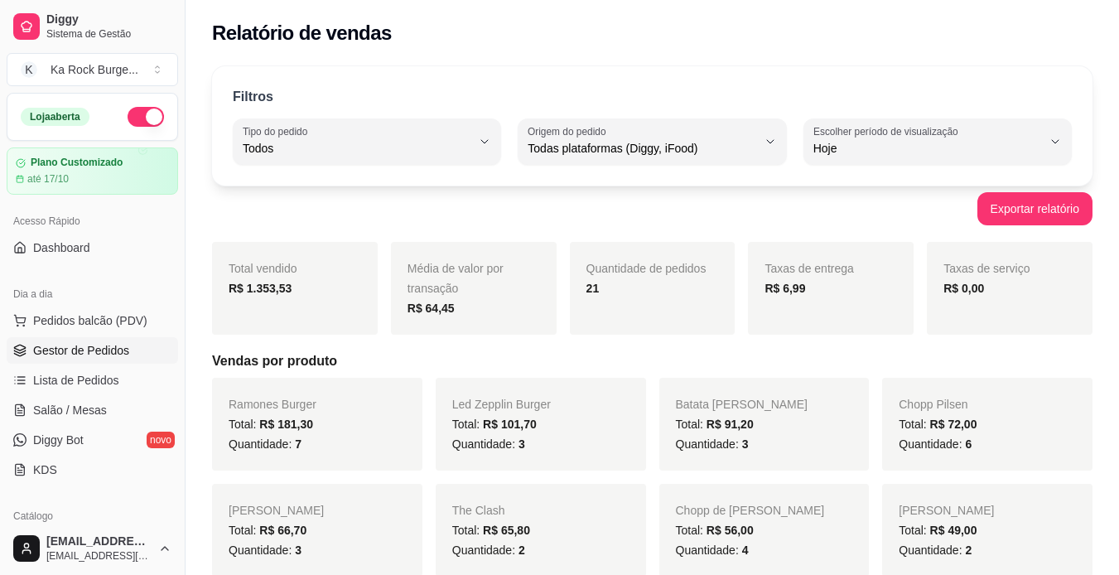
click at [45, 351] on span "Gestor de Pedidos" at bounding box center [81, 350] width 96 height 17
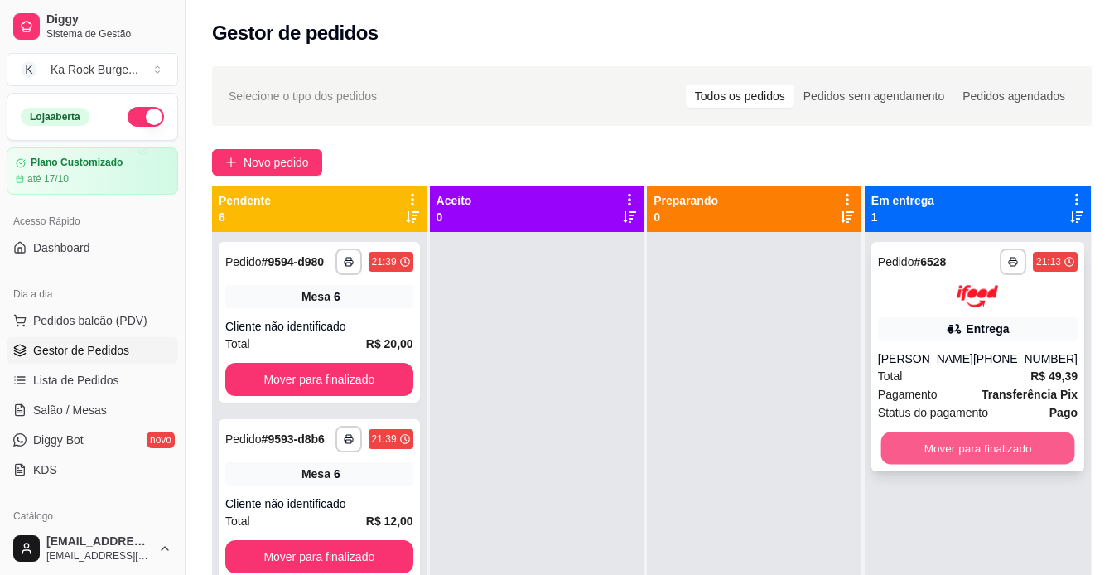
click at [930, 450] on button "Mover para finalizado" at bounding box center [977, 447] width 194 height 32
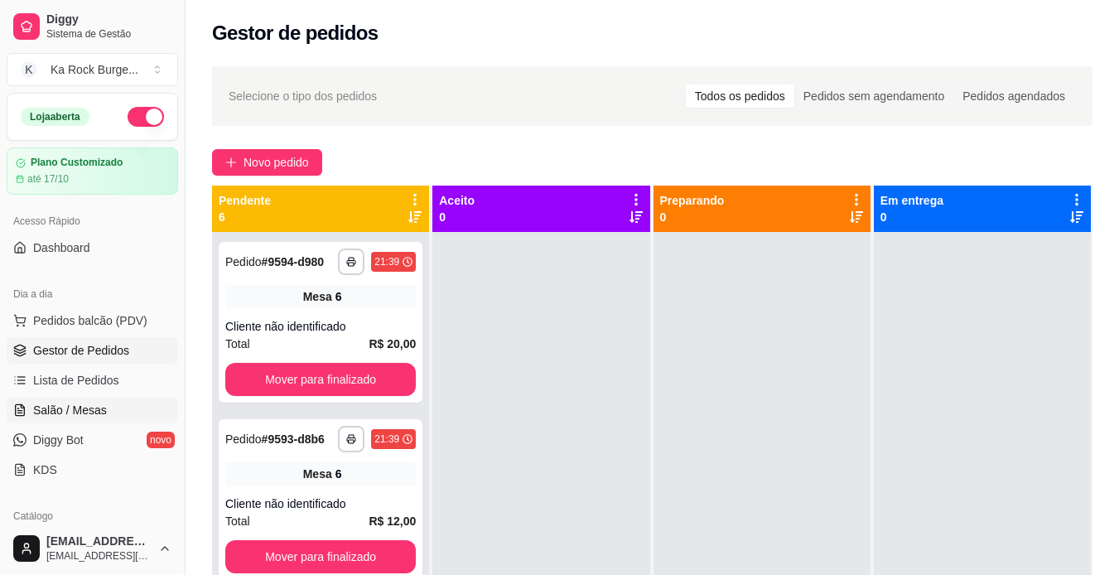
click at [74, 411] on span "Salão / Mesas" at bounding box center [70, 410] width 74 height 17
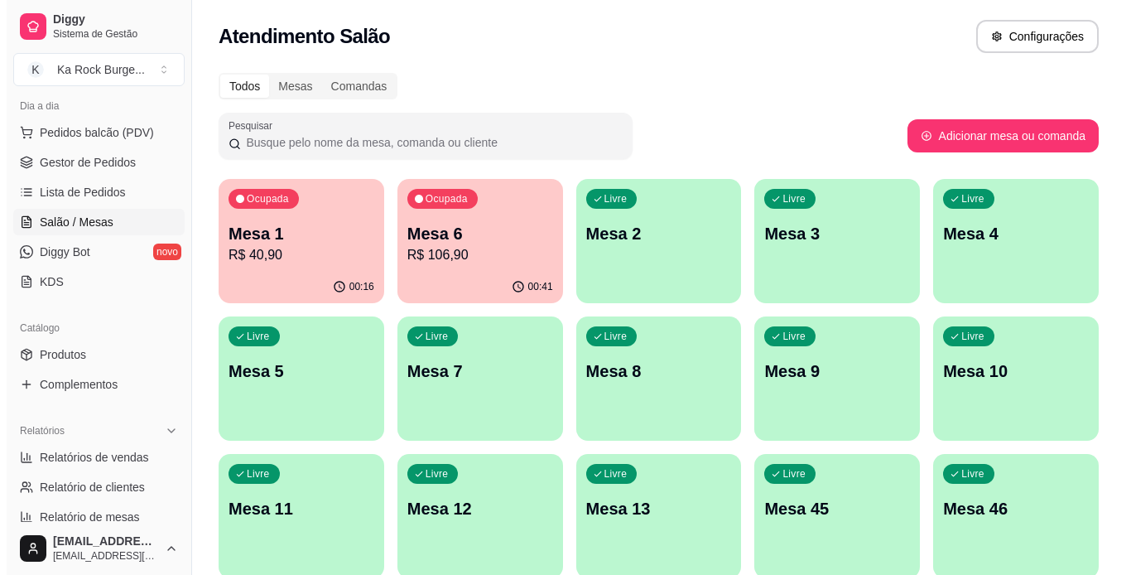
scroll to position [199, 0]
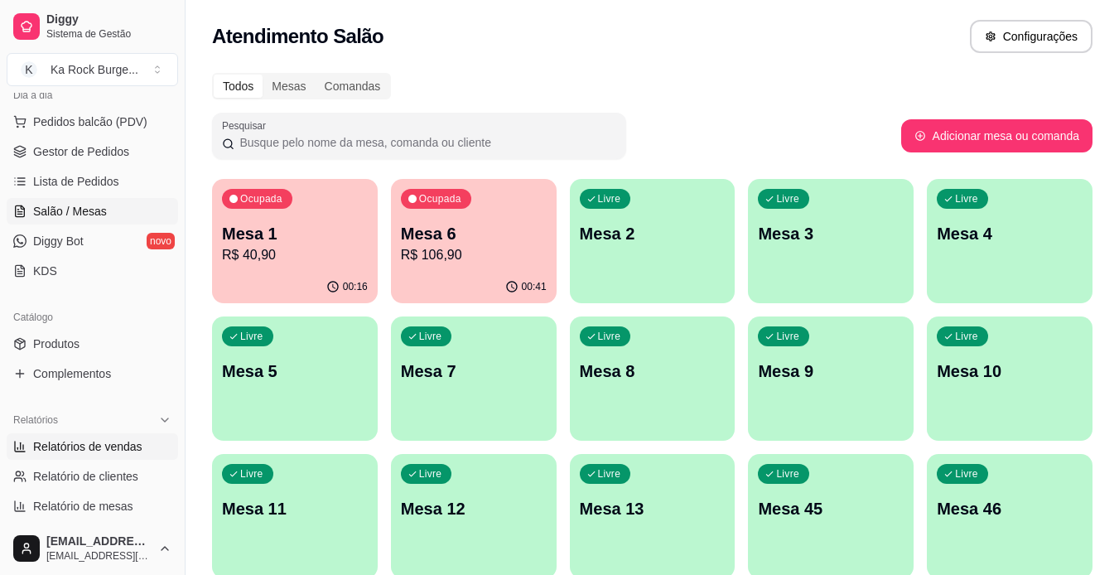
click at [111, 454] on span "Relatórios de vendas" at bounding box center [87, 446] width 109 height 17
select select "ALL"
select select "0"
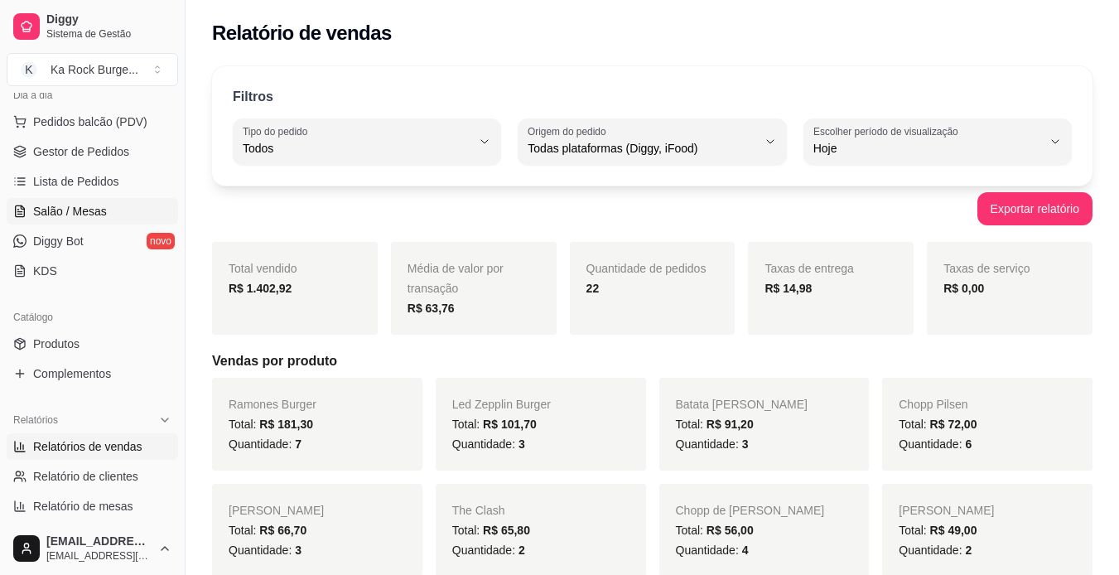
click at [57, 214] on span "Salão / Mesas" at bounding box center [70, 211] width 74 height 17
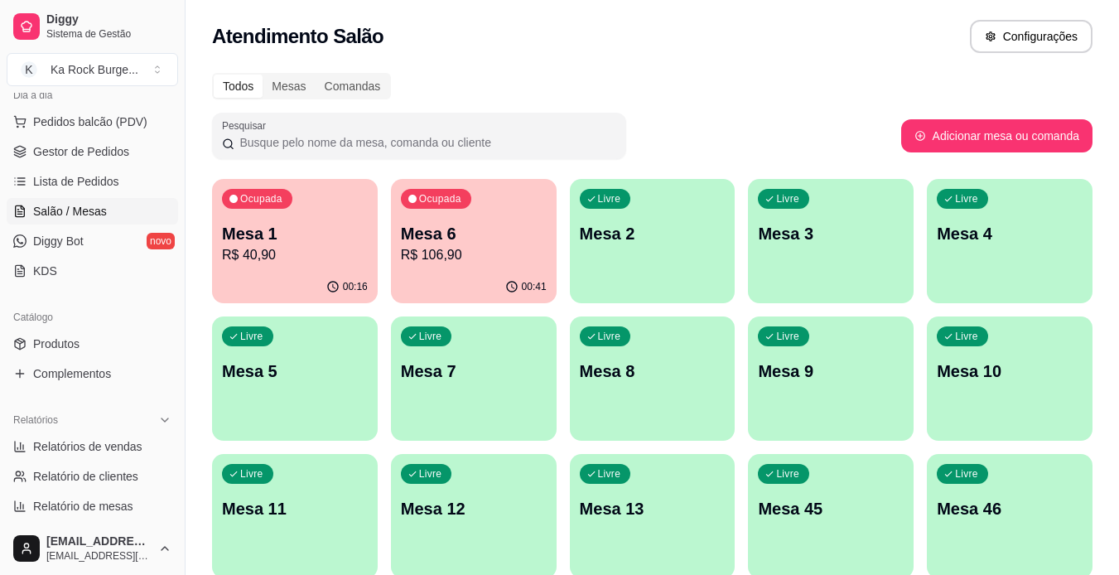
click at [648, 392] on div "Livre Mesa 8" at bounding box center [653, 368] width 166 height 104
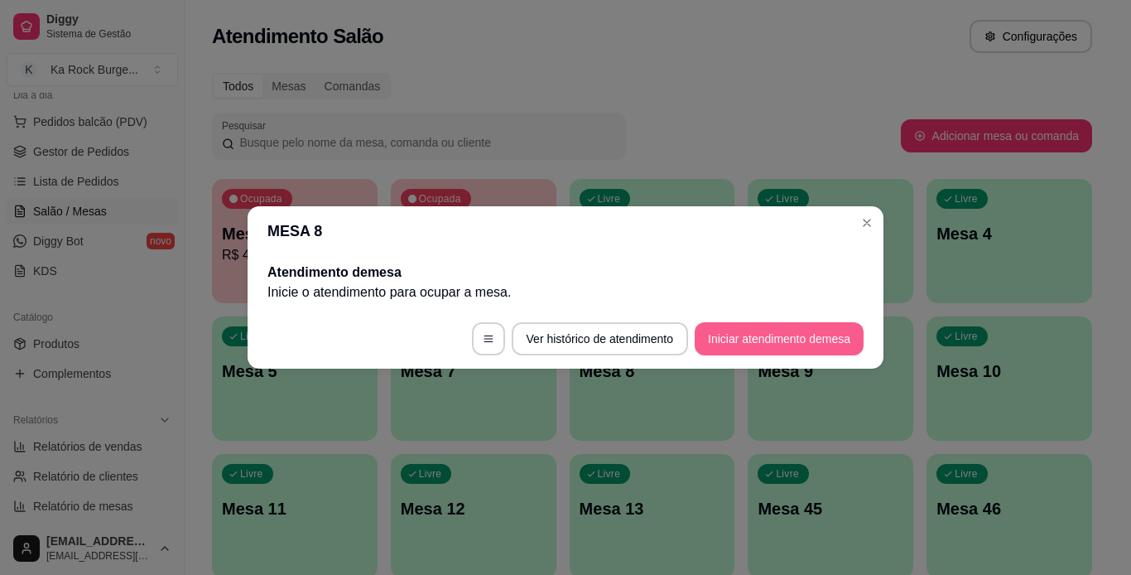
click at [778, 340] on button "Iniciar atendimento de mesa" at bounding box center [779, 338] width 169 height 33
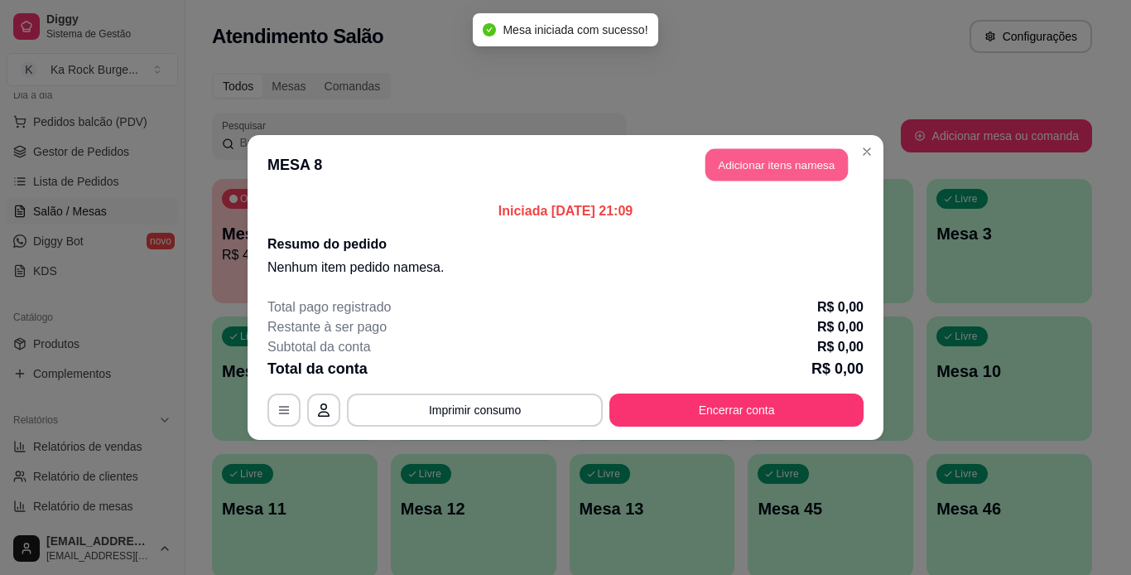
click at [731, 171] on button "Adicionar itens na mesa" at bounding box center [777, 165] width 142 height 32
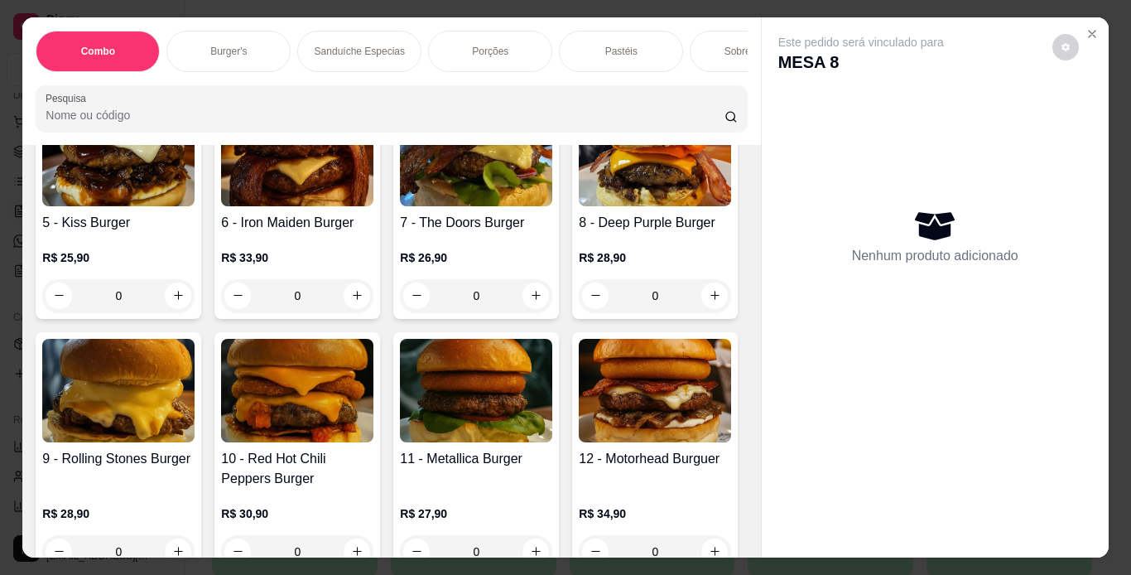
scroll to position [1052, 0]
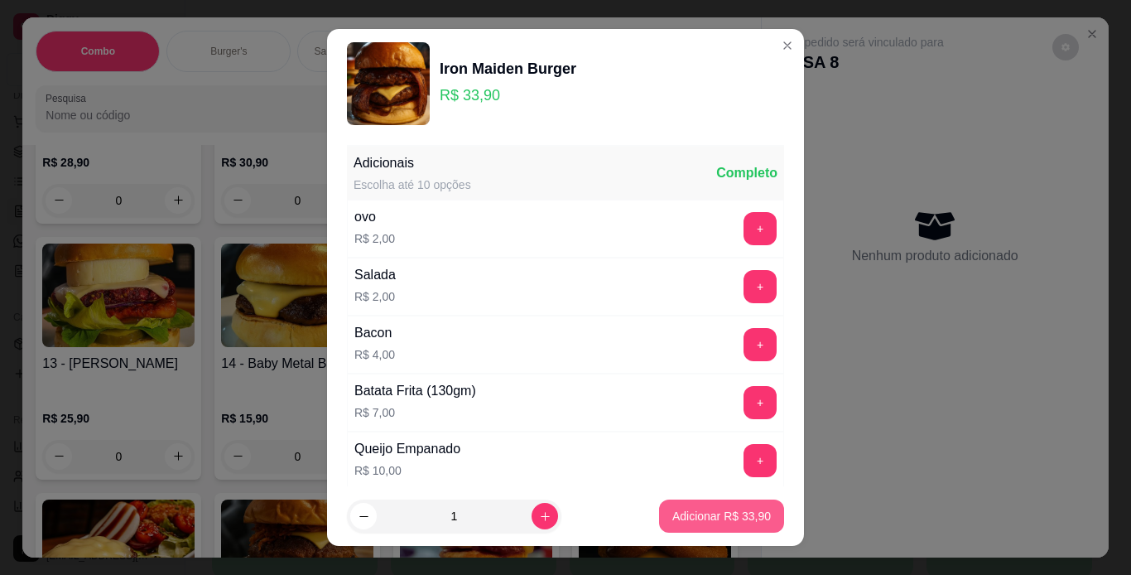
click at [742, 518] on p "Adicionar R$ 33,90" at bounding box center [721, 516] width 99 height 17
type input "1"
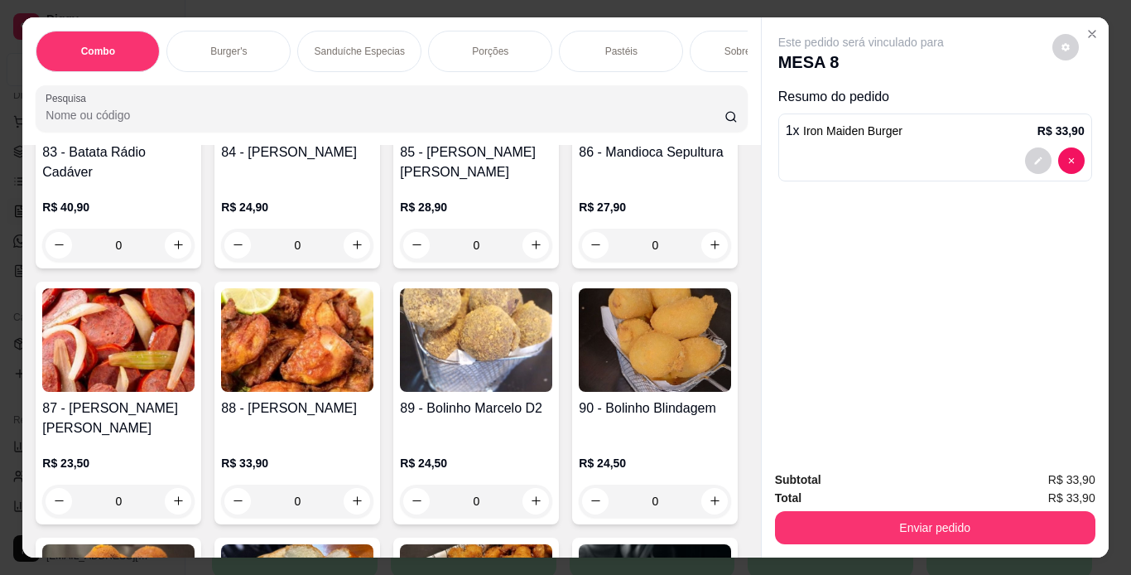
scroll to position [3158, 0]
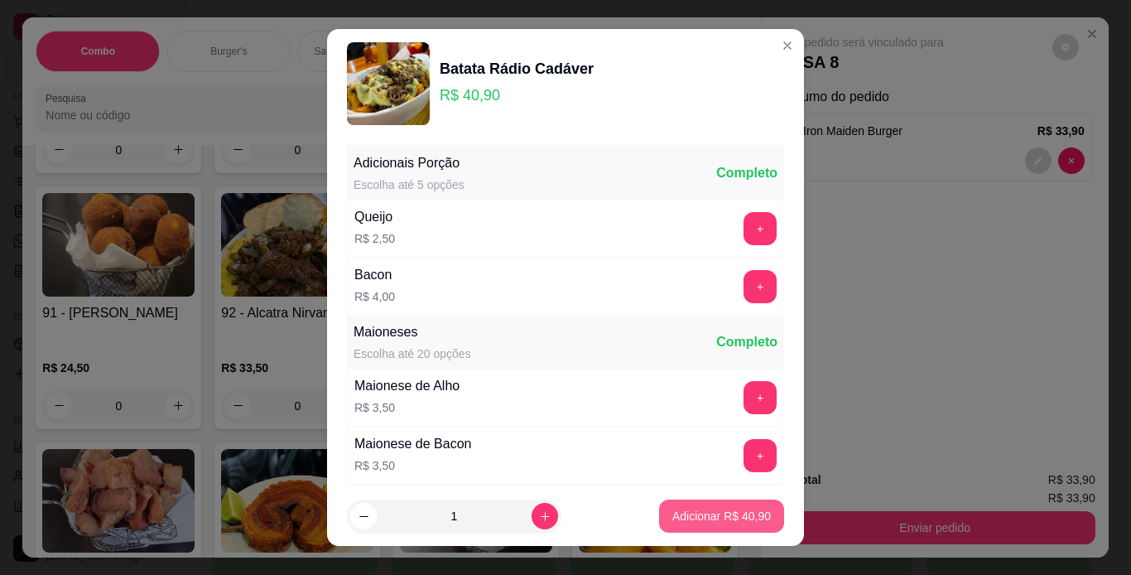
click at [703, 527] on button "Adicionar R$ 40,90" at bounding box center [721, 515] width 125 height 33
type input "1"
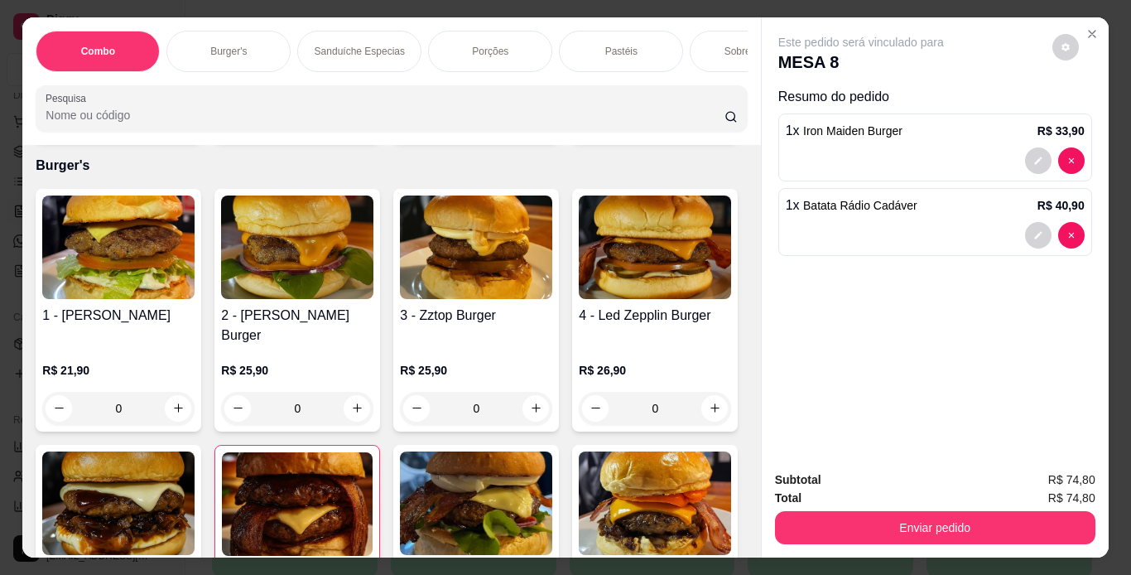
scroll to position [2, 0]
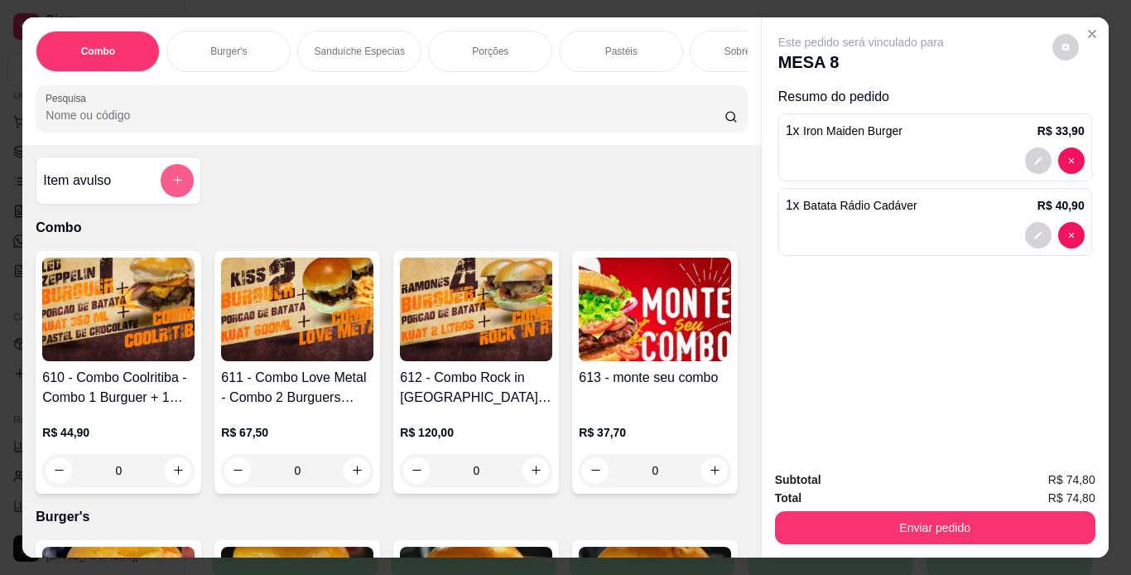
click at [166, 175] on button "add-separate-item" at bounding box center [177, 180] width 33 height 33
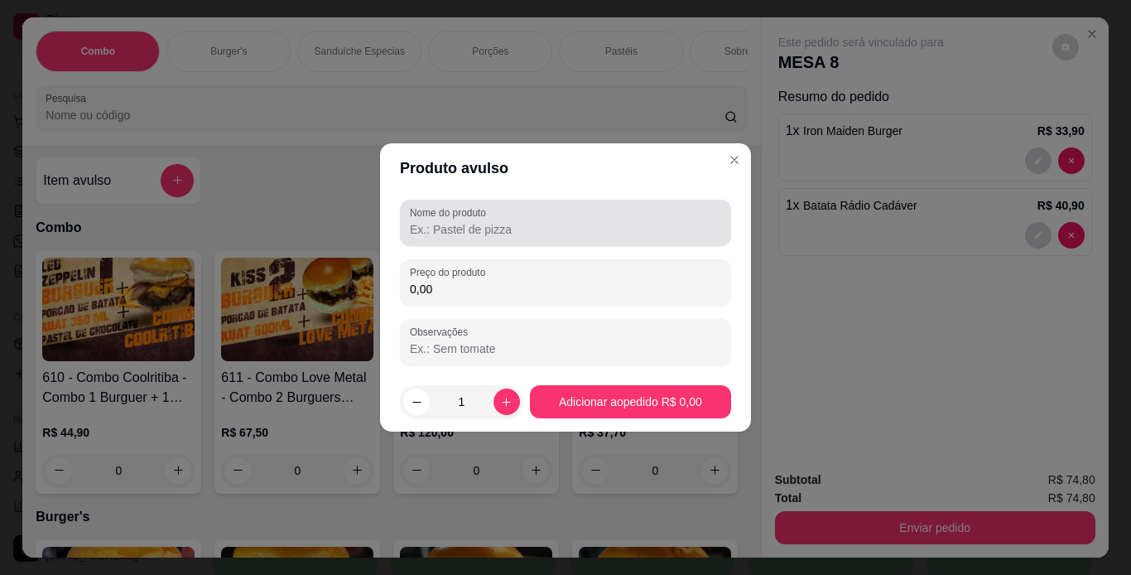
click at [455, 223] on input "Nome do produto" at bounding box center [565, 229] width 311 height 17
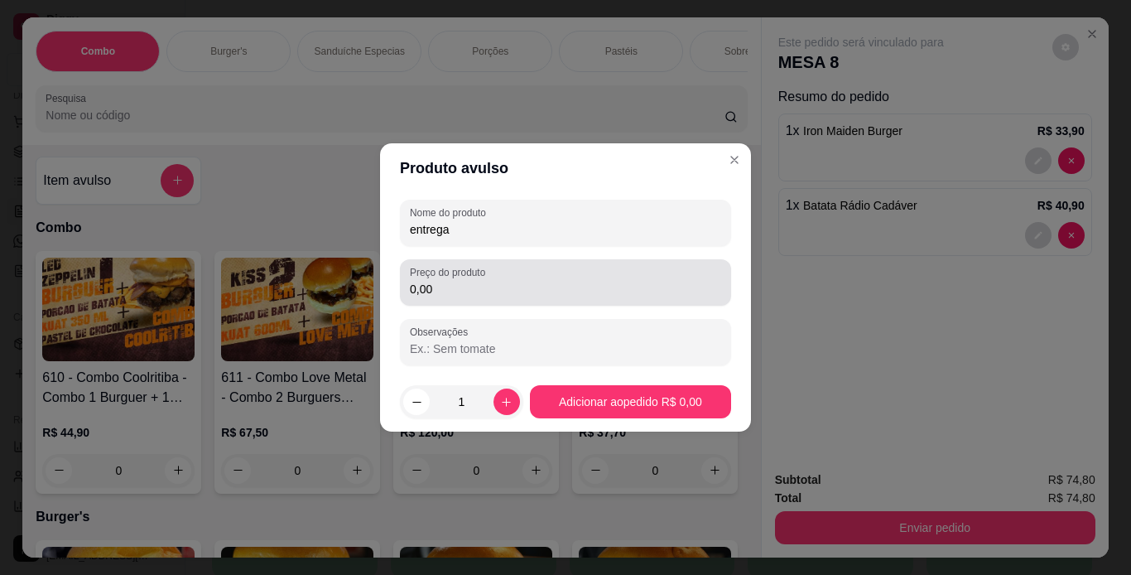
type input "entrega"
click at [486, 292] on input "0,00" at bounding box center [565, 289] width 311 height 17
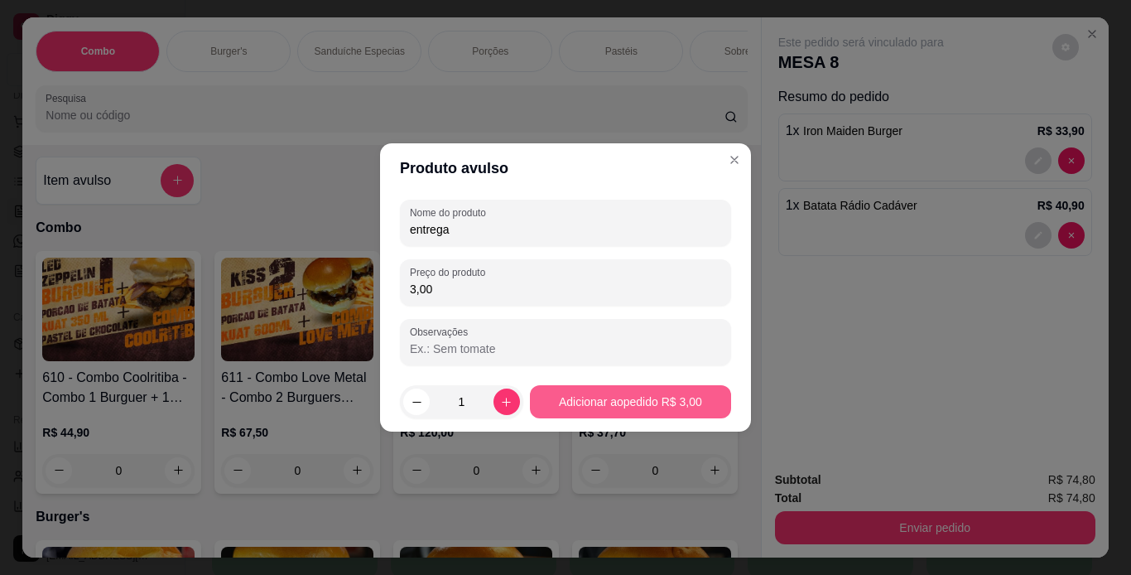
type input "3,00"
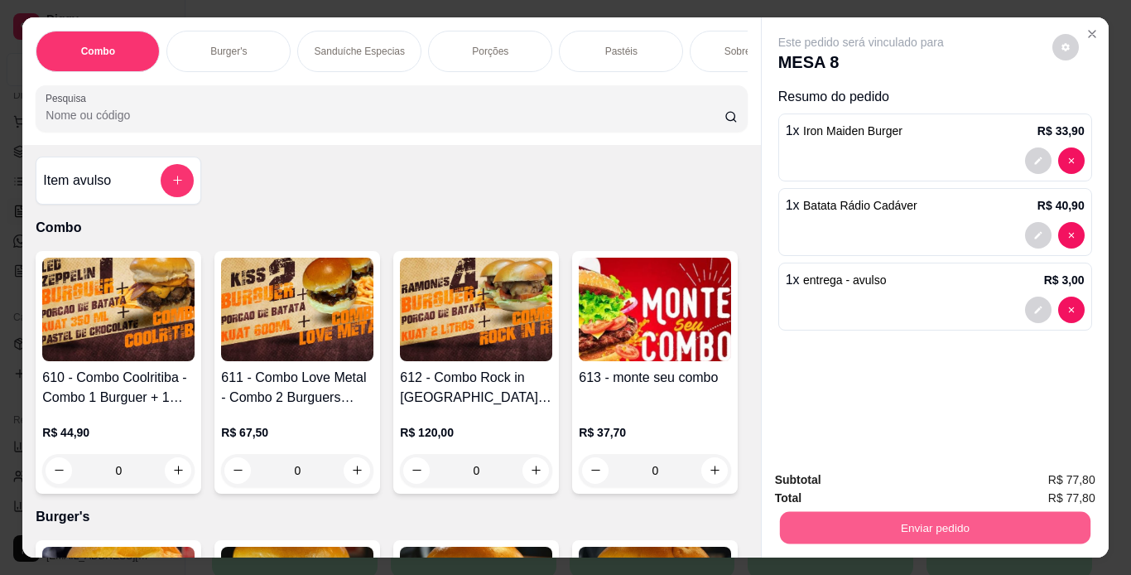
click at [823, 513] on button "Enviar pedido" at bounding box center [934, 528] width 311 height 32
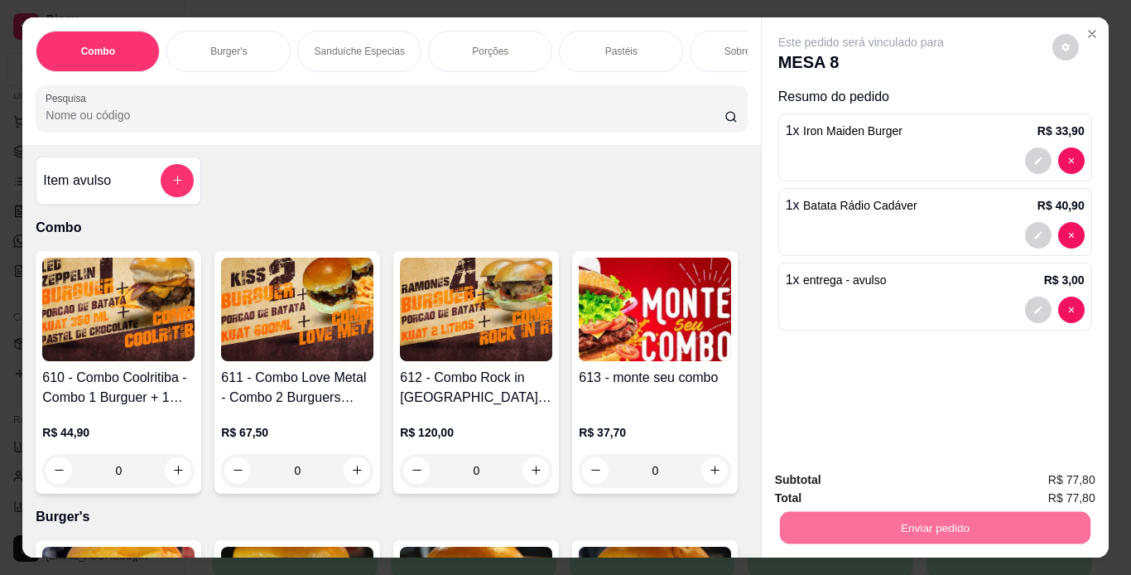
click at [1030, 489] on button "Enviar pedido" at bounding box center [1052, 480] width 94 height 31
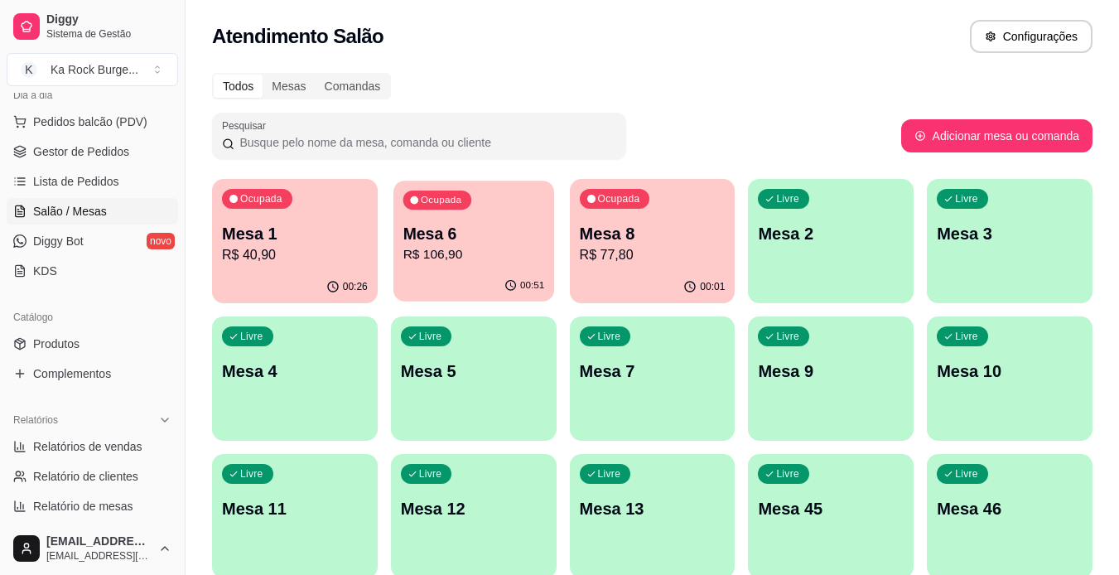
click at [440, 239] on p "Mesa 6" at bounding box center [473, 234] width 142 height 22
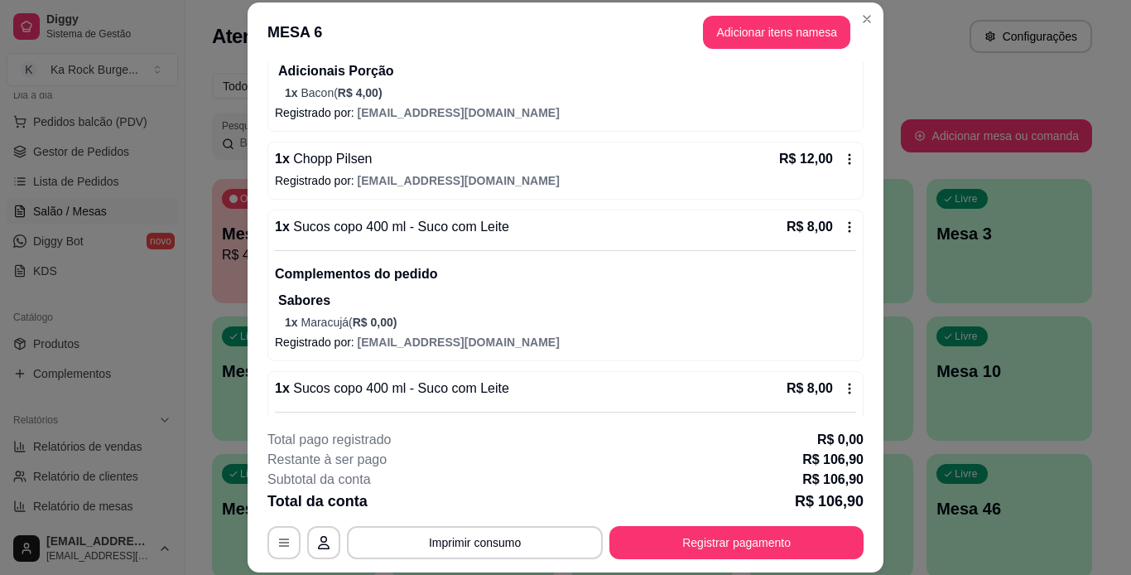
scroll to position [556, 0]
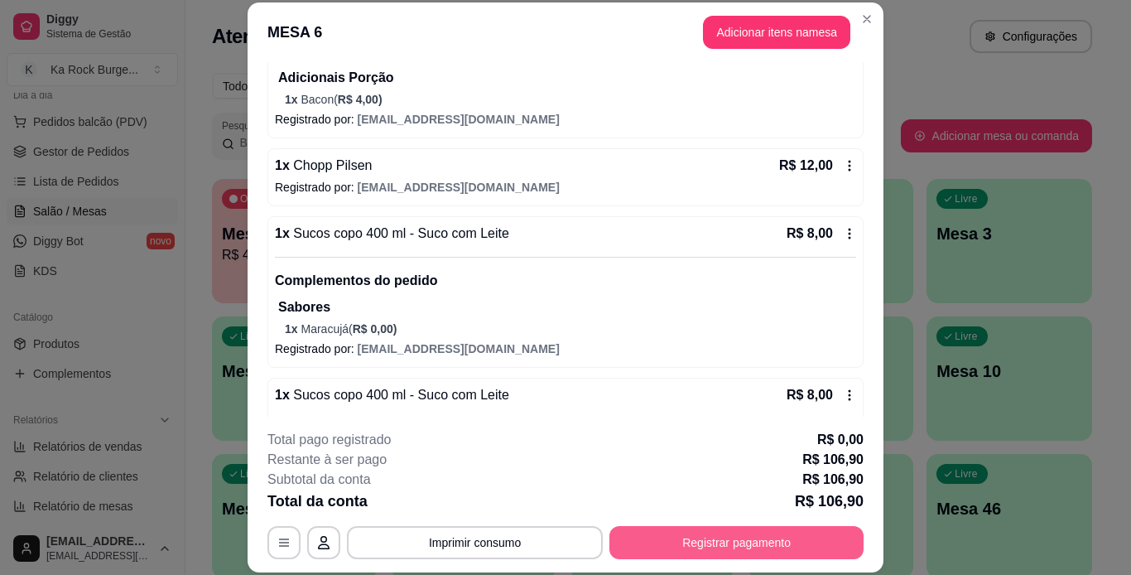
click at [743, 546] on button "Registrar pagamento" at bounding box center [736, 542] width 254 height 33
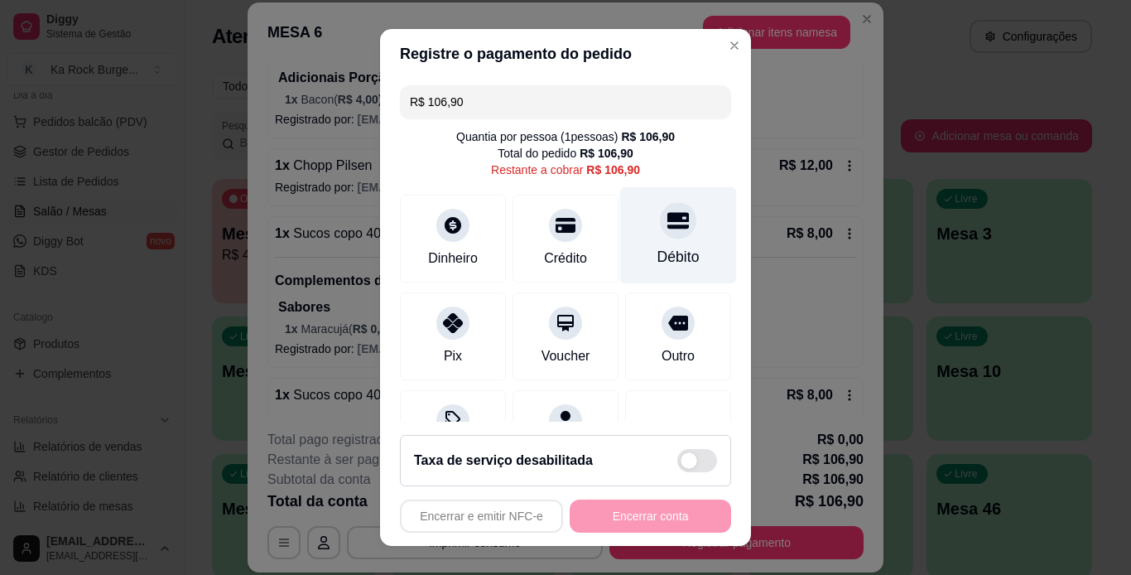
click at [663, 247] on div "Débito" at bounding box center [678, 257] width 42 height 22
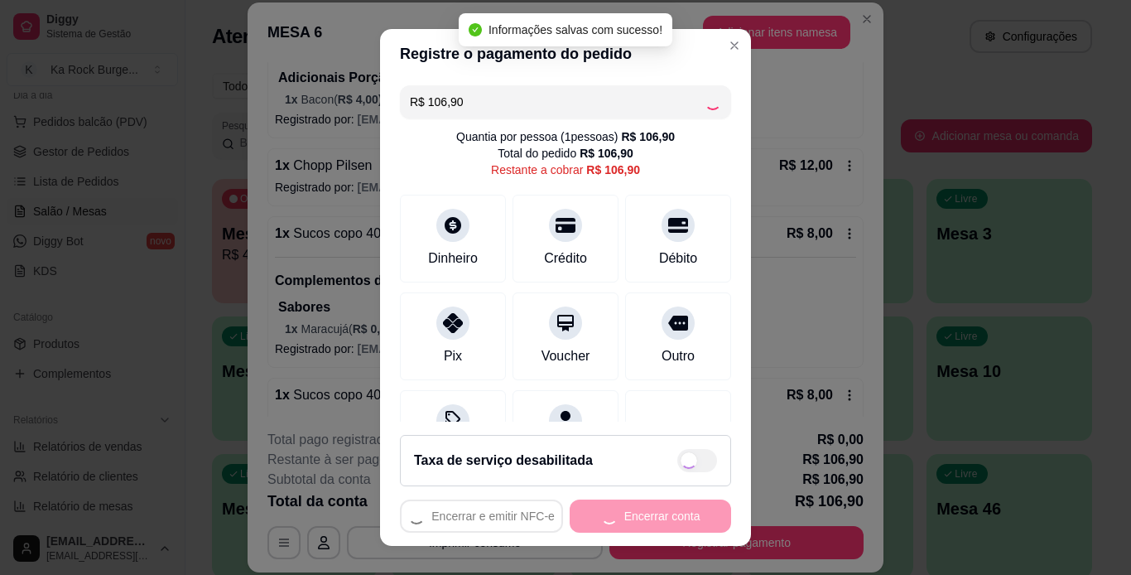
type input "R$ 0,00"
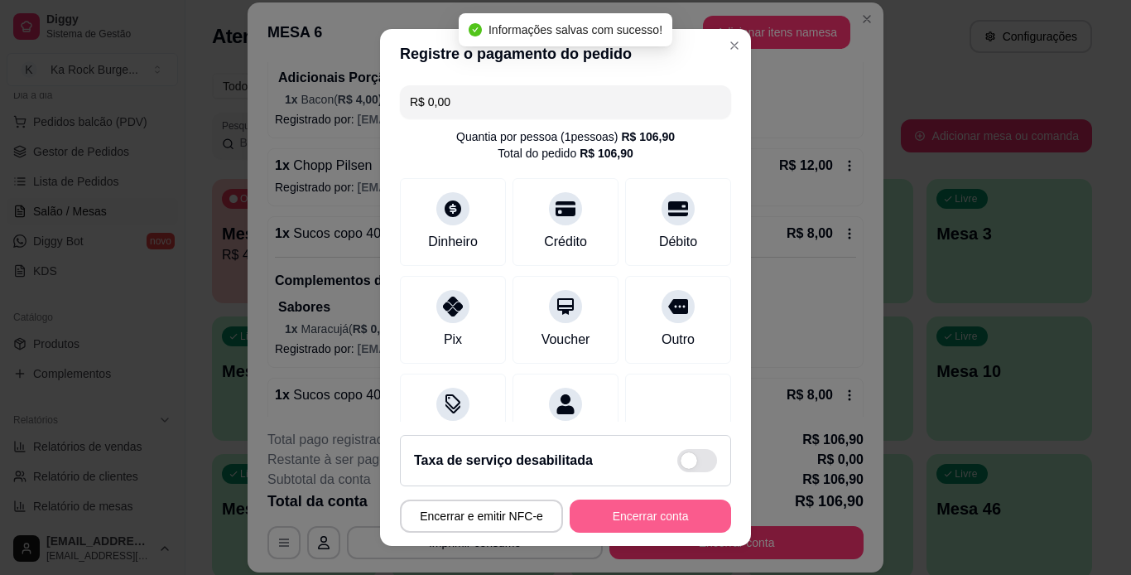
click at [671, 515] on button "Encerrar conta" at bounding box center [650, 515] width 161 height 33
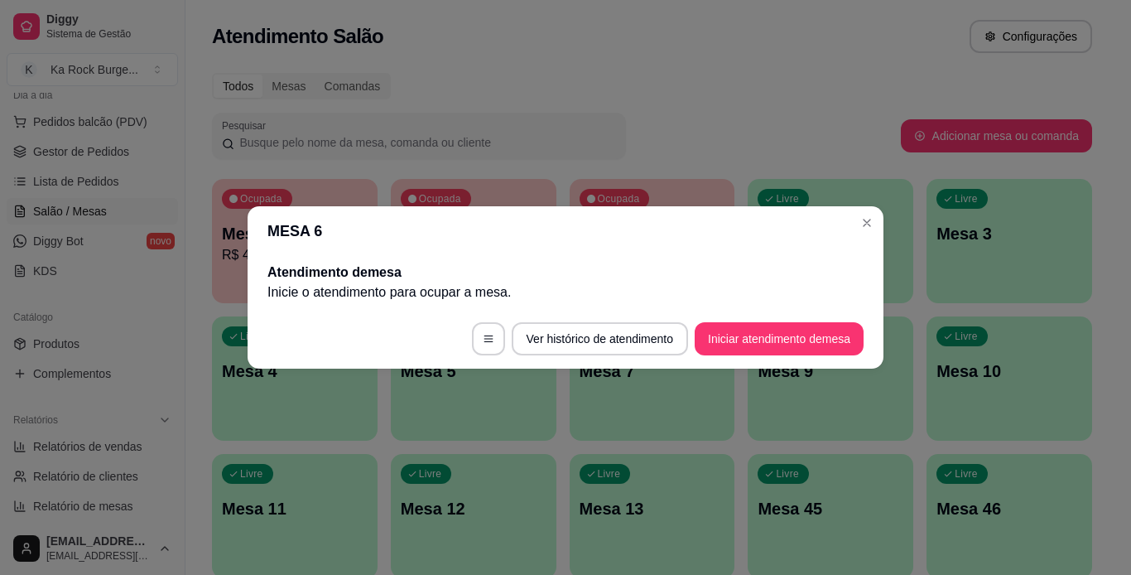
scroll to position [0, 0]
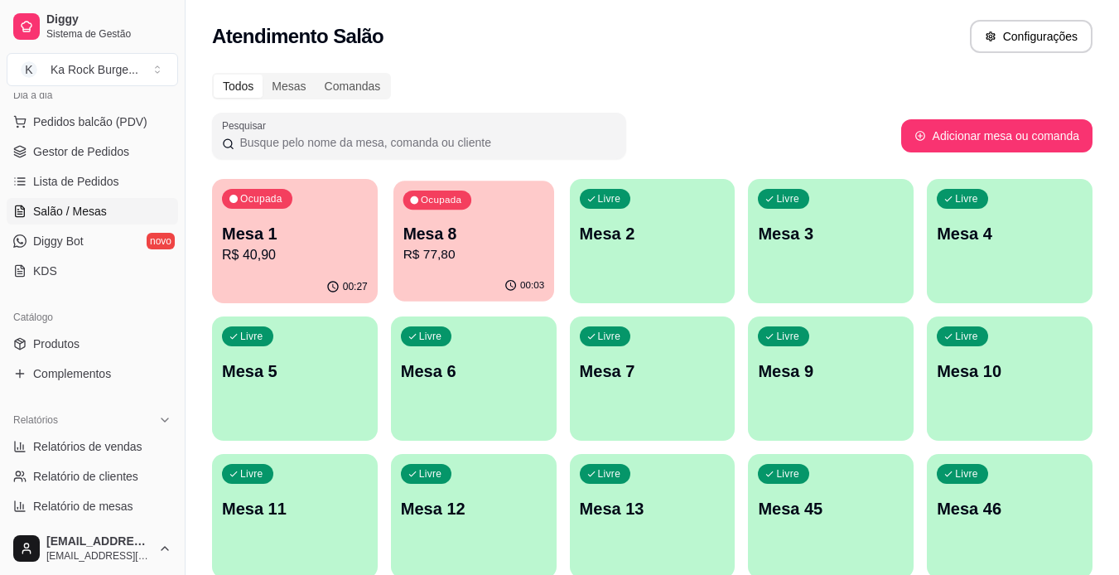
click at [463, 273] on div "00:03" at bounding box center [473, 285] width 161 height 31
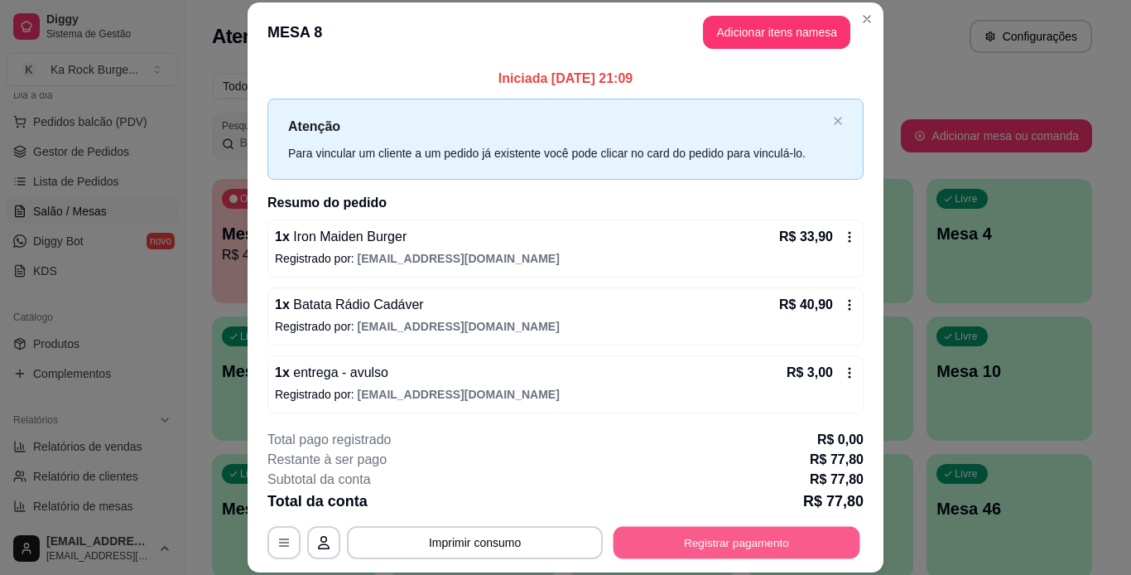
click at [686, 549] on button "Registrar pagamento" at bounding box center [737, 542] width 247 height 32
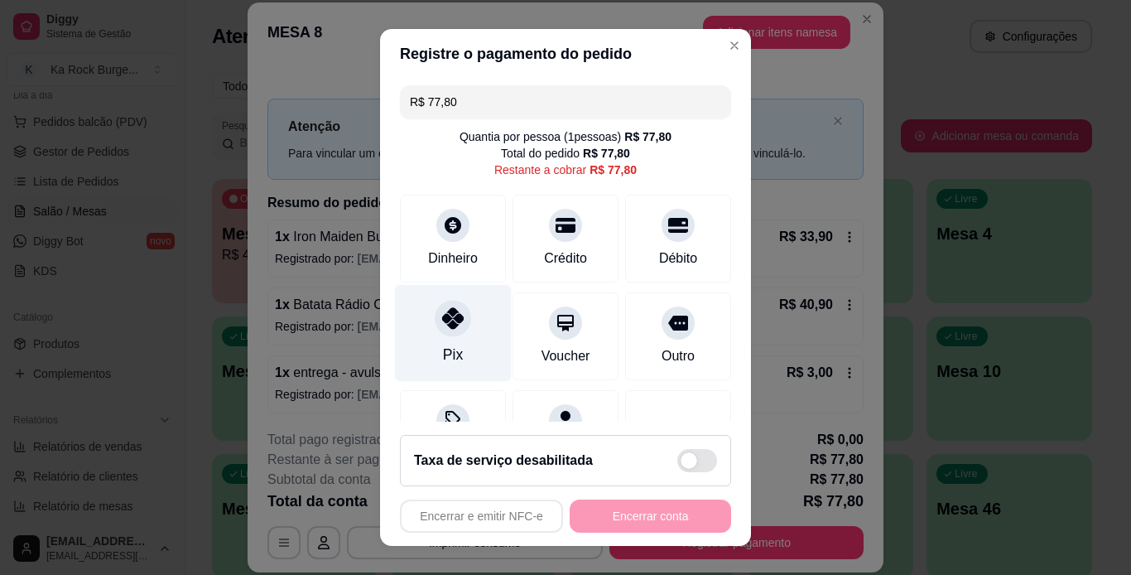
drag, startPoint x: 441, startPoint y: 340, endPoint x: 463, endPoint y: 375, distance: 40.9
click at [439, 339] on div "Pix" at bounding box center [453, 332] width 117 height 97
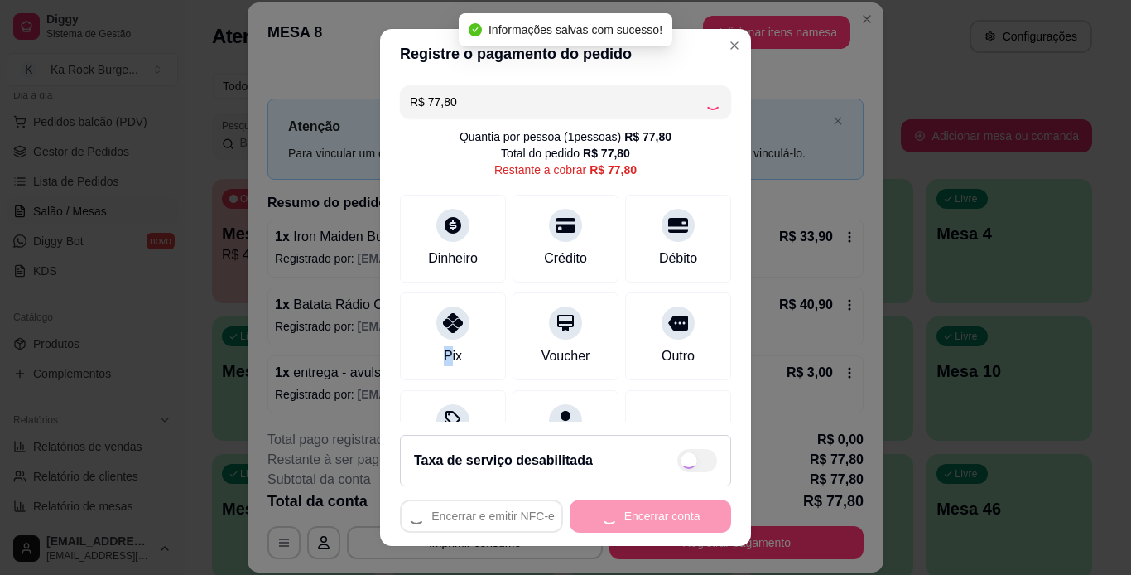
type input "R$ 0,00"
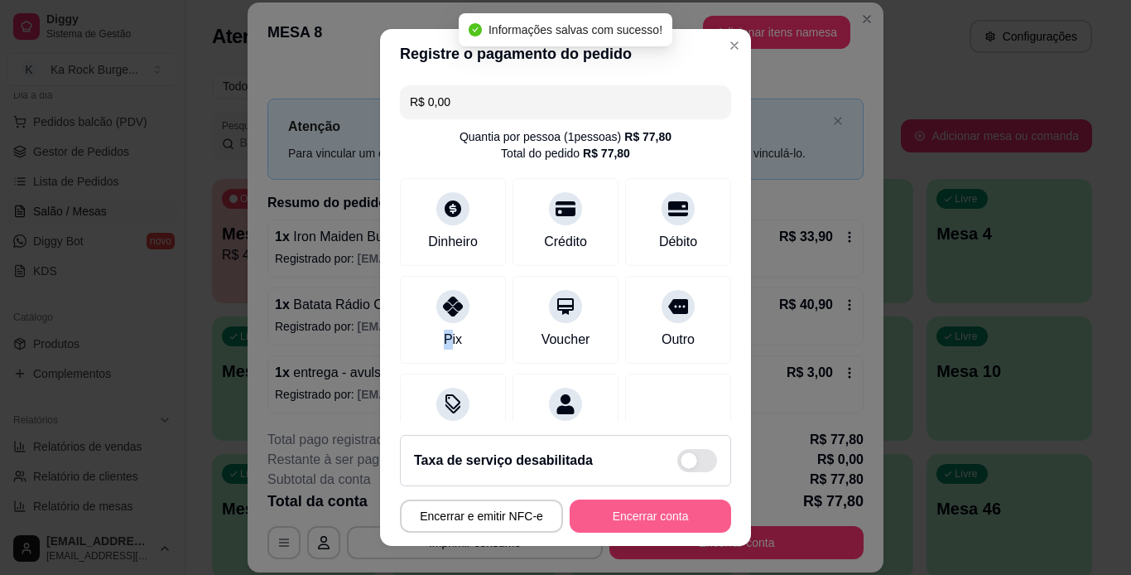
click at [660, 512] on button "Encerrar conta" at bounding box center [650, 515] width 161 height 33
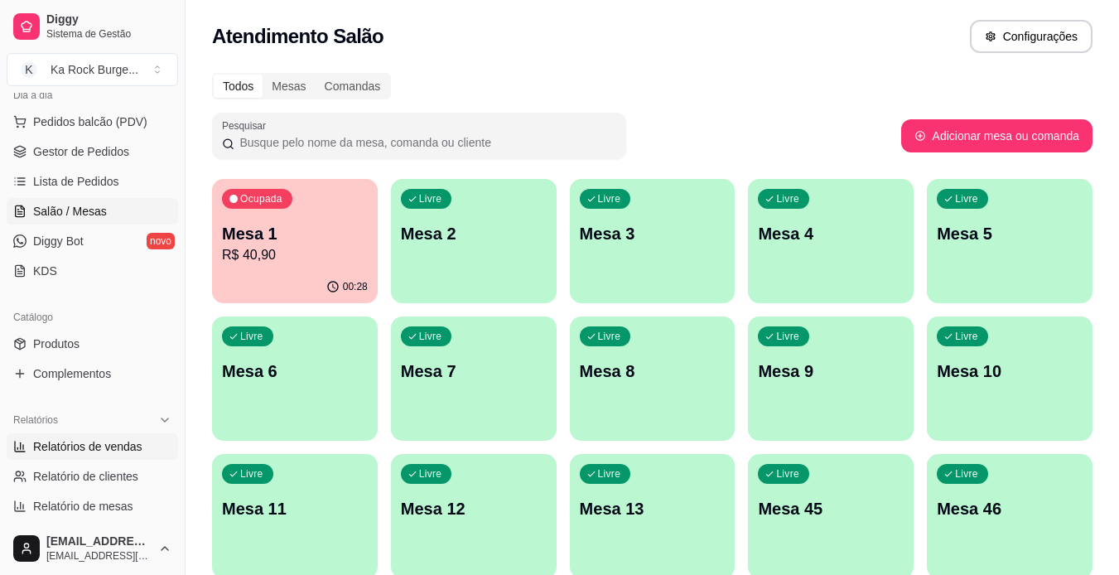
click at [142, 436] on link "Relatórios de vendas" at bounding box center [92, 446] width 171 height 26
select select "ALL"
select select "0"
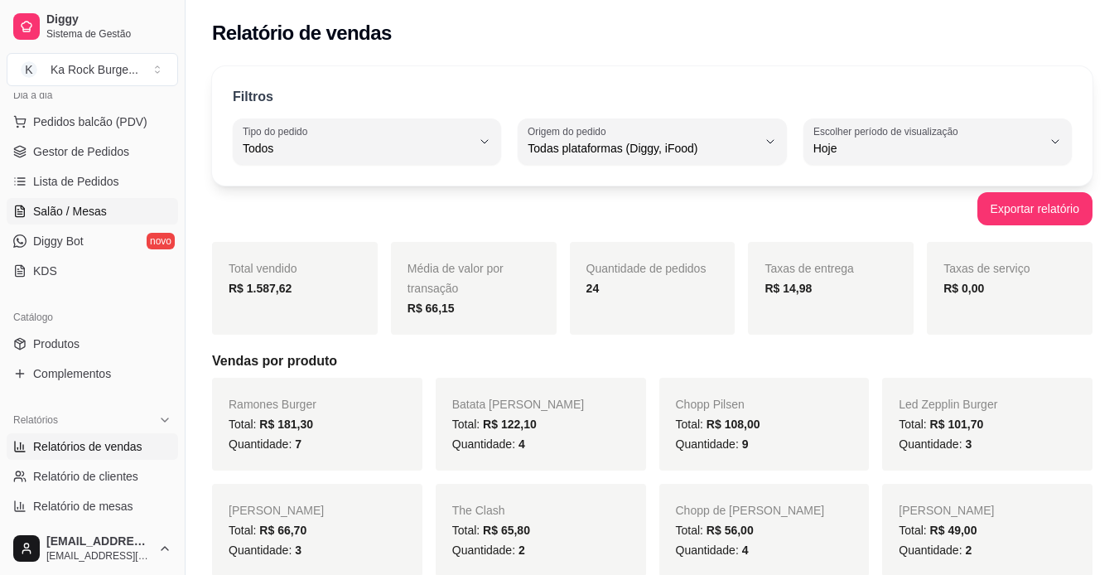
click at [105, 203] on link "Salão / Mesas" at bounding box center [92, 211] width 171 height 26
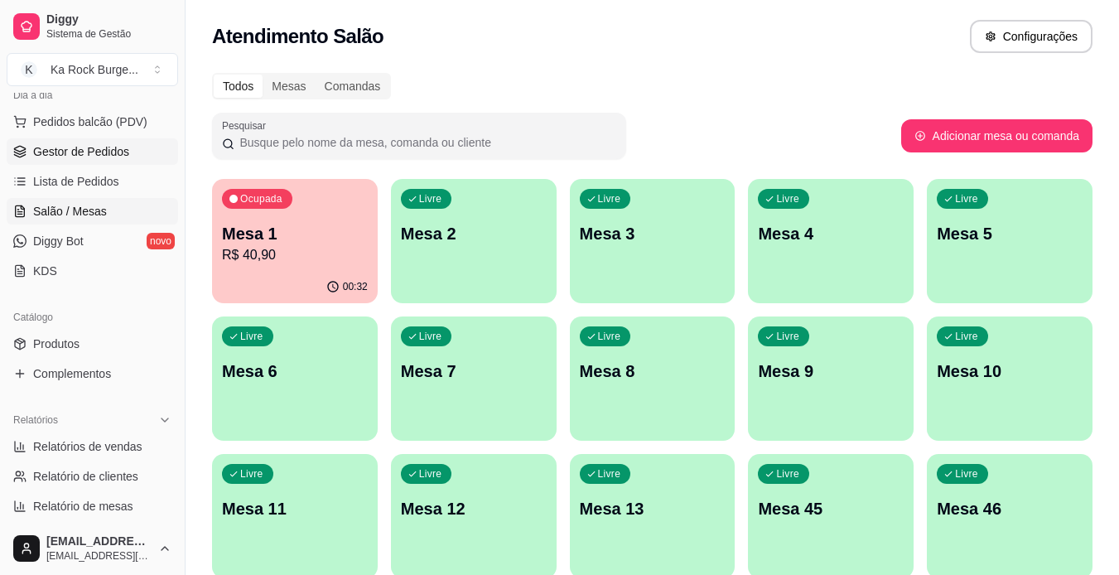
click at [105, 147] on span "Gestor de Pedidos" at bounding box center [81, 151] width 96 height 17
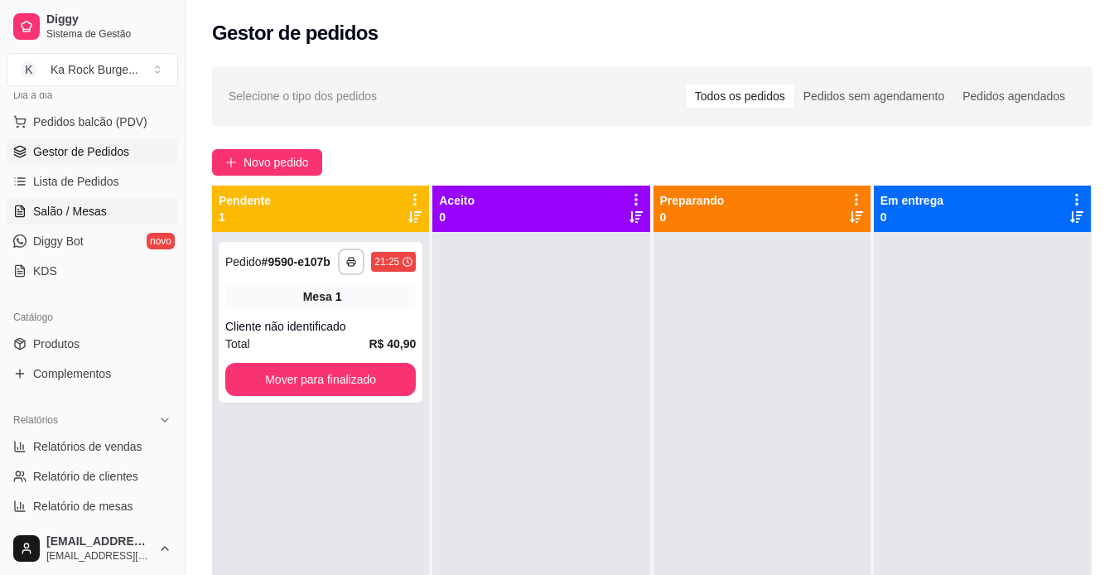
click at [93, 217] on span "Salão / Mesas" at bounding box center [70, 211] width 74 height 17
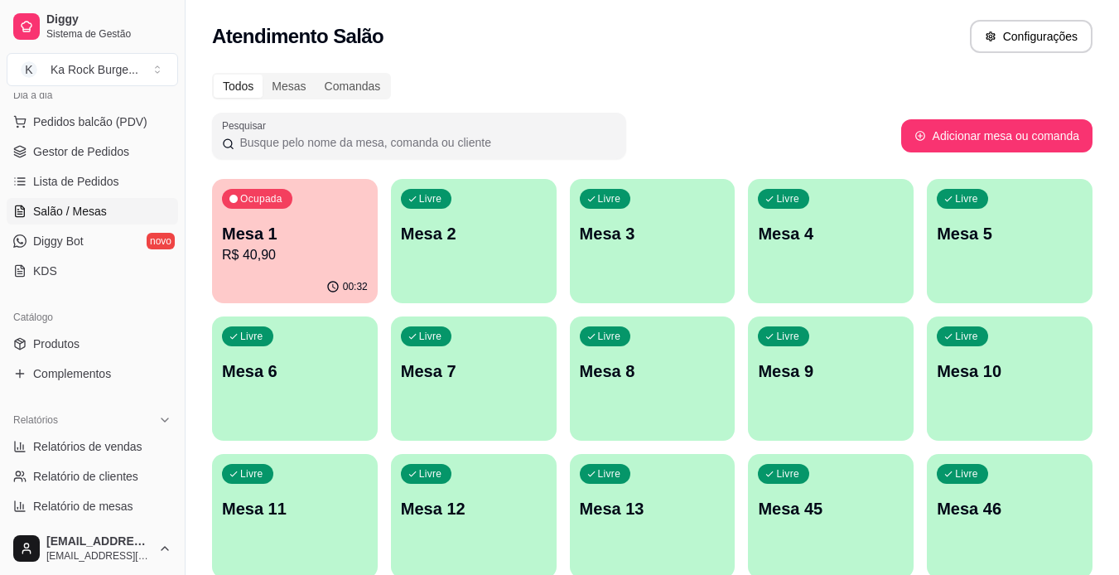
click at [316, 289] on div "00:32" at bounding box center [295, 287] width 166 height 32
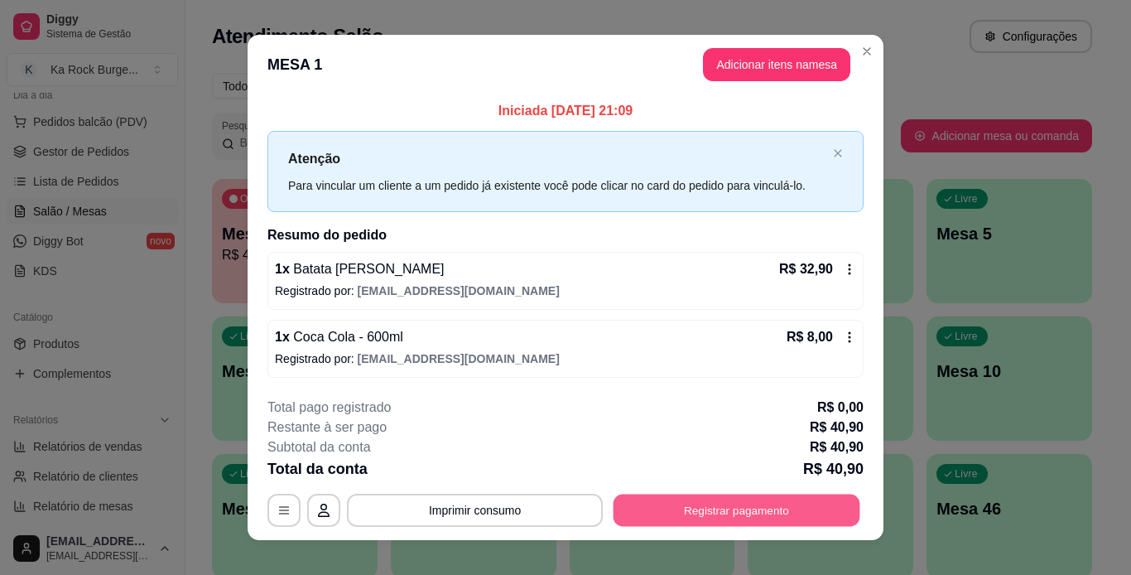
click at [750, 513] on button "Registrar pagamento" at bounding box center [737, 510] width 247 height 32
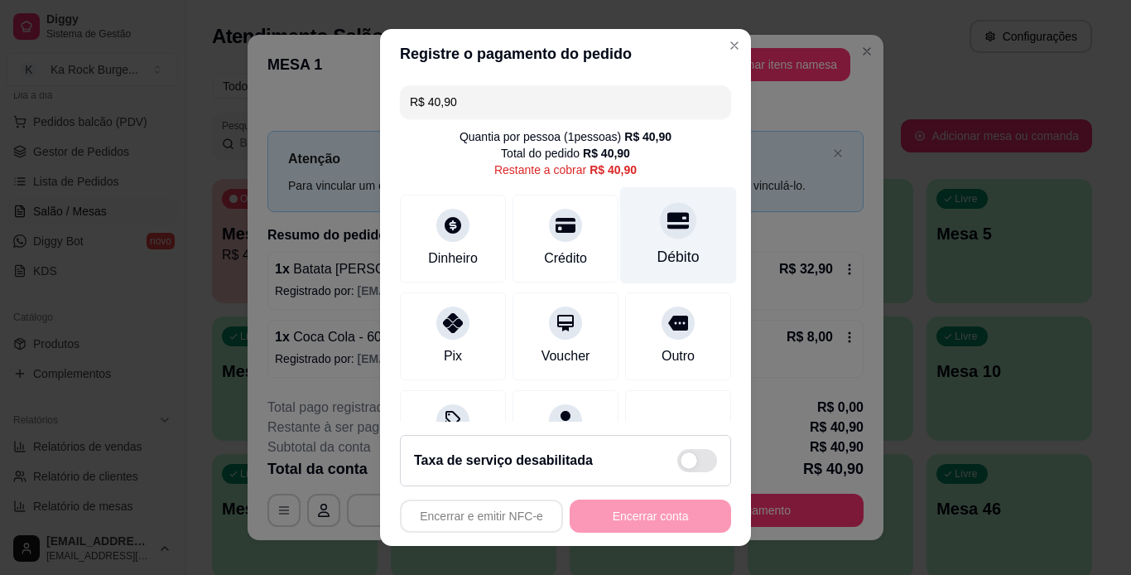
click at [658, 253] on div "Débito" at bounding box center [678, 257] width 42 height 22
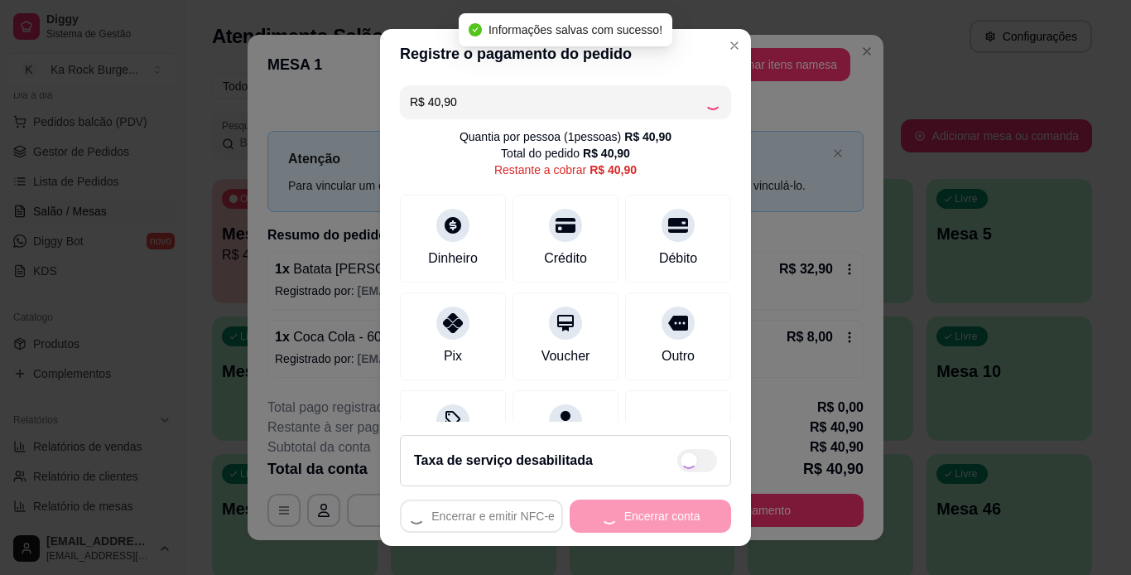
type input "R$ 0,00"
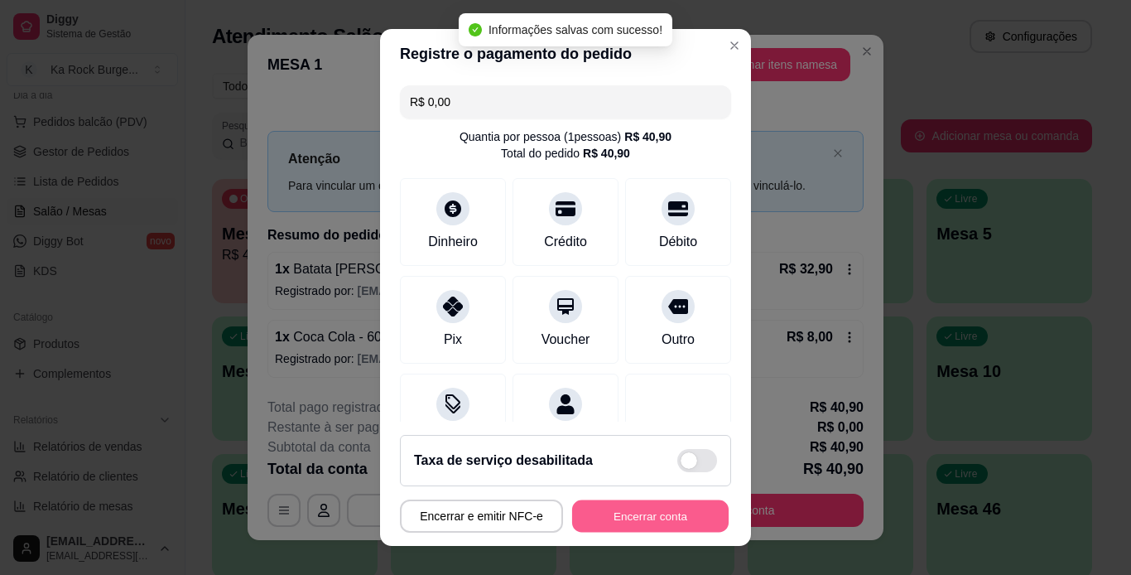
click at [648, 530] on button "Encerrar conta" at bounding box center [650, 516] width 157 height 32
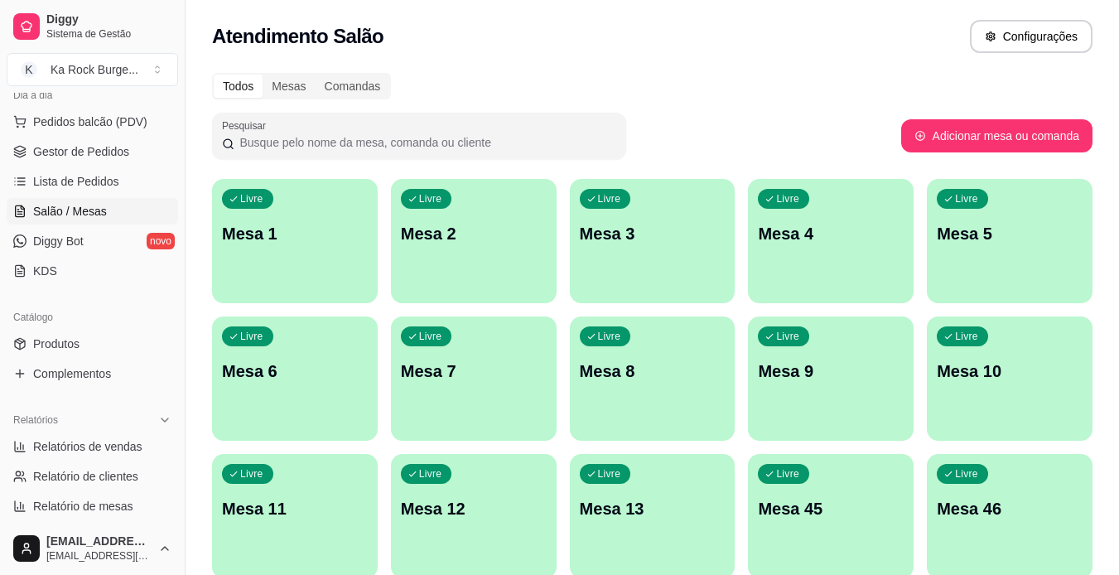
click at [667, 519] on p "Mesa 13" at bounding box center [653, 508] width 146 height 23
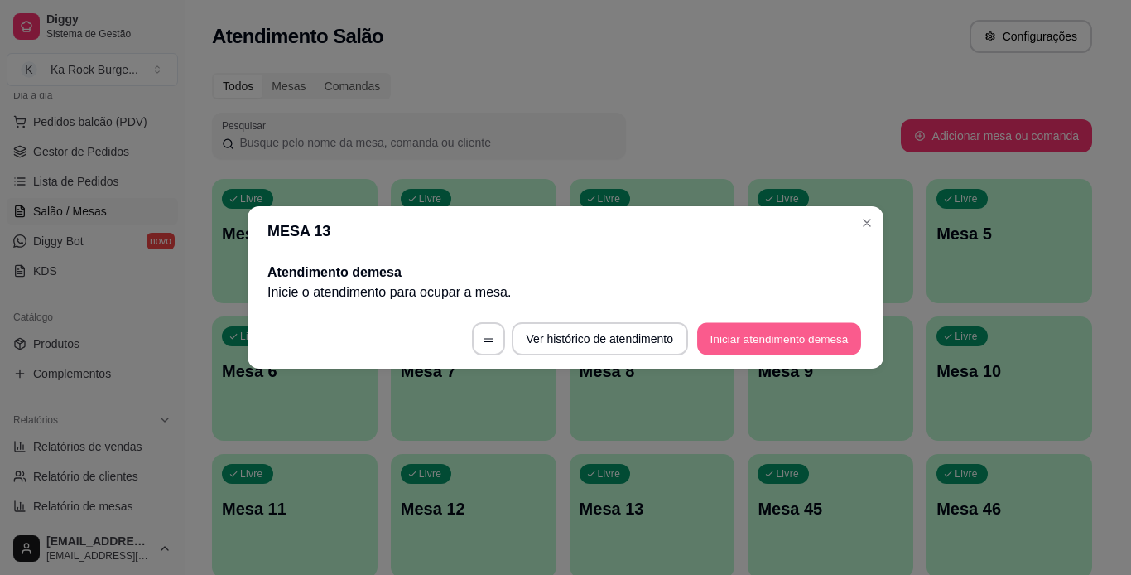
click at [728, 327] on button "Iniciar atendimento de mesa" at bounding box center [779, 339] width 164 height 32
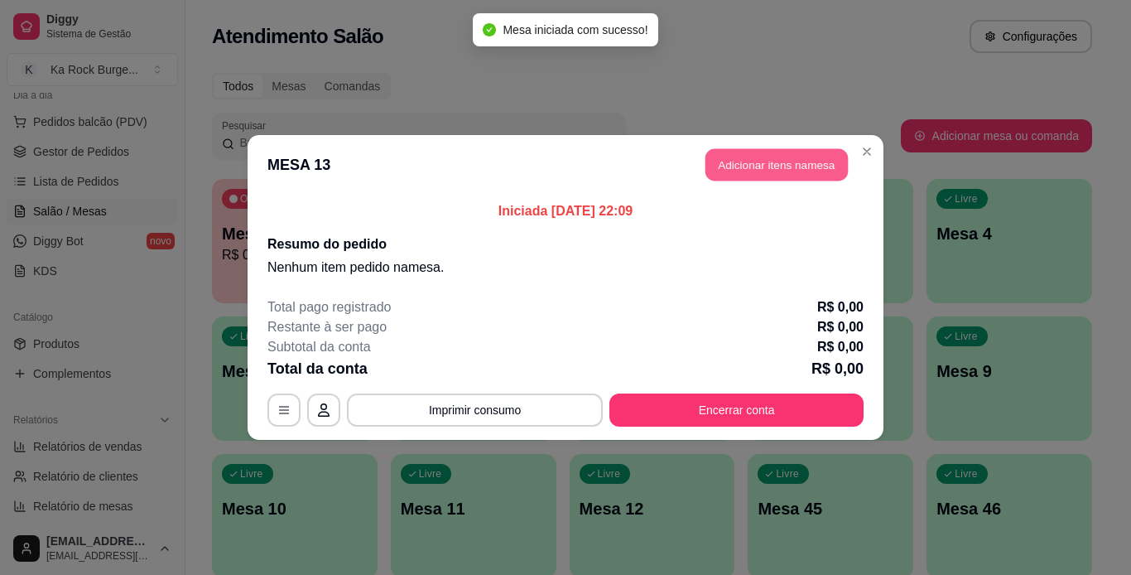
click at [767, 169] on button "Adicionar itens na mesa" at bounding box center [777, 165] width 142 height 32
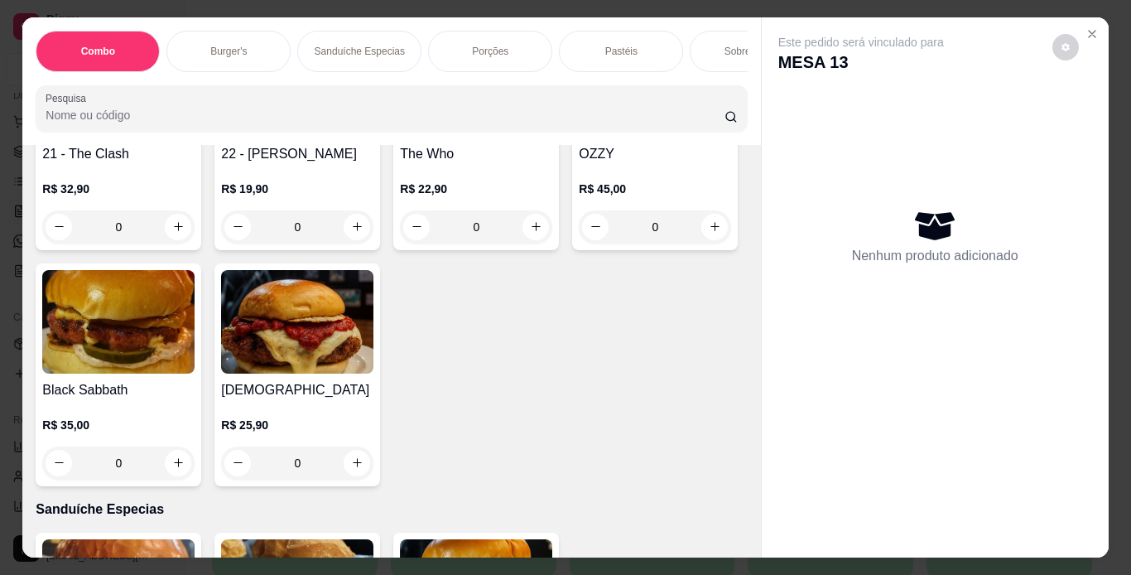
scroll to position [2104, 0]
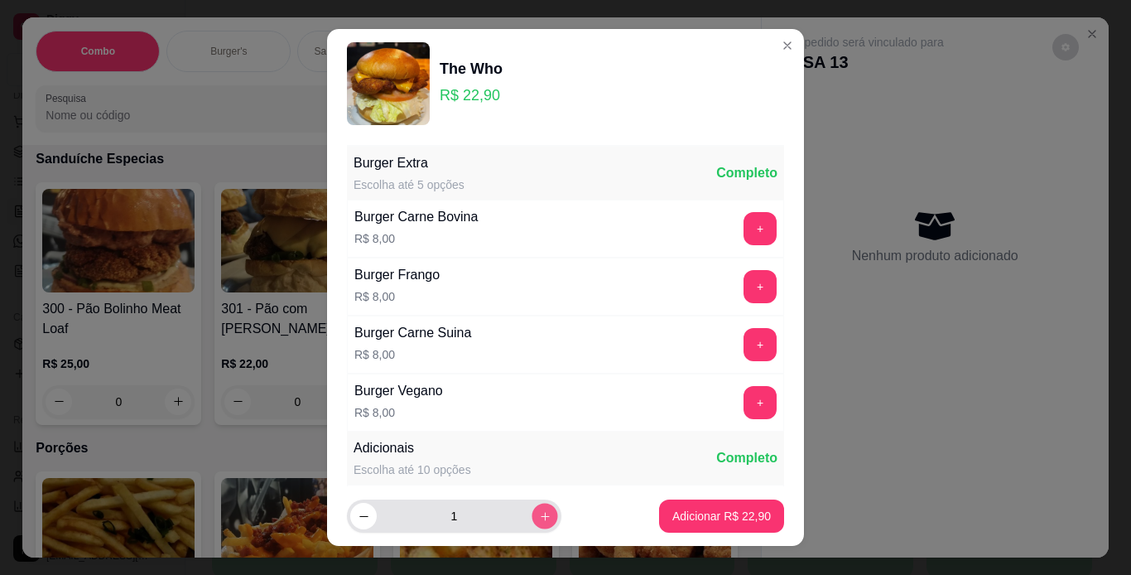
click at [539, 519] on icon "increase-product-quantity" at bounding box center [545, 516] width 12 height 12
type input "2"
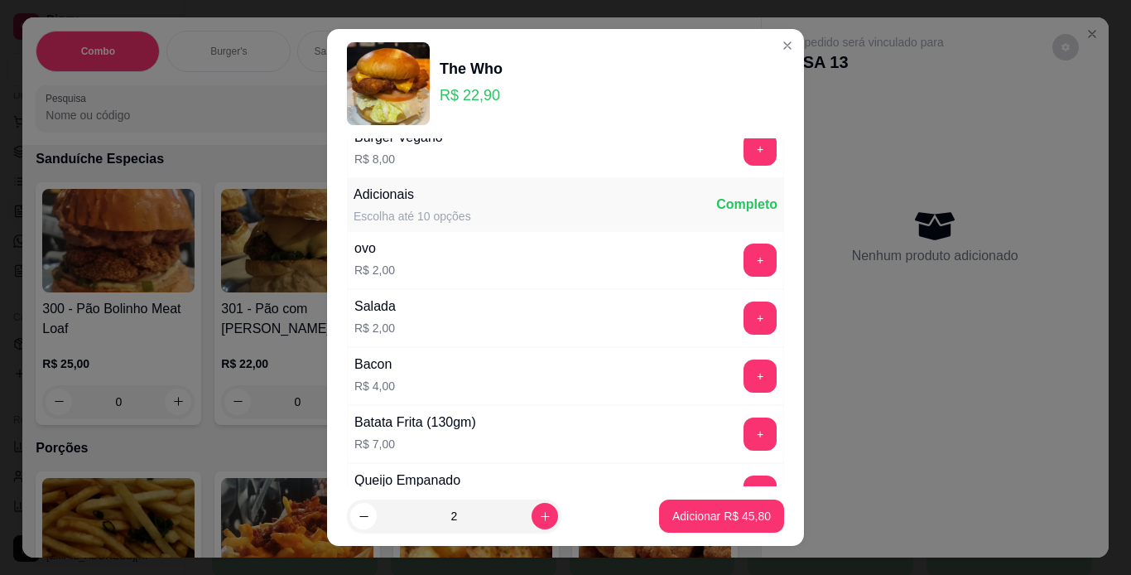
scroll to position [265, 0]
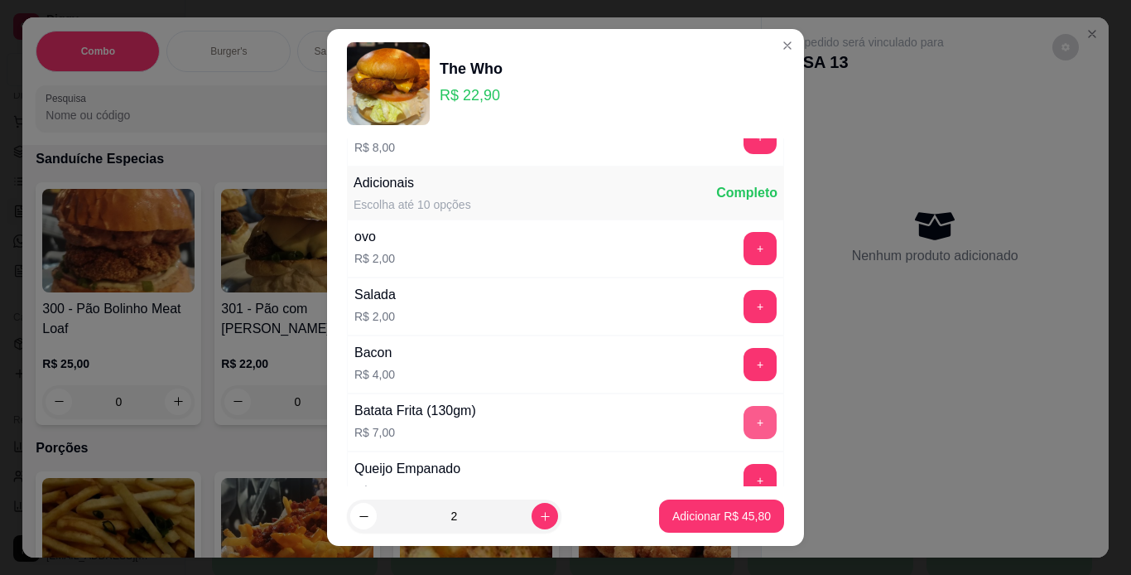
click at [744, 423] on button "+" at bounding box center [760, 422] width 33 height 33
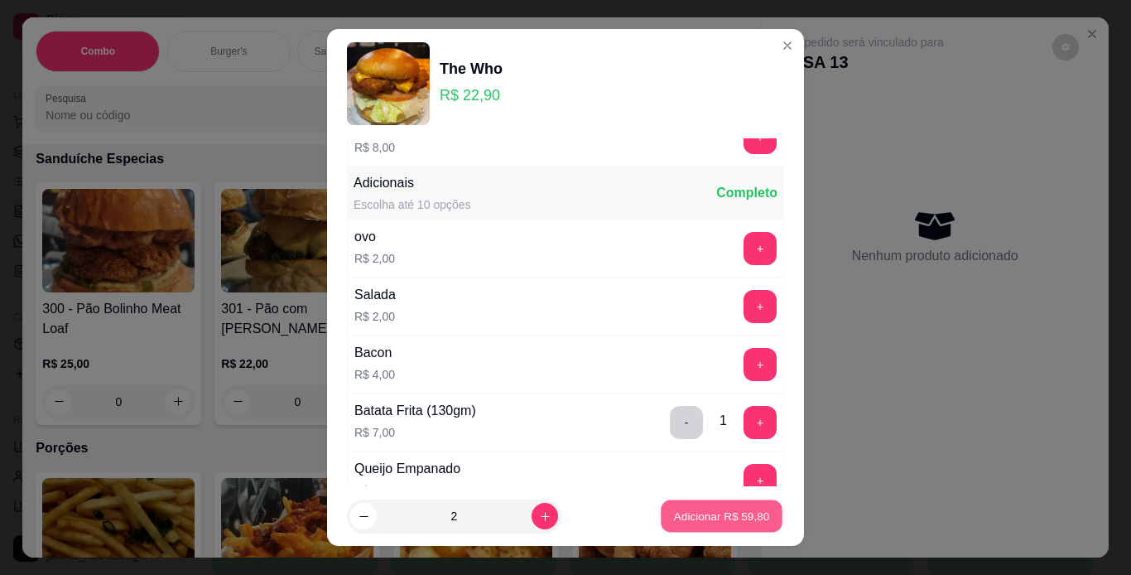
click at [711, 525] on button "Adicionar R$ 59,80" at bounding box center [722, 516] width 122 height 32
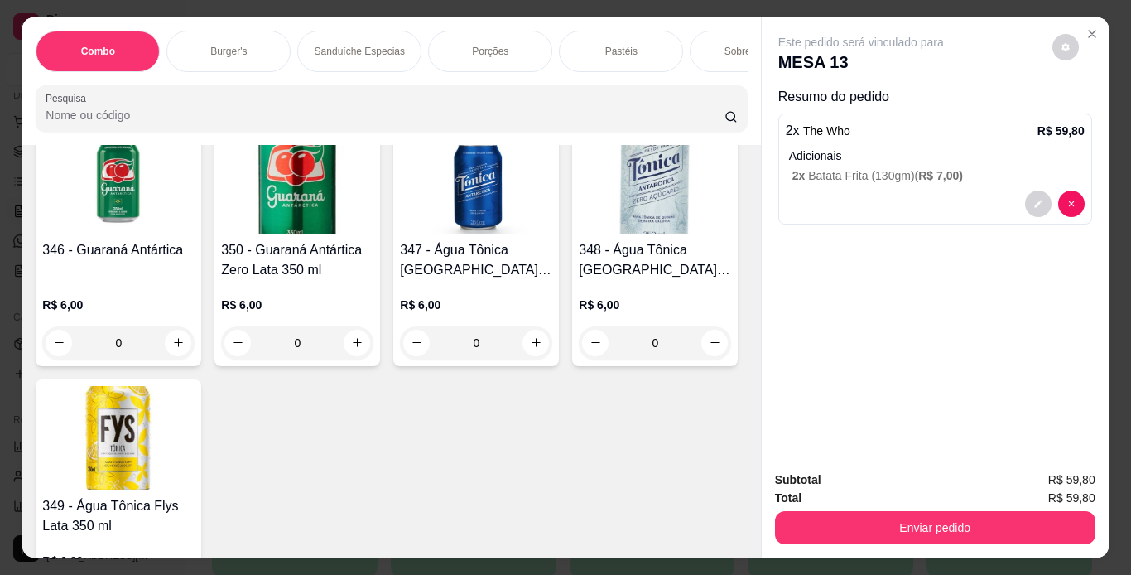
scroll to position [8066, 0]
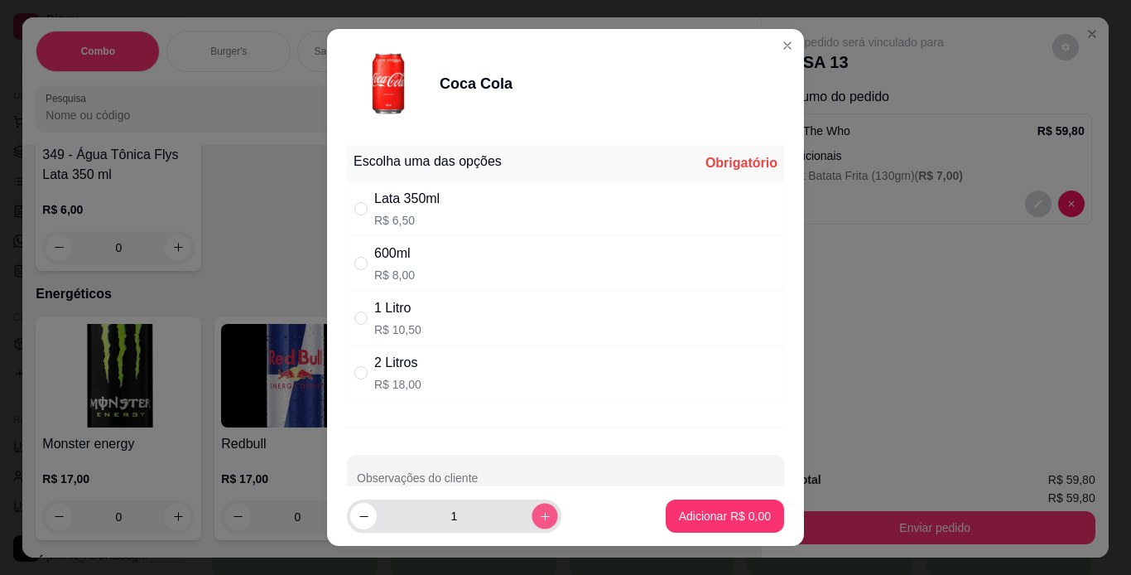
click at [539, 518] on icon "increase-product-quantity" at bounding box center [545, 516] width 12 height 12
type input "2"
click at [355, 207] on input "" at bounding box center [360, 208] width 13 height 13
radio input "true"
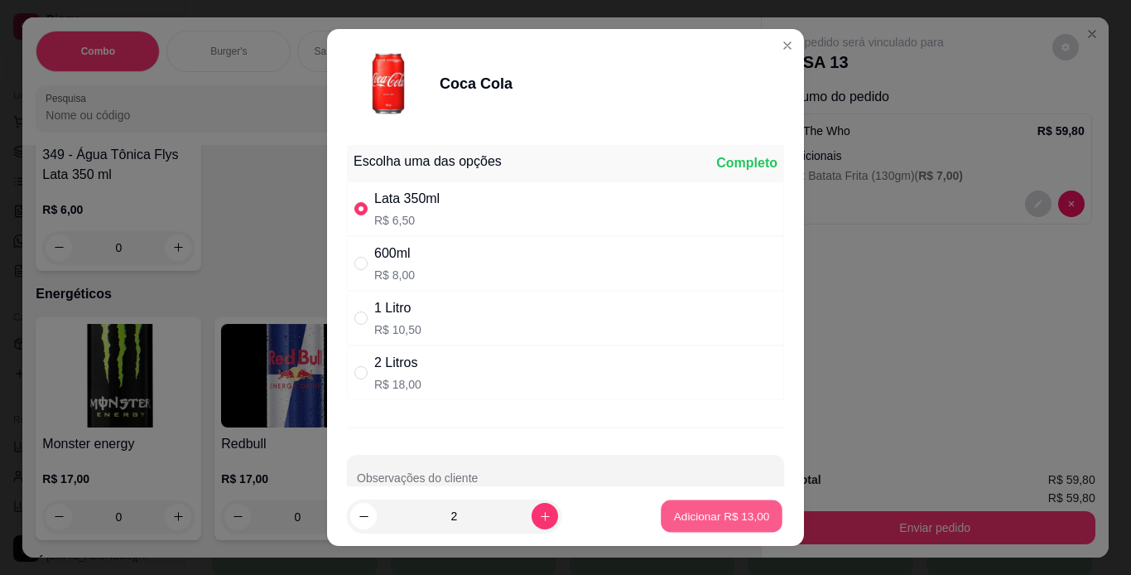
click at [715, 520] on p "Adicionar R$ 13,00" at bounding box center [722, 516] width 96 height 16
type input "2"
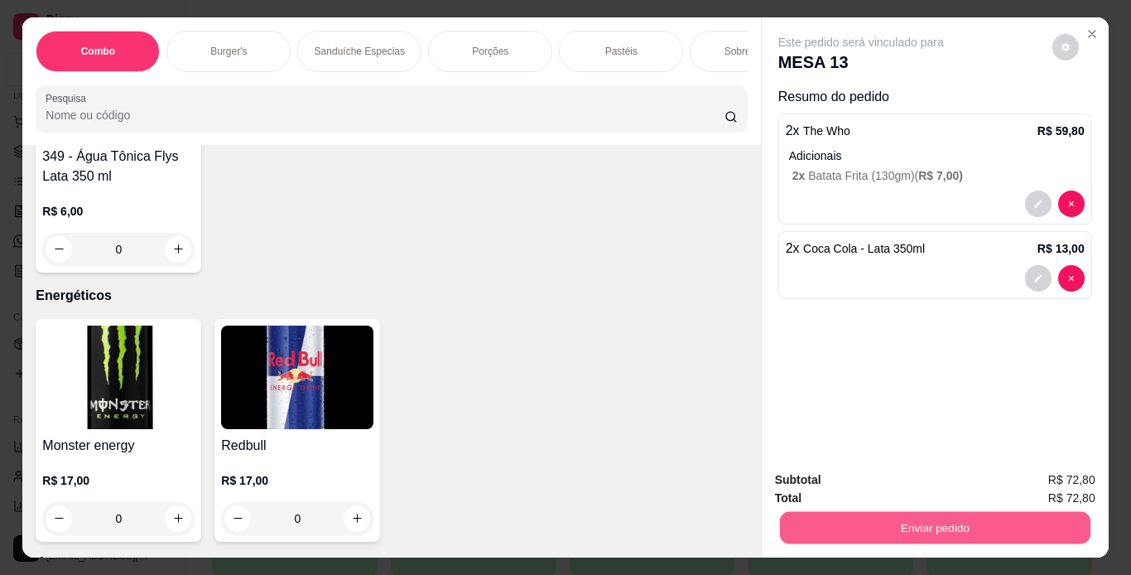
click at [825, 522] on button "Enviar pedido" at bounding box center [934, 528] width 311 height 32
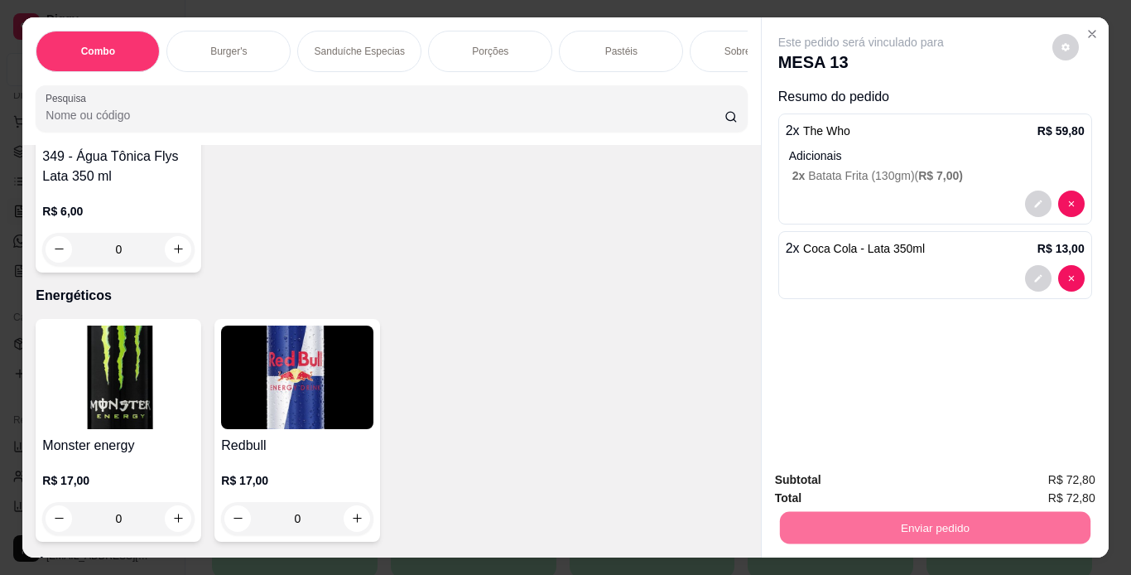
click at [1038, 480] on button "Enviar pedido" at bounding box center [1052, 480] width 94 height 31
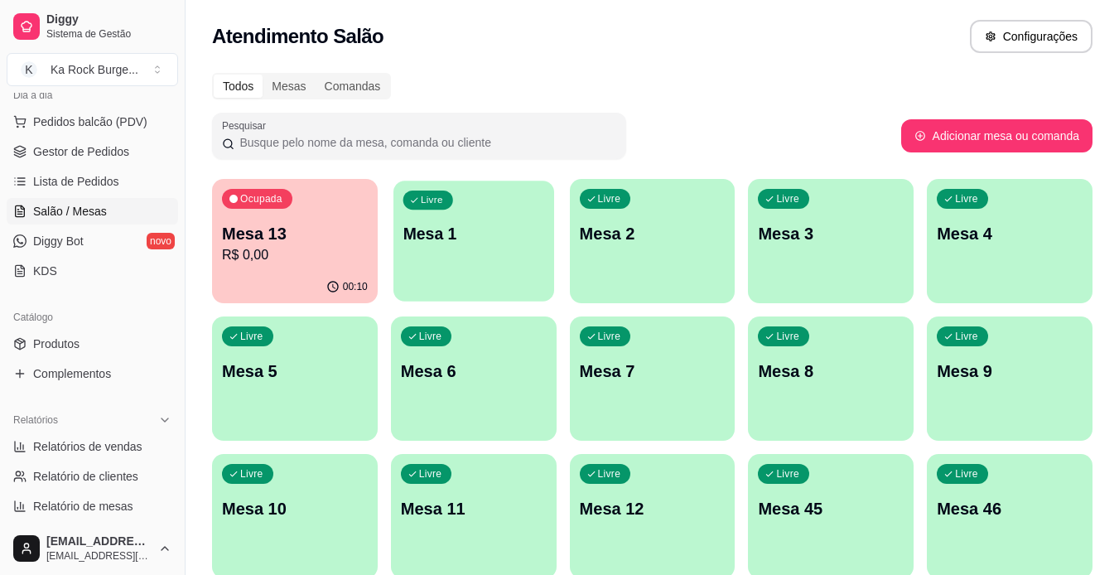
click at [480, 258] on div "Livre Mesa 1" at bounding box center [473, 231] width 161 height 101
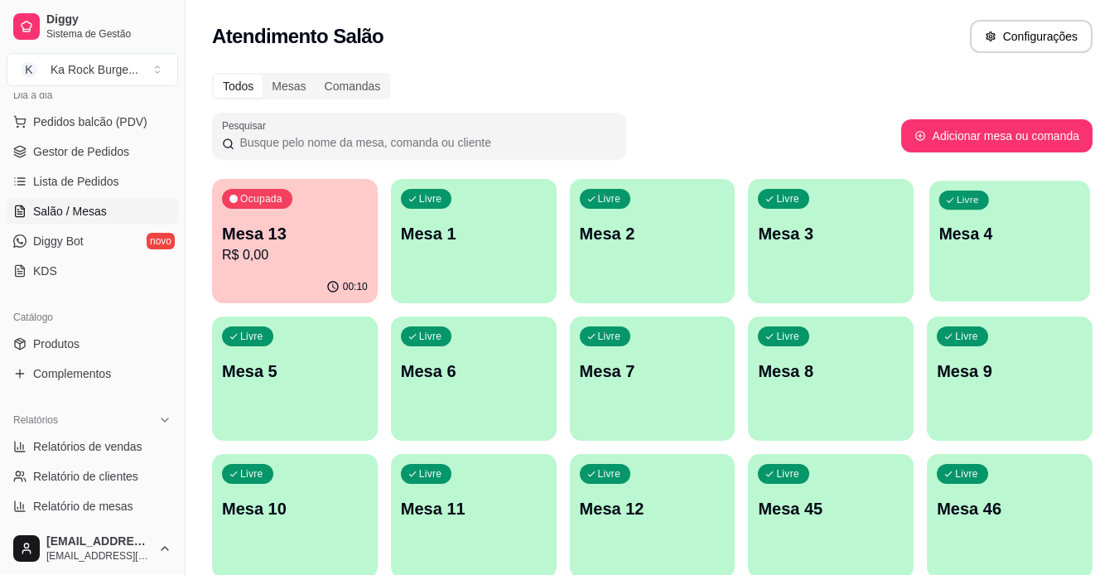
click at [967, 250] on div "Livre Mesa 4" at bounding box center [1009, 231] width 161 height 101
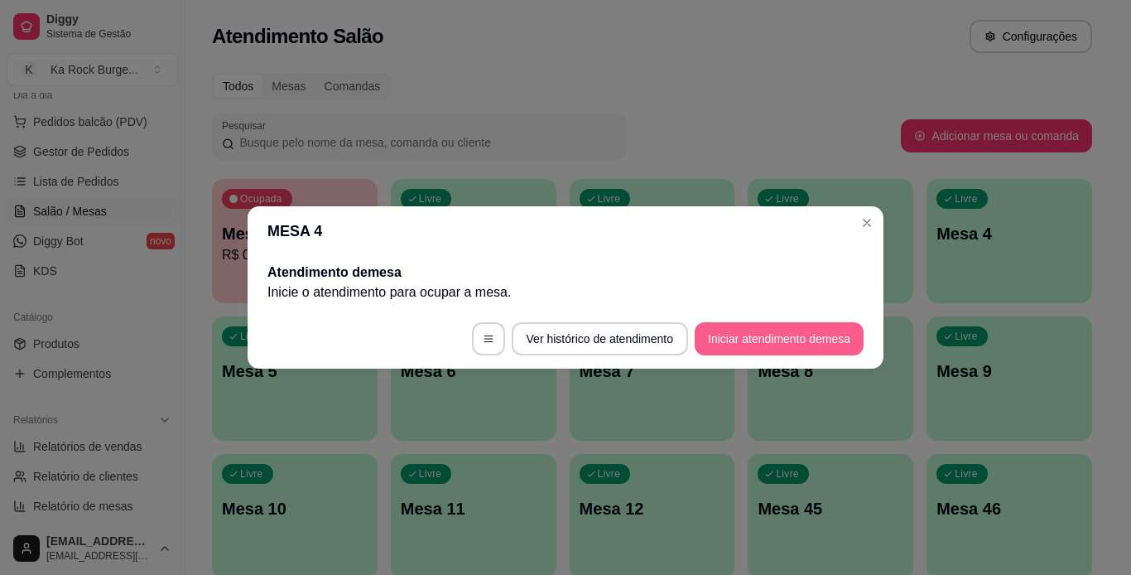
click at [850, 338] on button "Iniciar atendimento de mesa" at bounding box center [779, 338] width 169 height 33
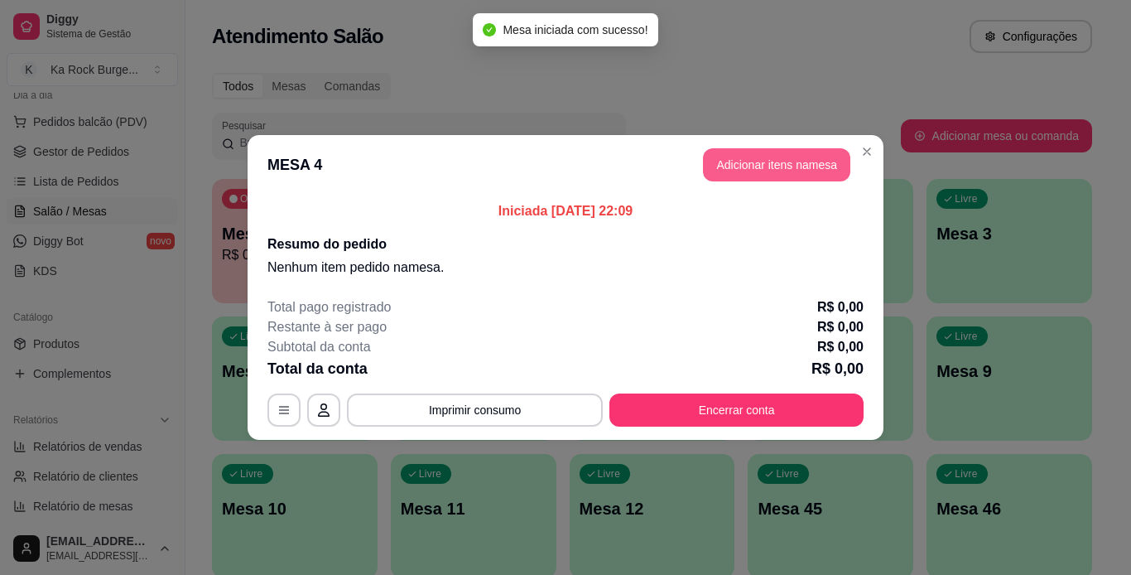
click at [741, 155] on button "Adicionar itens na mesa" at bounding box center [776, 164] width 147 height 33
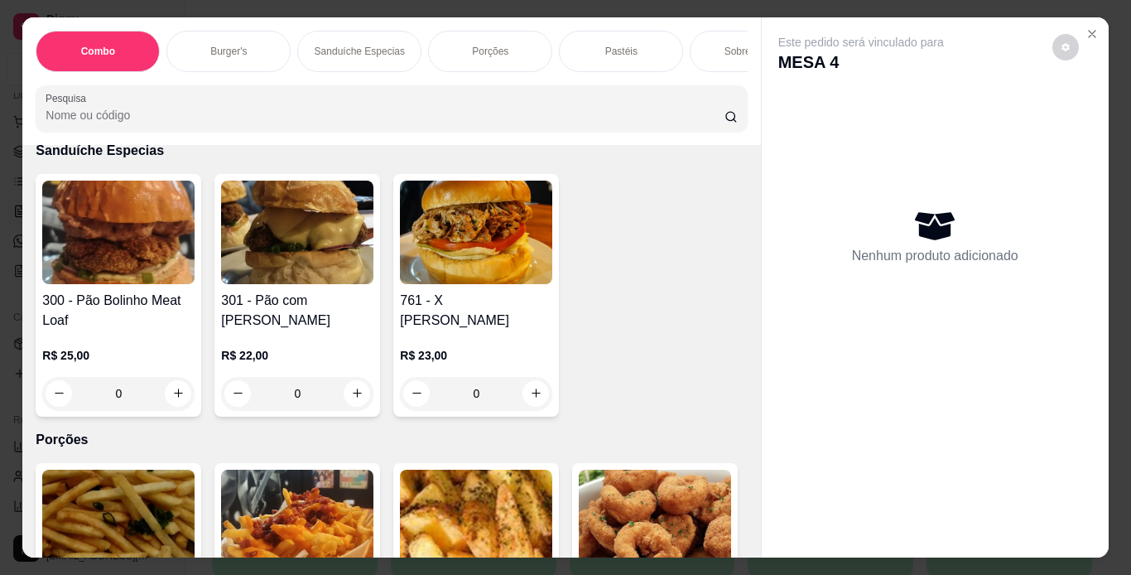
scroll to position [2104, 0]
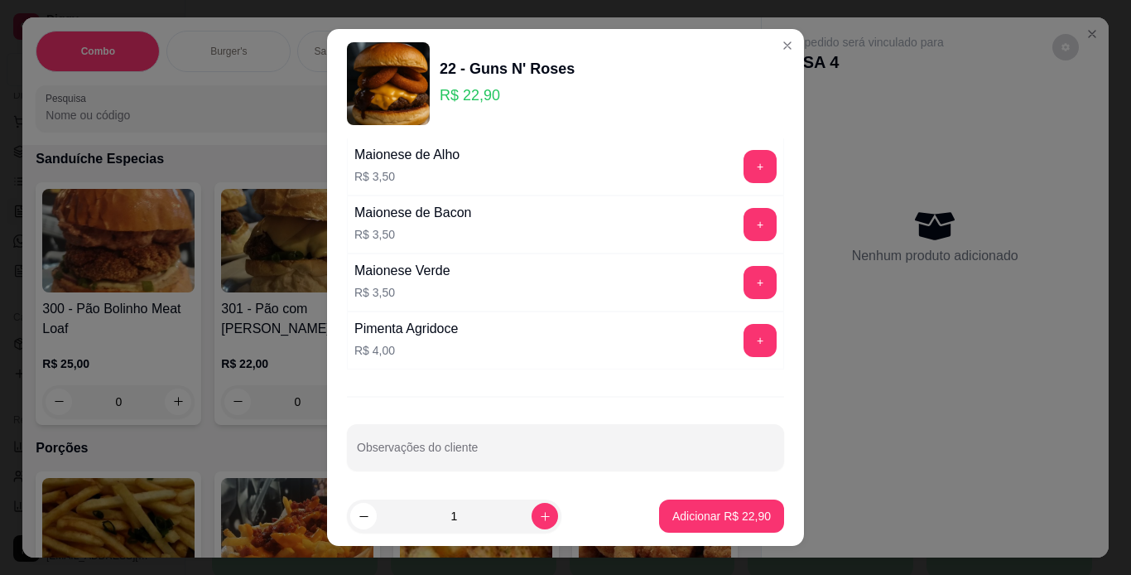
scroll to position [696, 0]
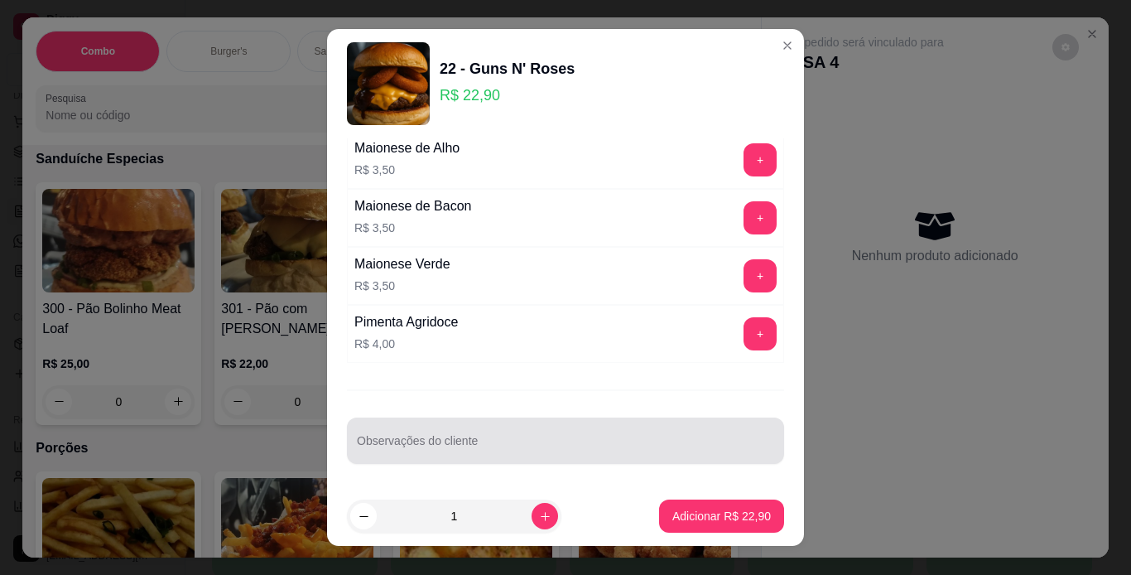
click at [399, 450] on input "Observações do cliente" at bounding box center [565, 447] width 417 height 17
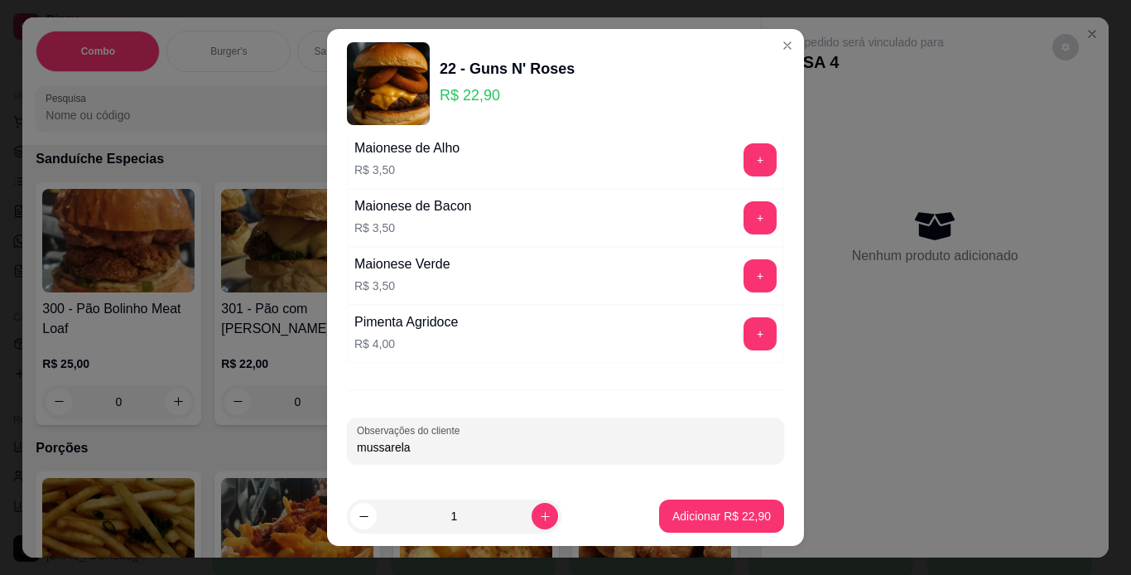
type input "mussarela"
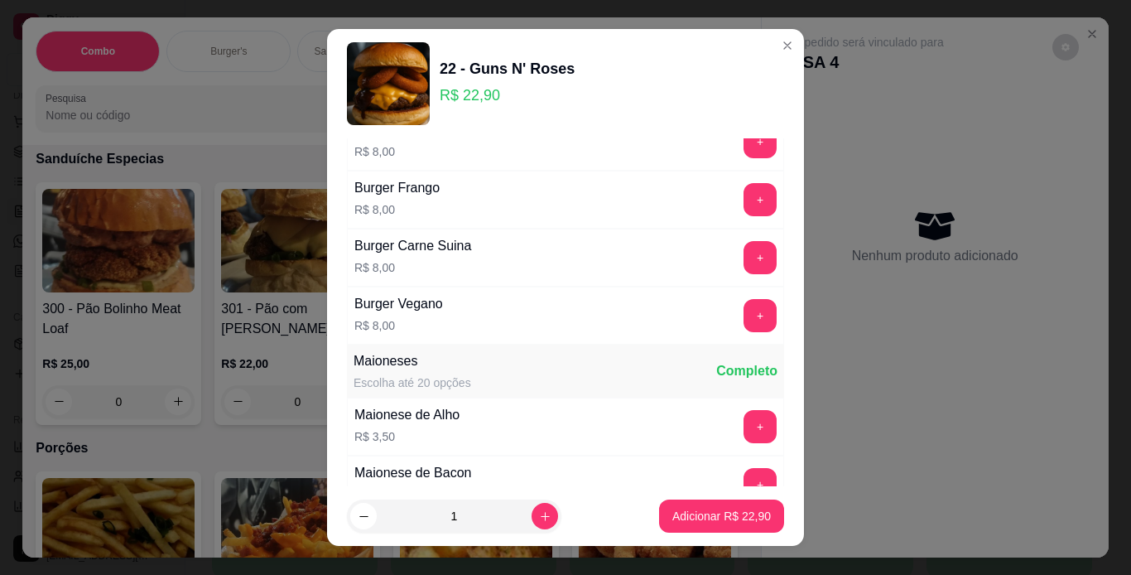
scroll to position [417, 0]
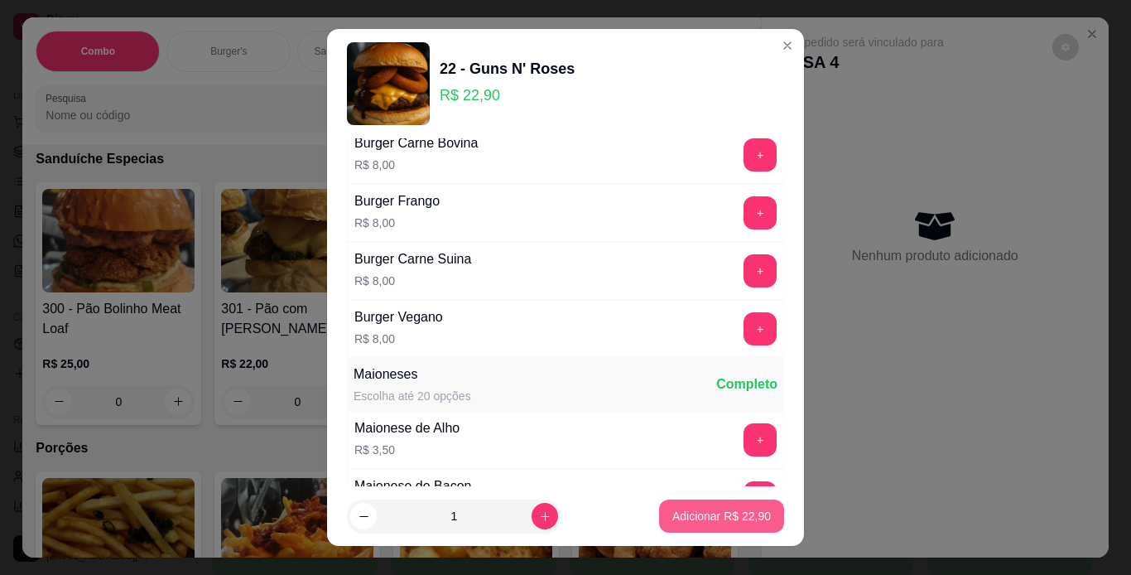
click at [706, 523] on p "Adicionar R$ 22,90" at bounding box center [721, 516] width 99 height 17
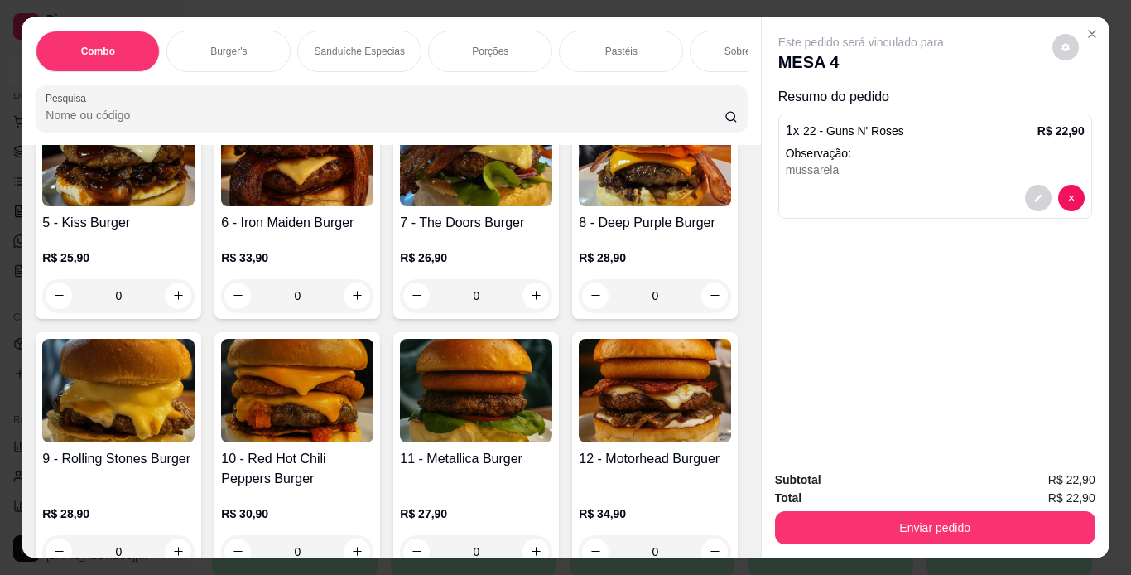
scroll to position [351, 0]
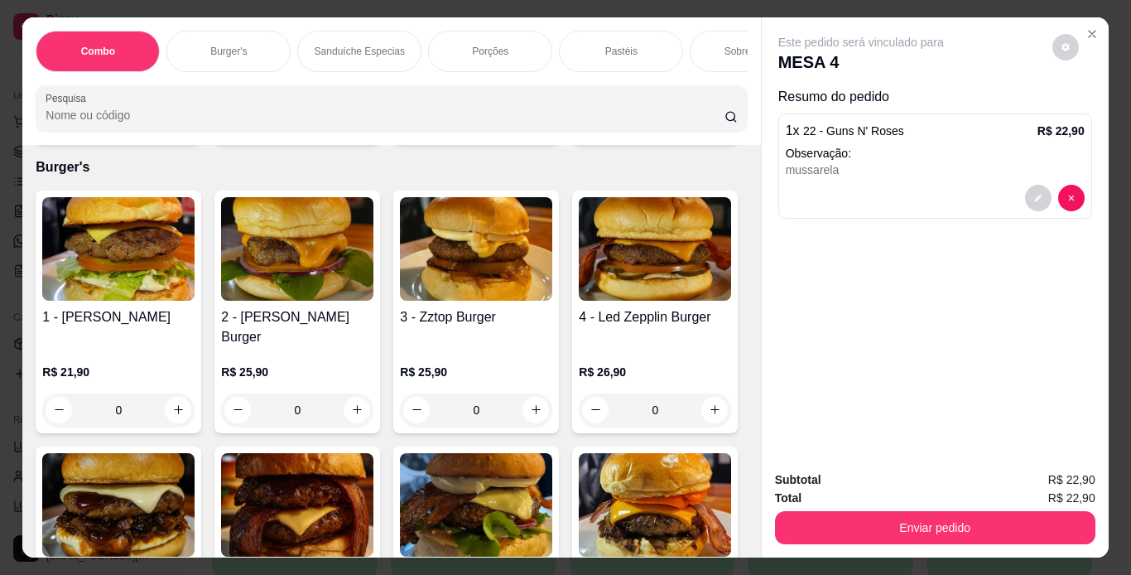
click at [142, 301] on img at bounding box center [118, 249] width 152 height 104
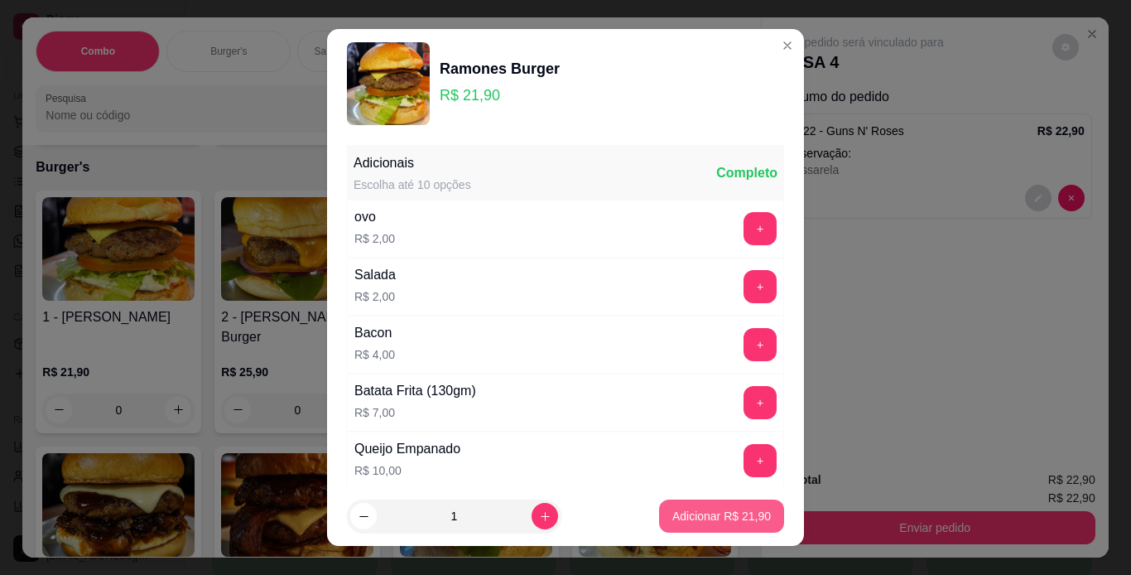
click at [716, 512] on p "Adicionar R$ 21,90" at bounding box center [721, 516] width 99 height 17
type input "1"
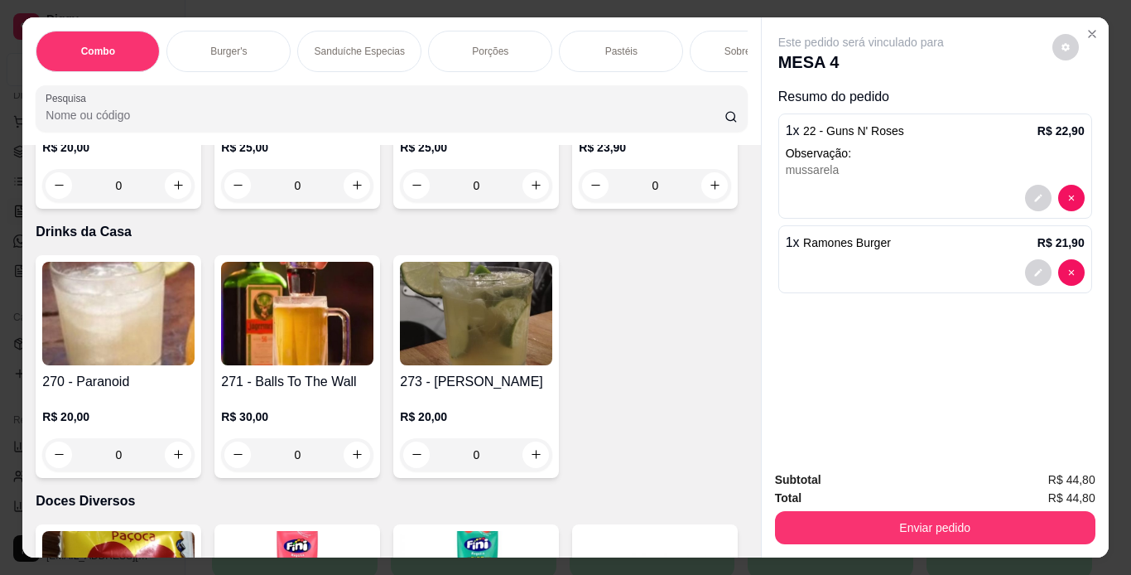
scroll to position [9469, 0]
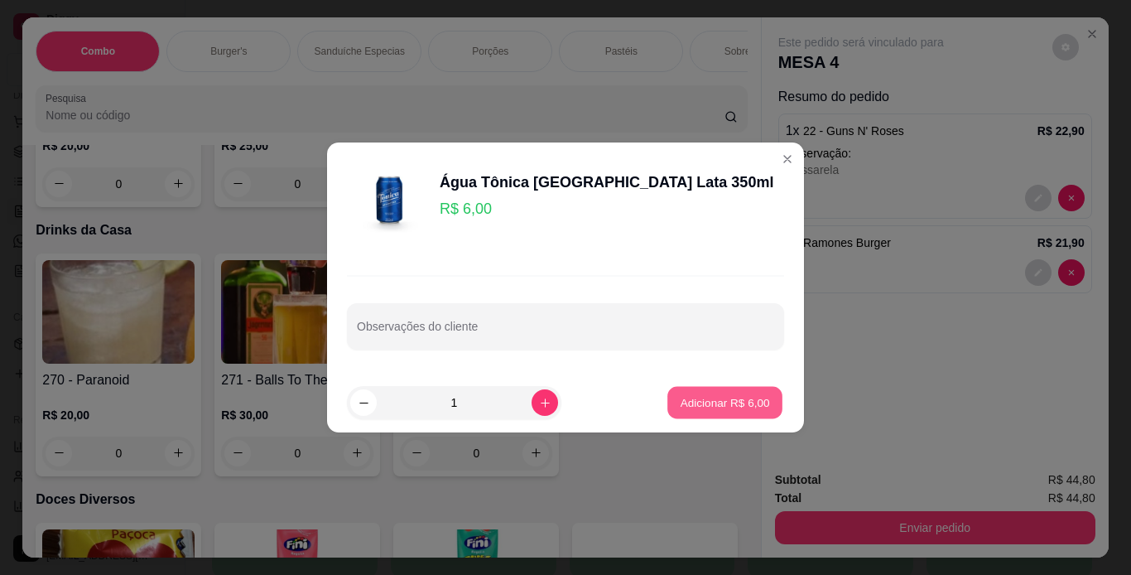
click at [721, 411] on button "Adicionar R$ 6,00" at bounding box center [724, 403] width 115 height 32
type input "1"
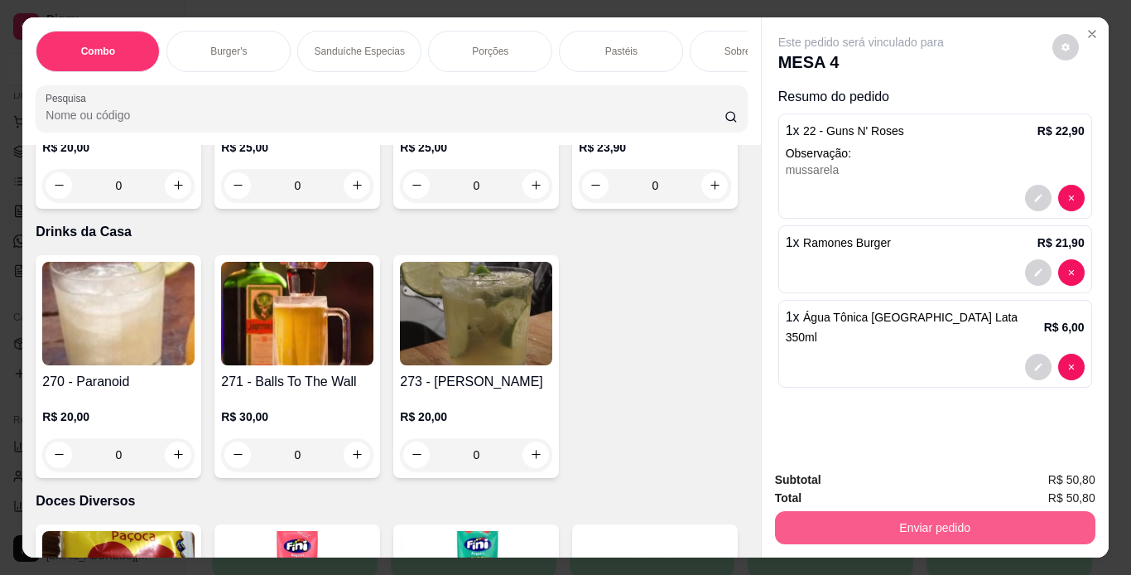
click at [791, 513] on button "Enviar pedido" at bounding box center [935, 527] width 320 height 33
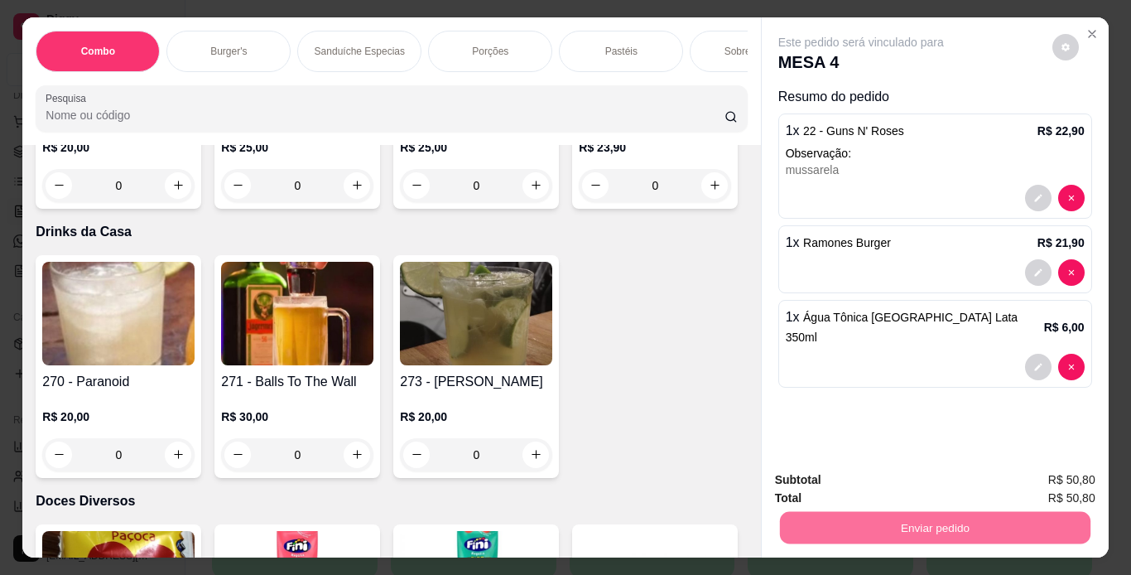
click at [1025, 480] on button "Enviar pedido" at bounding box center [1052, 480] width 94 height 31
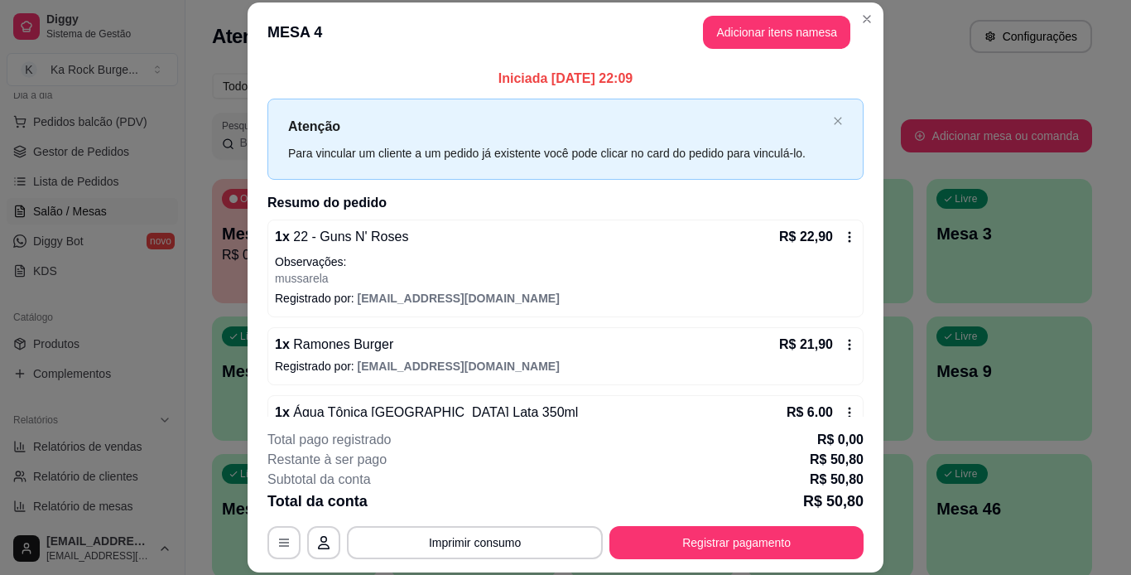
click at [843, 346] on icon at bounding box center [849, 344] width 13 height 13
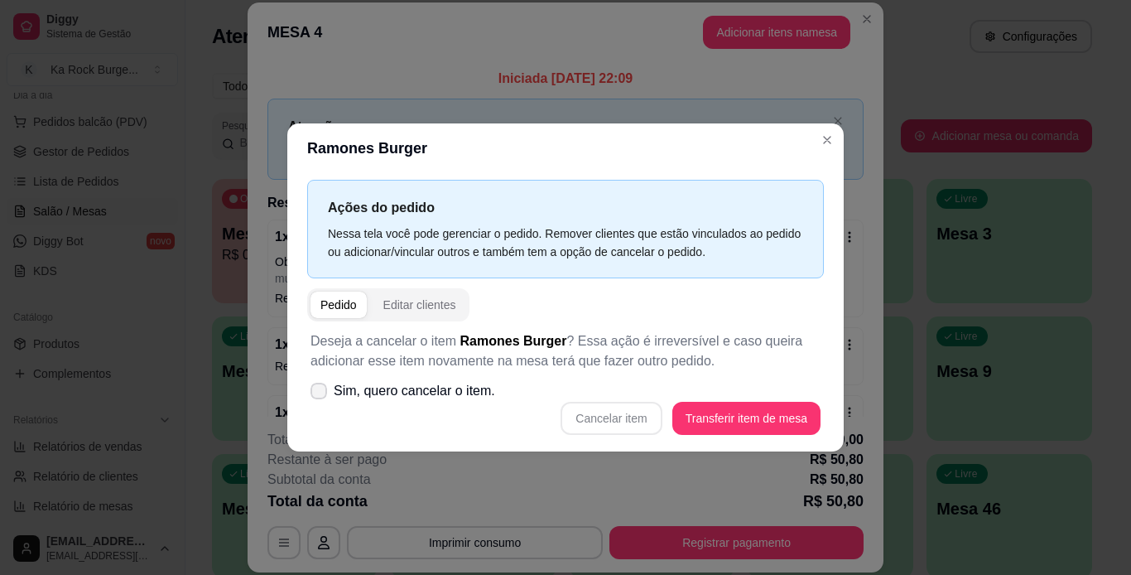
click at [316, 392] on icon at bounding box center [318, 391] width 13 height 10
click at [316, 394] on input "Sim, quero cancelar o item." at bounding box center [315, 399] width 11 height 11
checkbox input "true"
click at [600, 429] on button "Cancelar item" at bounding box center [611, 418] width 101 height 33
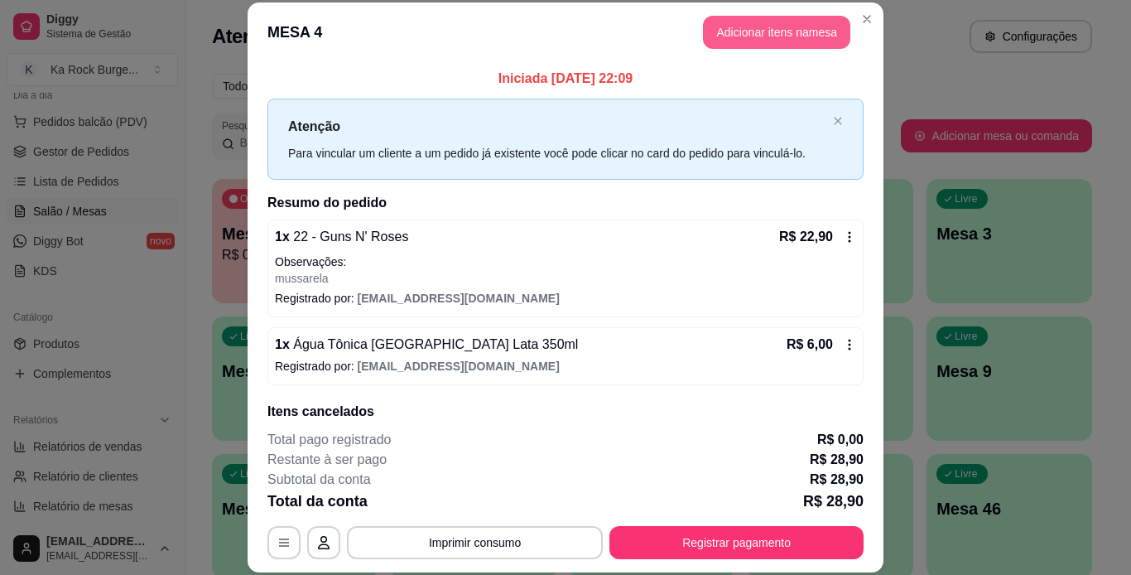
click at [753, 37] on button "Adicionar itens na mesa" at bounding box center [776, 32] width 147 height 33
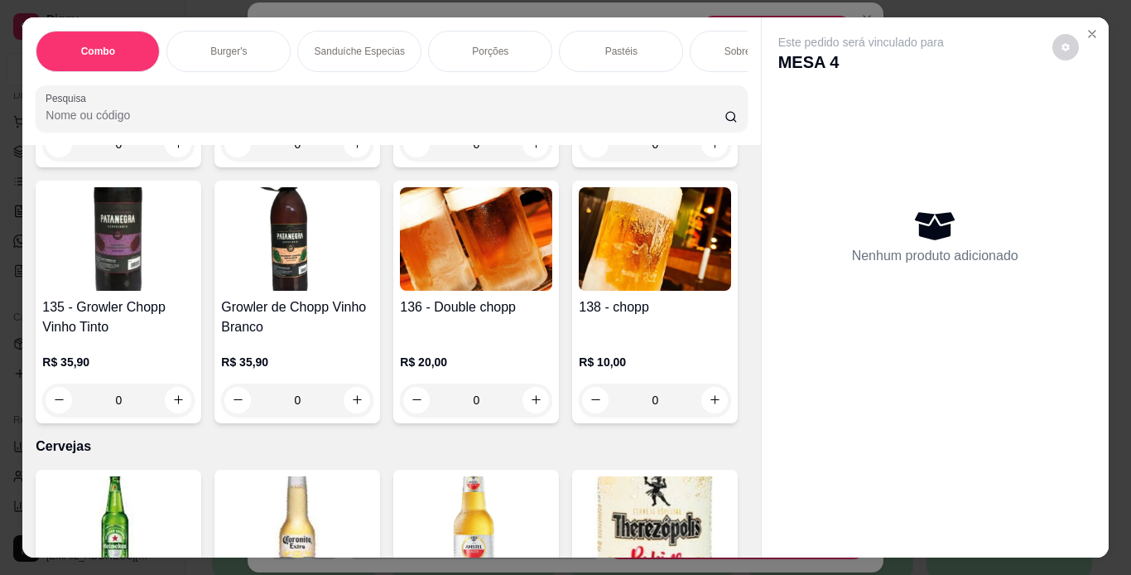
scroll to position [5962, 0]
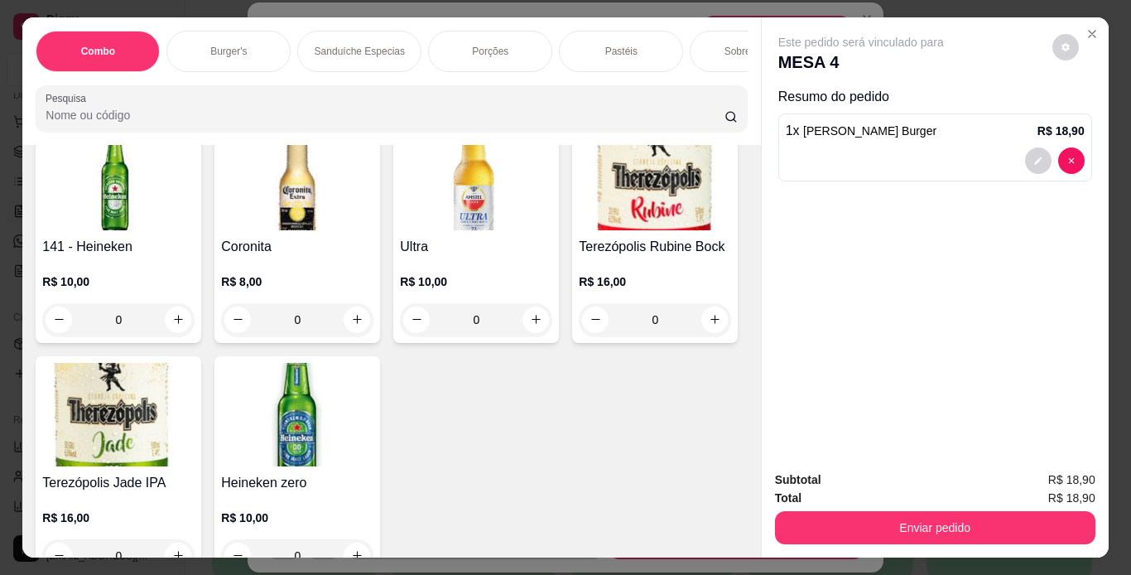
type input "1"
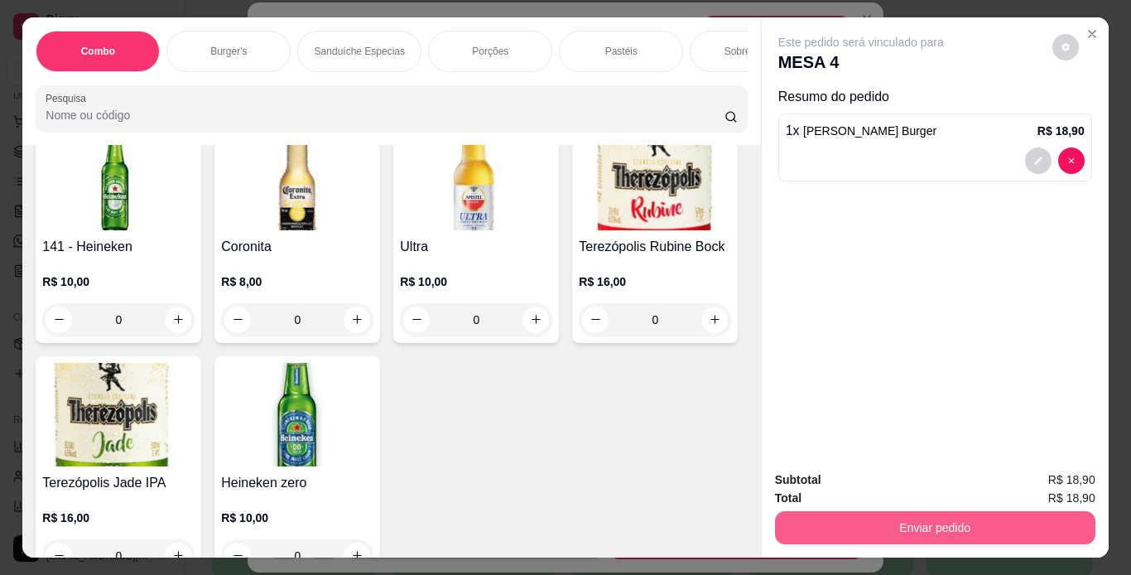
click at [799, 519] on button "Enviar pedido" at bounding box center [935, 527] width 320 height 33
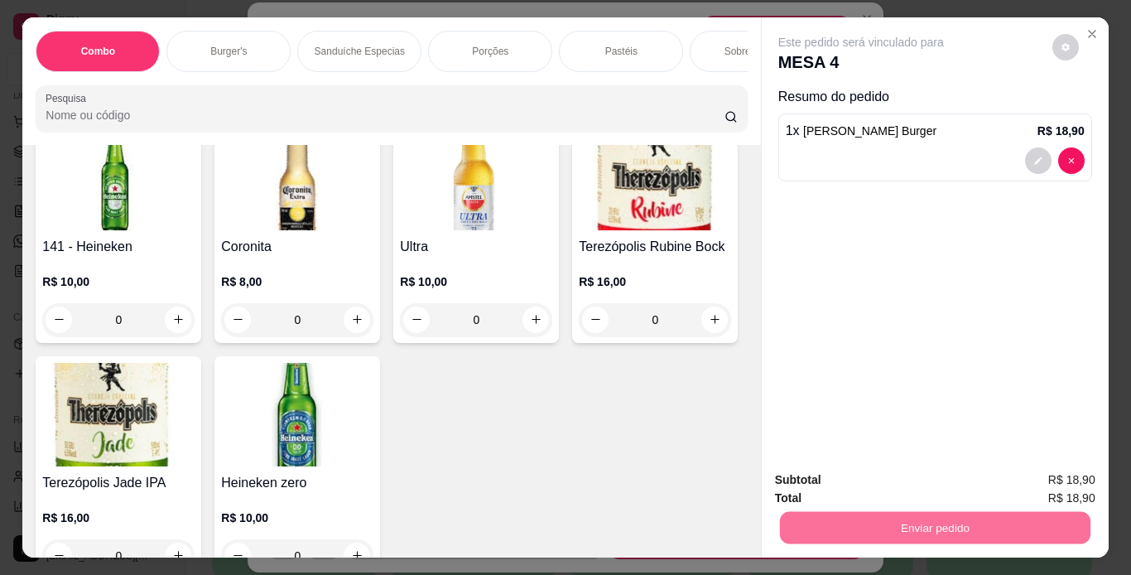
click at [1036, 484] on button "Enviar pedido" at bounding box center [1052, 480] width 94 height 31
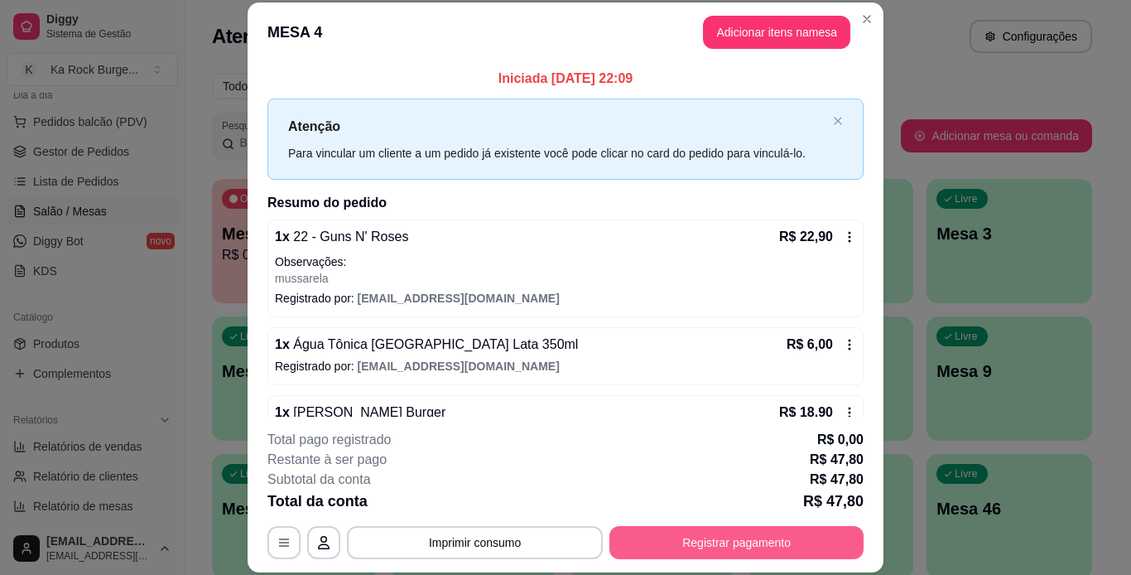
click at [680, 547] on button "Registrar pagamento" at bounding box center [736, 542] width 254 height 33
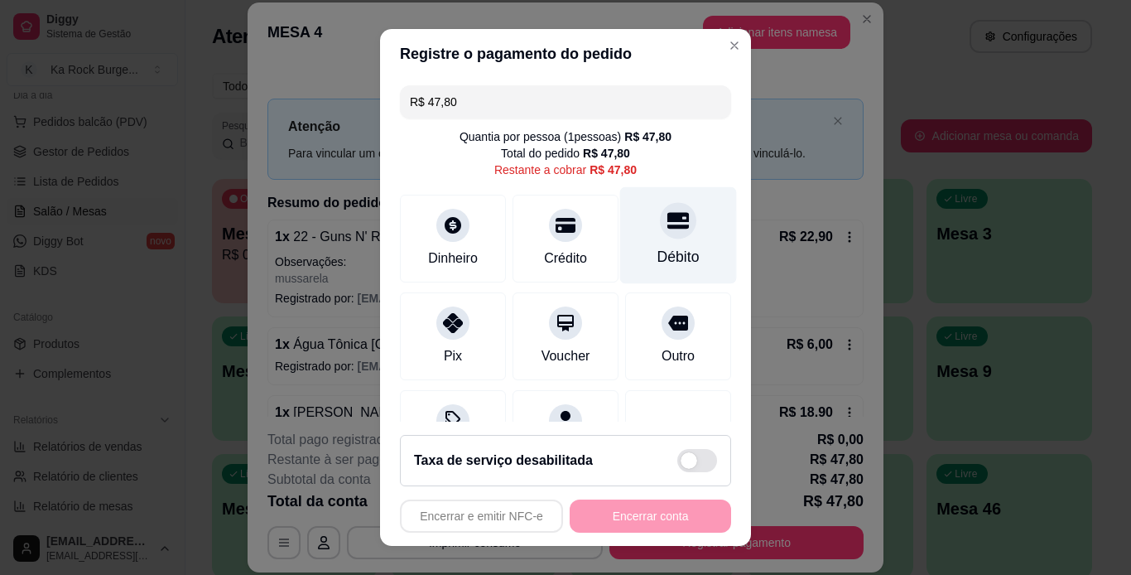
click at [657, 259] on div "Débito" at bounding box center [678, 257] width 42 height 22
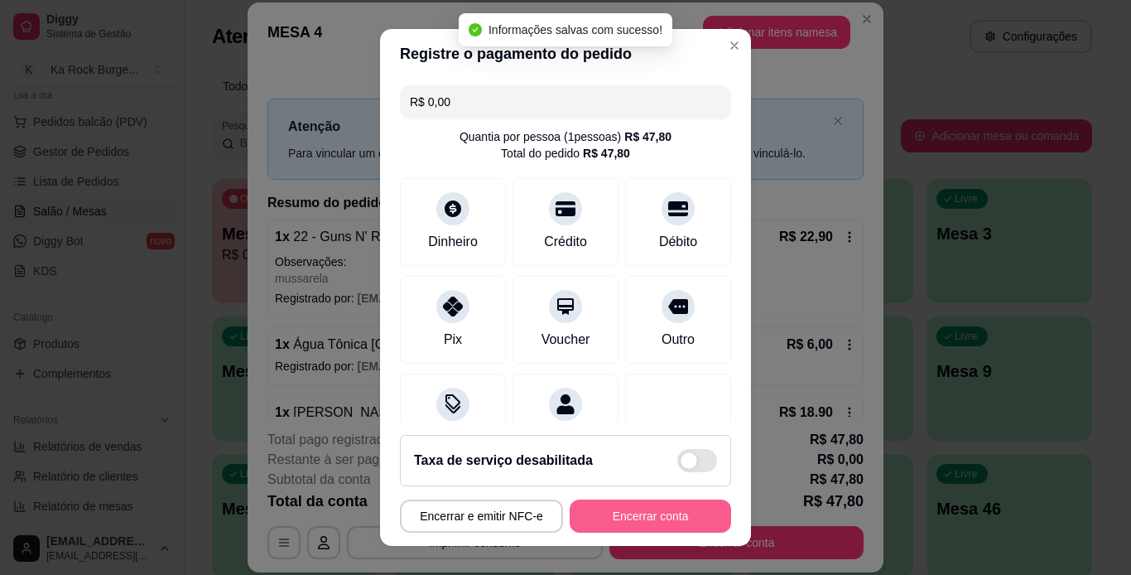
type input "R$ 0,00"
click at [644, 524] on button "Encerrar conta" at bounding box center [650, 515] width 161 height 33
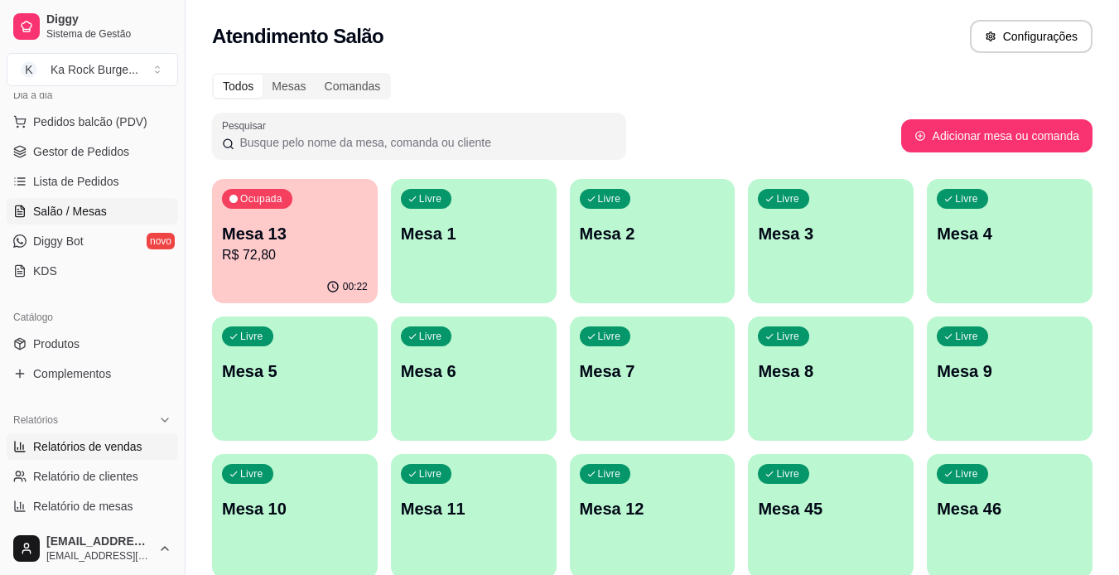
click at [123, 455] on link "Relatórios de vendas" at bounding box center [92, 446] width 171 height 26
select select "ALL"
select select "0"
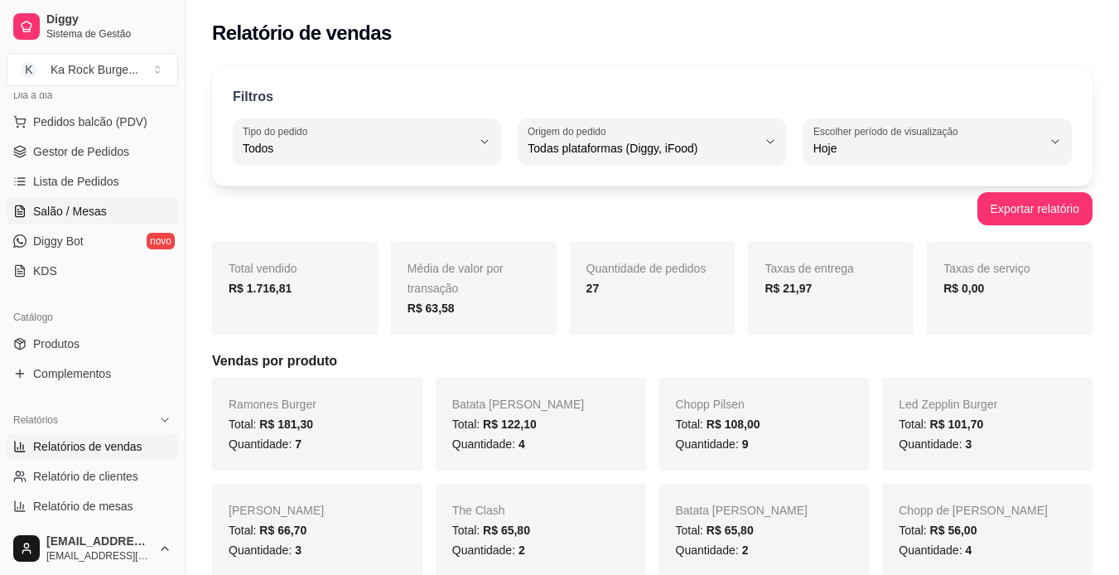
click at [62, 219] on link "Salão / Mesas" at bounding box center [92, 211] width 171 height 26
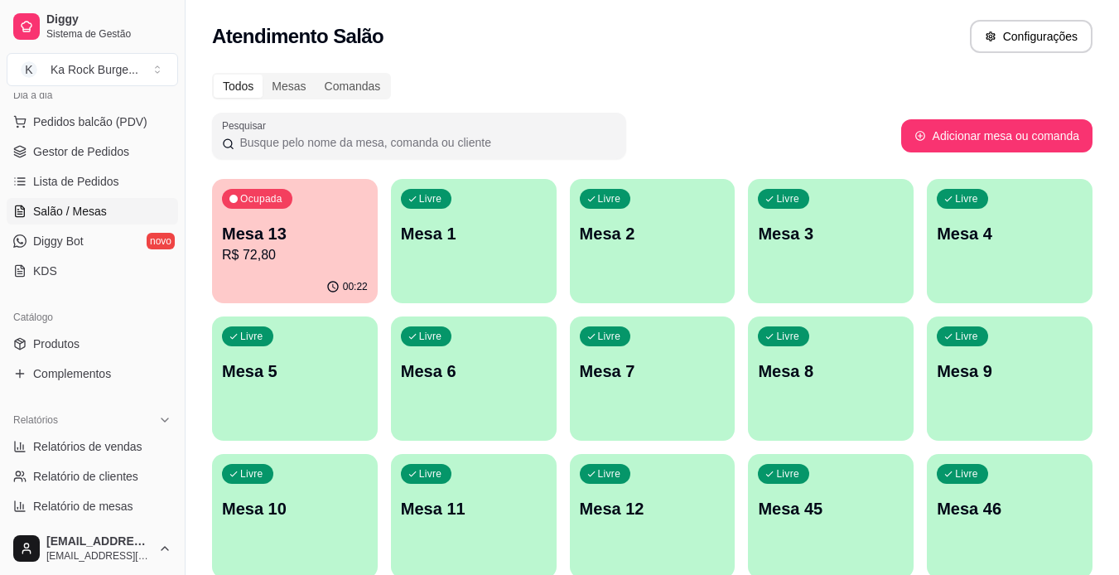
click at [286, 306] on div "Ocupada Mesa 13 R$ 72,80 00:22 Livre Mesa 1 Livre Mesa 2 Livre Mesa 3 Livre Mes…" at bounding box center [652, 585] width 880 height 812
click at [301, 258] on p "R$ 72,80" at bounding box center [295, 255] width 146 height 20
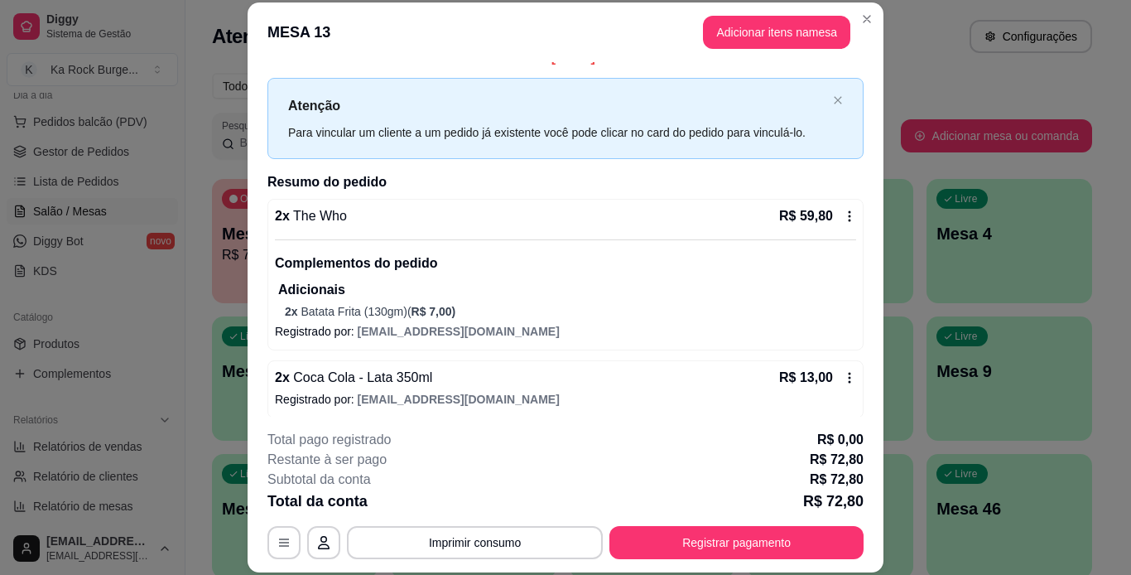
scroll to position [29, 0]
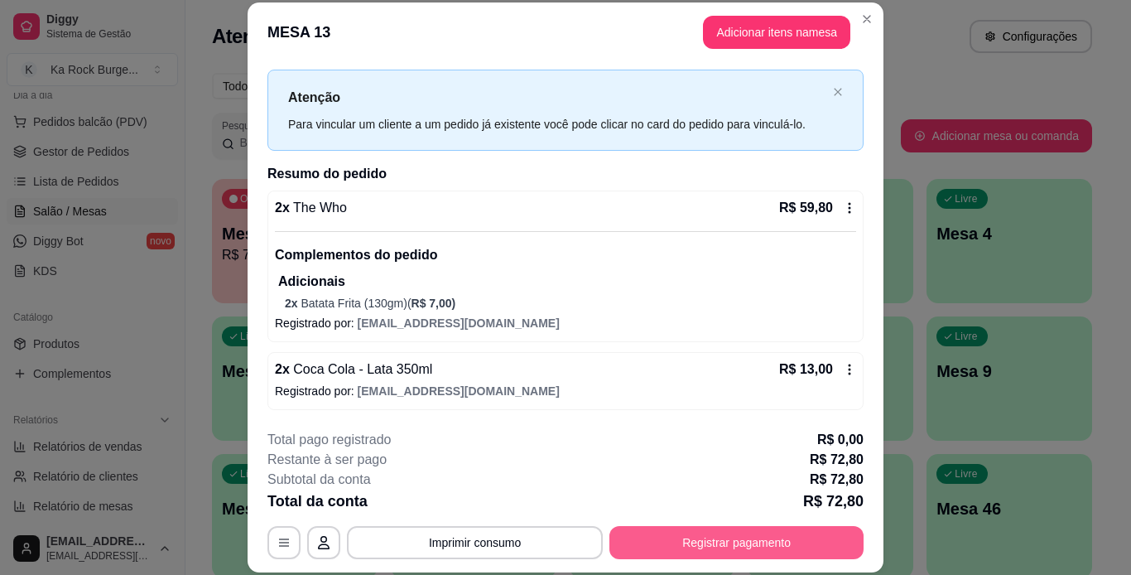
click at [753, 535] on button "Registrar pagamento" at bounding box center [736, 542] width 254 height 33
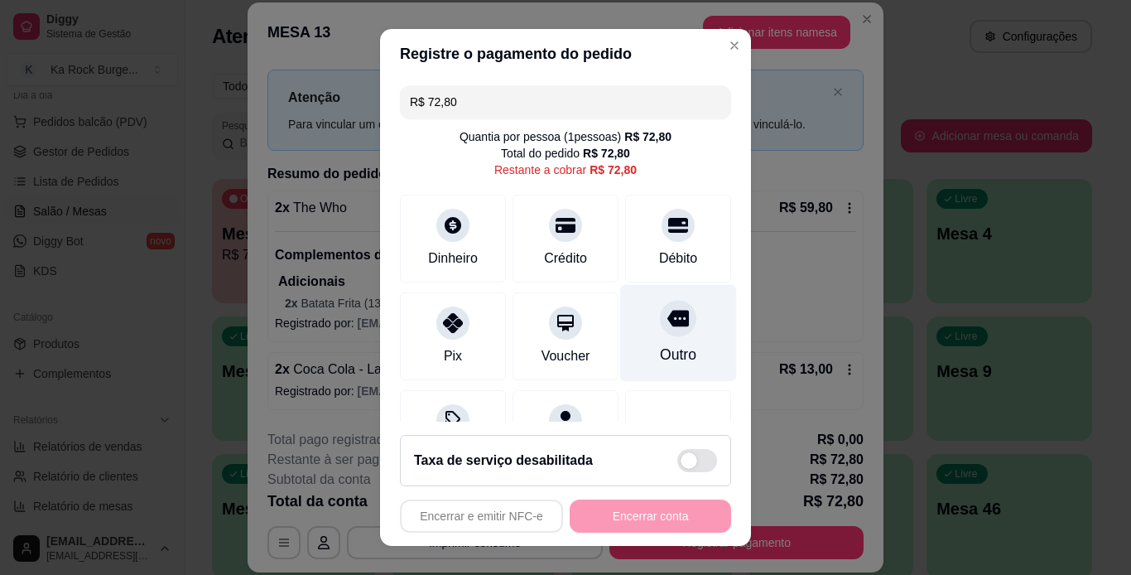
drag, startPoint x: 643, startPoint y: 250, endPoint x: 686, endPoint y: 361, distance: 119.0
click at [659, 249] on div "Débito" at bounding box center [678, 258] width 38 height 20
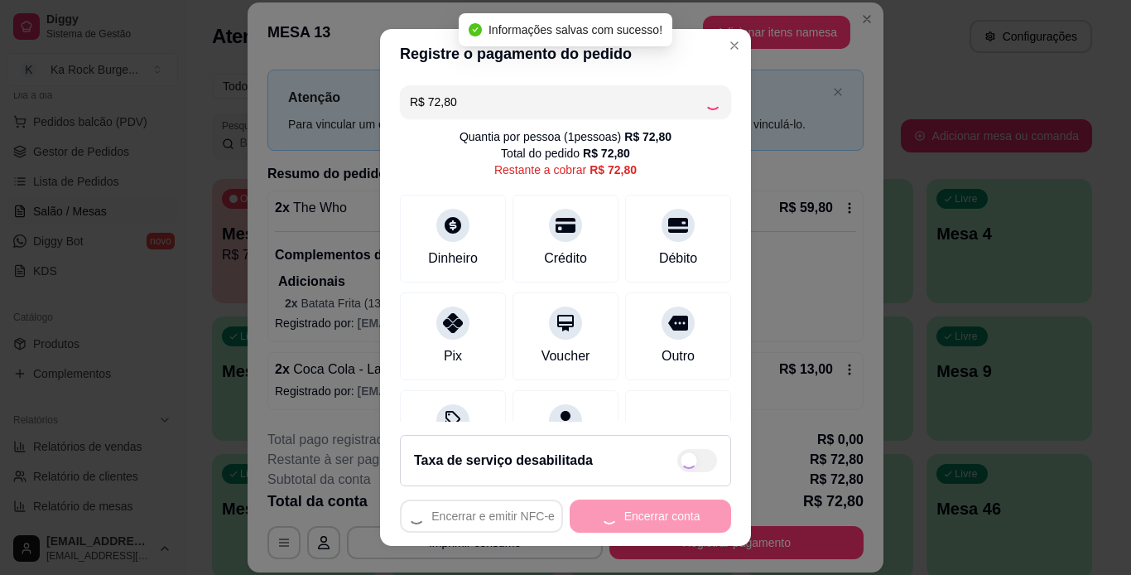
type input "R$ 0,00"
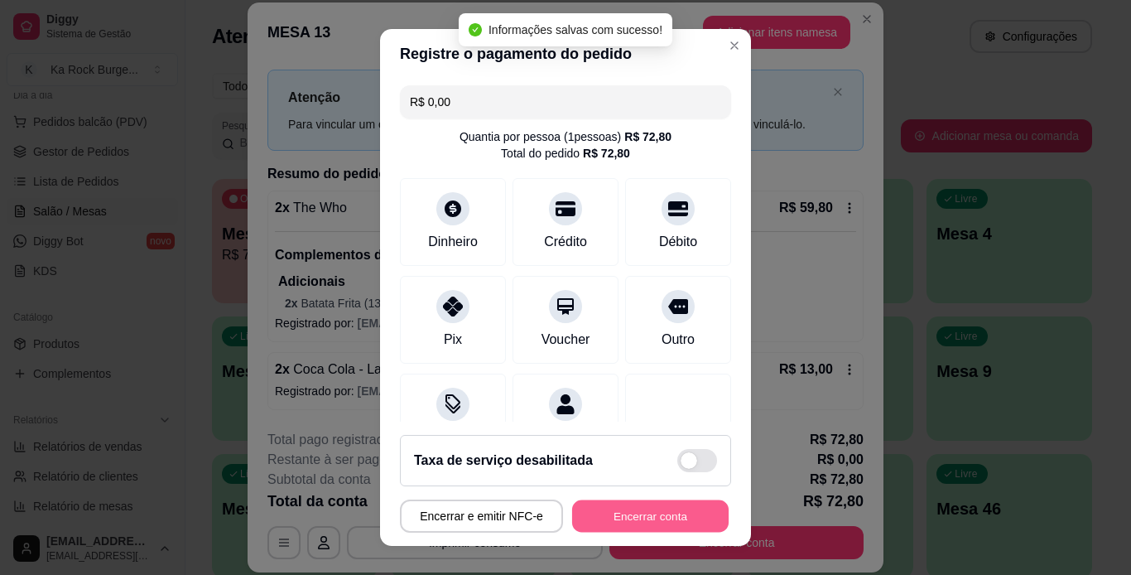
click at [672, 518] on button "Encerrar conta" at bounding box center [650, 516] width 157 height 32
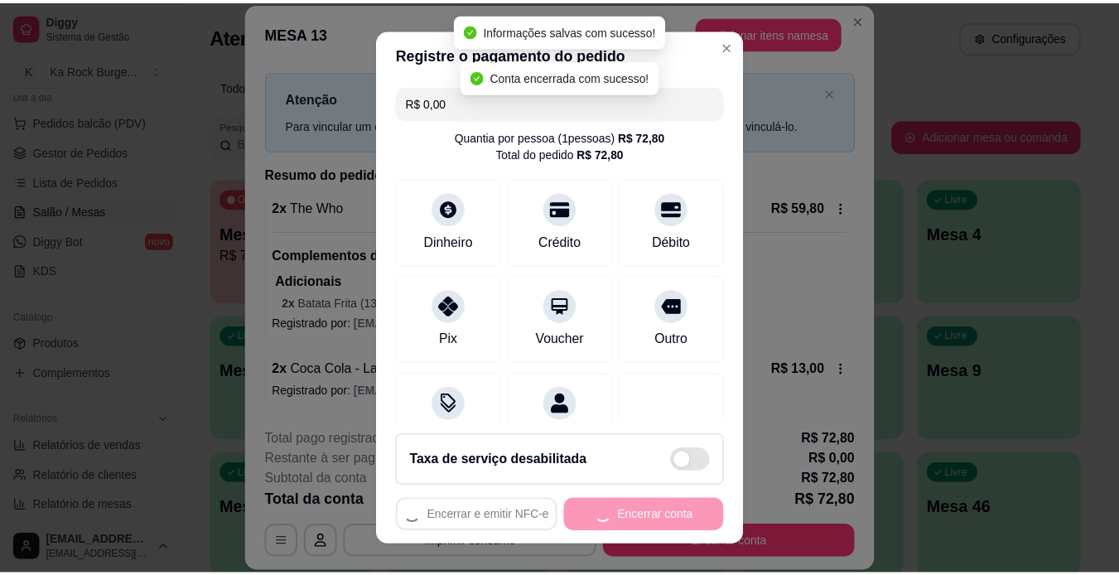
scroll to position [0, 0]
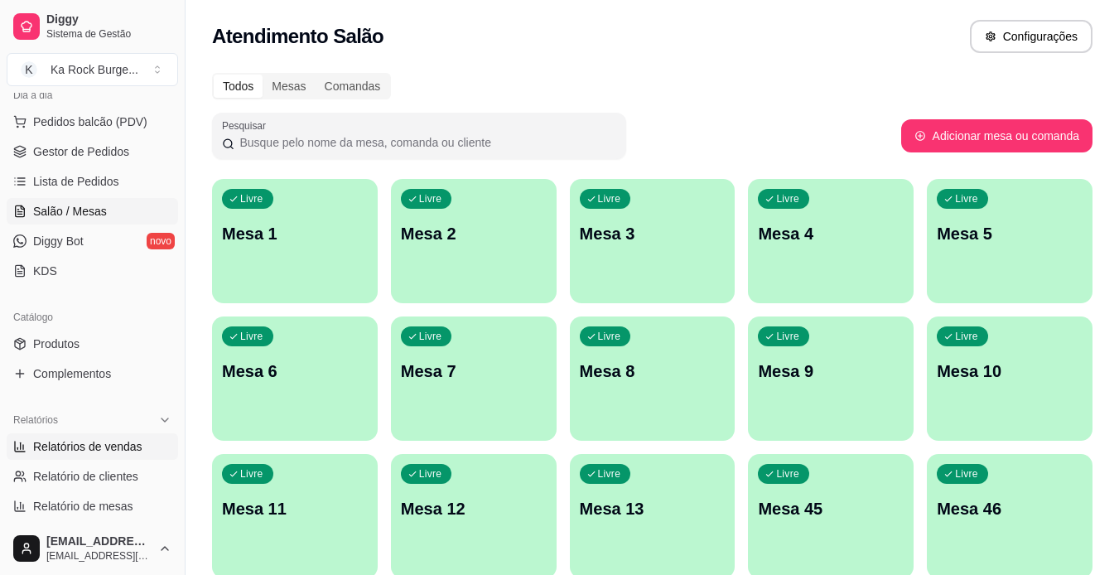
click at [90, 441] on span "Relatórios de vendas" at bounding box center [87, 446] width 109 height 17
select select "ALL"
select select "0"
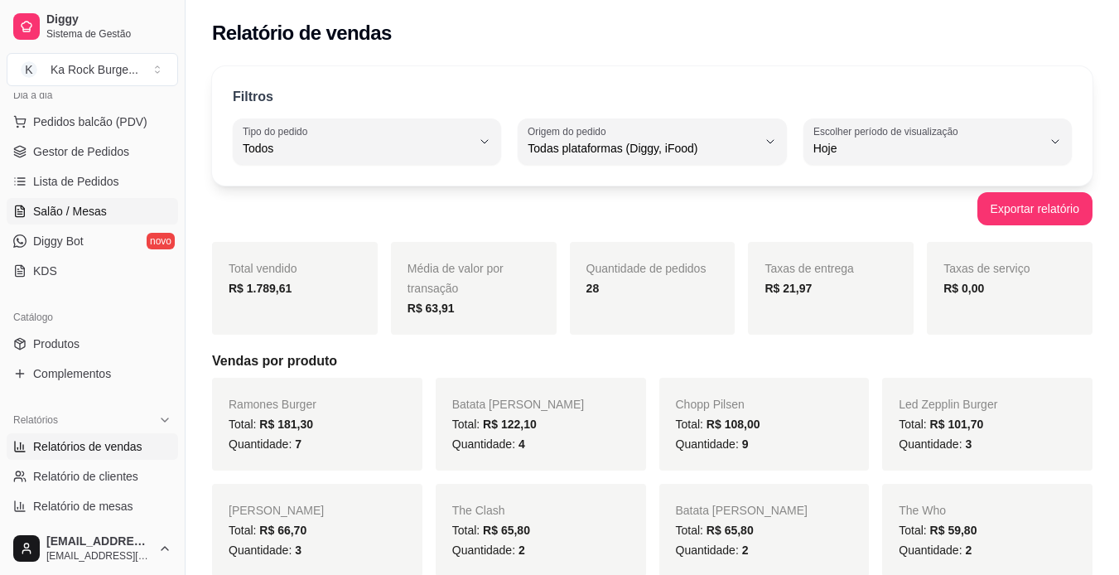
click at [99, 206] on span "Salão / Mesas" at bounding box center [70, 211] width 74 height 17
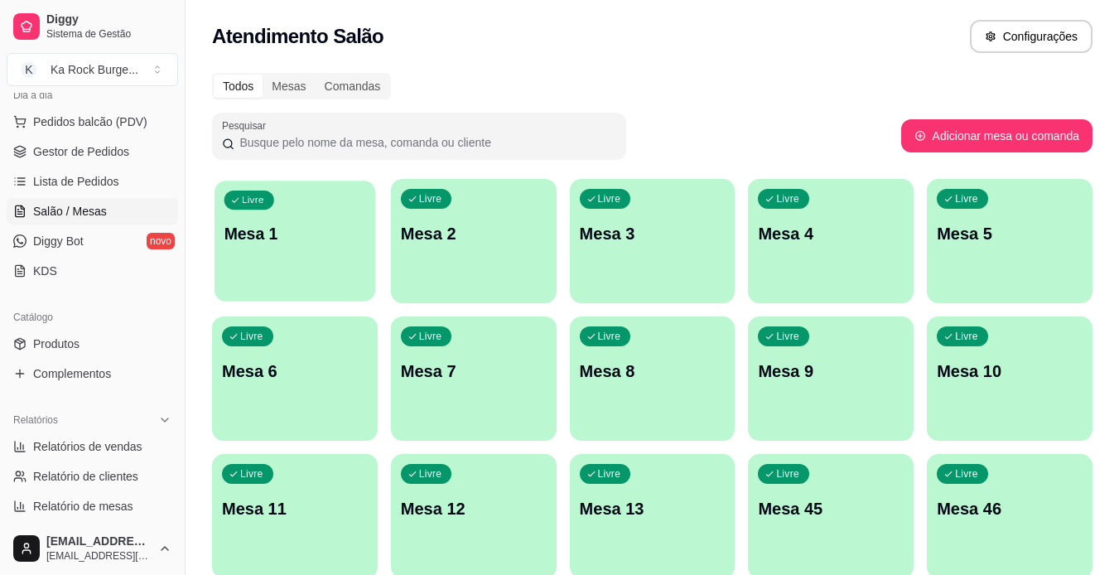
click at [311, 233] on p "Mesa 1" at bounding box center [295, 234] width 142 height 22
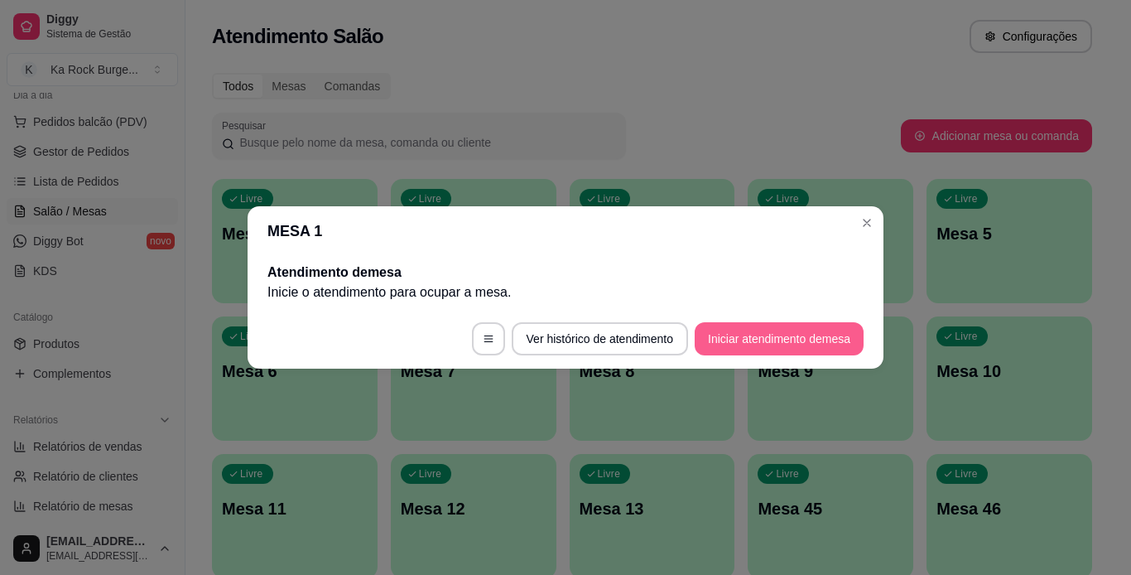
click at [798, 330] on button "Iniciar atendimento de mesa" at bounding box center [779, 338] width 169 height 33
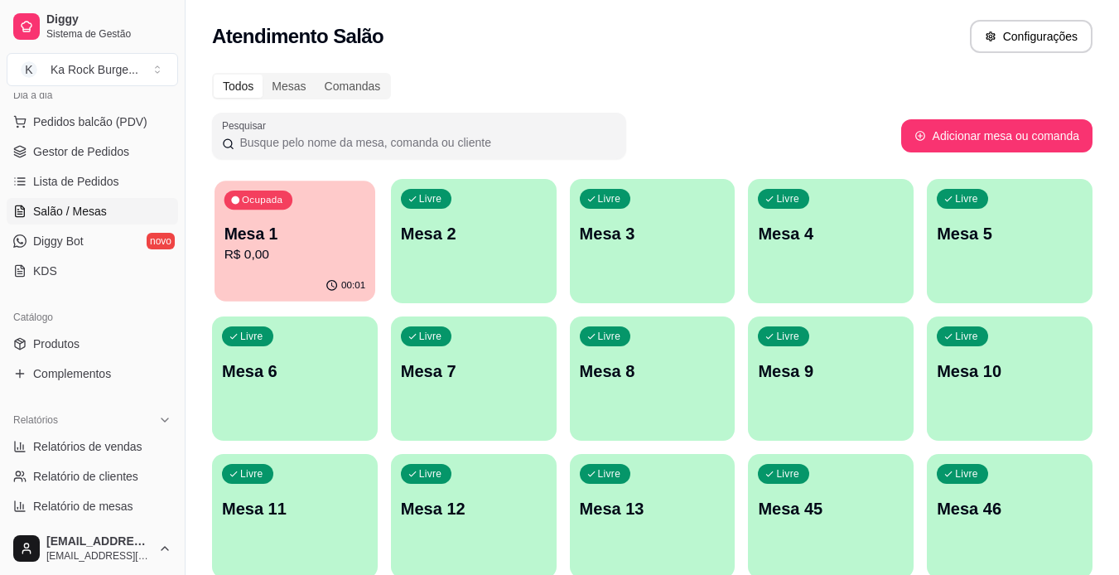
click at [296, 253] on p "R$ 0,00" at bounding box center [295, 254] width 142 height 19
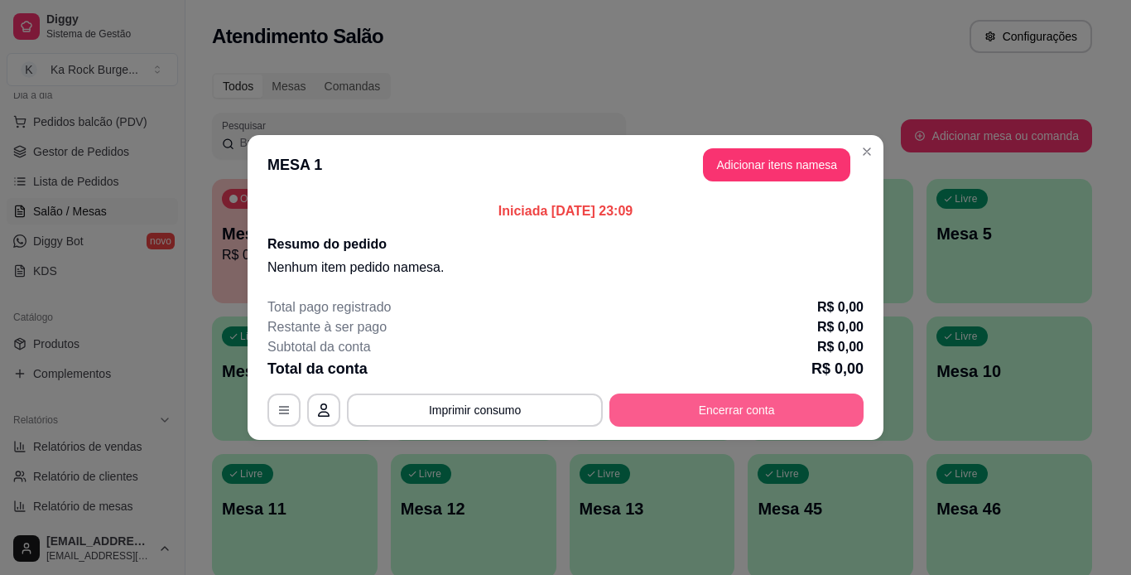
click at [817, 395] on button "Encerrar conta" at bounding box center [736, 409] width 254 height 33
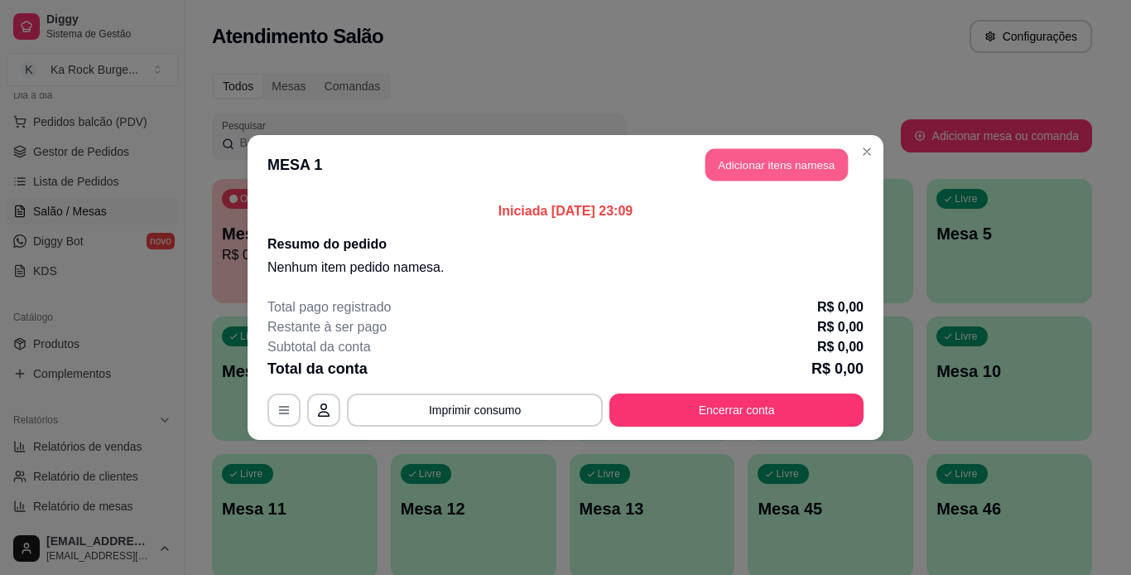
click at [791, 163] on button "Adicionar itens na mesa" at bounding box center [777, 165] width 142 height 32
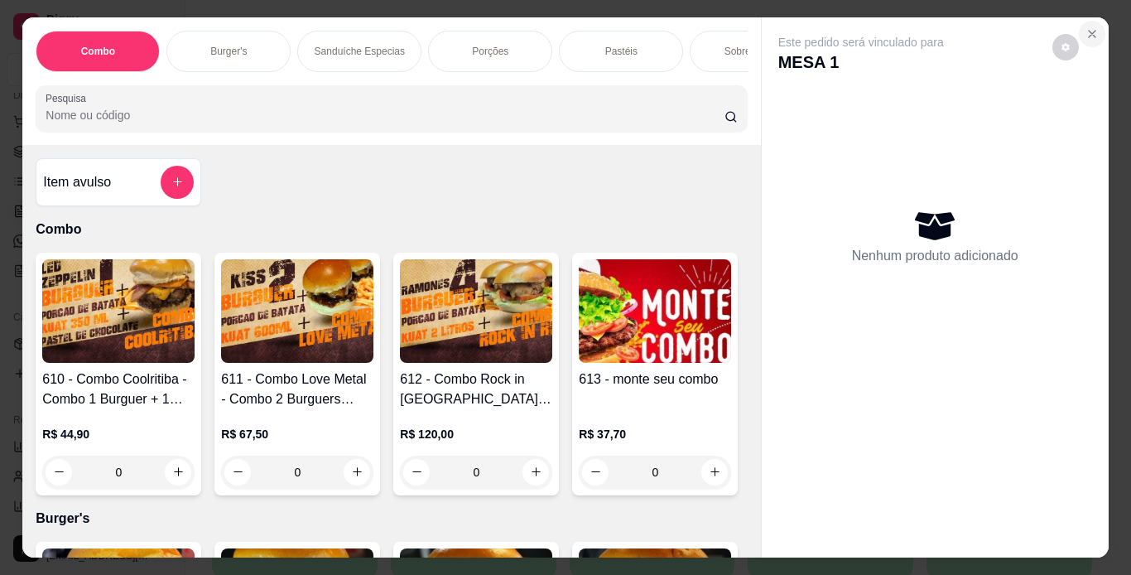
click at [1089, 31] on icon "Close" at bounding box center [1092, 34] width 7 height 7
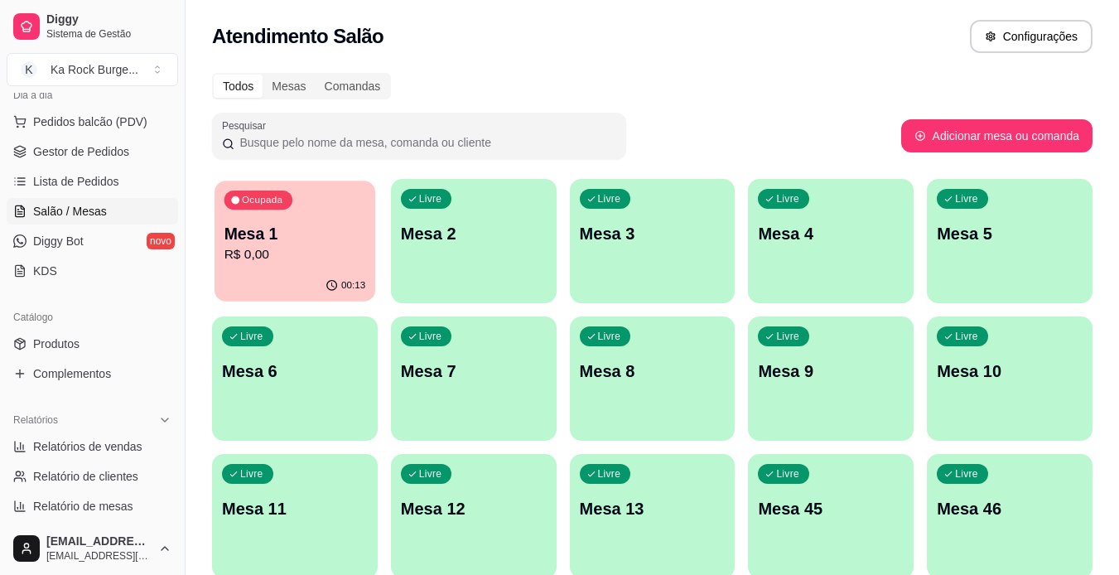
click at [339, 270] on div "Ocupada Mesa 1 R$ 0,00" at bounding box center [294, 225] width 161 height 89
click at [67, 452] on span "Relatórios de vendas" at bounding box center [87, 446] width 109 height 17
select select "ALL"
select select "0"
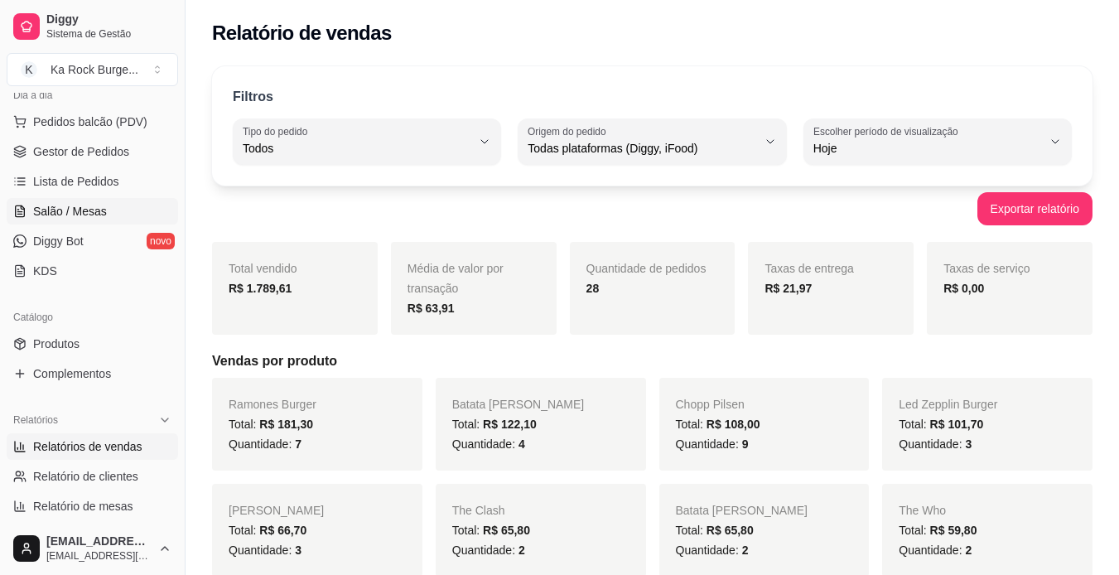
click at [51, 211] on span "Salão / Mesas" at bounding box center [70, 211] width 74 height 17
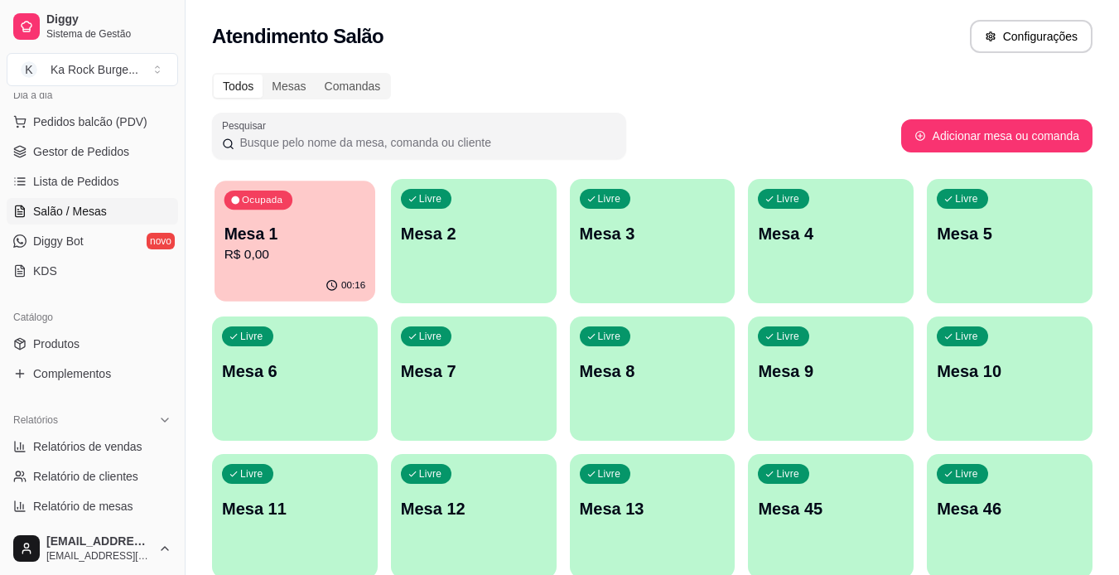
click at [280, 262] on p "R$ 0,00" at bounding box center [295, 254] width 142 height 19
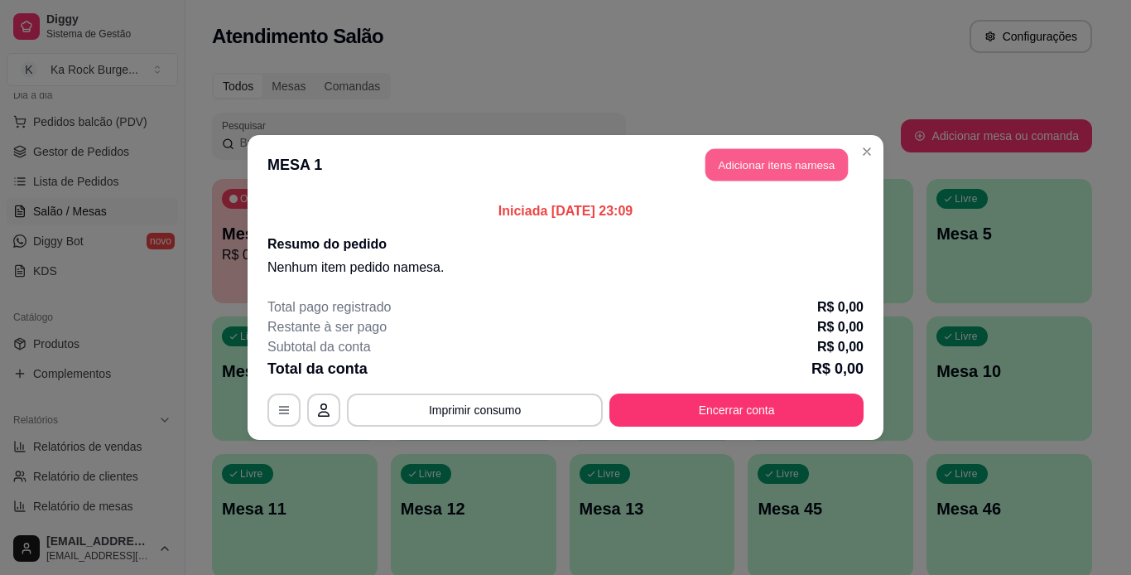
click at [747, 170] on button "Adicionar itens na mesa" at bounding box center [777, 165] width 142 height 32
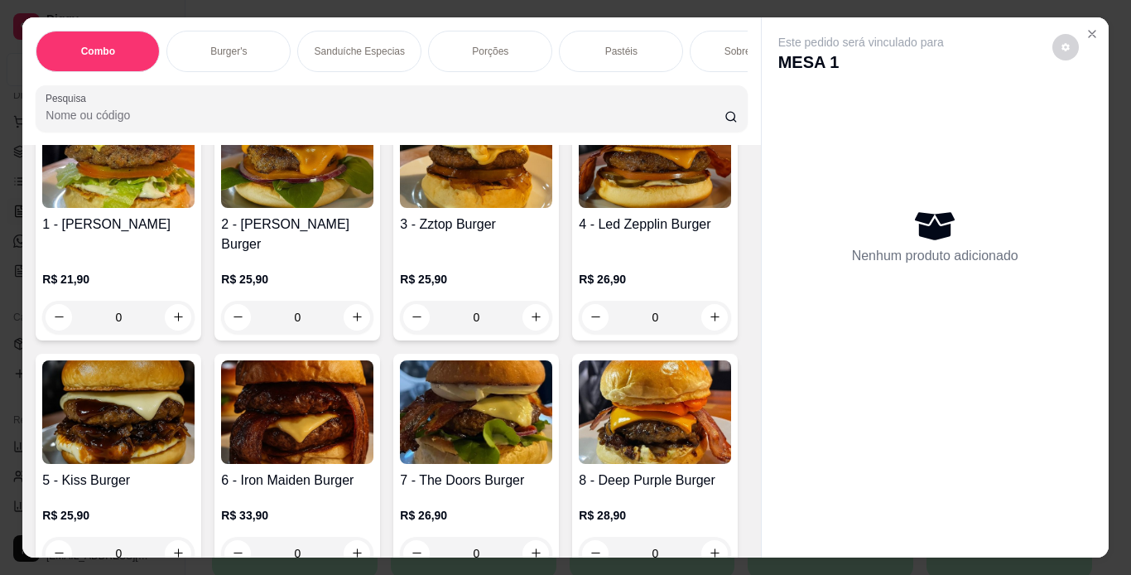
scroll to position [351, 0]
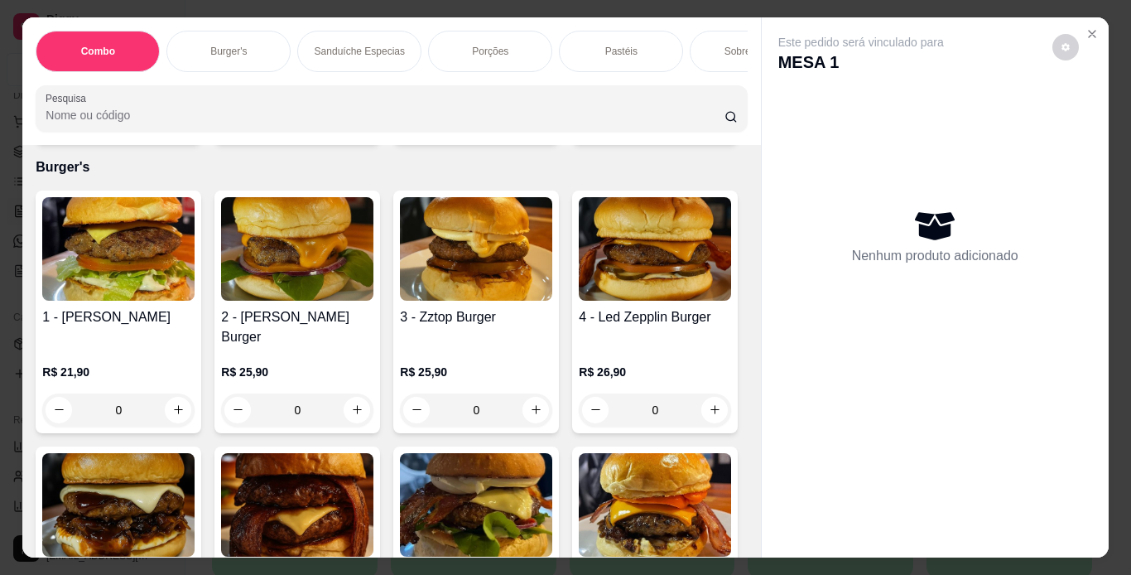
click at [103, 301] on img at bounding box center [118, 249] width 152 height 104
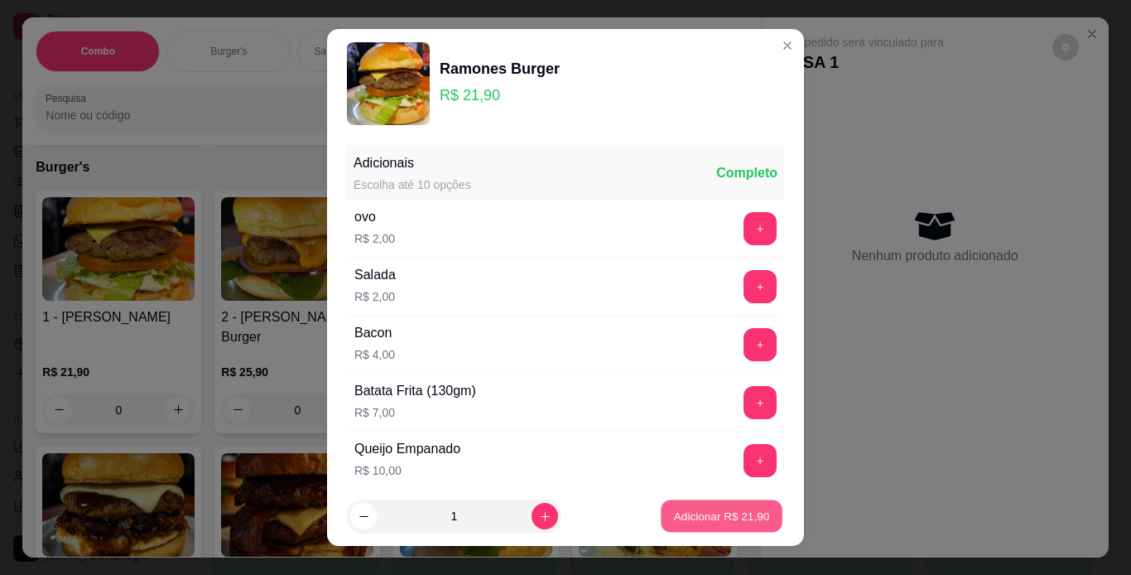
click at [674, 517] on p "Adicionar R$ 21,90" at bounding box center [722, 516] width 96 height 16
type input "1"
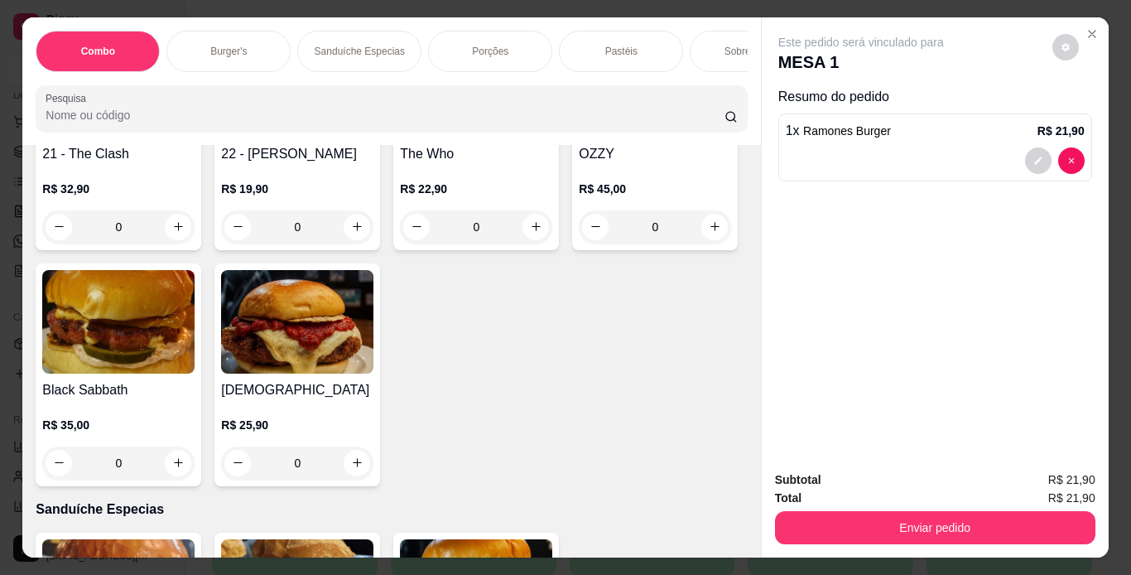
scroll to position [2104, 0]
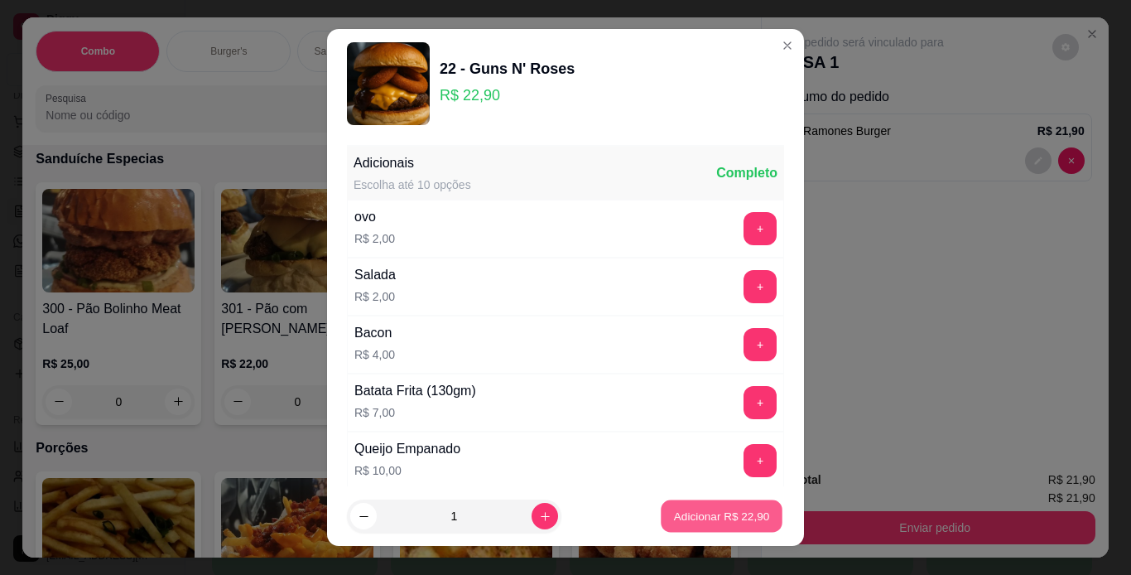
click at [720, 517] on p "Adicionar R$ 22,90" at bounding box center [722, 516] width 96 height 16
type input "1"
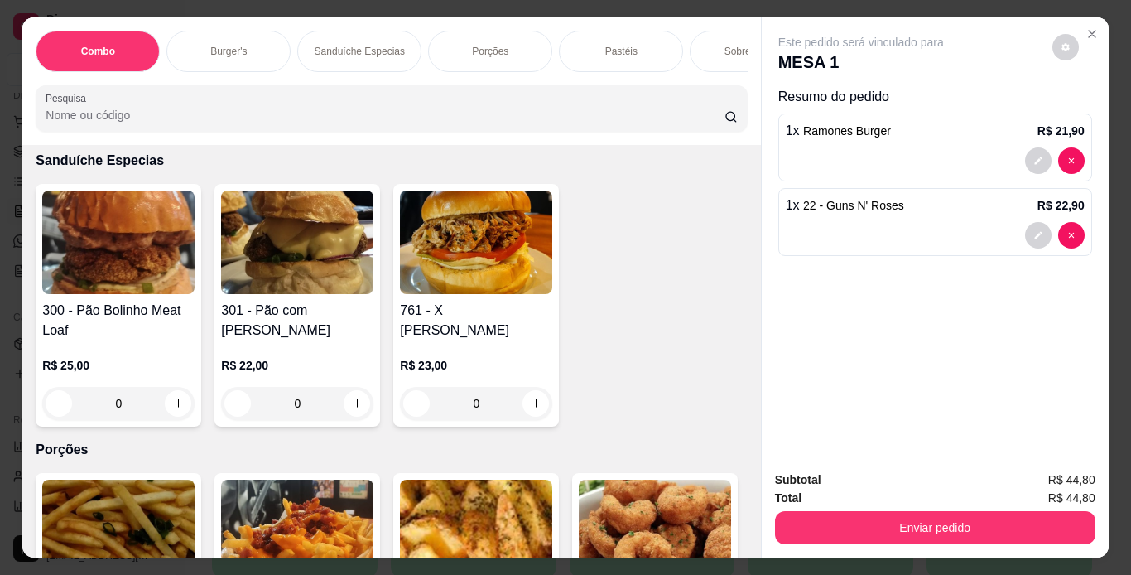
click at [761, 176] on div "Este pedido será vinculado para MESA 1 Resumo do pedido 1 x Ramones Burger R$ 2…" at bounding box center [935, 287] width 348 height 540
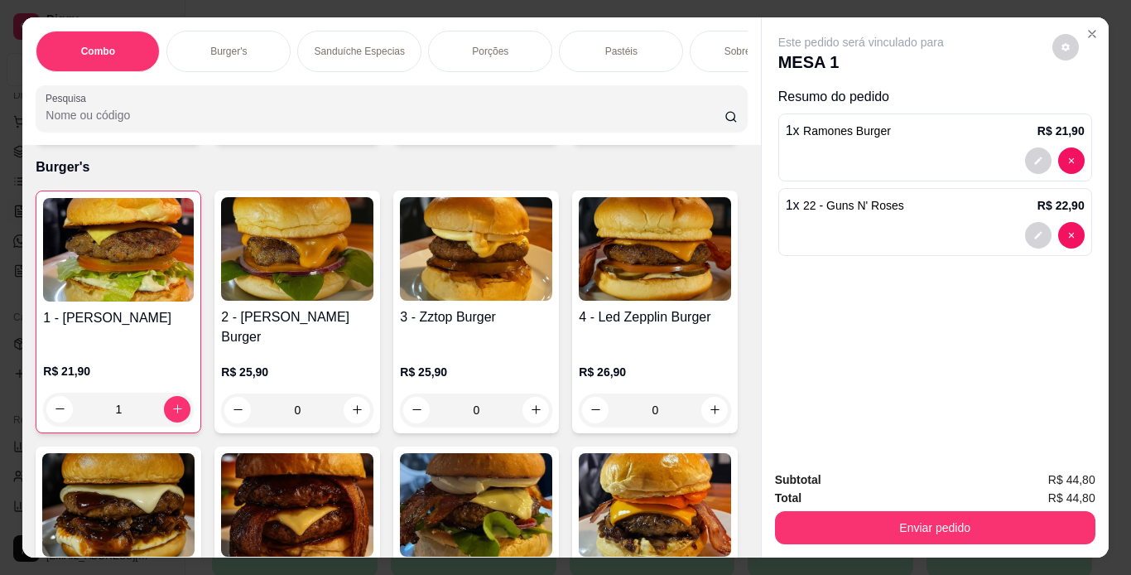
scroll to position [0, 0]
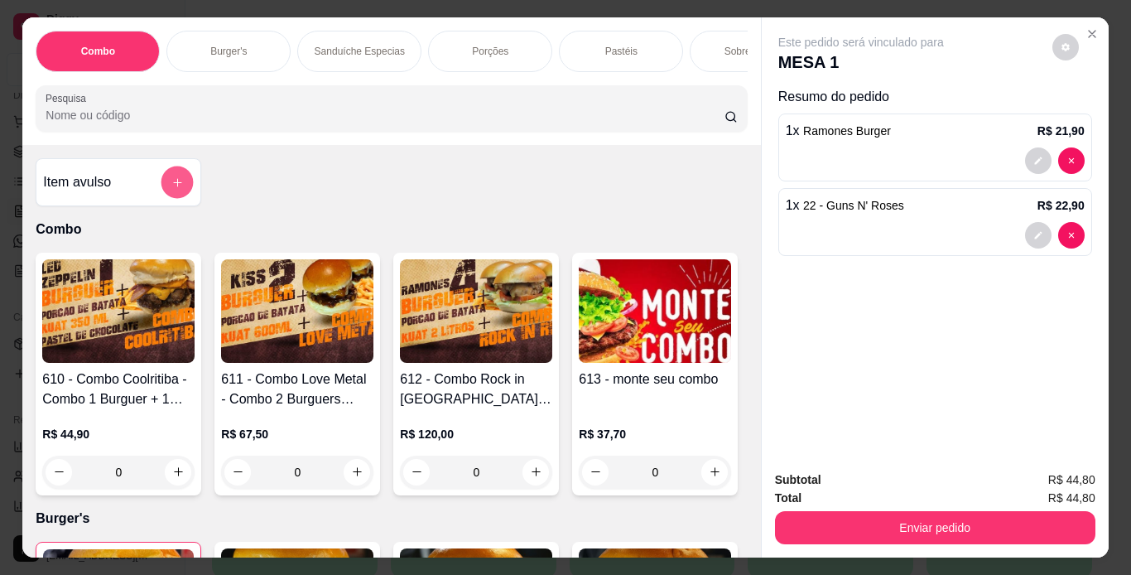
click at [171, 183] on icon "add-separate-item" at bounding box center [177, 182] width 12 height 12
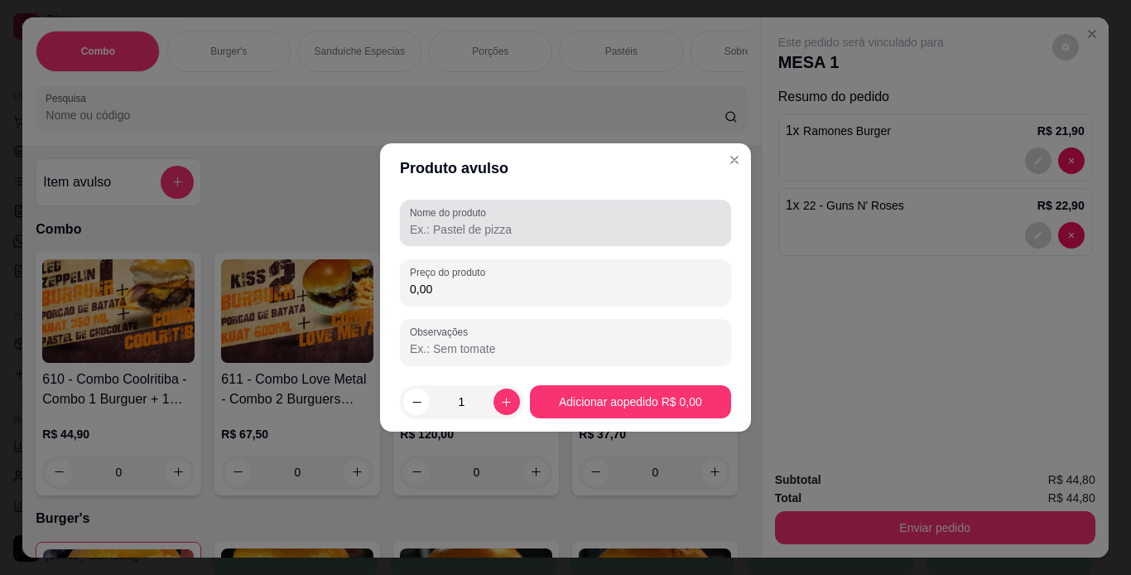
click at [447, 234] on input "Nome do produto" at bounding box center [565, 229] width 311 height 17
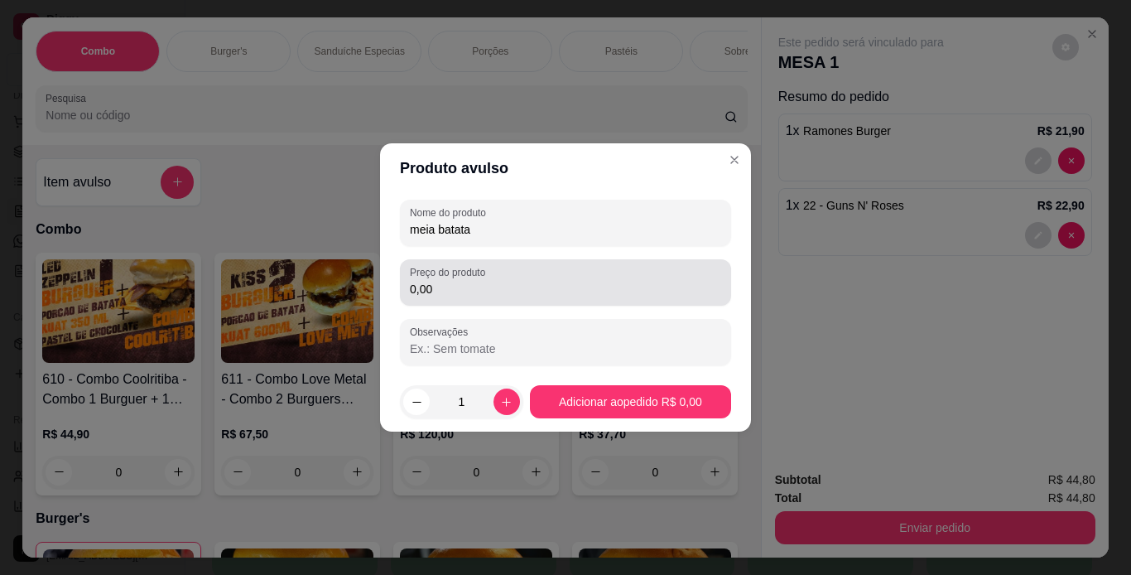
type input "meia batata"
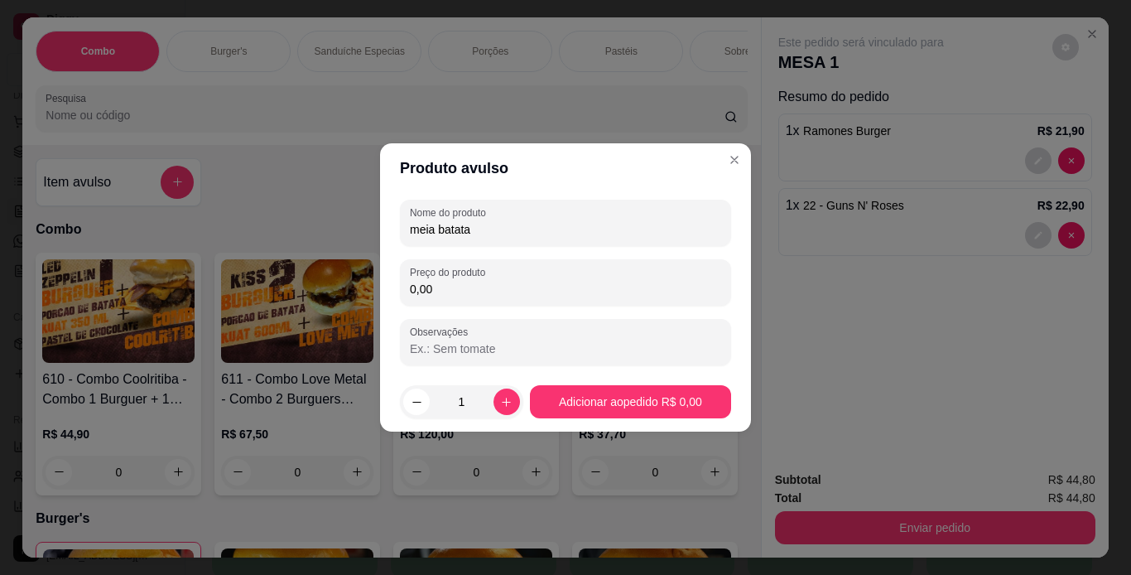
click at [445, 285] on input "0,00" at bounding box center [565, 289] width 311 height 17
type input "15,00"
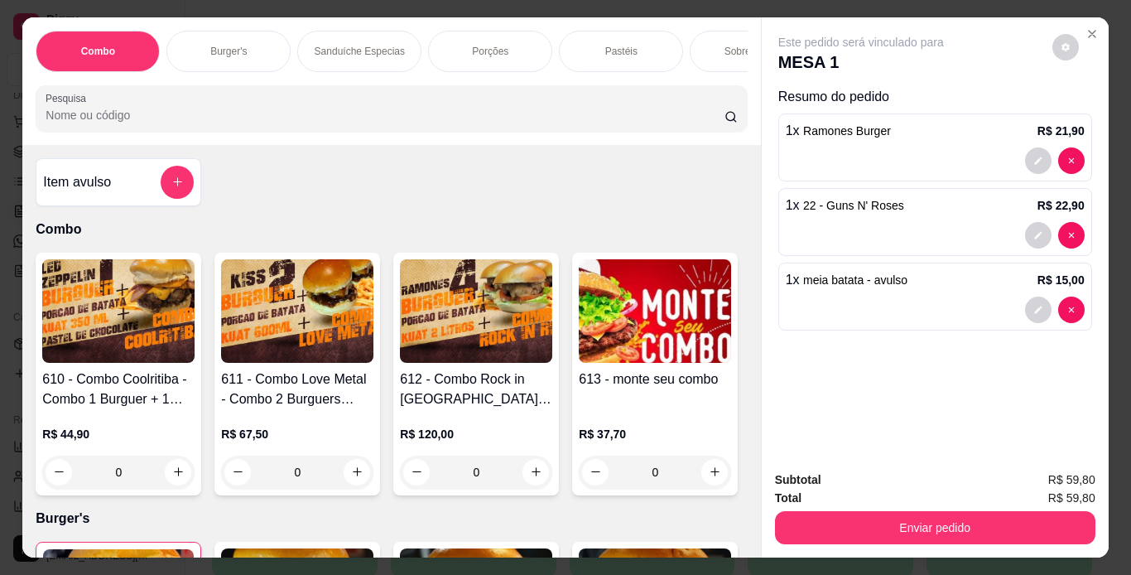
click at [741, 536] on div "Item avulso Combo 610 - Combo Coolritiba - Combo 1 Burguer + 1 Pastel R$ 44,90 …" at bounding box center [391, 351] width 738 height 412
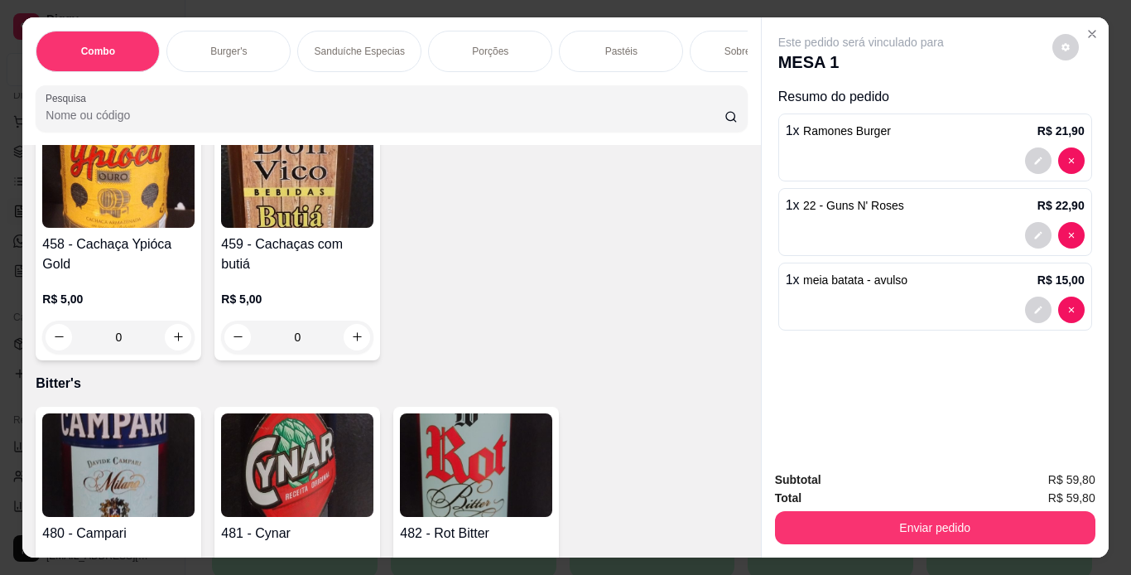
scroll to position [11282, 0]
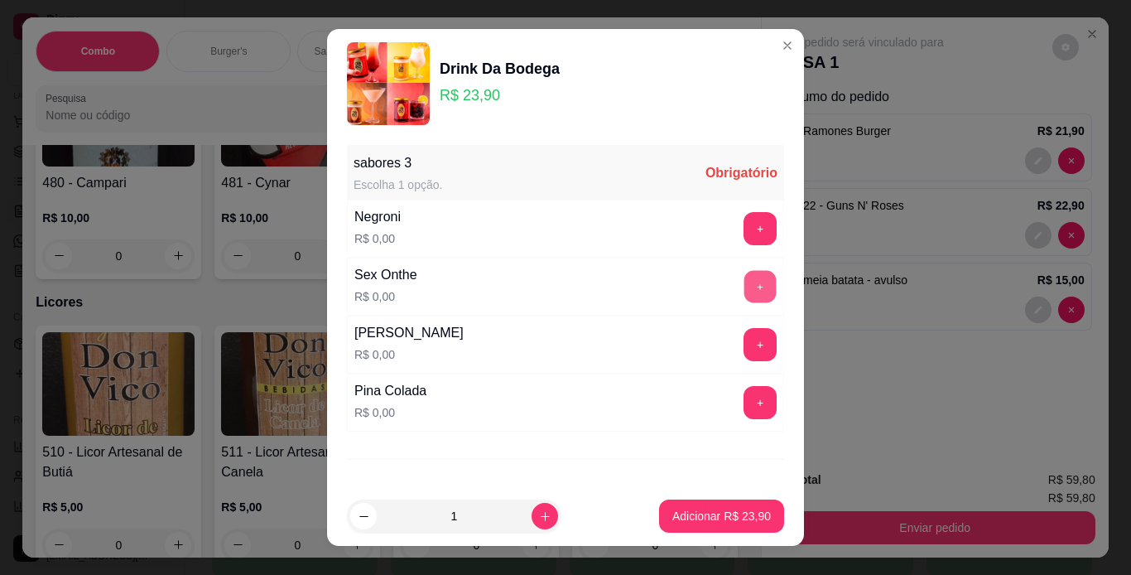
click at [744, 289] on button "+" at bounding box center [760, 286] width 32 height 32
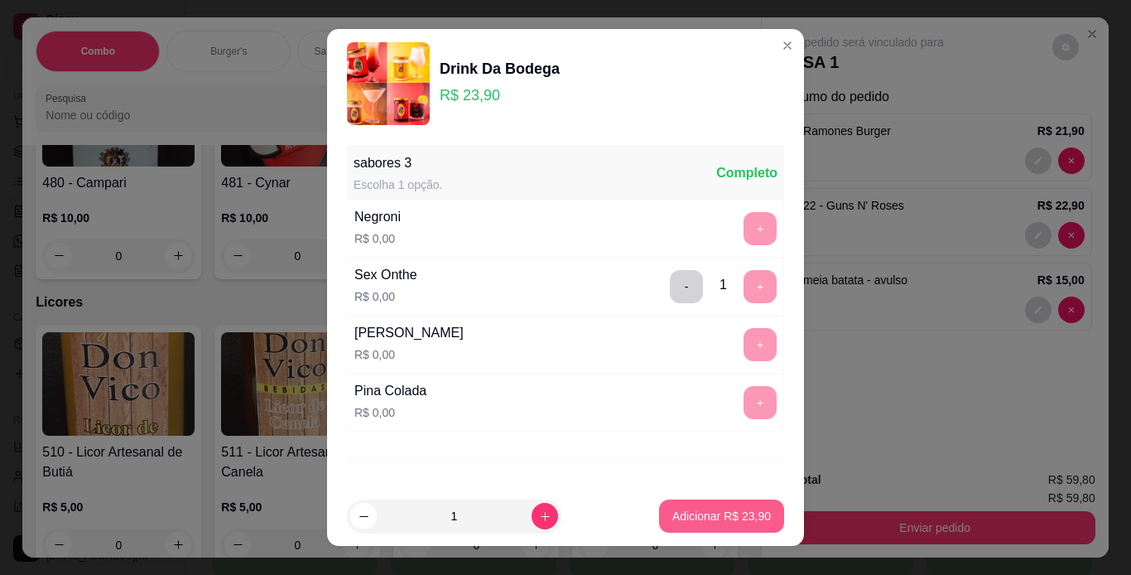
click at [715, 525] on button "Adicionar R$ 23,90" at bounding box center [721, 515] width 125 height 33
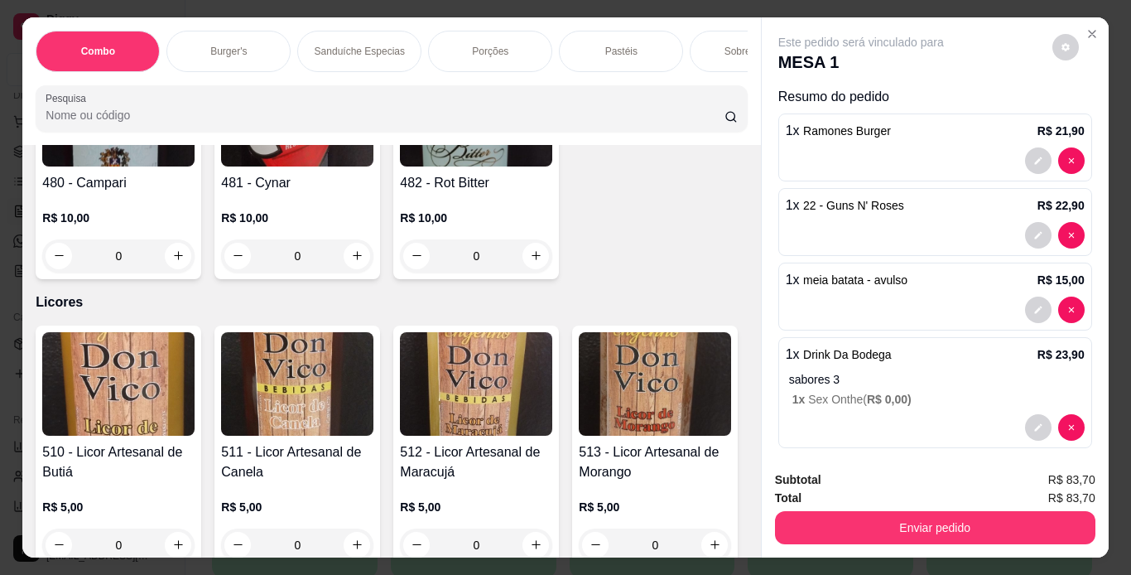
click at [705, 515] on div "Item avulso Combo 610 - Combo Coolritiba - Combo 1 Burguer + 1 Pastel R$ 44,90 …" at bounding box center [391, 351] width 738 height 412
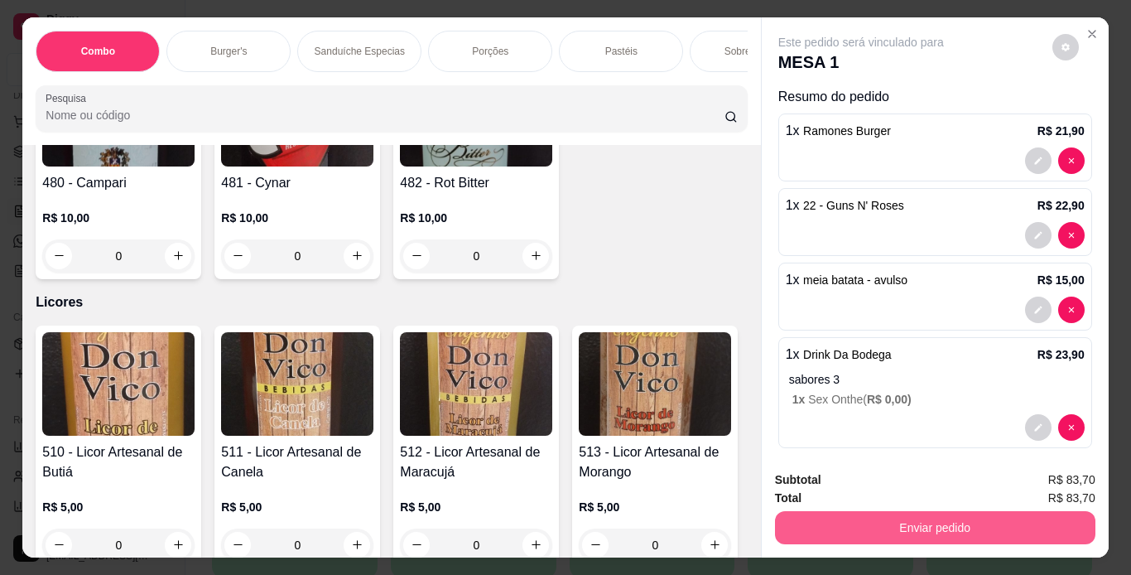
click at [799, 517] on button "Enviar pedido" at bounding box center [935, 527] width 320 height 33
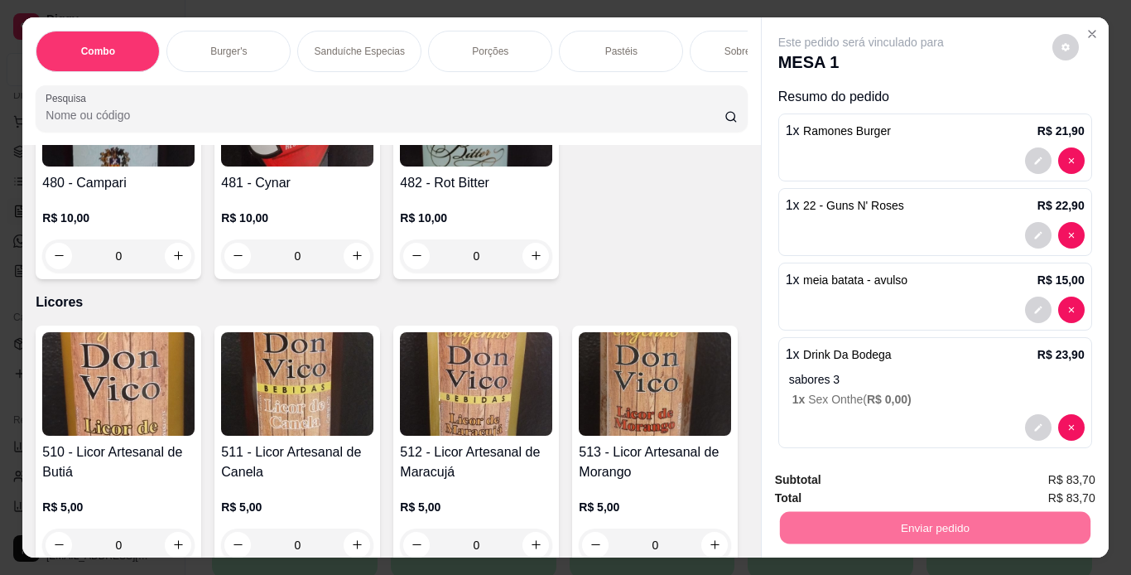
click at [1031, 488] on button "Enviar pedido" at bounding box center [1052, 480] width 91 height 31
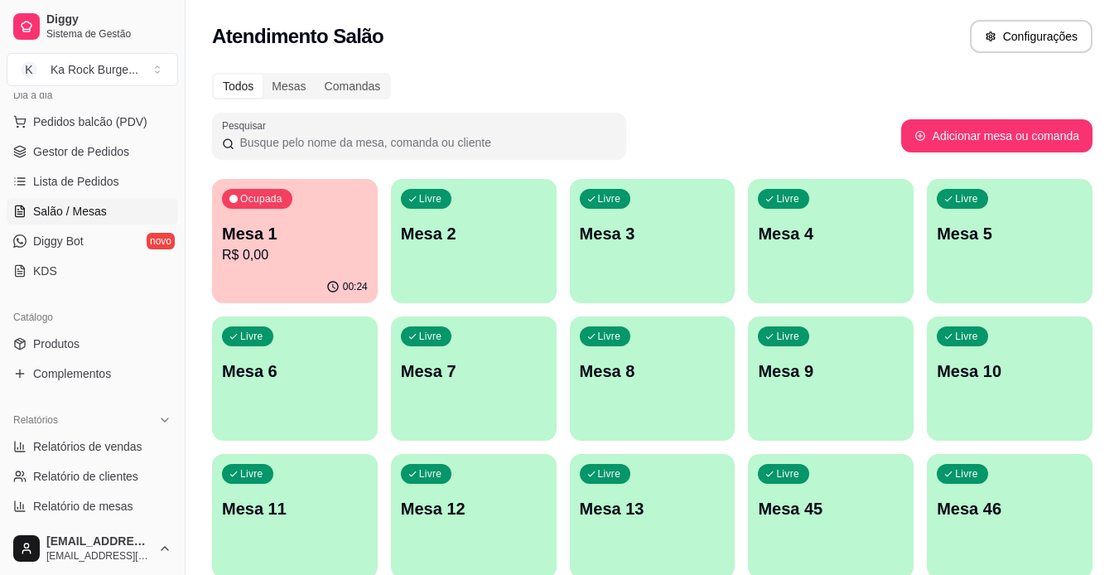
click at [476, 271] on div "Livre Mesa 2" at bounding box center [474, 231] width 166 height 104
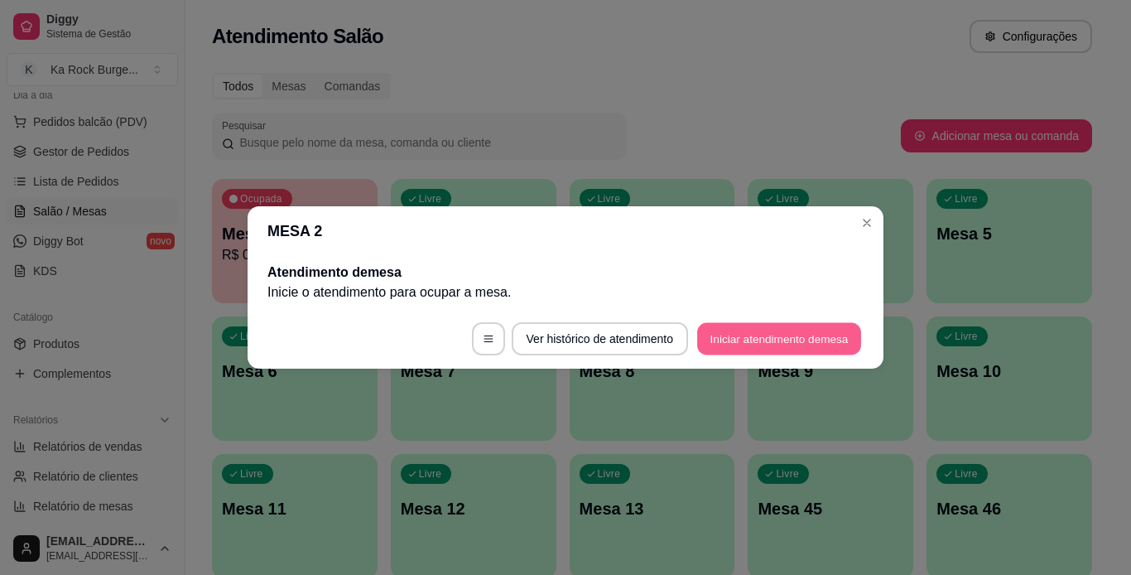
click at [771, 345] on button "Iniciar atendimento de mesa" at bounding box center [779, 339] width 164 height 32
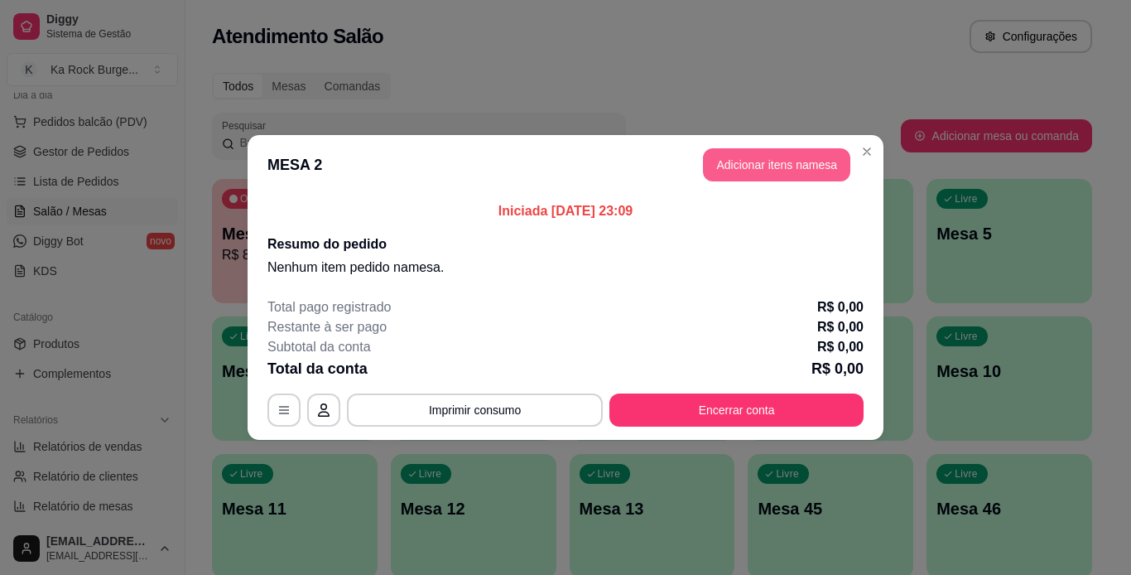
click at [776, 161] on button "Adicionar itens na mesa" at bounding box center [776, 164] width 147 height 33
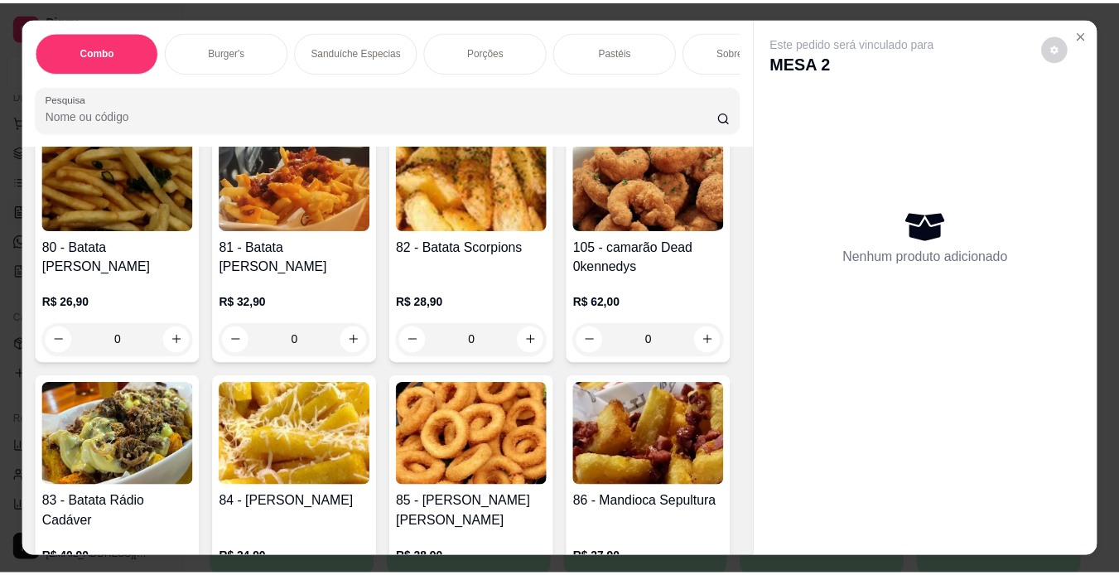
scroll to position [2104, 0]
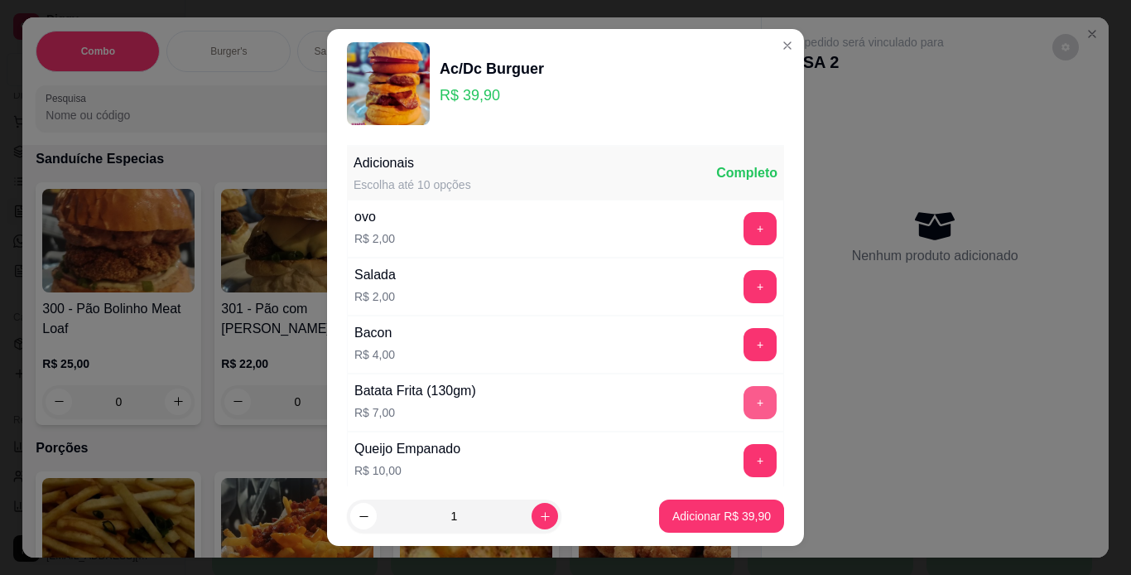
click at [744, 397] on button "+" at bounding box center [760, 402] width 33 height 33
click at [716, 523] on p "Adicionar R$ 46,90" at bounding box center [721, 516] width 99 height 17
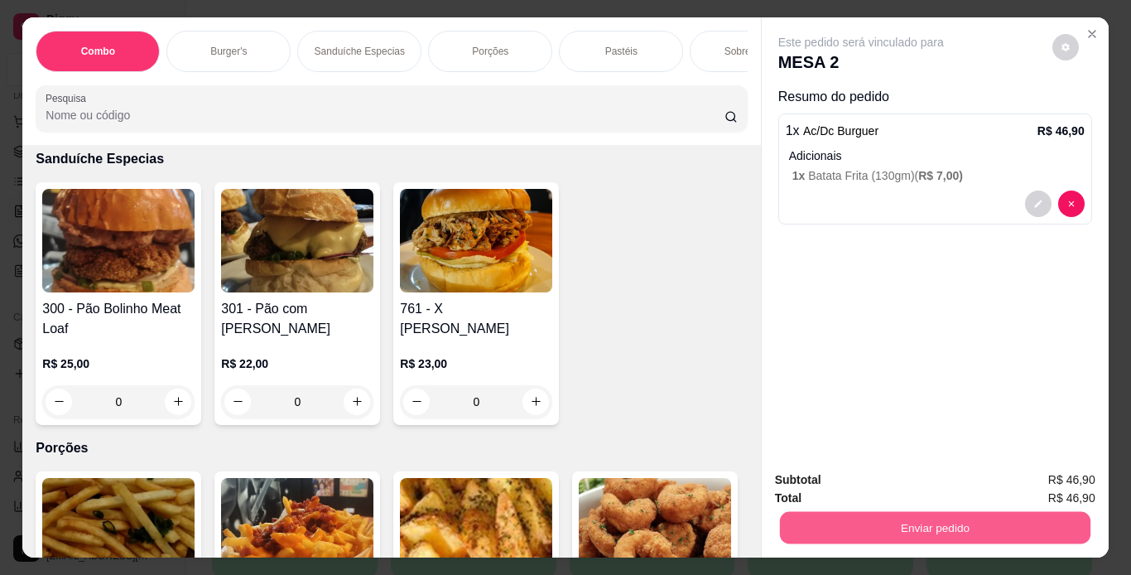
click at [782, 523] on button "Enviar pedido" at bounding box center [934, 528] width 311 height 32
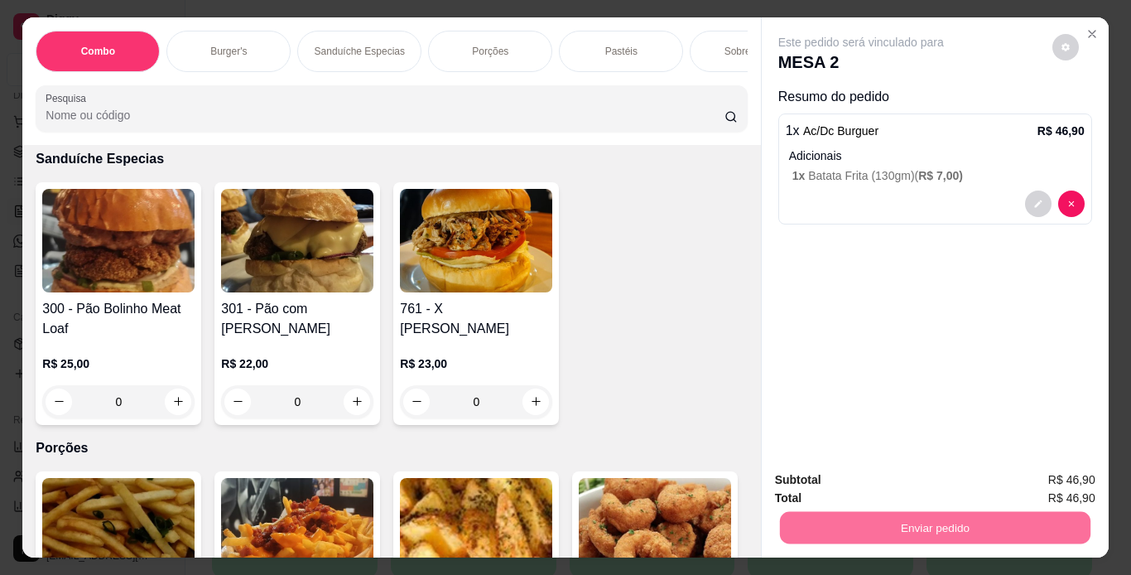
click at [1034, 473] on button "Enviar pedido" at bounding box center [1052, 480] width 91 height 31
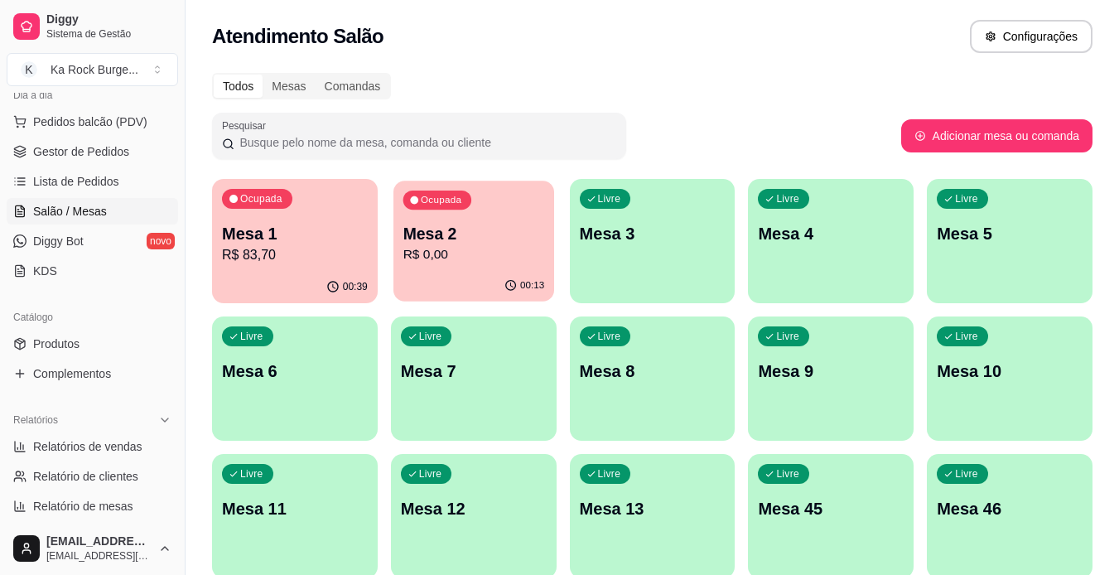
click at [503, 266] on div "Ocupada Mesa 2 R$ 0,00" at bounding box center [473, 225] width 161 height 89
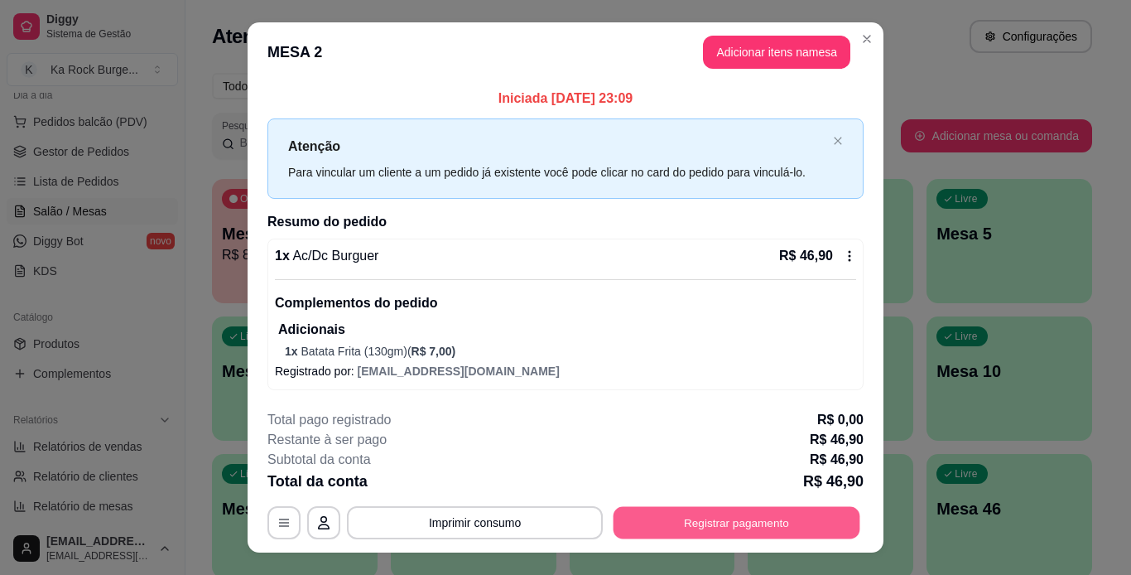
click at [651, 513] on button "Registrar pagamento" at bounding box center [737, 523] width 247 height 32
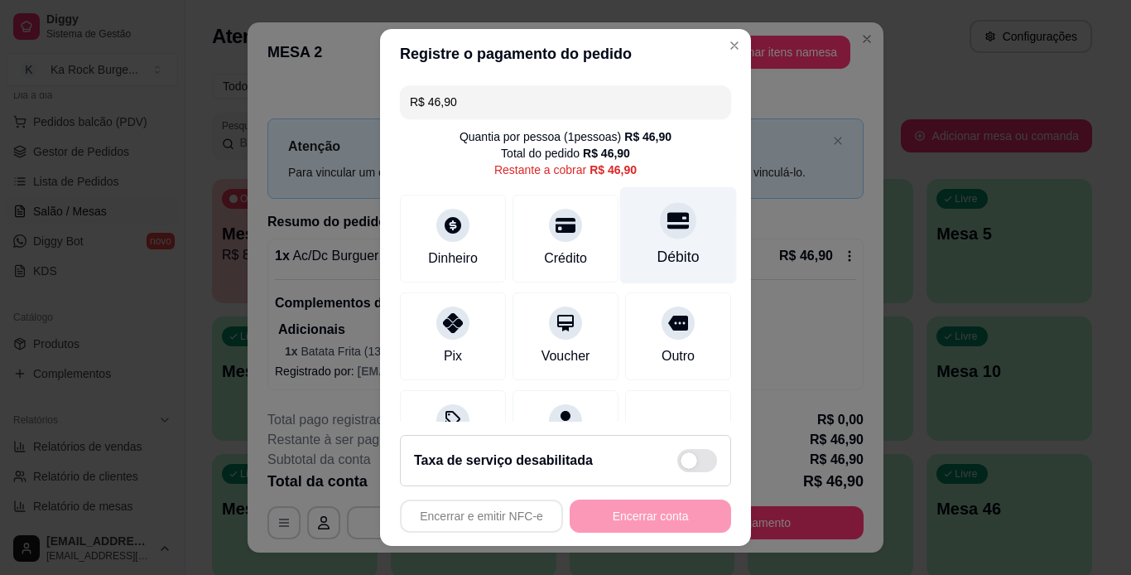
click at [667, 231] on icon at bounding box center [678, 221] width 22 height 22
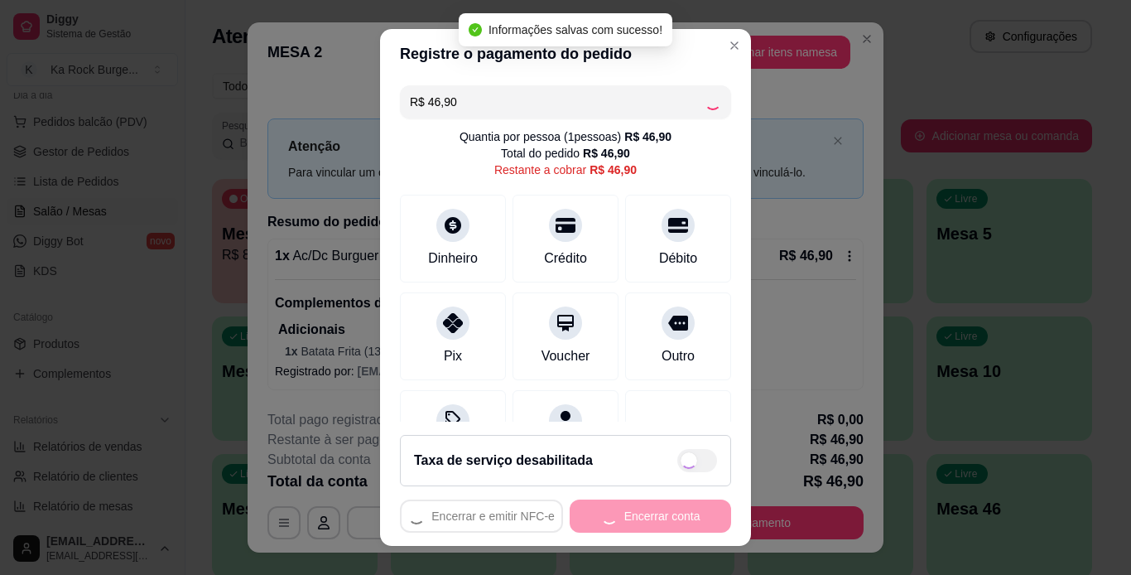
type input "R$ 0,00"
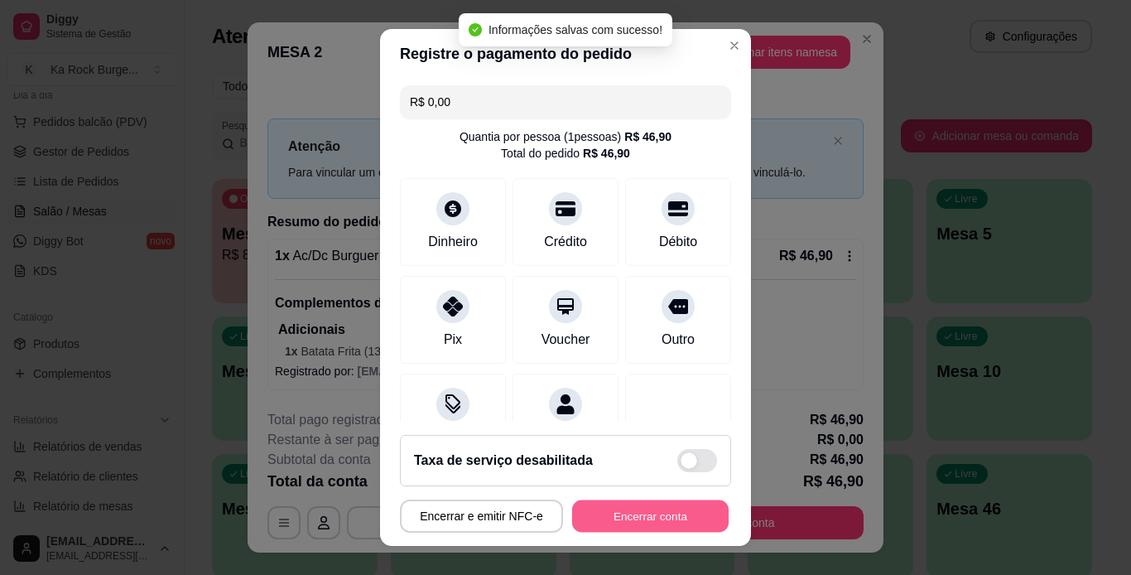
click at [674, 510] on button "Encerrar conta" at bounding box center [650, 516] width 157 height 32
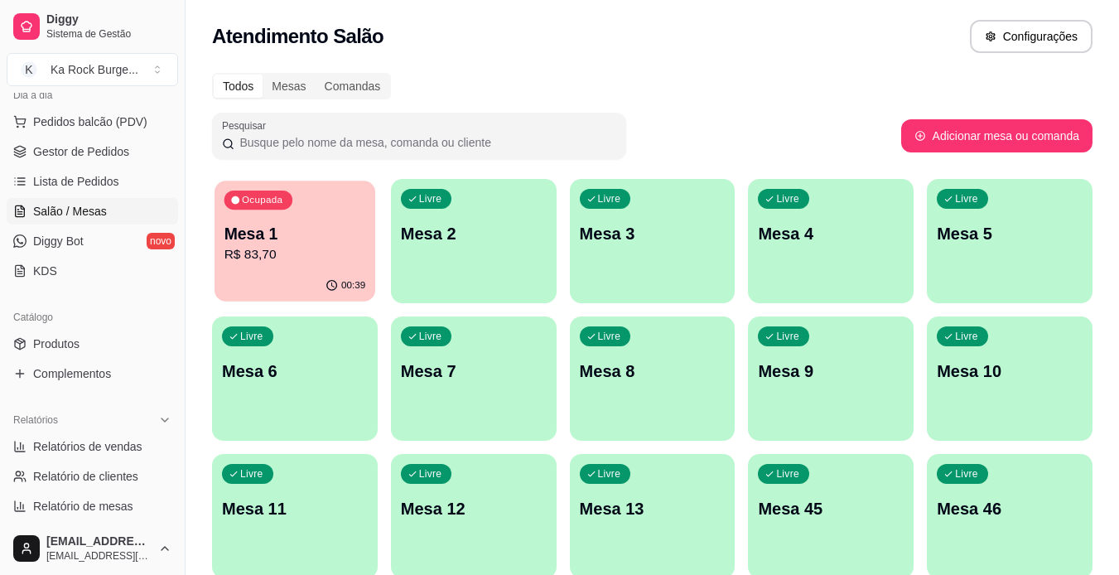
click at [295, 257] on p "R$ 83,70" at bounding box center [295, 254] width 142 height 19
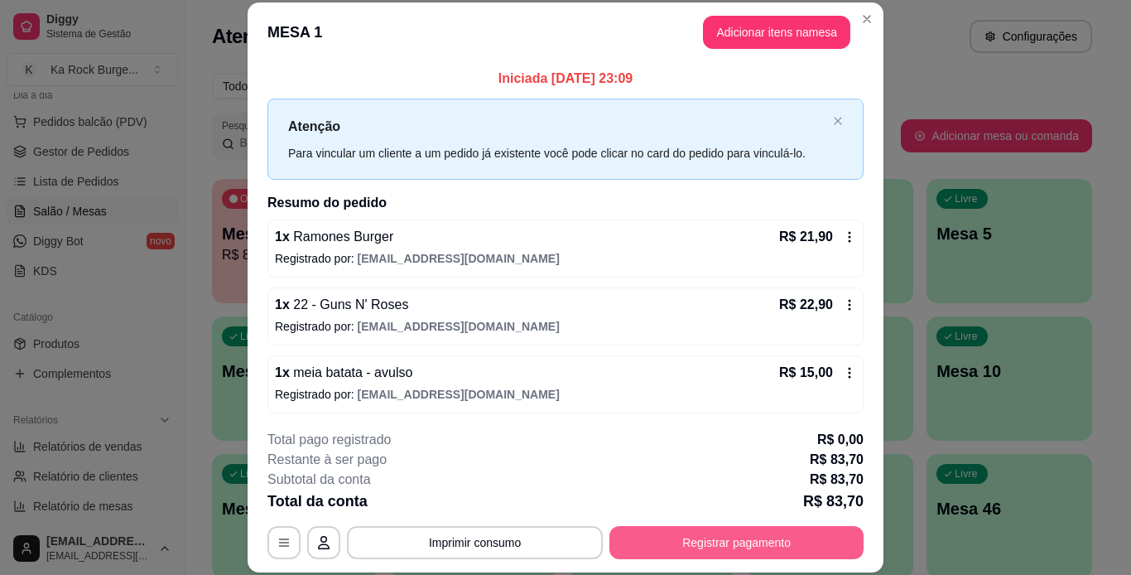
click at [745, 539] on button "Registrar pagamento" at bounding box center [736, 542] width 254 height 33
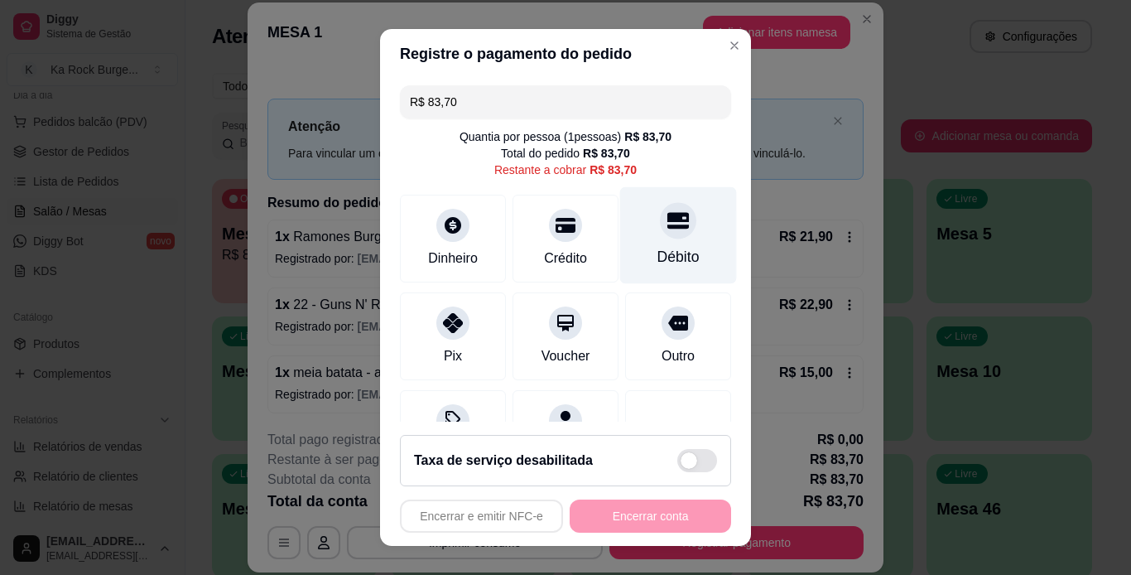
click at [657, 246] on div "Débito" at bounding box center [678, 257] width 42 height 22
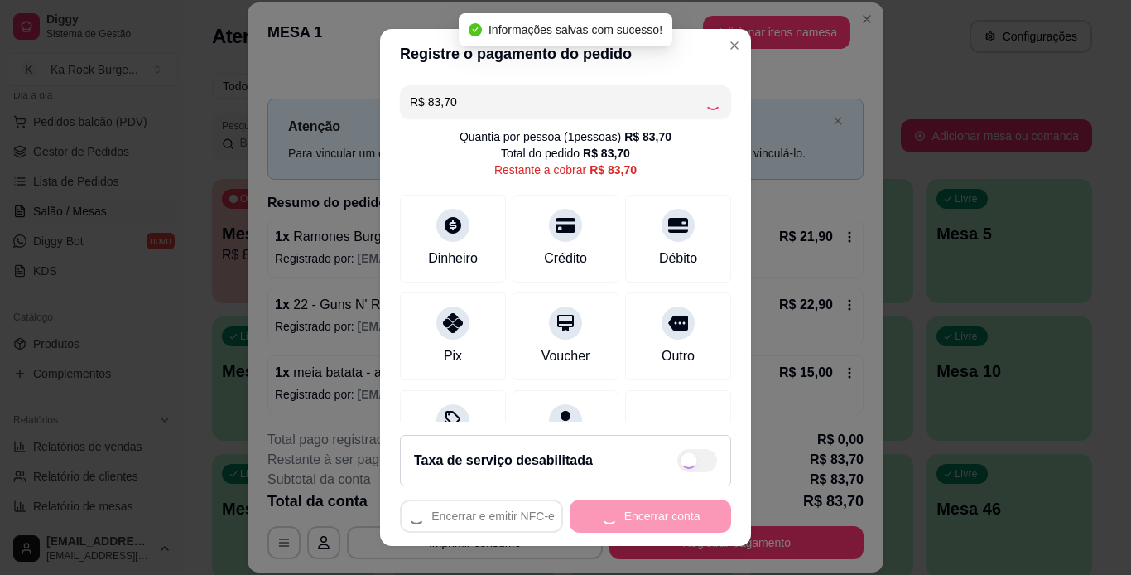
type input "R$ 0,00"
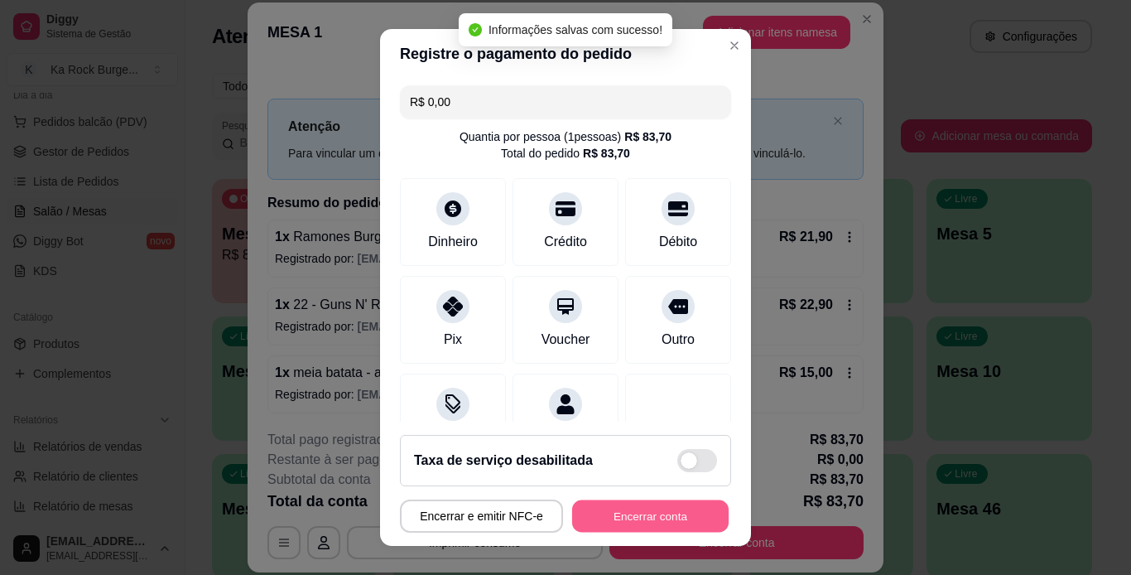
click at [654, 514] on button "Encerrar conta" at bounding box center [650, 516] width 157 height 32
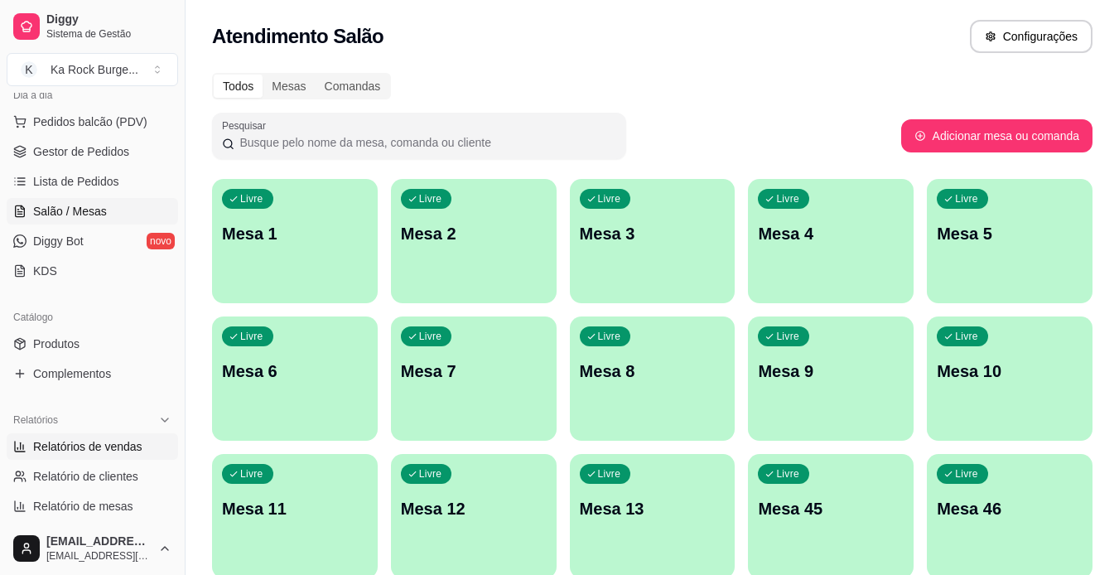
click at [37, 450] on span "Relatórios de vendas" at bounding box center [87, 446] width 109 height 17
select select "ALL"
select select "0"
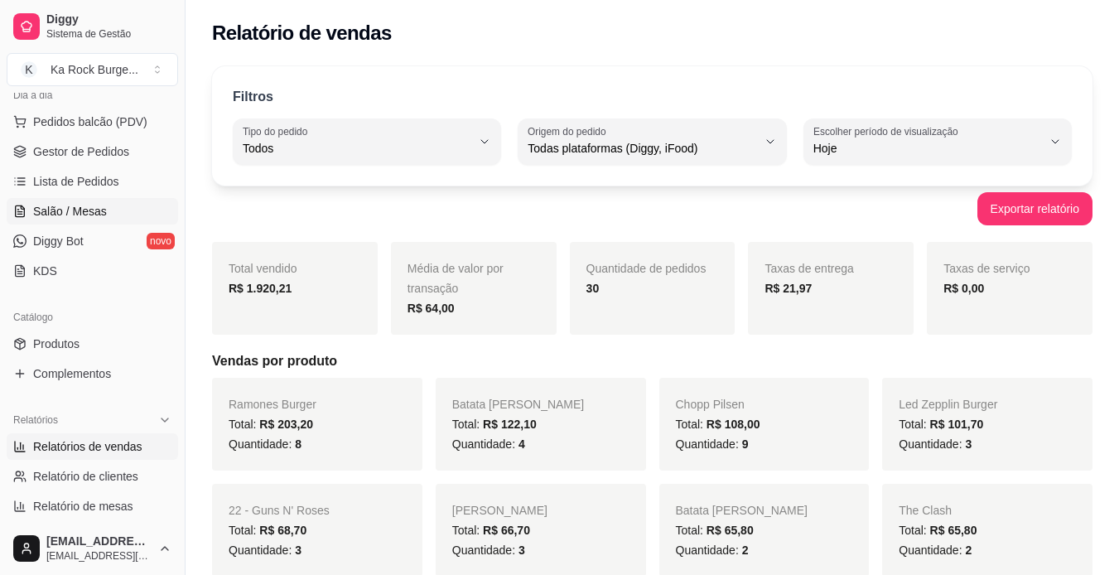
click at [74, 206] on span "Salão / Mesas" at bounding box center [70, 211] width 74 height 17
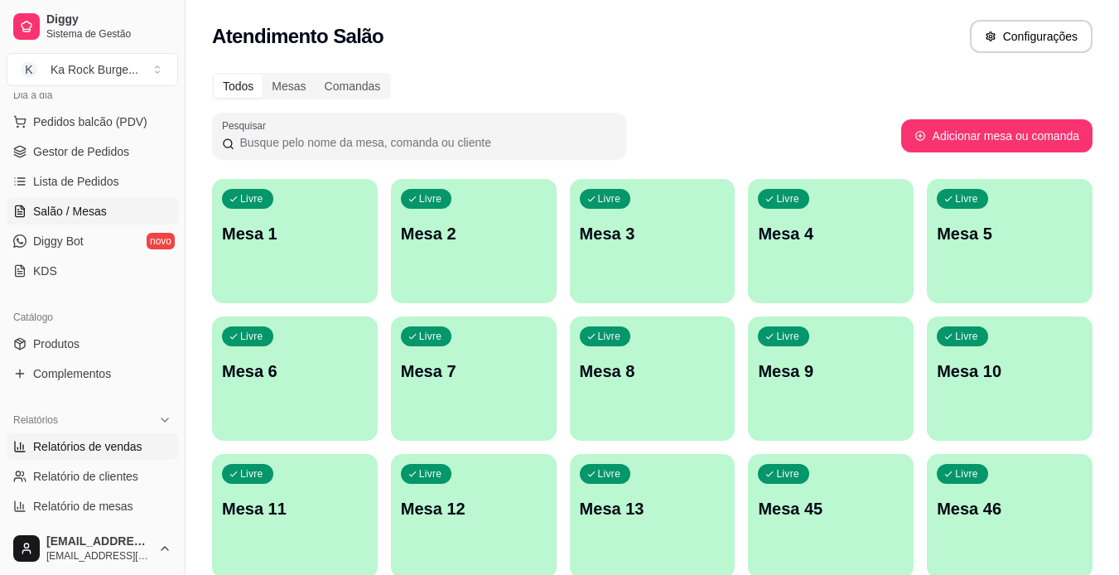
click at [112, 437] on link "Relatórios de vendas" at bounding box center [92, 446] width 171 height 26
select select "ALL"
select select "0"
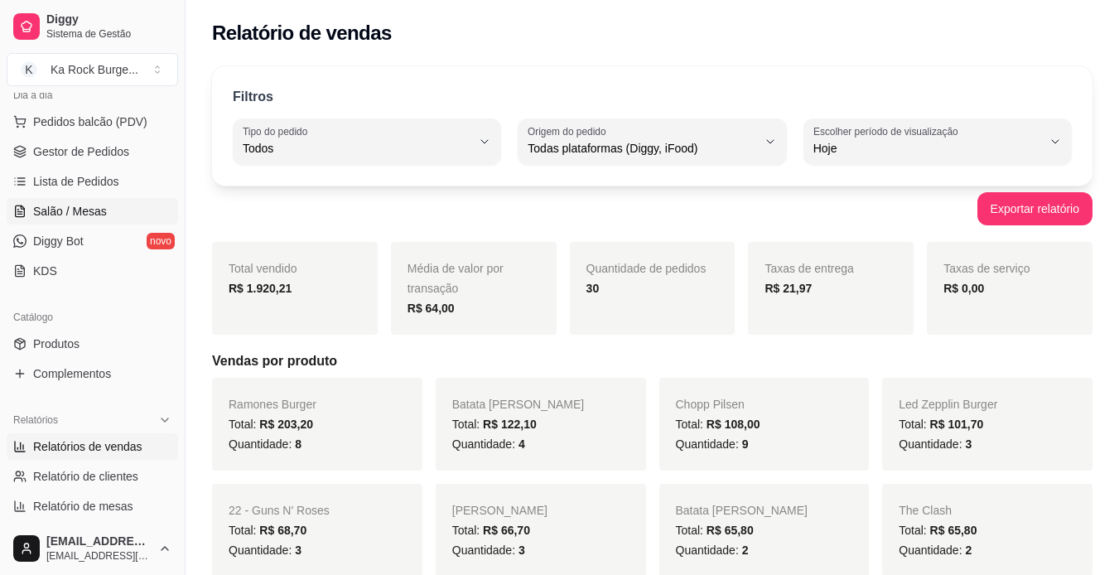
click at [86, 217] on span "Salão / Mesas" at bounding box center [70, 211] width 74 height 17
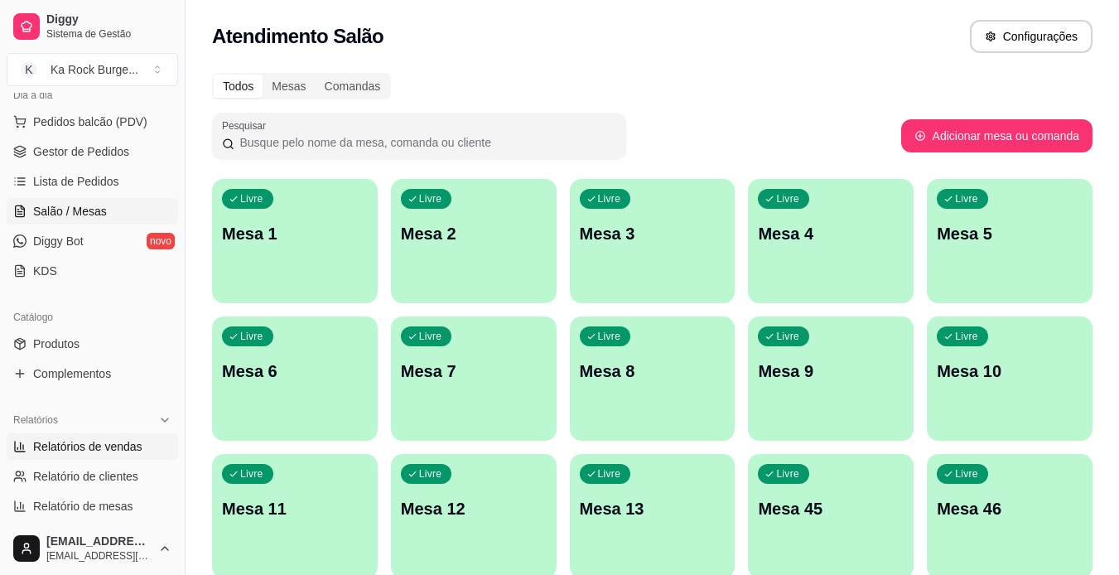
click at [109, 445] on span "Relatórios de vendas" at bounding box center [87, 446] width 109 height 17
select select "ALL"
select select "0"
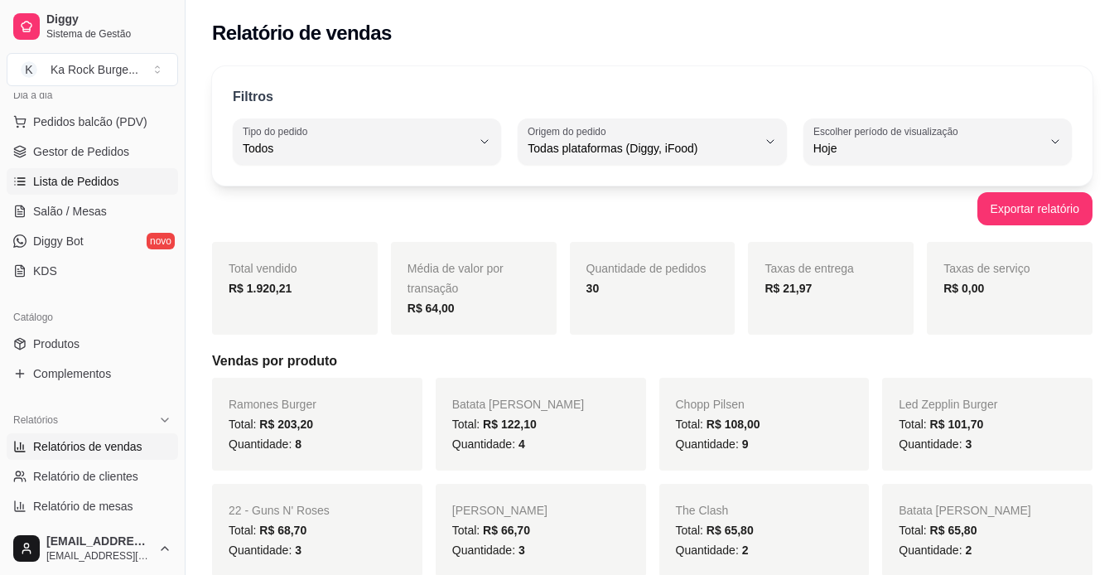
click at [123, 173] on link "Lista de Pedidos" at bounding box center [92, 181] width 171 height 26
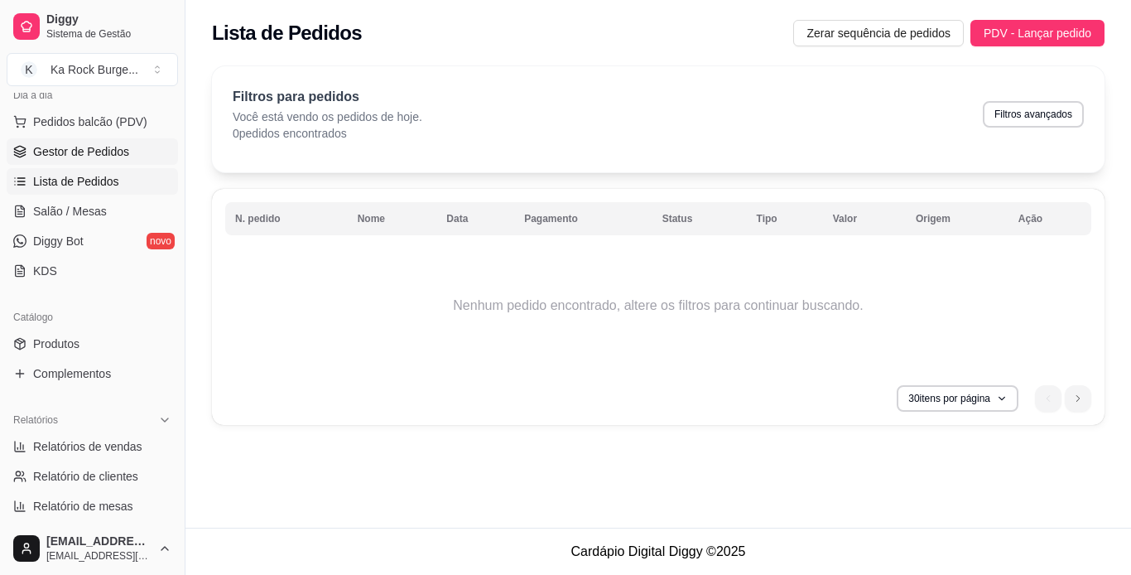
click at [119, 157] on span "Gestor de Pedidos" at bounding box center [81, 151] width 96 height 17
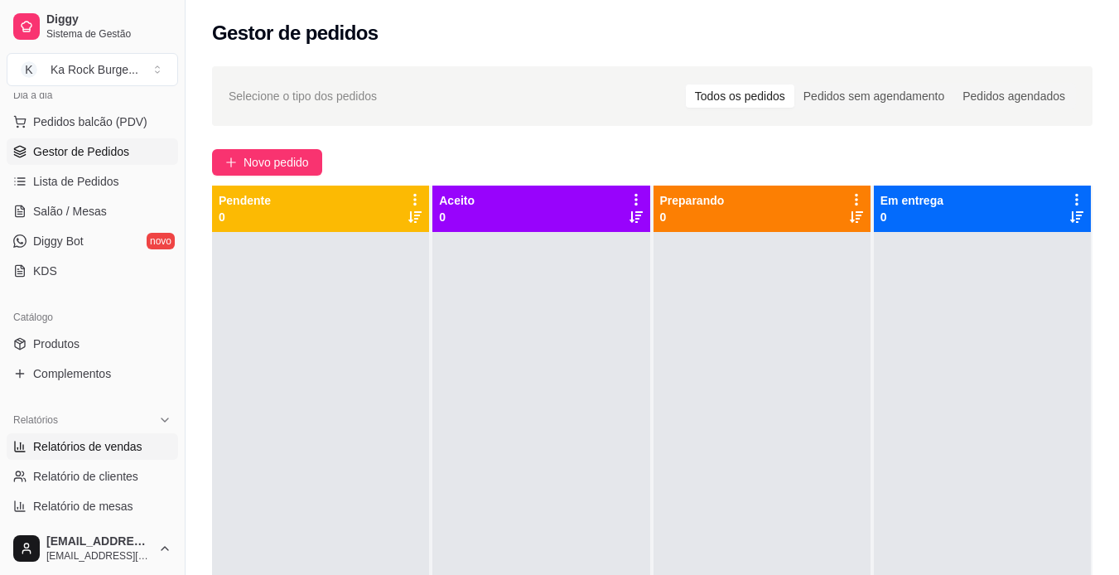
click at [86, 451] on span "Relatórios de vendas" at bounding box center [87, 446] width 109 height 17
select select "ALL"
select select "0"
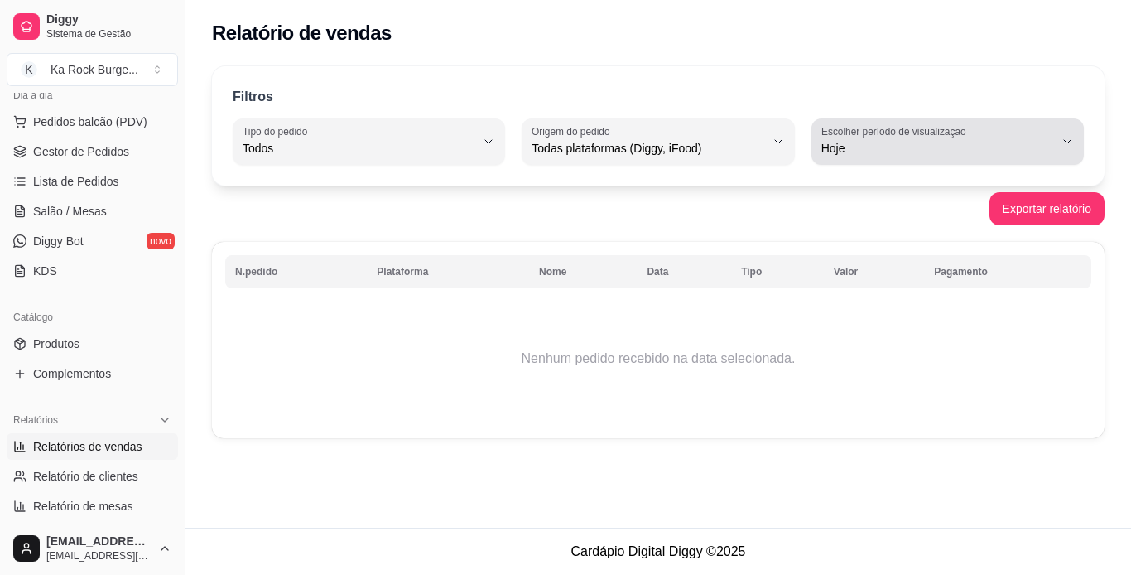
click at [1072, 137] on icon "button" at bounding box center [1067, 141] width 13 height 13
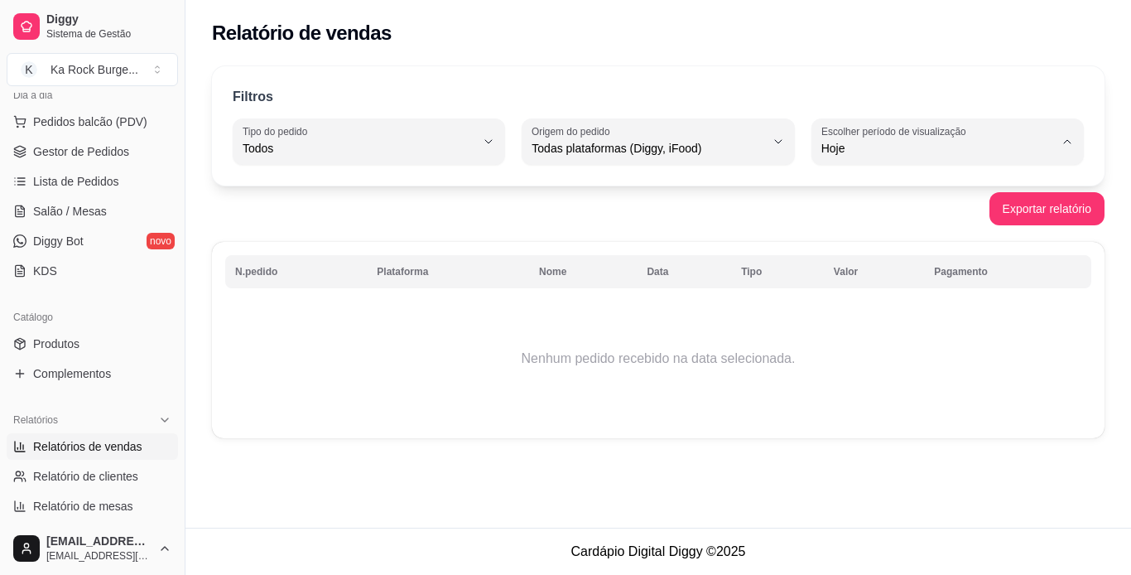
click at [853, 211] on span "Ontem" at bounding box center [940, 215] width 220 height 16
type input "1"
select select "1"
